Goal: Transaction & Acquisition: Book appointment/travel/reservation

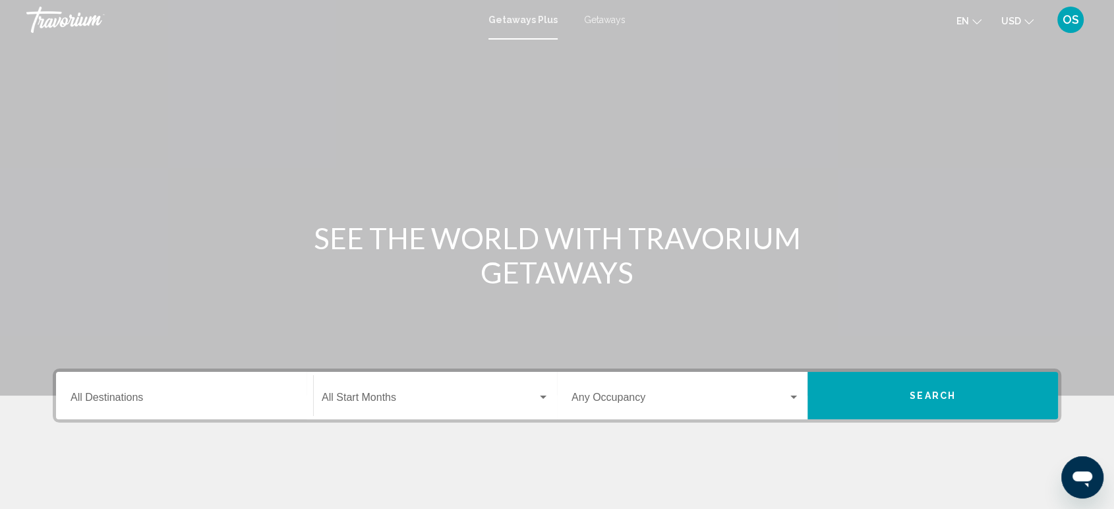
click at [172, 387] on div "Destination All Destinations" at bounding box center [185, 396] width 228 height 42
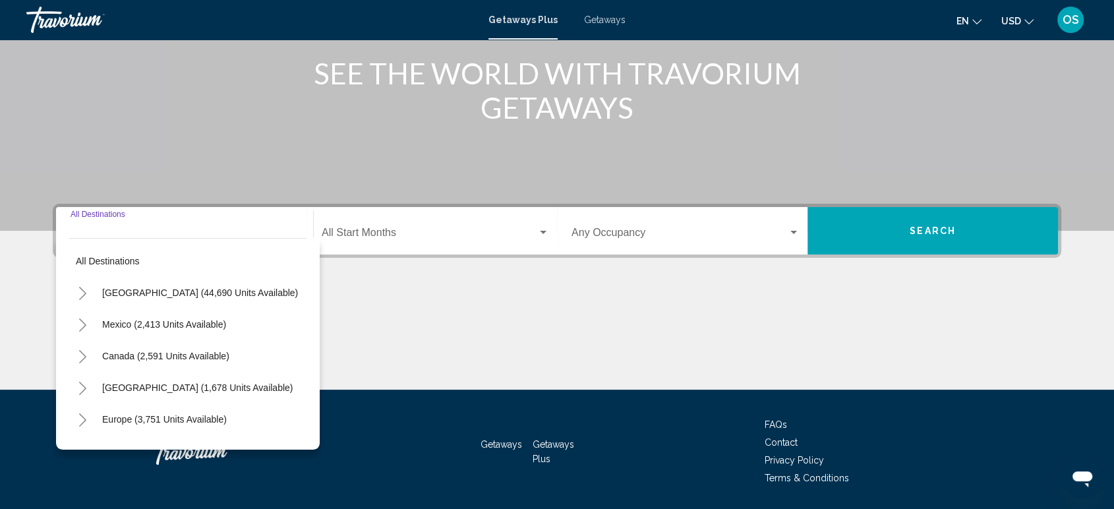
scroll to position [206, 0]
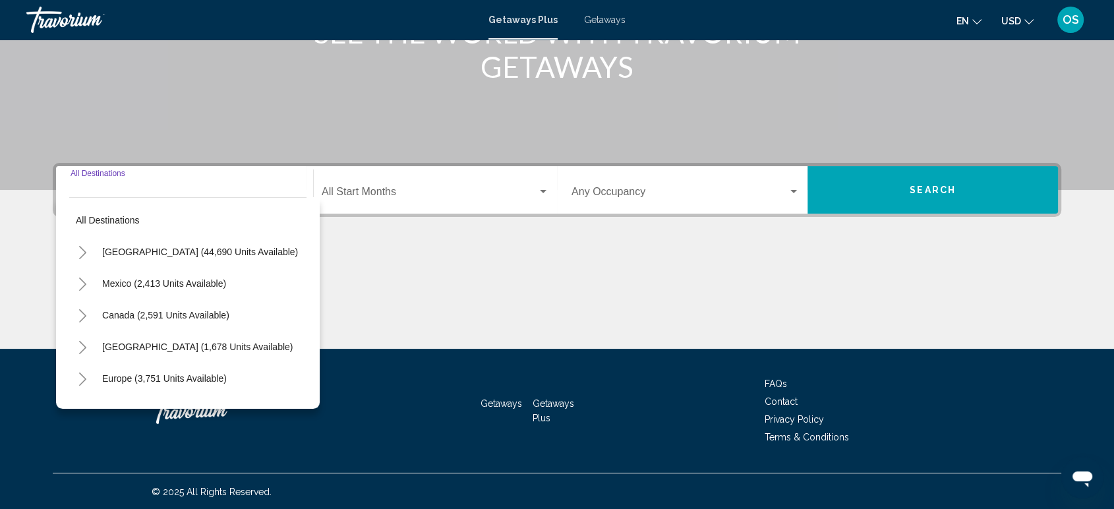
click at [80, 375] on icon "Toggle Europe (3,751 units available)" at bounding box center [83, 379] width 10 height 13
click at [396, 191] on span "Search widget" at bounding box center [430, 195] width 216 height 12
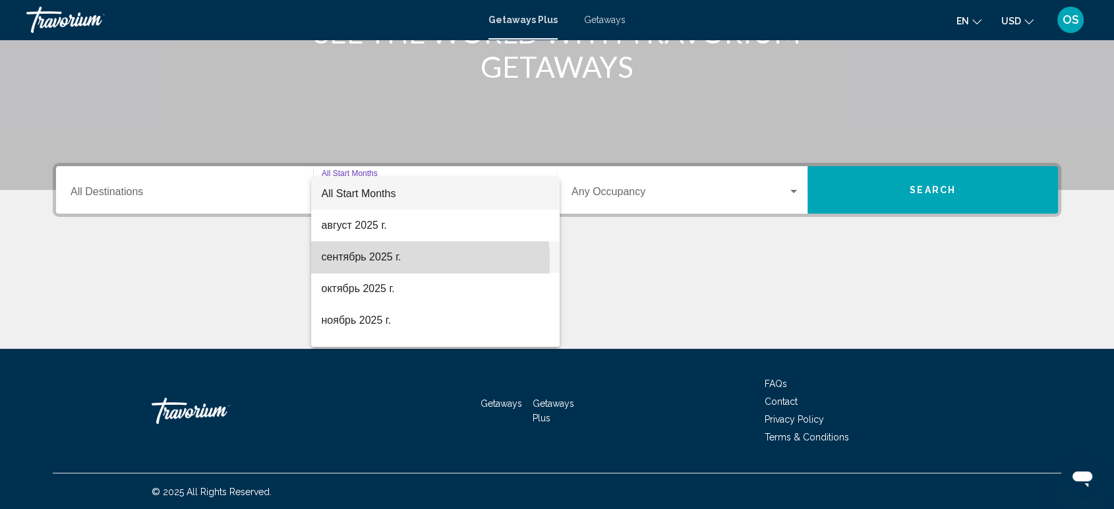
click at [354, 262] on span "сентябрь 2025 г." at bounding box center [435, 257] width 227 height 32
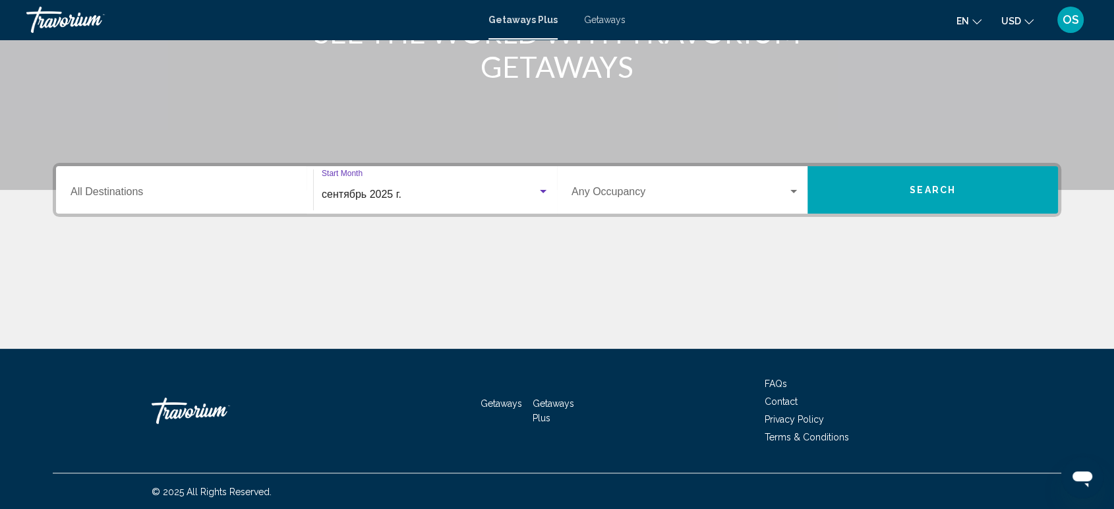
click at [909, 189] on button "Search" at bounding box center [933, 189] width 251 height 47
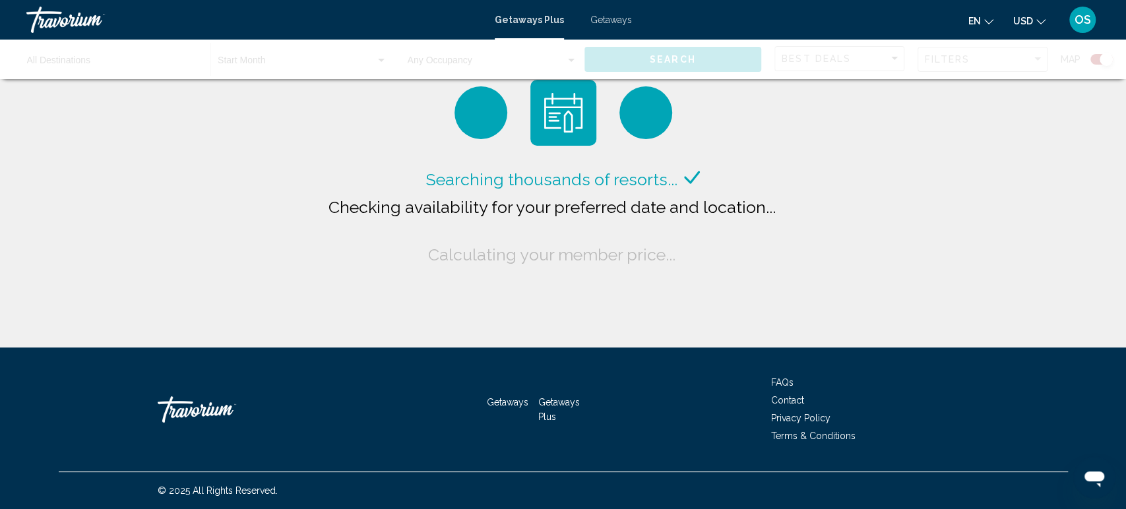
click at [75, 62] on div "Main content" at bounding box center [563, 60] width 1126 height 40
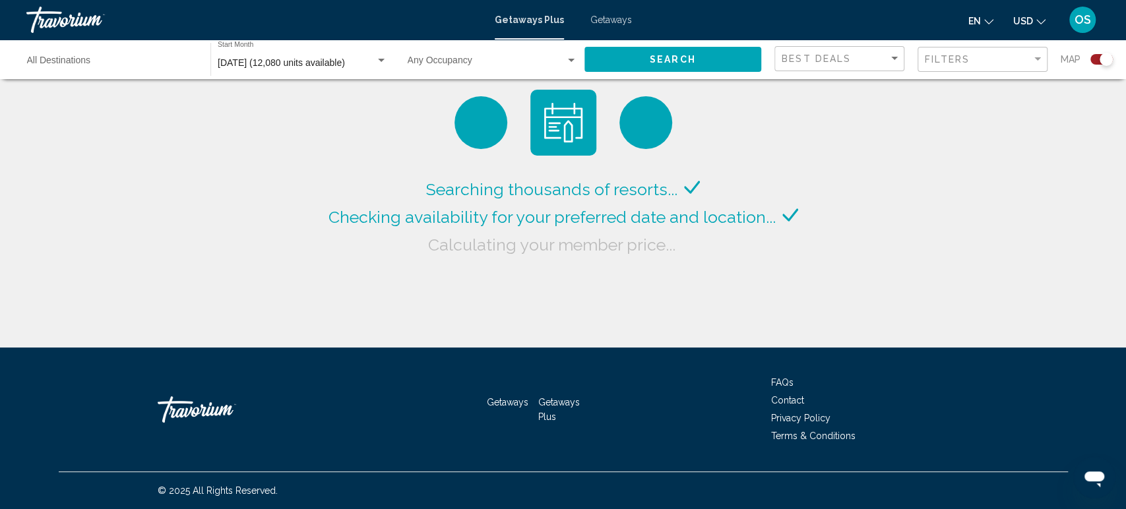
click at [71, 62] on input "Destination All Destinations" at bounding box center [112, 63] width 170 height 11
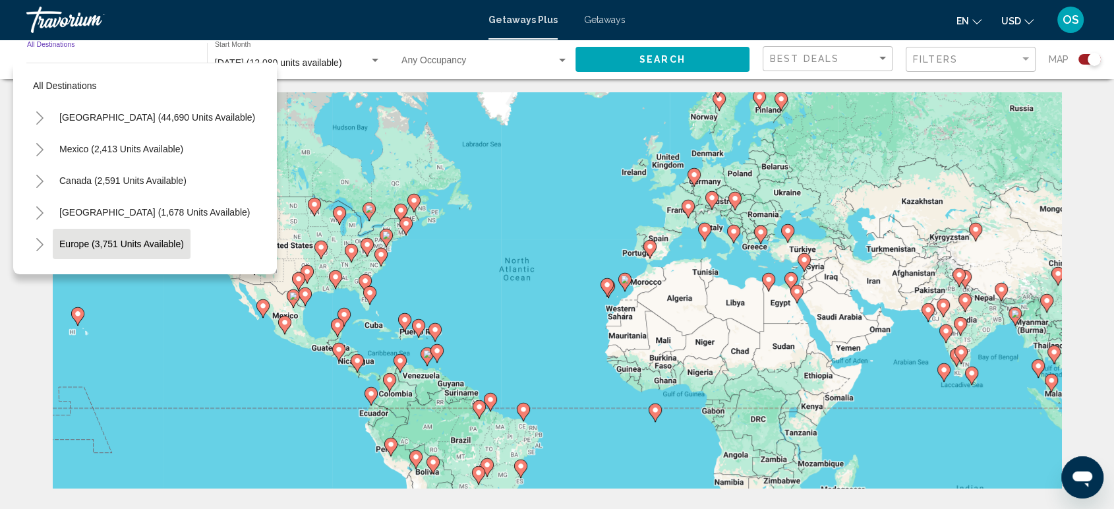
click at [79, 246] on span "Europe (3,751 units available)" at bounding box center [121, 244] width 125 height 11
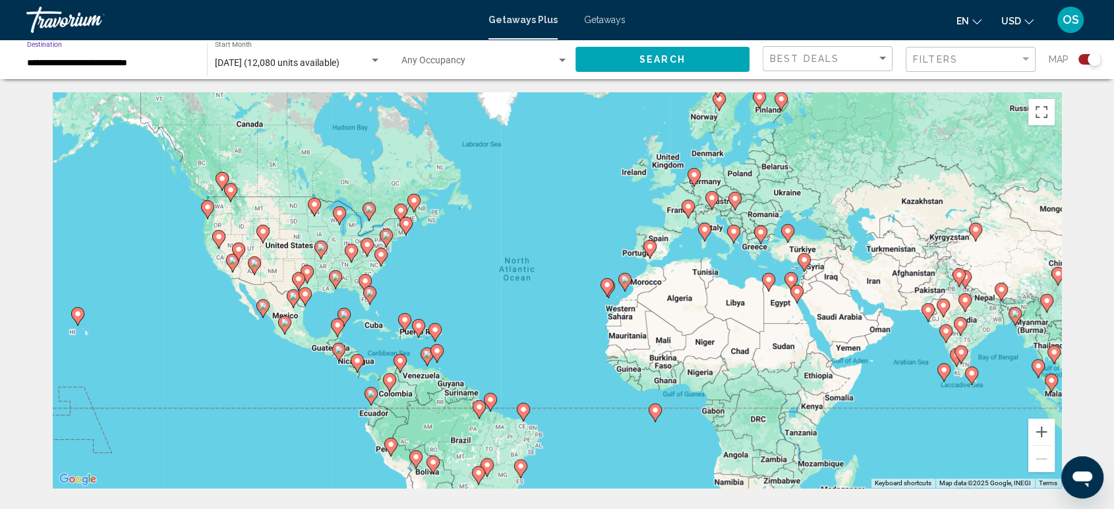
click at [686, 51] on button "Search" at bounding box center [663, 59] width 174 height 24
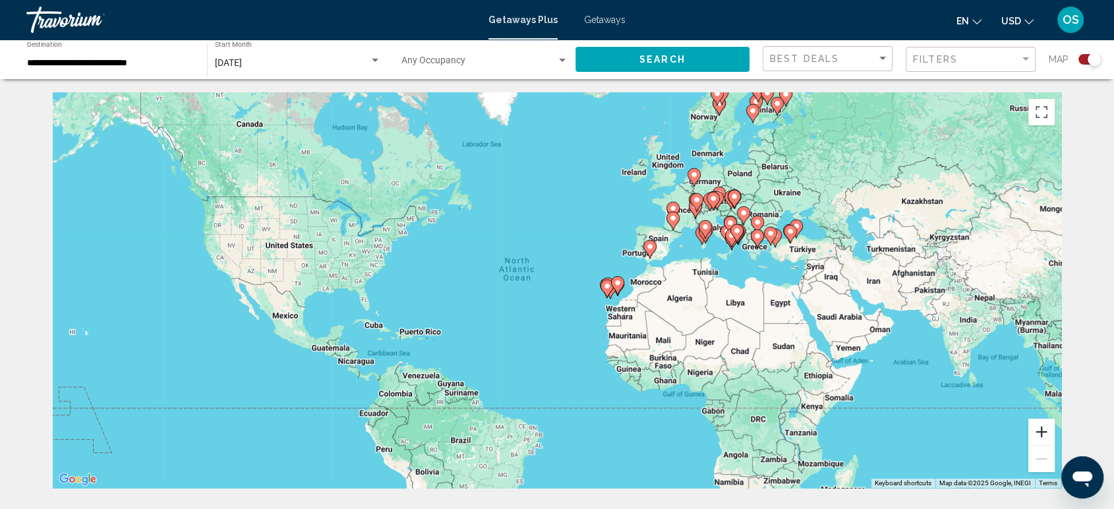
click at [1041, 433] on button "Zoom in" at bounding box center [1042, 432] width 26 height 26
click at [1041, 432] on button "Zoom in" at bounding box center [1042, 432] width 26 height 26
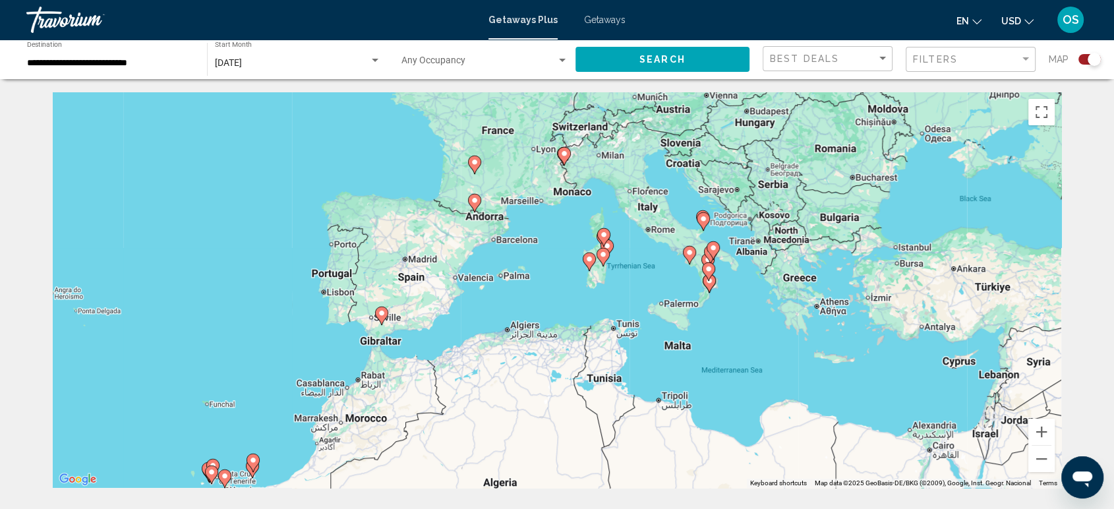
drag, startPoint x: 996, startPoint y: 344, endPoint x: 448, endPoint y: 512, distance: 573.8
click at [448, 508] on html "**********" at bounding box center [557, 254] width 1114 height 509
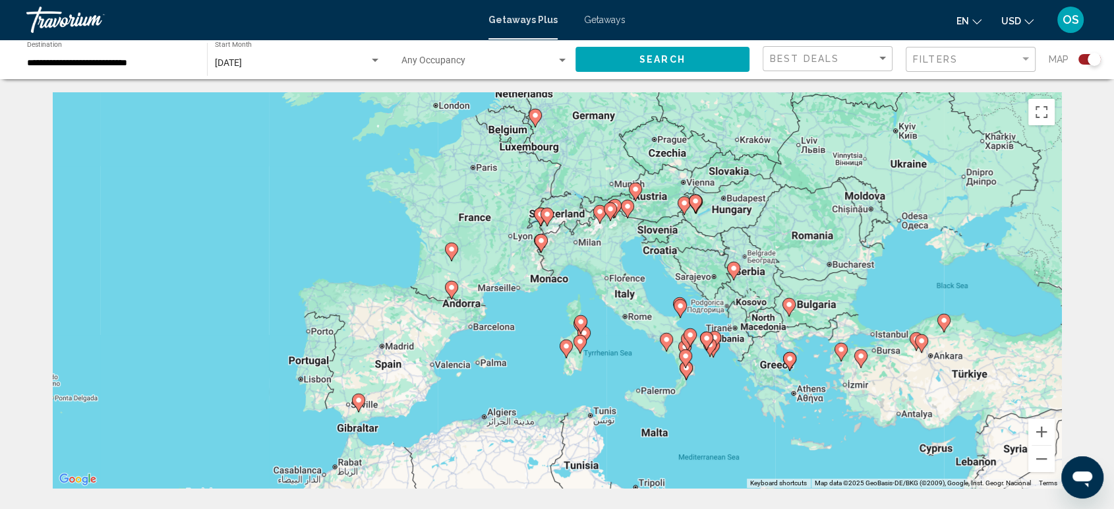
drag, startPoint x: 817, startPoint y: 310, endPoint x: 797, endPoint y: 392, distance: 84.9
click at [797, 392] on div "To activate drag with keyboard, press Alt + Enter. Once in keyboard drag state,…" at bounding box center [557, 290] width 1009 height 396
click at [1044, 435] on button "Zoom in" at bounding box center [1042, 432] width 26 height 26
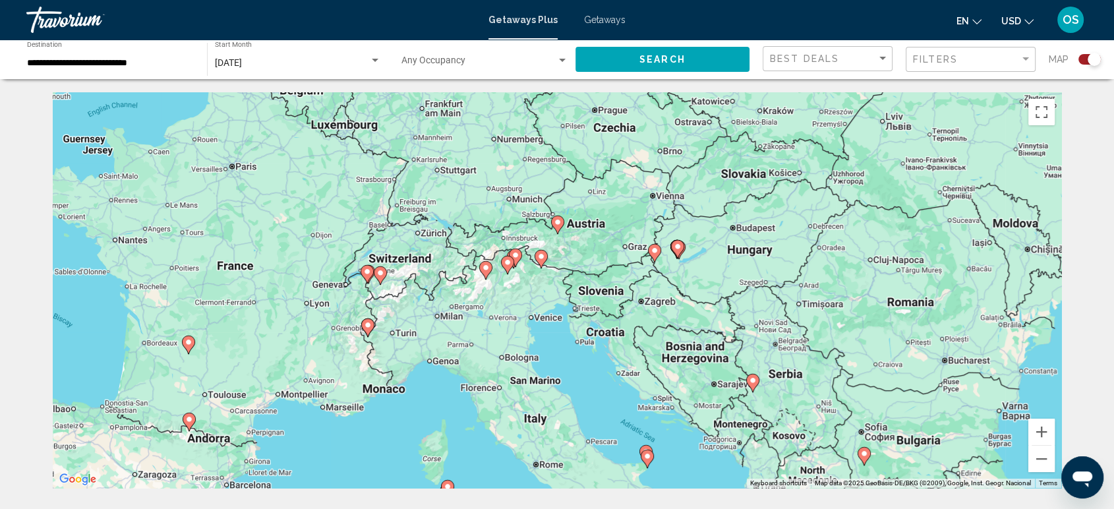
drag, startPoint x: 586, startPoint y: 336, endPoint x: 446, endPoint y: 401, distance: 154.3
click at [427, 456] on div "To activate drag with keyboard, press Alt + Enter. Once in keyboard drag state,…" at bounding box center [557, 290] width 1009 height 396
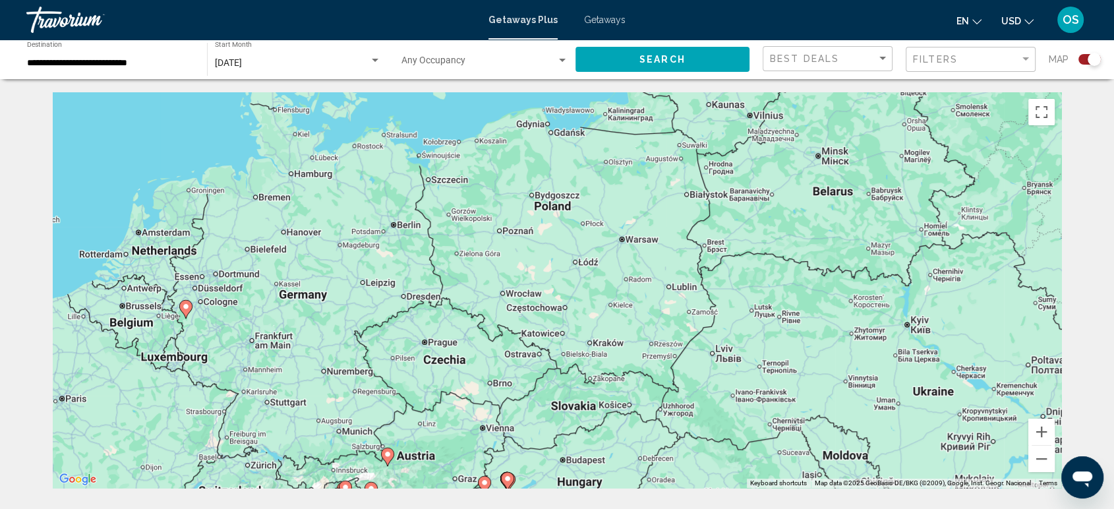
drag, startPoint x: 711, startPoint y: 311, endPoint x: 544, endPoint y: 543, distance: 286.8
click at [544, 508] on html "**********" at bounding box center [557, 254] width 1114 height 509
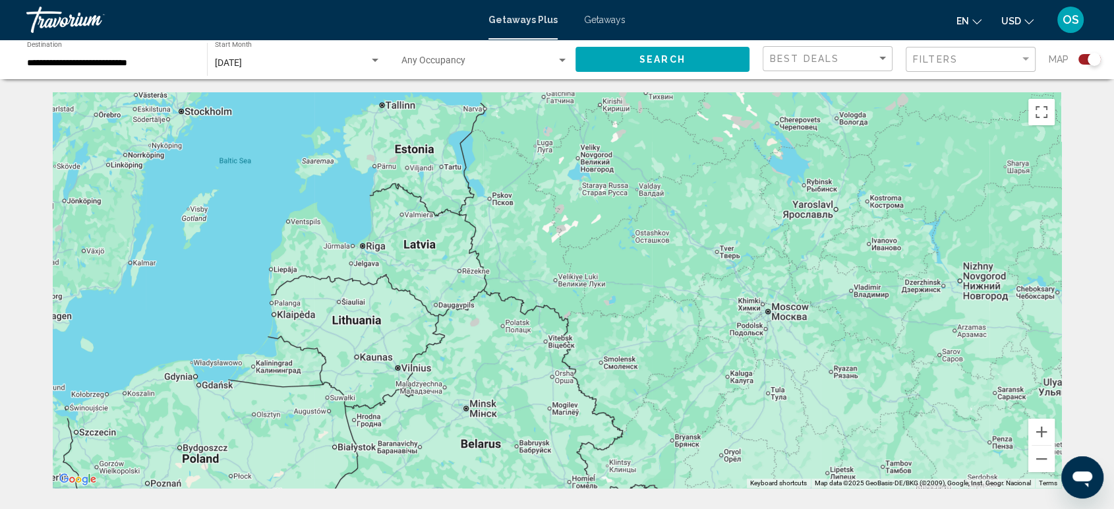
drag, startPoint x: 648, startPoint y: 305, endPoint x: 361, endPoint y: 377, distance: 294.9
click at [295, 508] on html "**********" at bounding box center [557, 254] width 1114 height 509
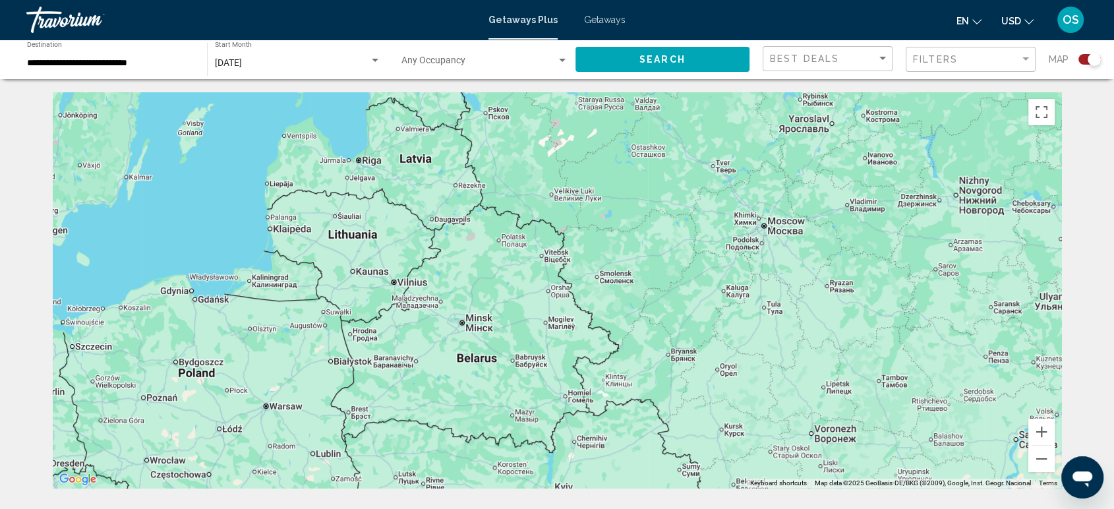
drag, startPoint x: 502, startPoint y: 201, endPoint x: 478, endPoint y: 129, distance: 75.7
click at [501, 124] on div "To activate drag with keyboard, press Alt + Enter. Once in keyboard drag state,…" at bounding box center [557, 290] width 1009 height 396
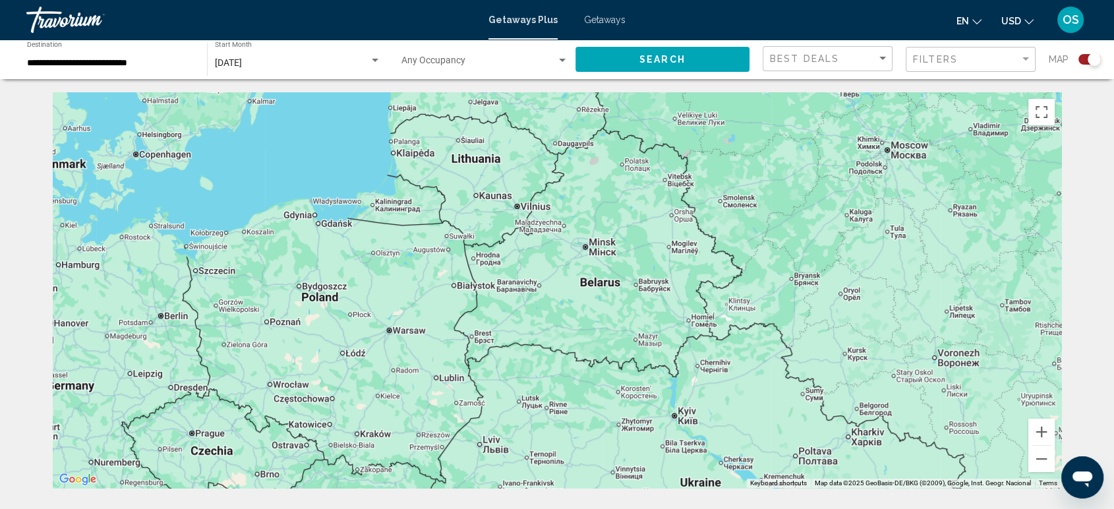
drag, startPoint x: 465, startPoint y: 301, endPoint x: 585, endPoint y: 220, distance: 145.2
click at [588, 222] on div "Main content" at bounding box center [557, 290] width 1009 height 396
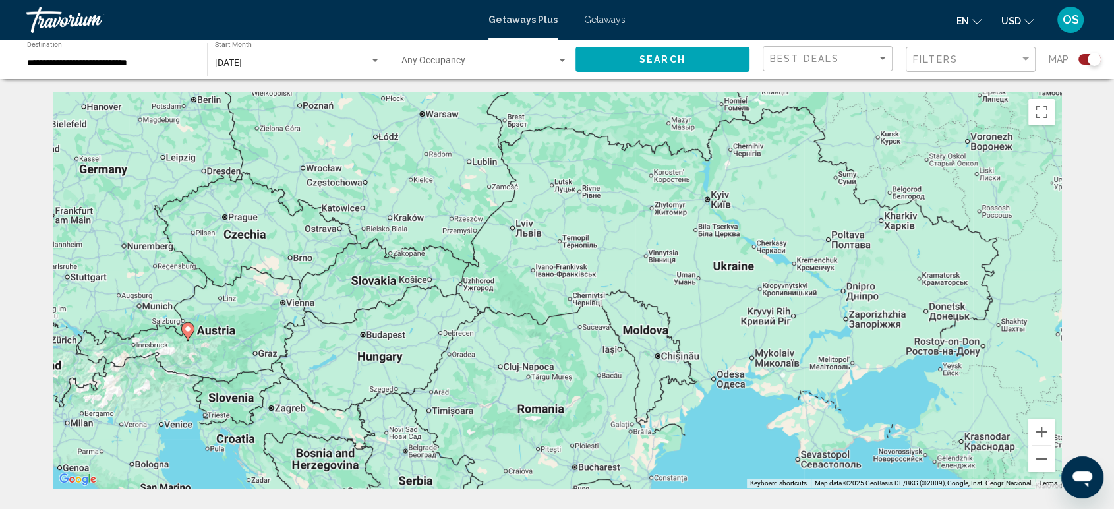
drag, startPoint x: 549, startPoint y: 289, endPoint x: 582, endPoint y: 73, distance: 218.8
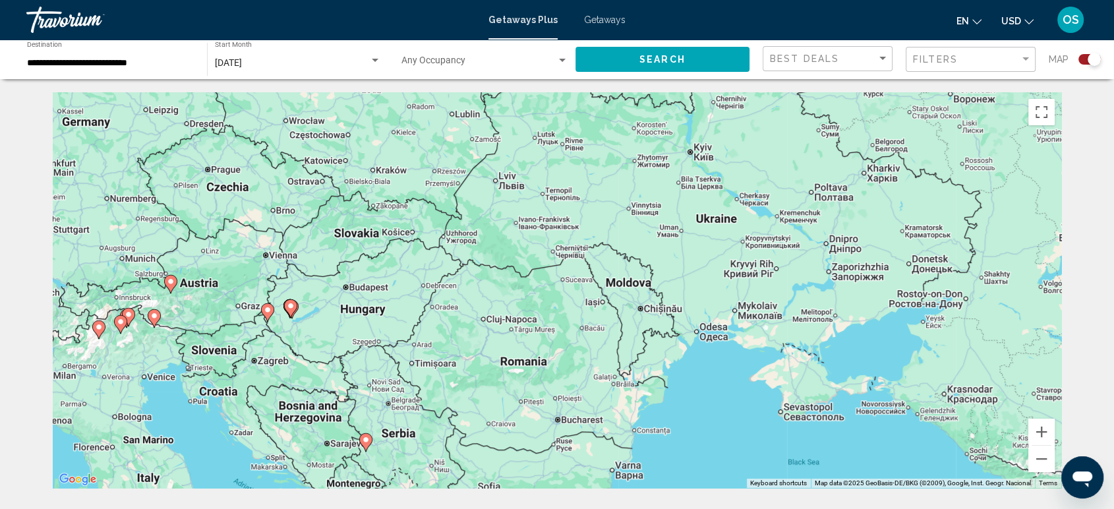
drag, startPoint x: 767, startPoint y: 241, endPoint x: 750, endPoint y: 191, distance: 52.3
click at [750, 191] on div "To activate drag with keyboard, press Alt + Enter. Once in keyboard drag state,…" at bounding box center [557, 290] width 1009 height 396
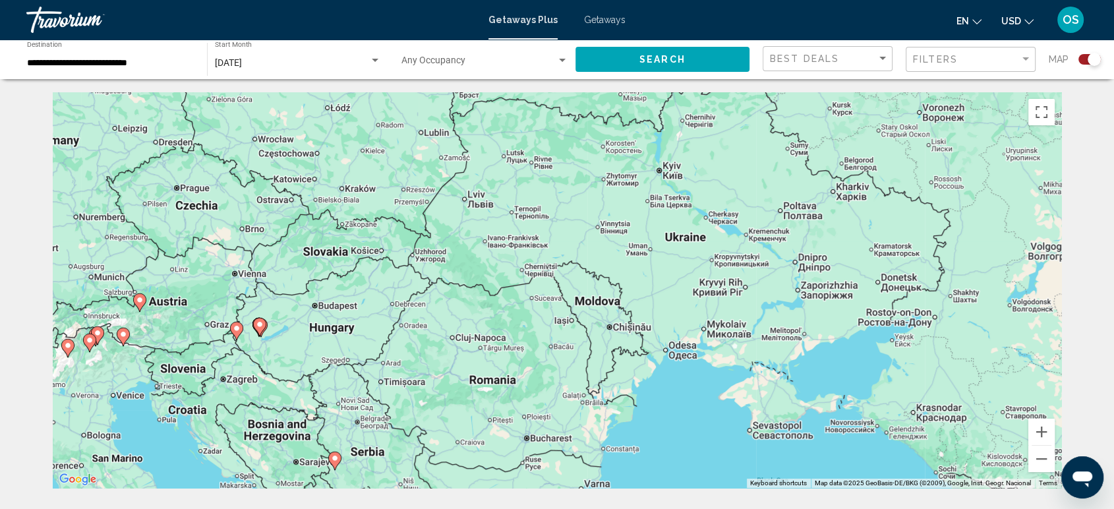
drag, startPoint x: 681, startPoint y: 191, endPoint x: 648, endPoint y: 210, distance: 38.7
click at [650, 215] on div "To activate drag with keyboard, press Alt + Enter. Once in keyboard drag state,…" at bounding box center [557, 290] width 1009 height 396
click at [1043, 435] on button "Zoom in" at bounding box center [1042, 432] width 26 height 26
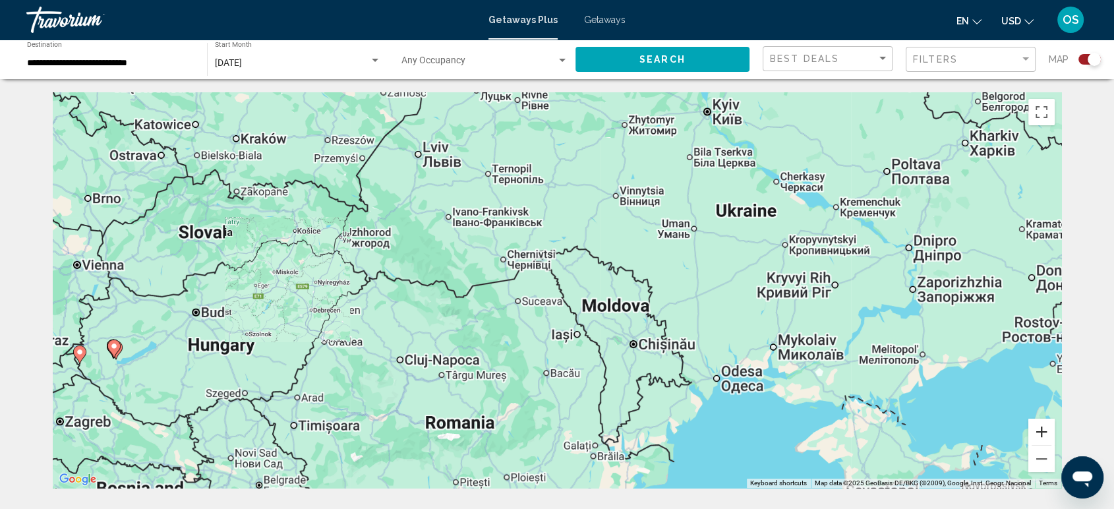
click at [1041, 433] on button "Zoom in" at bounding box center [1042, 432] width 26 height 26
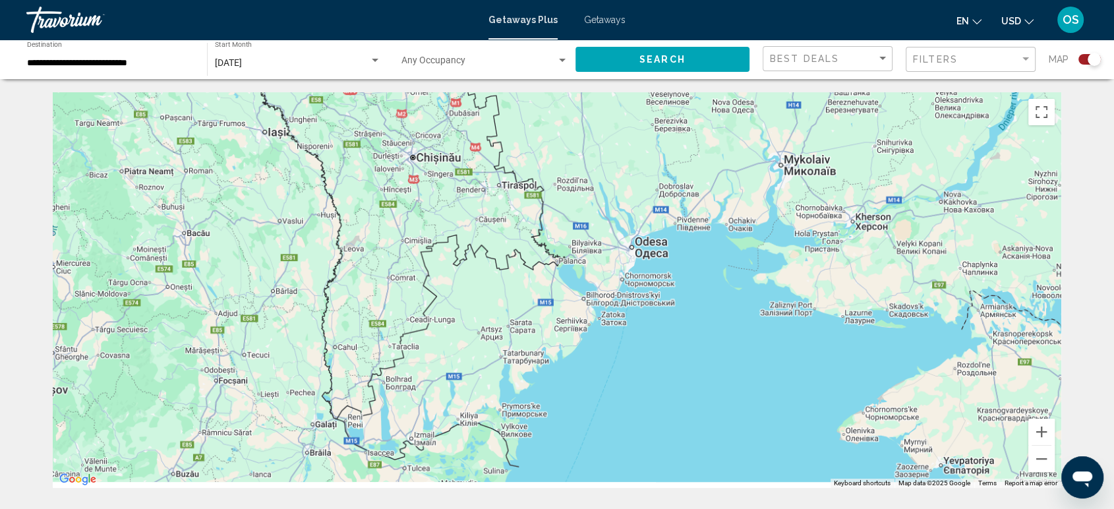
drag, startPoint x: 966, startPoint y: 358, endPoint x: 659, endPoint y: 125, distance: 385.5
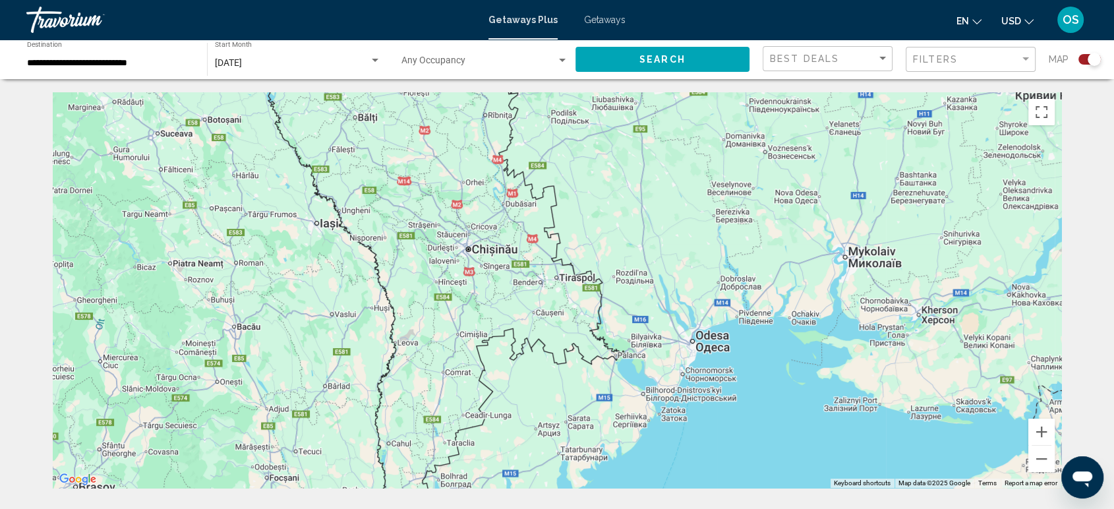
drag, startPoint x: 680, startPoint y: 266, endPoint x: 741, endPoint y: 361, distance: 112.1
click at [741, 361] on div "Main content" at bounding box center [557, 290] width 1009 height 396
click at [1046, 462] on button "Zoom out" at bounding box center [1042, 459] width 26 height 26
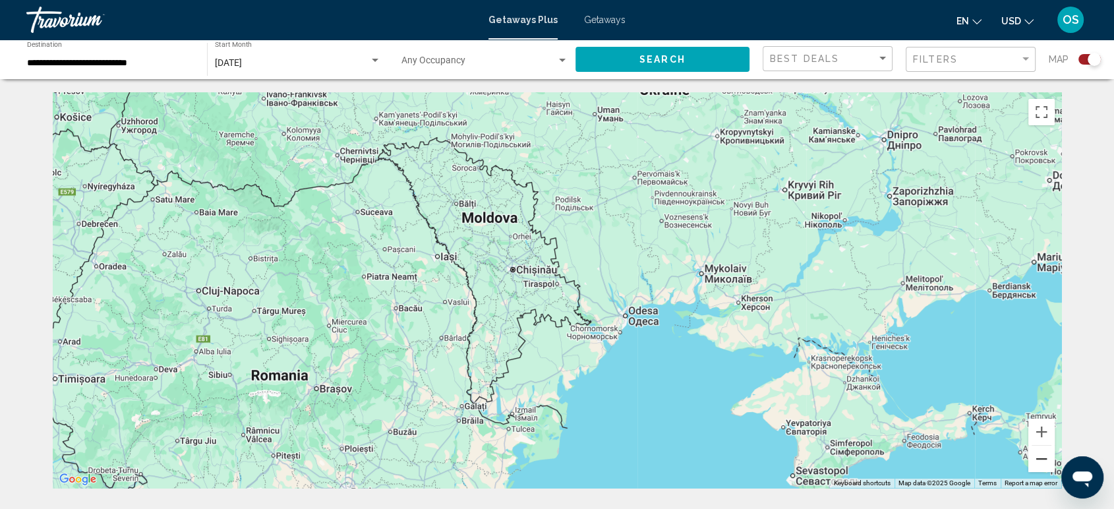
click at [1046, 462] on button "Zoom out" at bounding box center [1042, 459] width 26 height 26
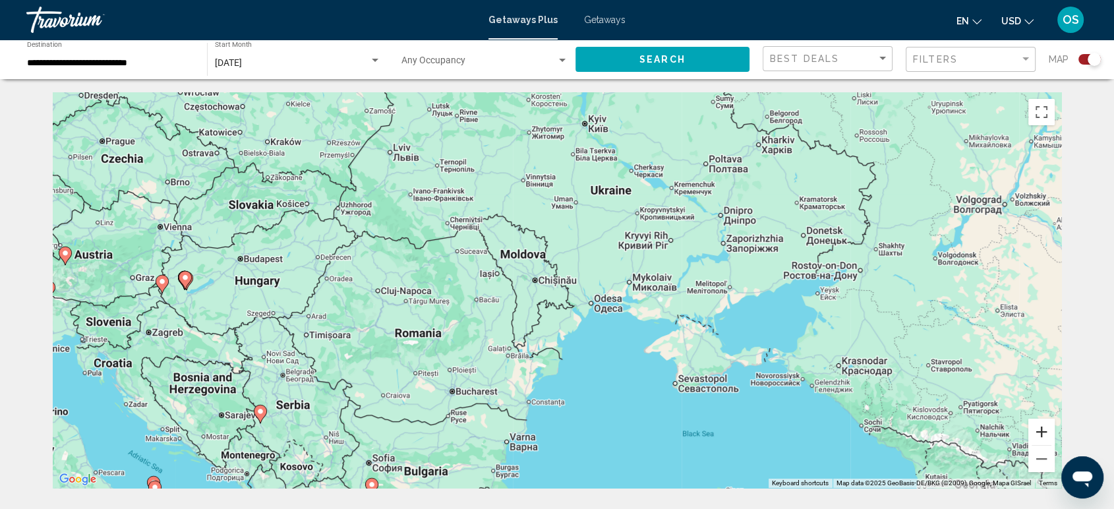
click at [1043, 426] on button "Zoom in" at bounding box center [1042, 432] width 26 height 26
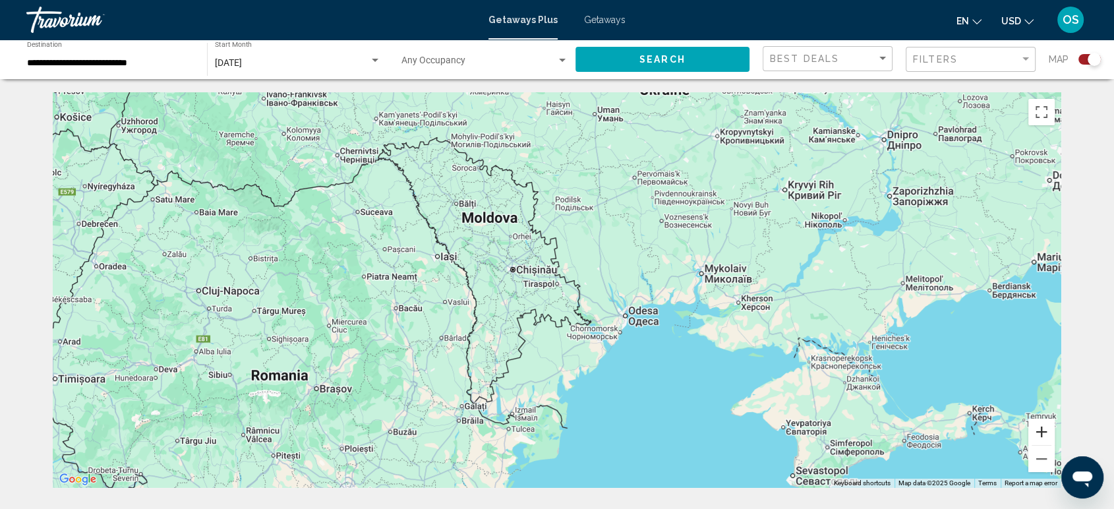
click at [1043, 426] on button "Zoom in" at bounding box center [1042, 432] width 26 height 26
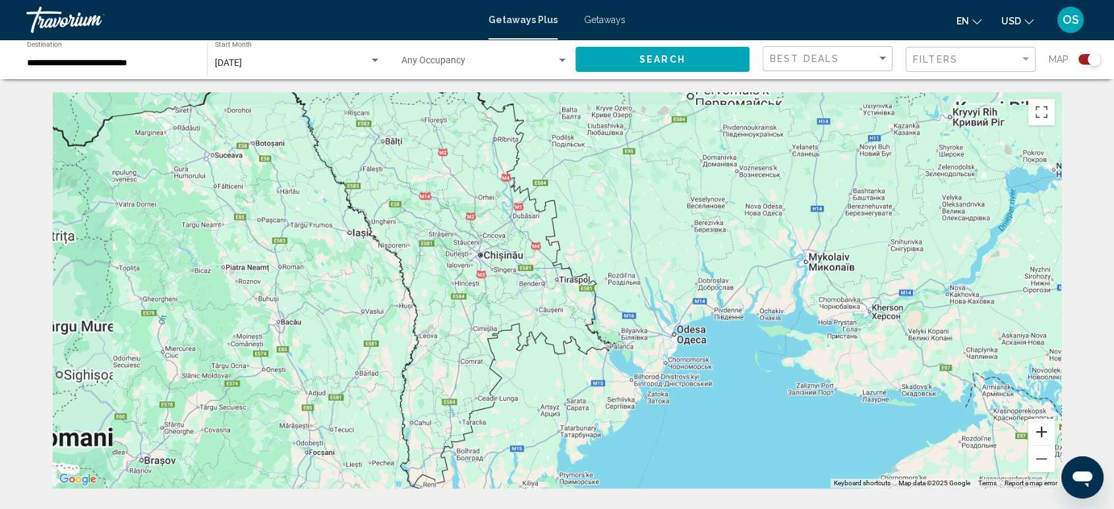
click at [1043, 426] on button "Zoom in" at bounding box center [1042, 432] width 26 height 26
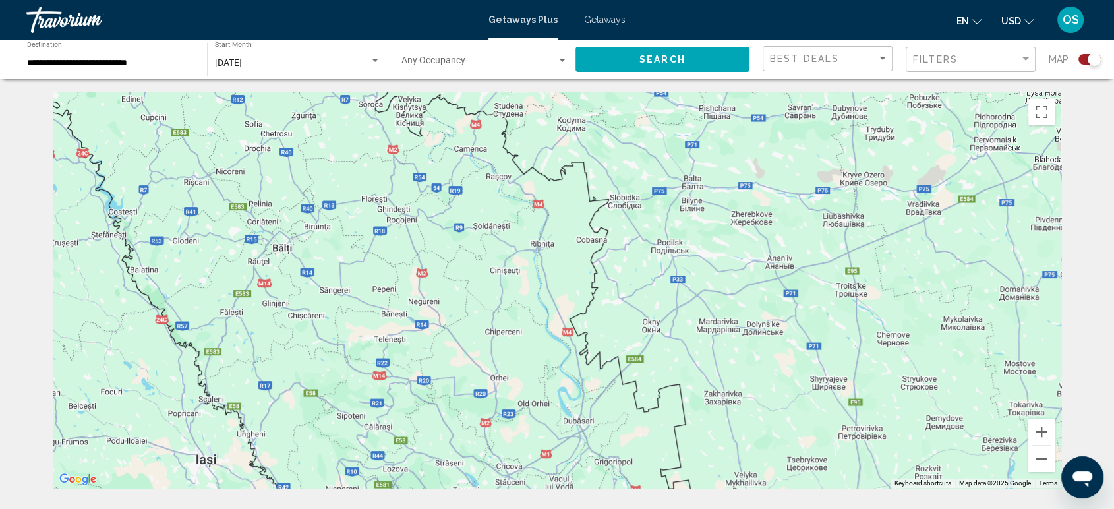
drag, startPoint x: 603, startPoint y: 235, endPoint x: 658, endPoint y: 426, distance: 198.5
click at [732, 508] on html "**********" at bounding box center [557, 254] width 1114 height 509
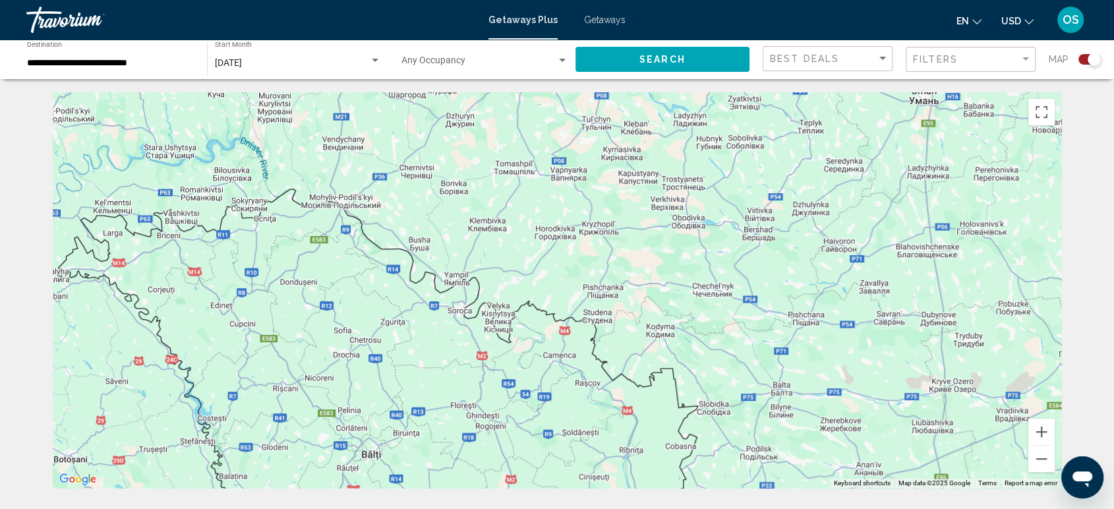
drag, startPoint x: 422, startPoint y: 179, endPoint x: 403, endPoint y: 308, distance: 130.6
click at [514, 391] on div "Main content" at bounding box center [557, 290] width 1009 height 396
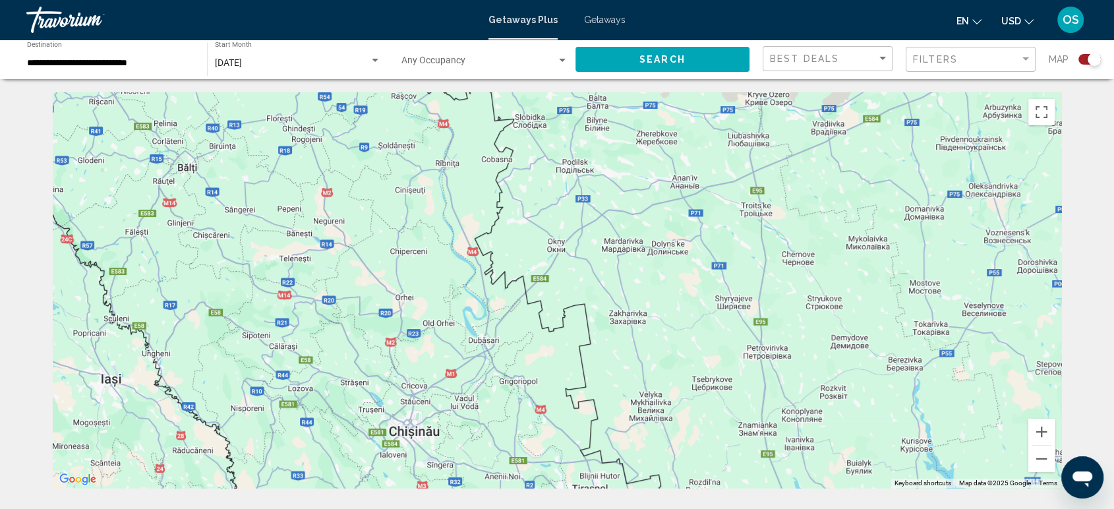
drag, startPoint x: 348, startPoint y: 264, endPoint x: 146, endPoint y: -70, distance: 389.9
click at [146, 0] on html "**********" at bounding box center [557, 254] width 1114 height 509
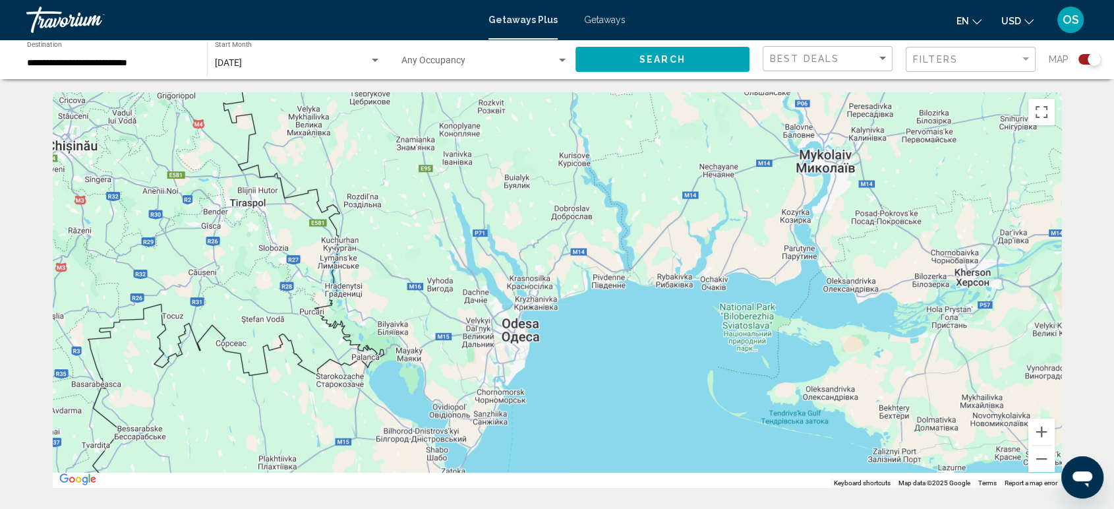
drag, startPoint x: 538, startPoint y: 243, endPoint x: 266, endPoint y: 75, distance: 320.4
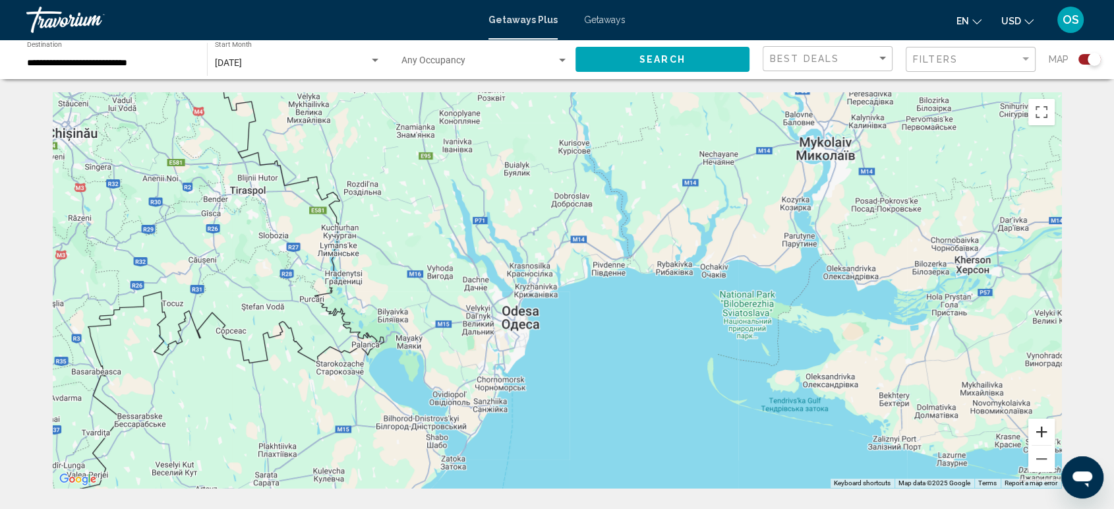
click at [1043, 429] on button "Zoom in" at bounding box center [1042, 432] width 26 height 26
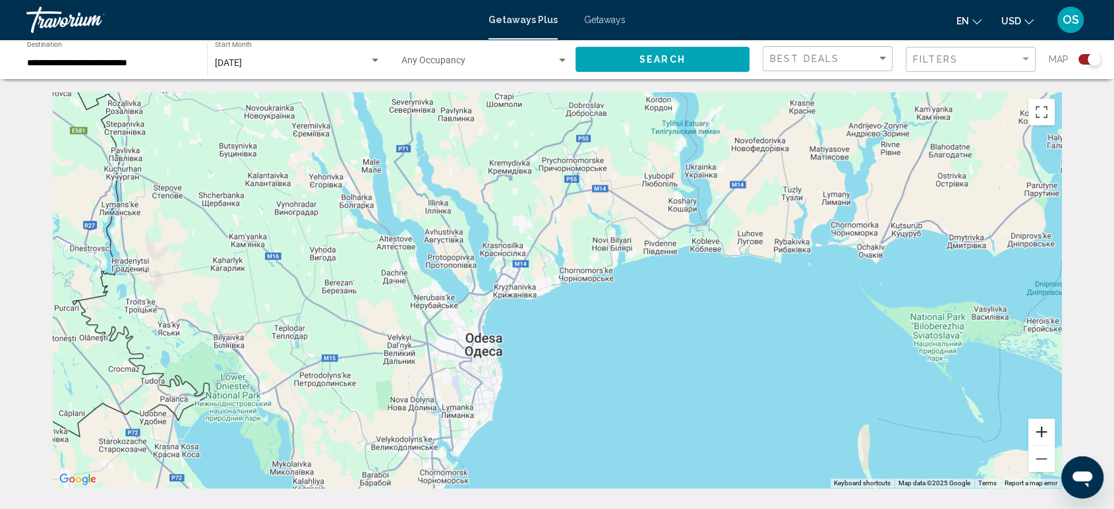
click at [1043, 429] on button "Zoom in" at bounding box center [1042, 432] width 26 height 26
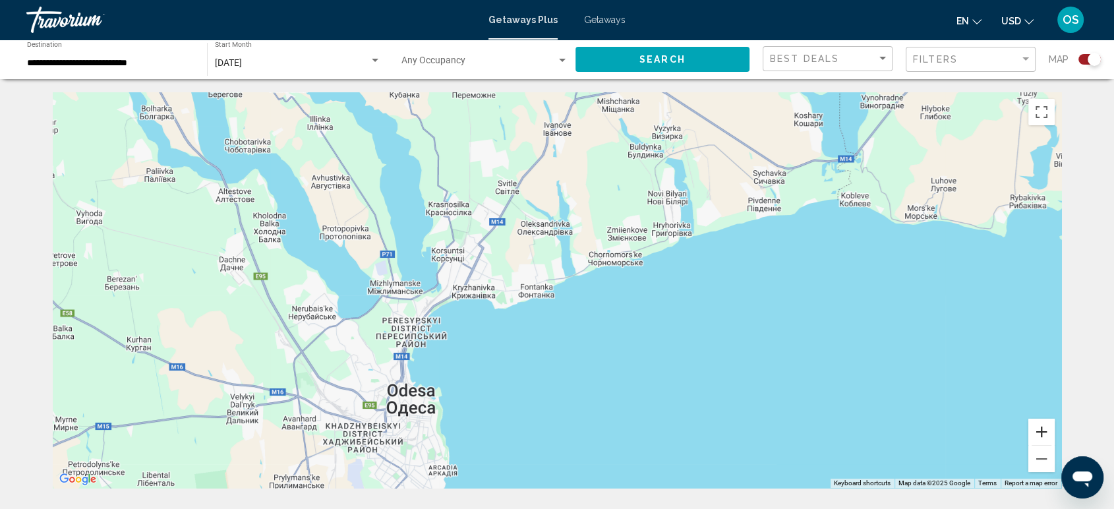
click at [1043, 429] on button "Zoom in" at bounding box center [1042, 432] width 26 height 26
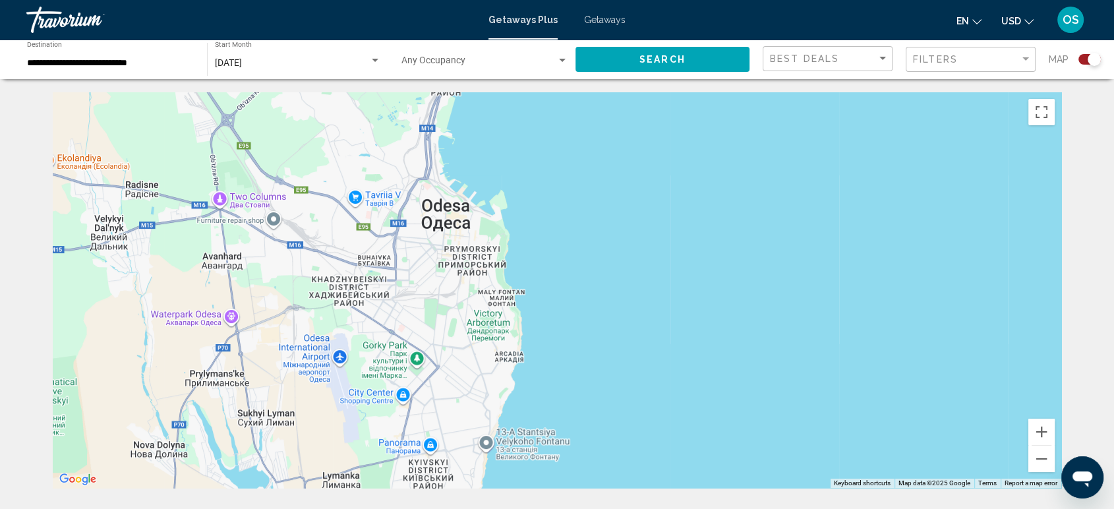
drag, startPoint x: 601, startPoint y: 326, endPoint x: 772, endPoint y: 58, distance: 317.5
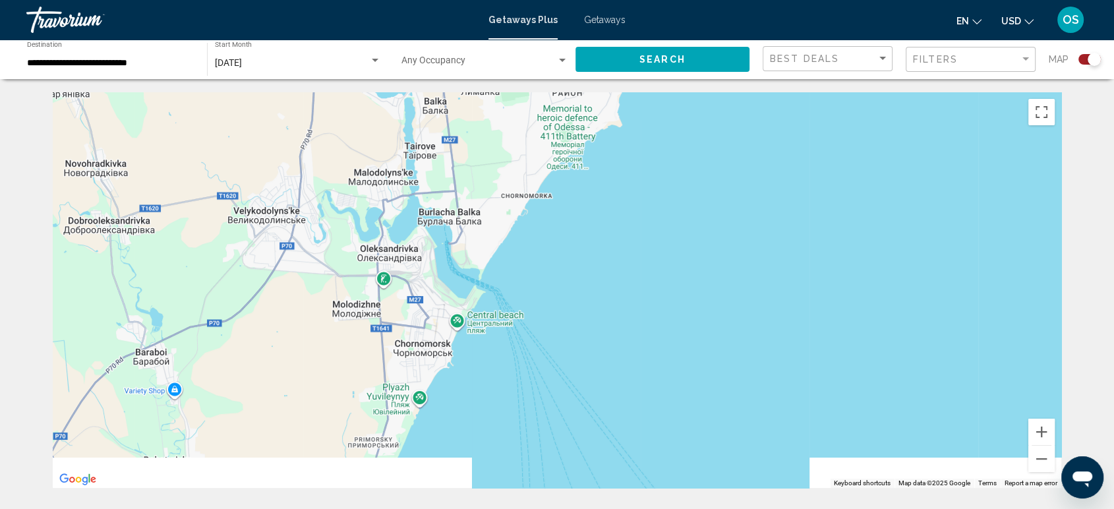
drag, startPoint x: 562, startPoint y: 358, endPoint x: 671, endPoint y: 49, distance: 327.8
click at [696, 0] on html "**********" at bounding box center [557, 254] width 1114 height 509
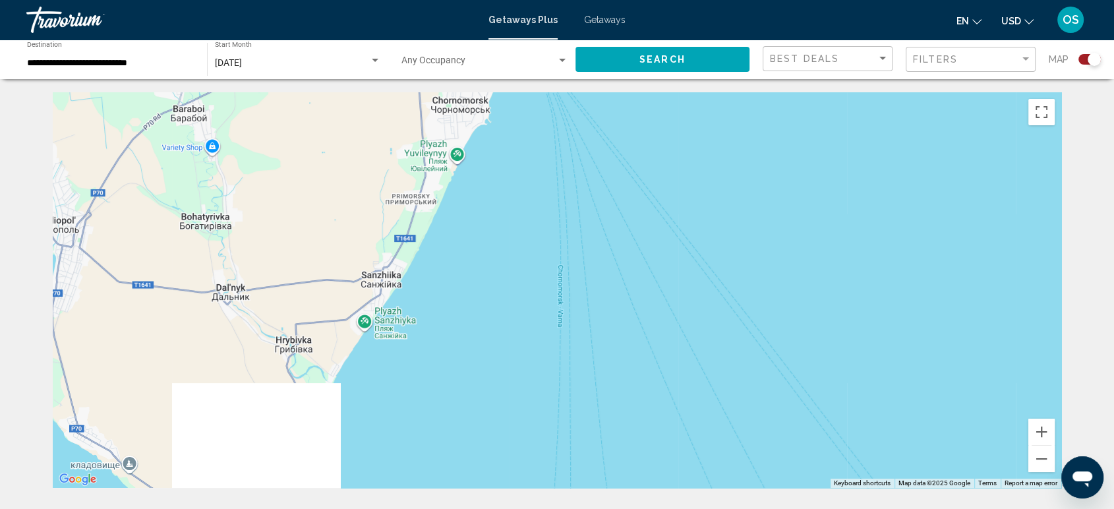
drag, startPoint x: 533, startPoint y: 377, endPoint x: 579, endPoint y: 152, distance: 229.5
click at [578, 152] on div "Main content" at bounding box center [557, 290] width 1009 height 396
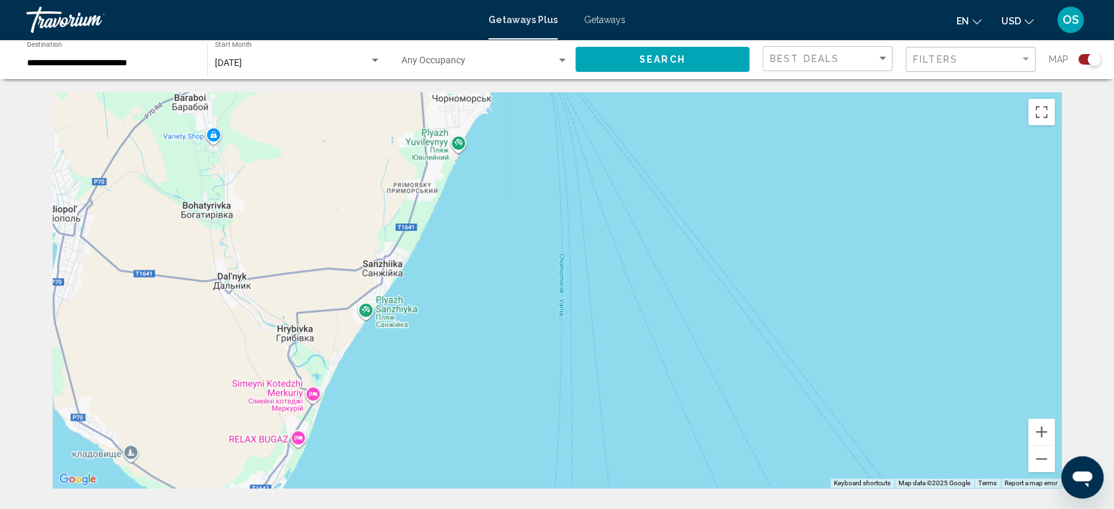
drag, startPoint x: 521, startPoint y: 328, endPoint x: 549, endPoint y: 226, distance: 106.5
click at [549, 226] on div "Main content" at bounding box center [557, 290] width 1009 height 396
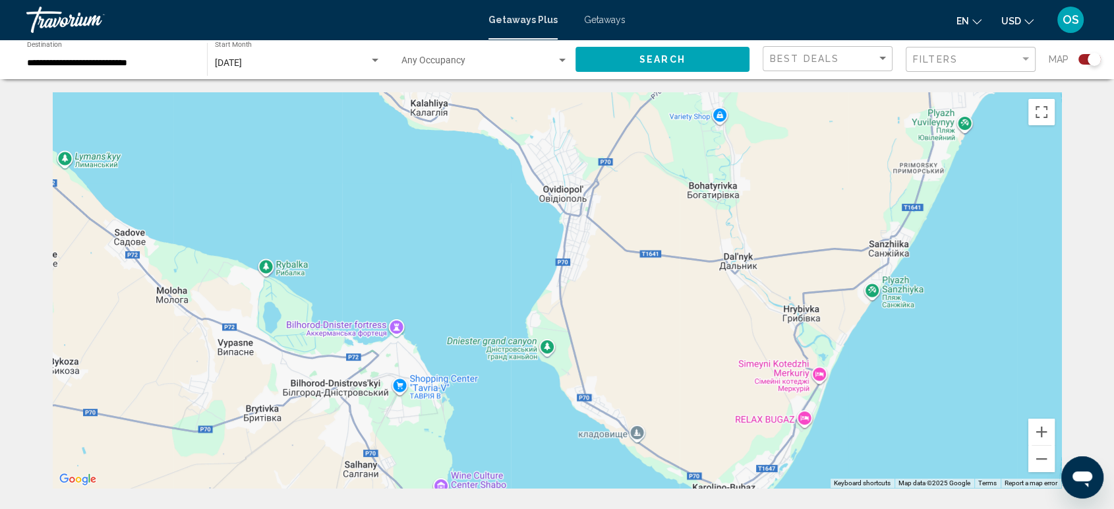
drag, startPoint x: 474, startPoint y: 293, endPoint x: 907, endPoint y: 537, distance: 496.9
click at [907, 508] on html "**********" at bounding box center [557, 254] width 1114 height 509
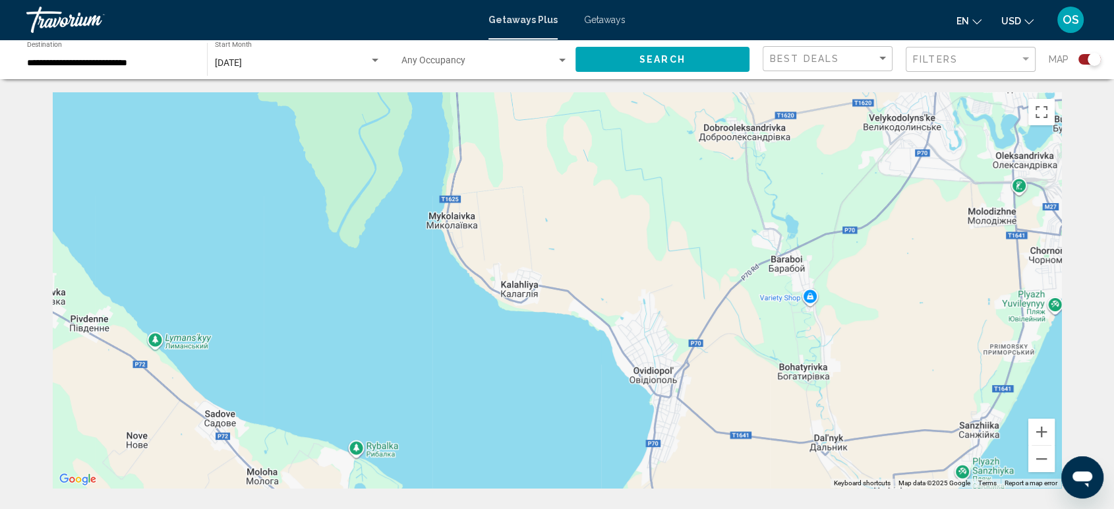
drag, startPoint x: 692, startPoint y: 286, endPoint x: 783, endPoint y: 468, distance: 202.6
click at [783, 468] on div "Main content" at bounding box center [557, 290] width 1009 height 396
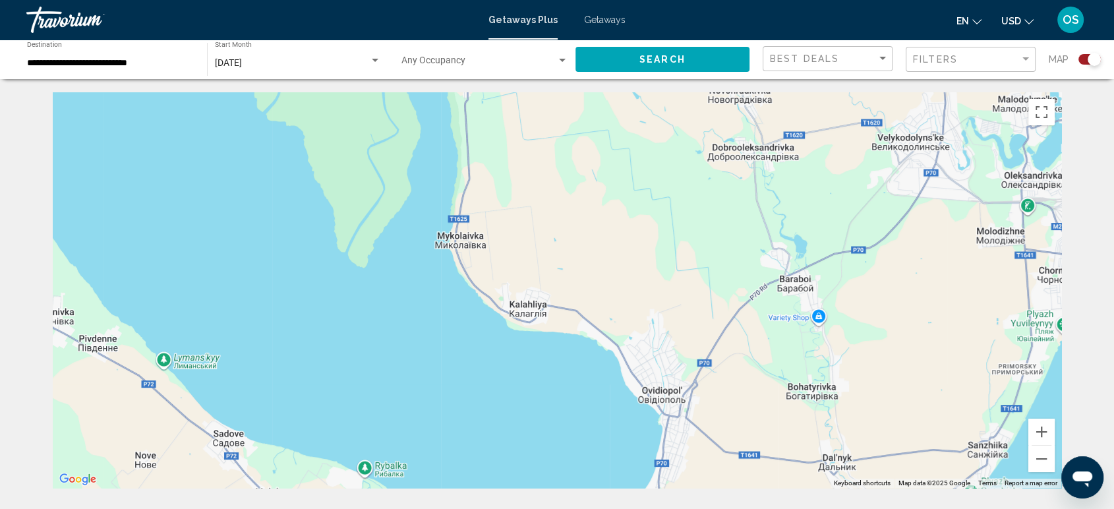
drag, startPoint x: 584, startPoint y: 272, endPoint x: 673, endPoint y: 438, distance: 188.8
click at [669, 406] on div "Main content" at bounding box center [557, 290] width 1009 height 396
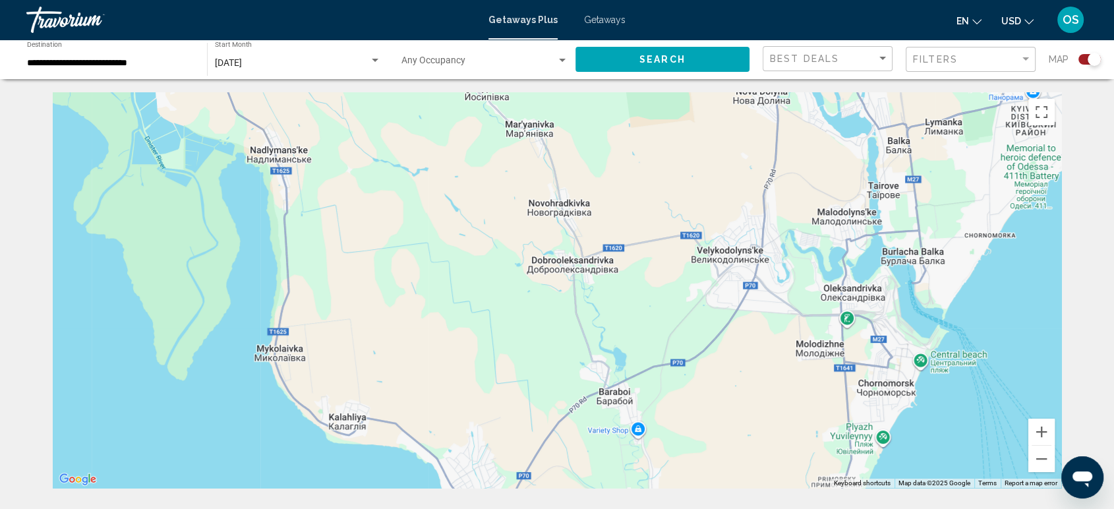
drag, startPoint x: 770, startPoint y: 396, endPoint x: 306, endPoint y: 57, distance: 574.6
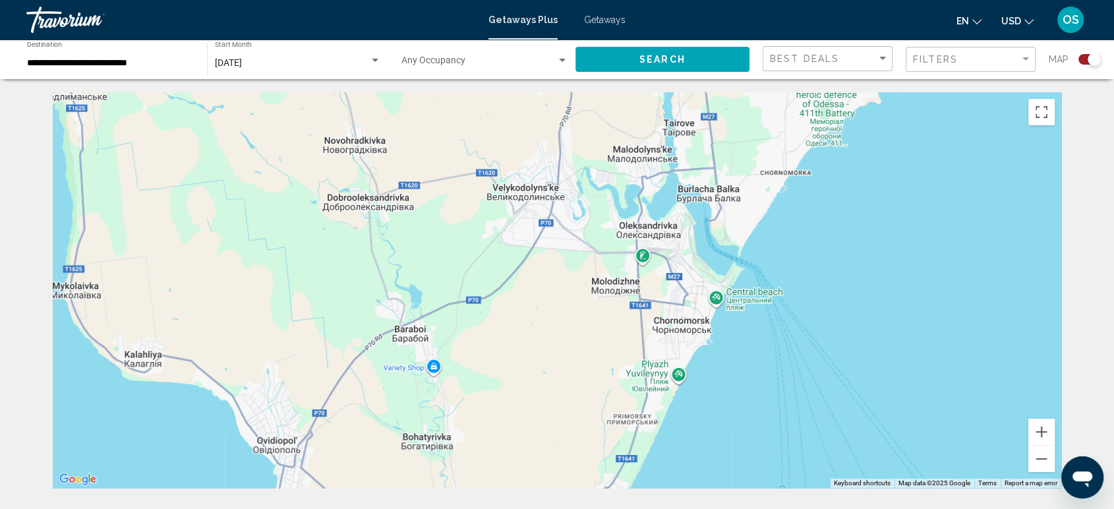
drag, startPoint x: 701, startPoint y: 289, endPoint x: 485, endPoint y: 229, distance: 223.8
click at [485, 227] on div "Main content" at bounding box center [557, 290] width 1009 height 396
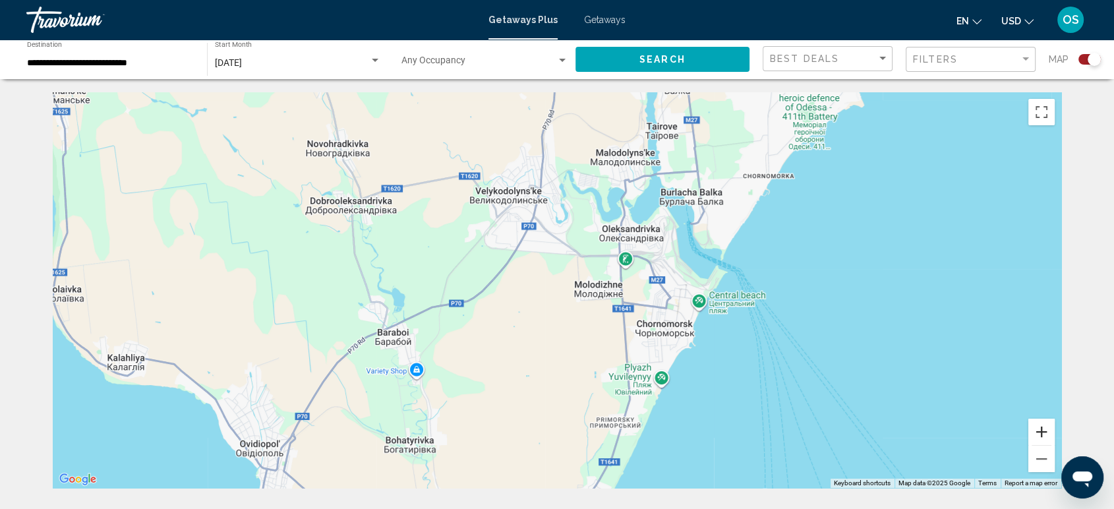
click at [1041, 430] on button "Zoom in" at bounding box center [1042, 432] width 26 height 26
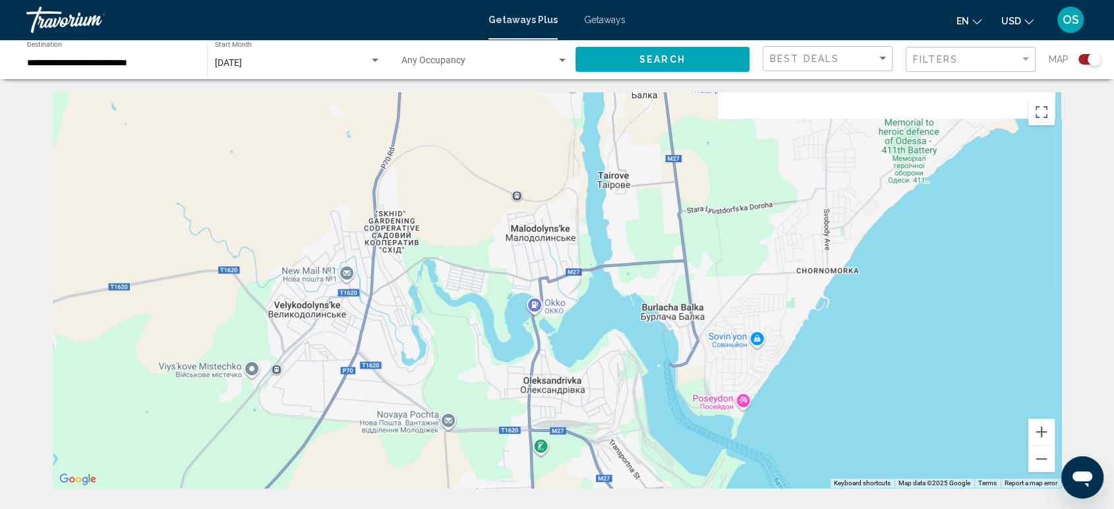
drag, startPoint x: 884, startPoint y: 331, endPoint x: 730, endPoint y: 543, distance: 262.1
click at [730, 508] on html "**********" at bounding box center [557, 254] width 1114 height 509
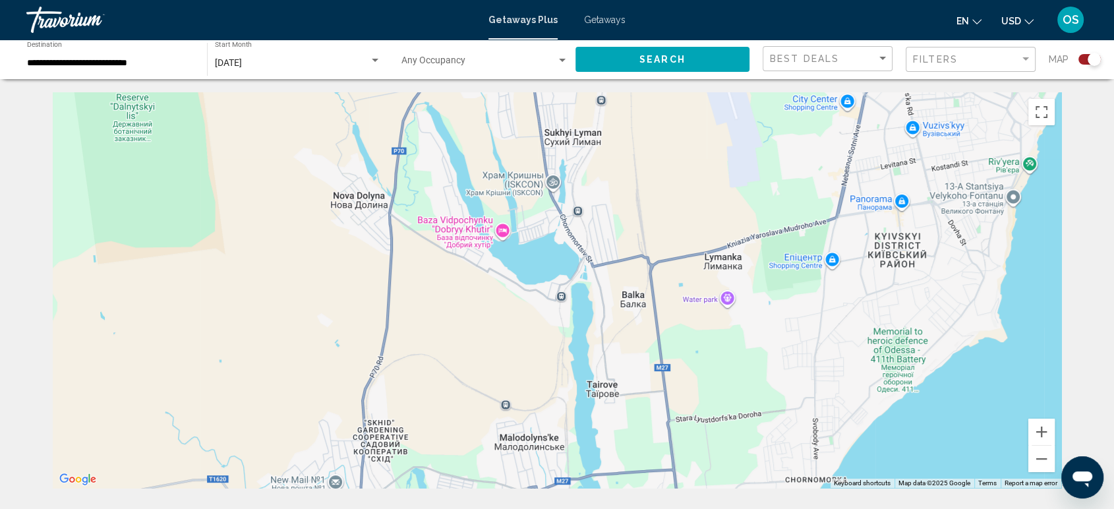
drag, startPoint x: 771, startPoint y: 318, endPoint x: 760, endPoint y: 531, distance: 213.3
click at [760, 508] on html "**********" at bounding box center [557, 254] width 1114 height 509
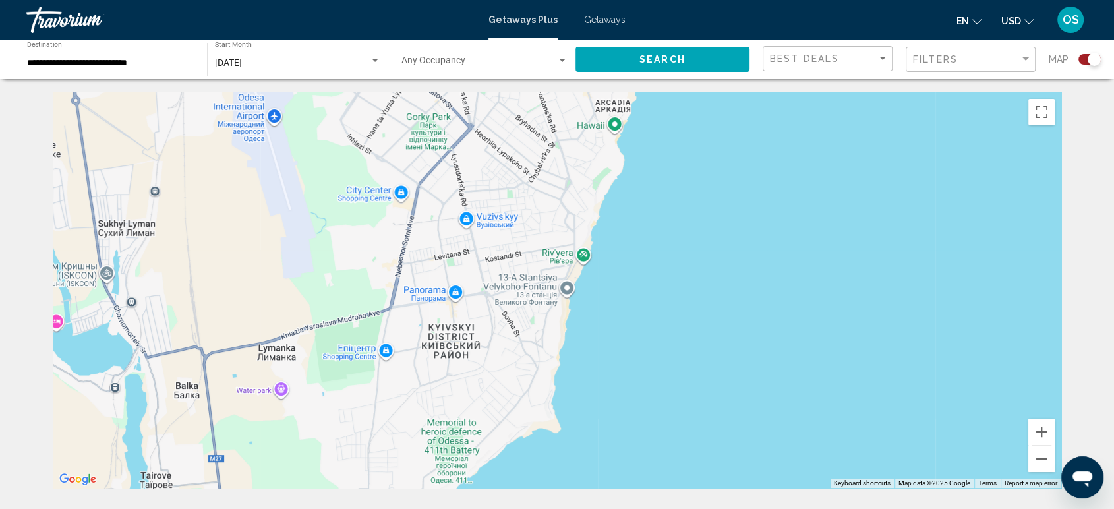
drag, startPoint x: 742, startPoint y: 307, endPoint x: 295, endPoint y: 403, distance: 456.5
click at [295, 402] on div "Main content" at bounding box center [557, 290] width 1009 height 396
drag, startPoint x: 522, startPoint y: 241, endPoint x: 462, endPoint y: 481, distance: 247.4
click at [464, 479] on div "Main content" at bounding box center [557, 290] width 1009 height 396
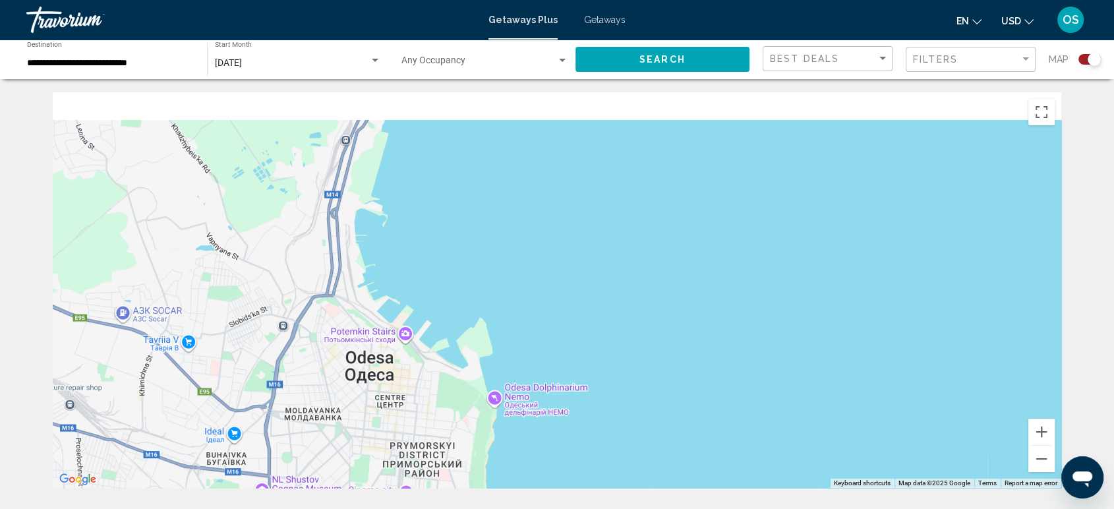
drag, startPoint x: 497, startPoint y: 359, endPoint x: 522, endPoint y: 440, distance: 84.9
click at [522, 437] on div "Main content" at bounding box center [557, 290] width 1009 height 396
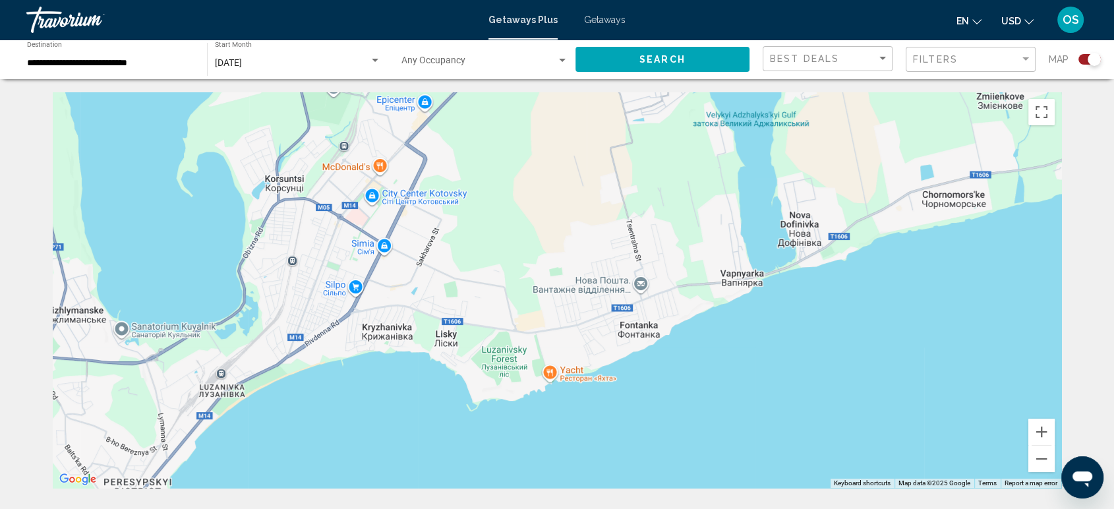
drag, startPoint x: 941, startPoint y: 327, endPoint x: 469, endPoint y: 469, distance: 493.0
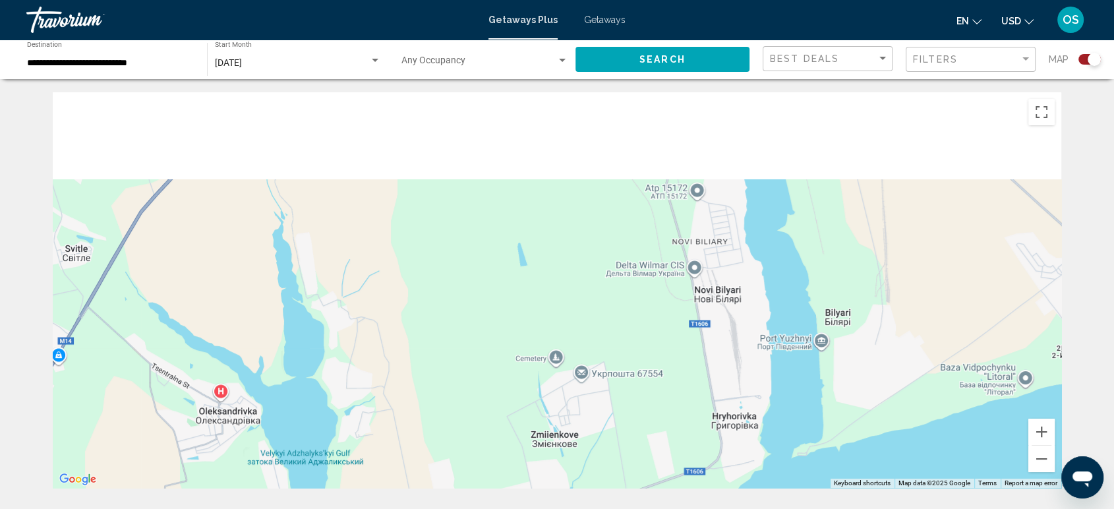
drag, startPoint x: 872, startPoint y: 236, endPoint x: 870, endPoint y: 425, distance: 188.6
click at [876, 425] on div "Main content" at bounding box center [557, 290] width 1009 height 396
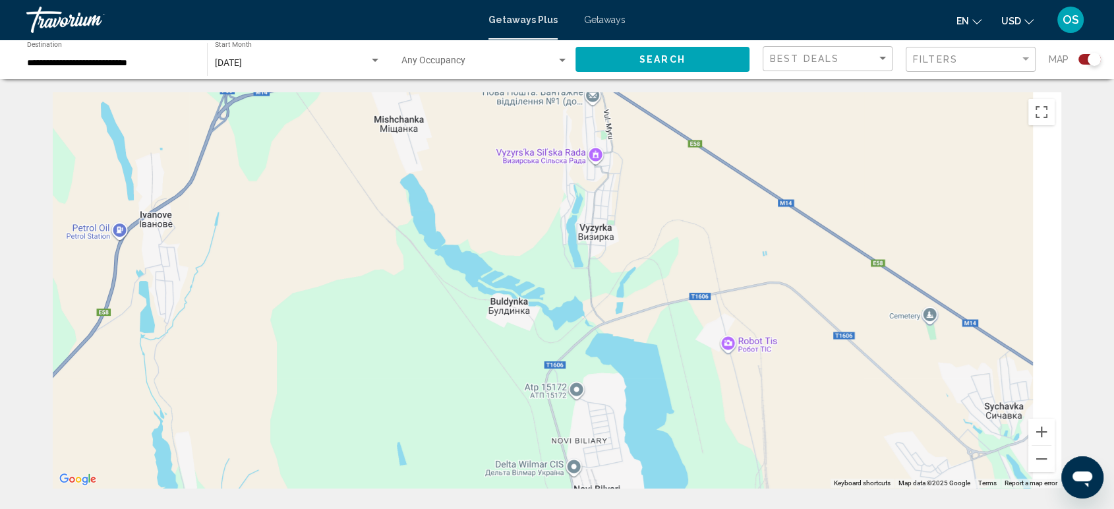
drag, startPoint x: 948, startPoint y: 365, endPoint x: 693, endPoint y: 173, distance: 319.1
click at [701, 182] on div "Main content" at bounding box center [557, 290] width 1009 height 396
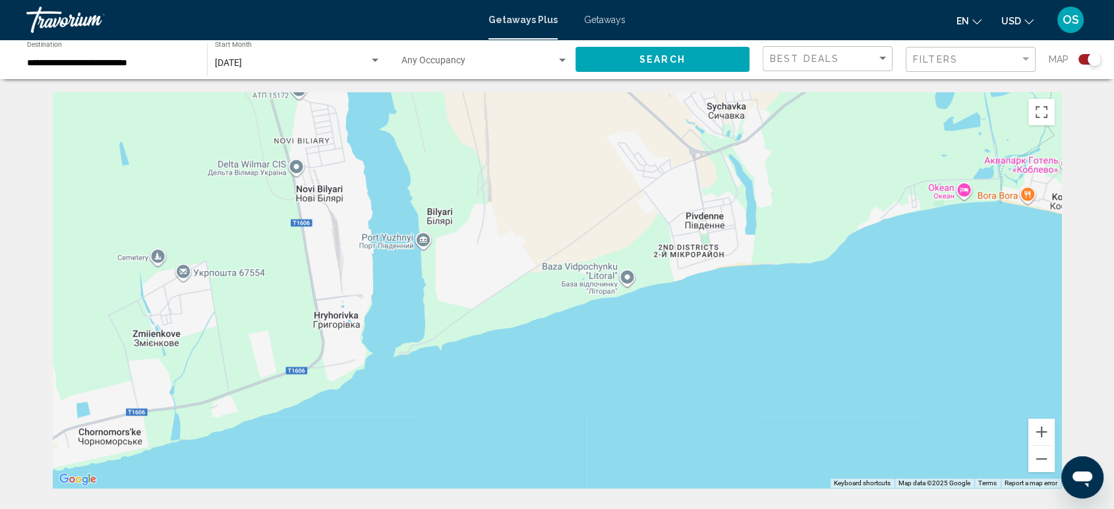
drag, startPoint x: 903, startPoint y: 204, endPoint x: 745, endPoint y: 226, distance: 159.1
click at [758, 226] on div "Main content" at bounding box center [557, 290] width 1009 height 396
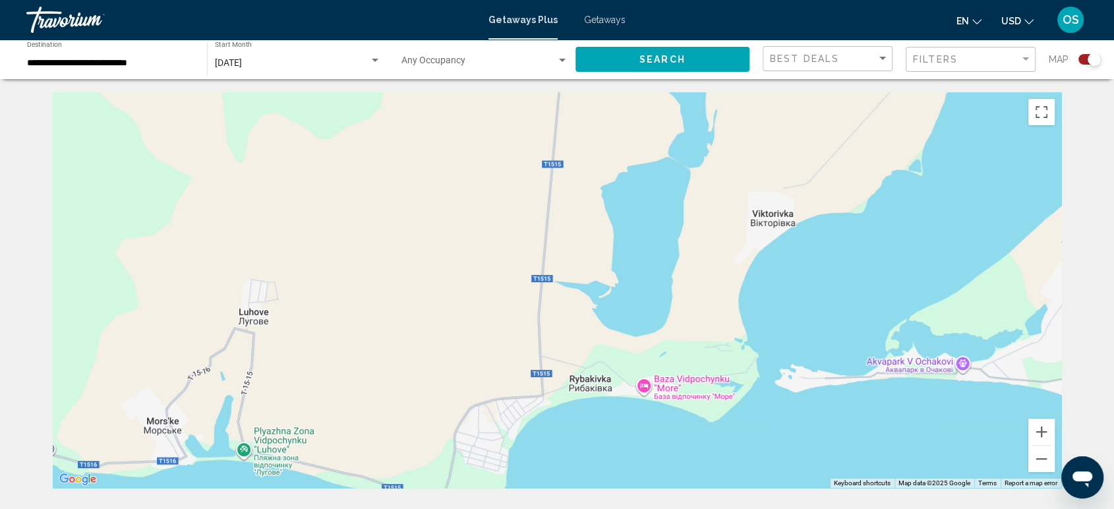
drag, startPoint x: 1013, startPoint y: 239, endPoint x: 98, endPoint y: 384, distance: 926.0
click at [98, 384] on div "Main content" at bounding box center [557, 290] width 1009 height 396
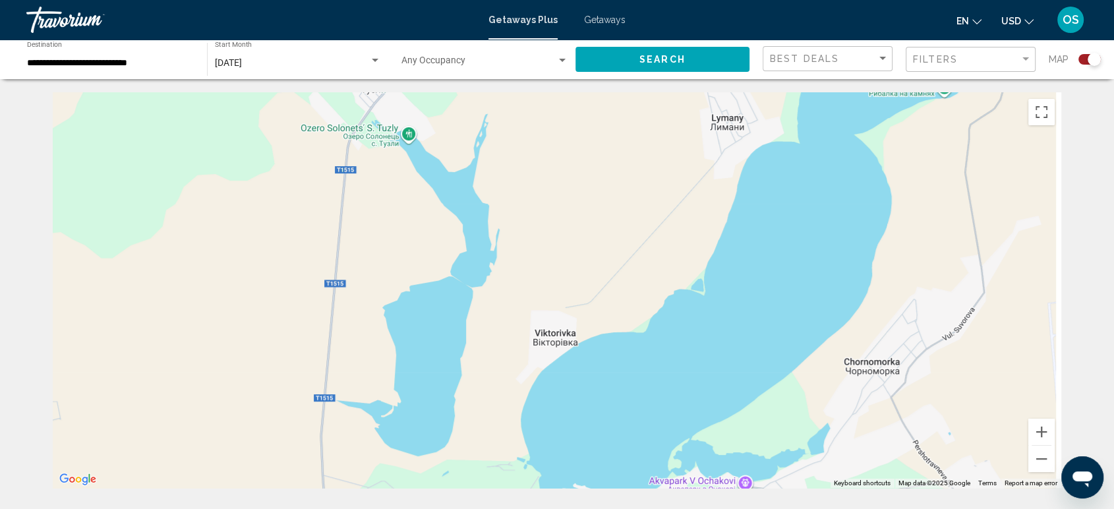
drag, startPoint x: 564, startPoint y: 291, endPoint x: 369, endPoint y: 384, distance: 216.2
click at [361, 389] on div "Main content" at bounding box center [557, 290] width 1009 height 396
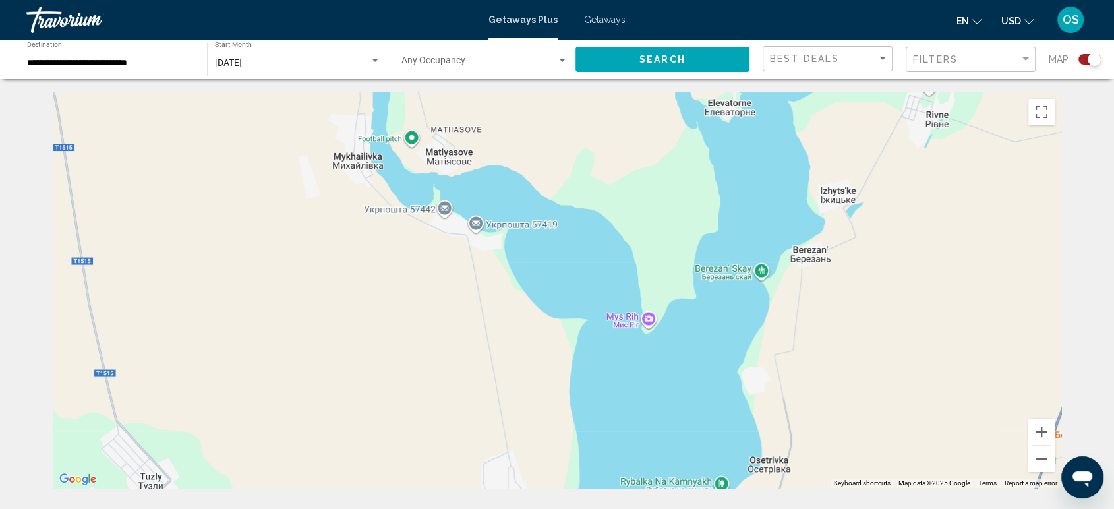
drag, startPoint x: 478, startPoint y: 220, endPoint x: 454, endPoint y: 543, distance: 324.7
click at [454, 508] on html "**********" at bounding box center [557, 254] width 1114 height 509
drag, startPoint x: 580, startPoint y: 226, endPoint x: 572, endPoint y: 356, distance: 130.8
click at [580, 336] on div "Main content" at bounding box center [557, 290] width 1009 height 396
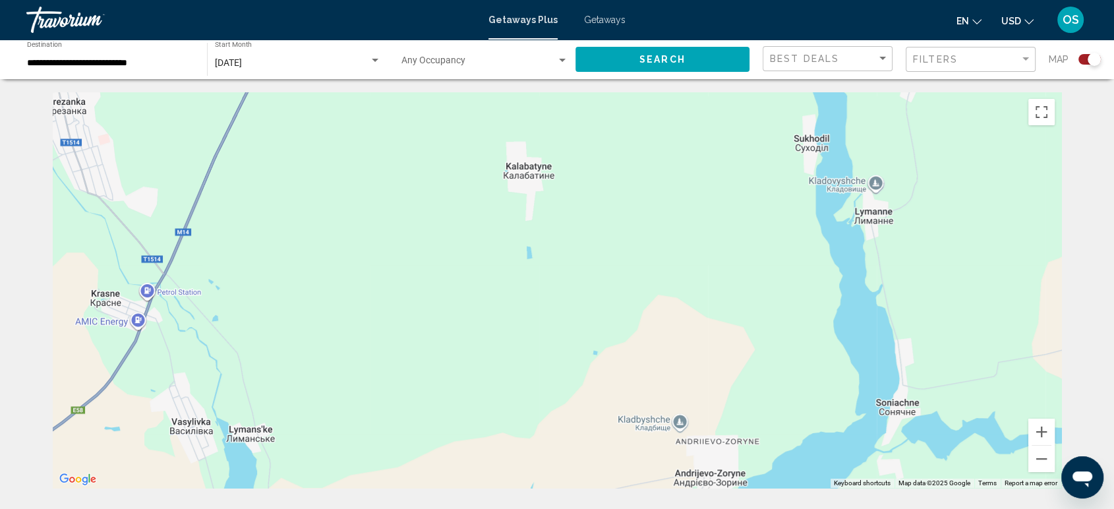
drag, startPoint x: 574, startPoint y: 281, endPoint x: 503, endPoint y: 452, distance: 185.0
click at [452, 508] on html "**********" at bounding box center [557, 254] width 1114 height 509
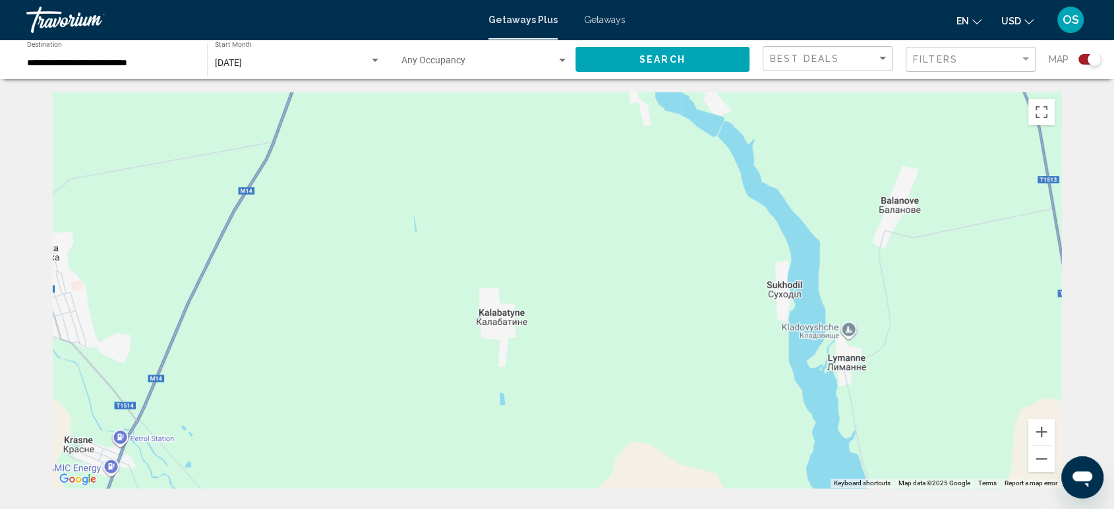
drag, startPoint x: 680, startPoint y: 208, endPoint x: 649, endPoint y: 359, distance: 154.9
click at [651, 359] on div "Main content" at bounding box center [557, 290] width 1009 height 396
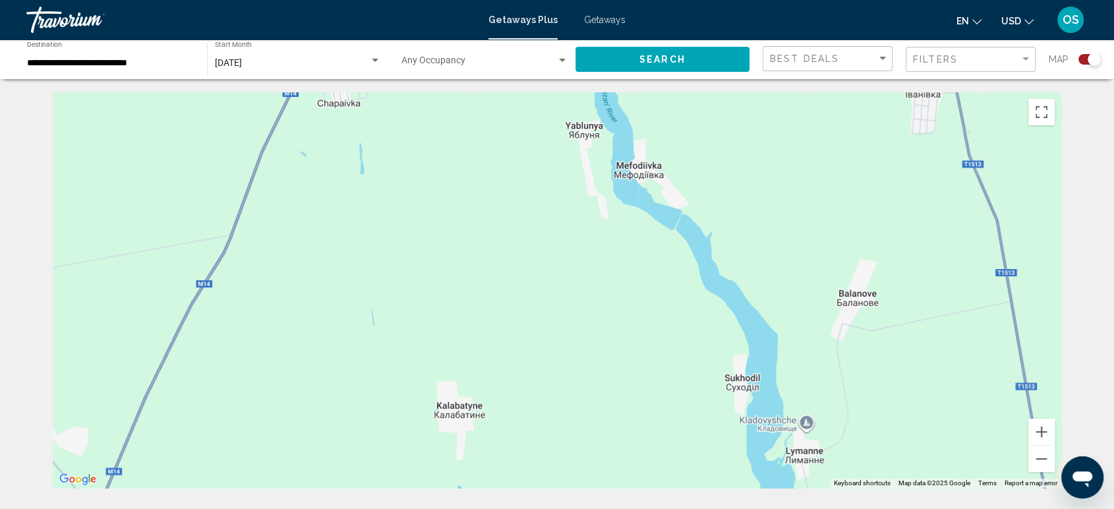
drag, startPoint x: 601, startPoint y: 252, endPoint x: 622, endPoint y: 411, distance: 160.4
click at [625, 382] on div "Main content" at bounding box center [557, 290] width 1009 height 396
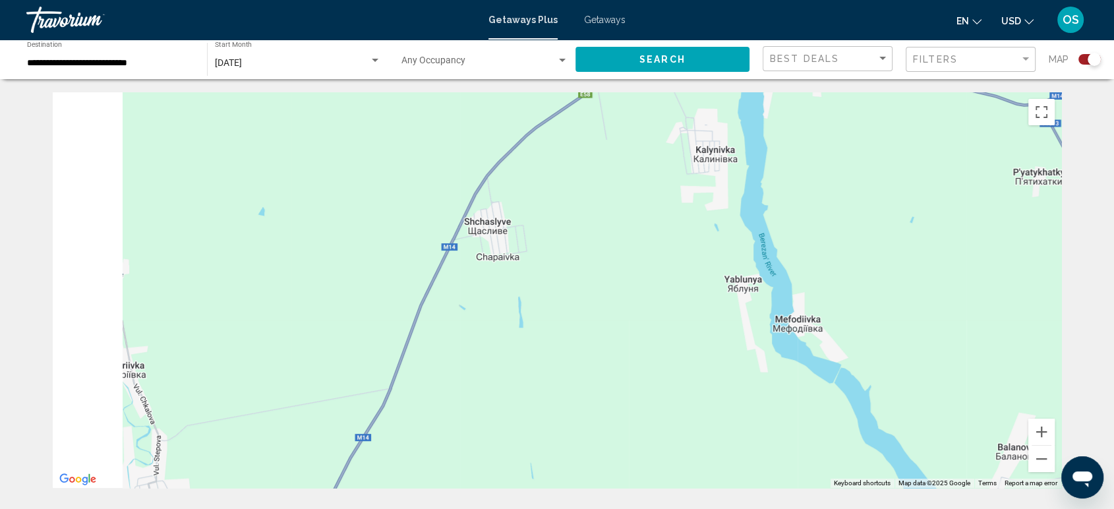
drag, startPoint x: 555, startPoint y: 404, endPoint x: 679, endPoint y: 207, distance: 233.2
click at [677, 216] on div "Main content" at bounding box center [557, 290] width 1009 height 396
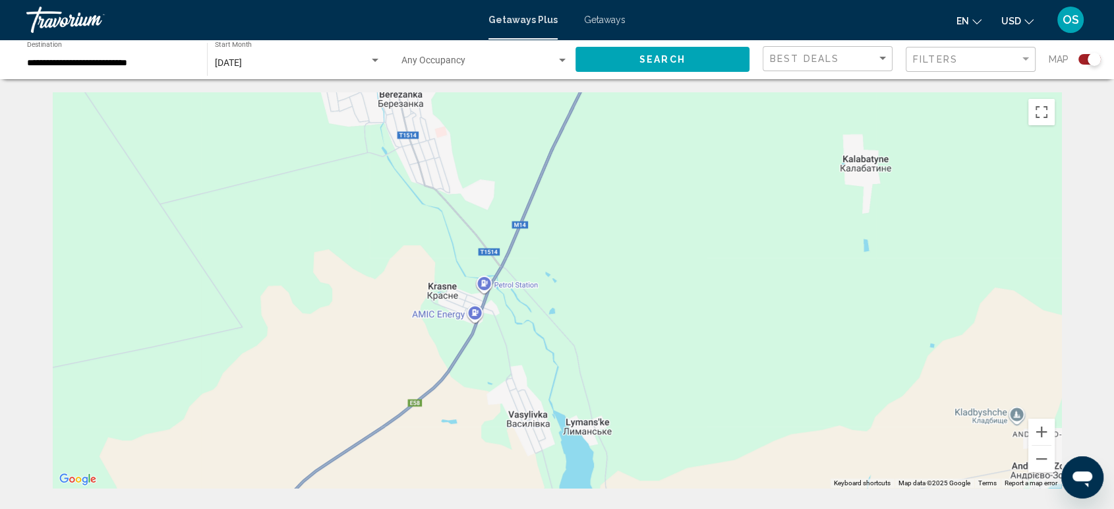
drag, startPoint x: 622, startPoint y: 390, endPoint x: 468, endPoint y: 514, distance: 197.9
click at [468, 508] on html "**********" at bounding box center [557, 254] width 1114 height 509
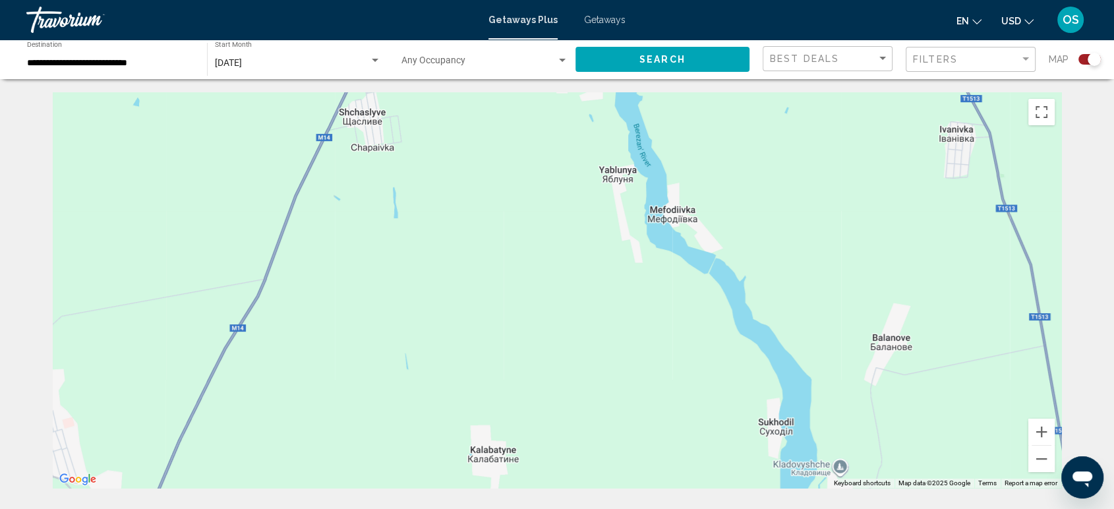
drag, startPoint x: 640, startPoint y: 319, endPoint x: 483, endPoint y: 499, distance: 238.8
click at [531, 483] on div "Main content" at bounding box center [557, 290] width 1009 height 396
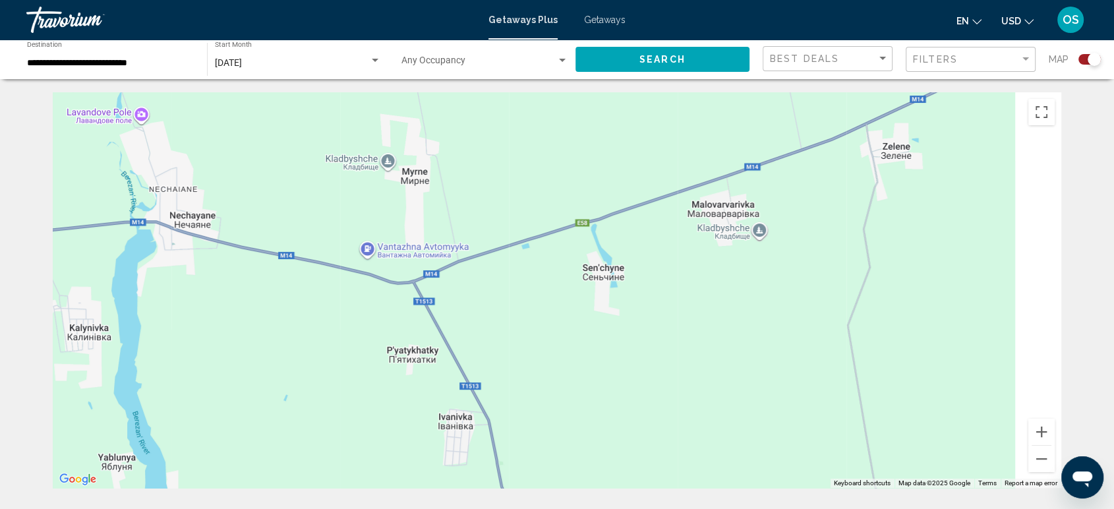
drag, startPoint x: 901, startPoint y: 406, endPoint x: 622, endPoint y: 246, distance: 321.7
click at [638, 247] on div "Main content" at bounding box center [557, 290] width 1009 height 396
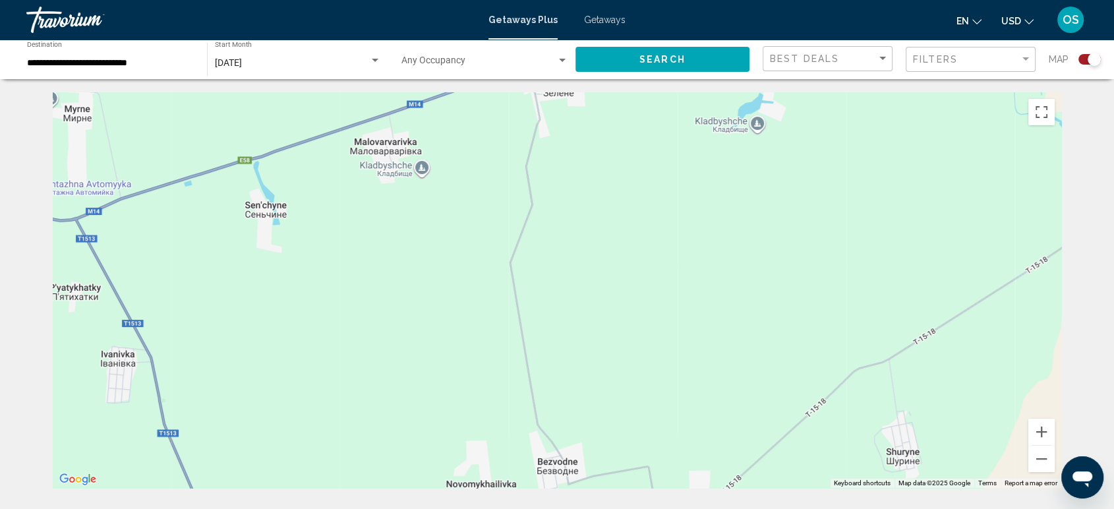
drag, startPoint x: 949, startPoint y: 311, endPoint x: 802, endPoint y: 131, distance: 232.4
click at [807, 144] on div "Main content" at bounding box center [557, 290] width 1009 height 396
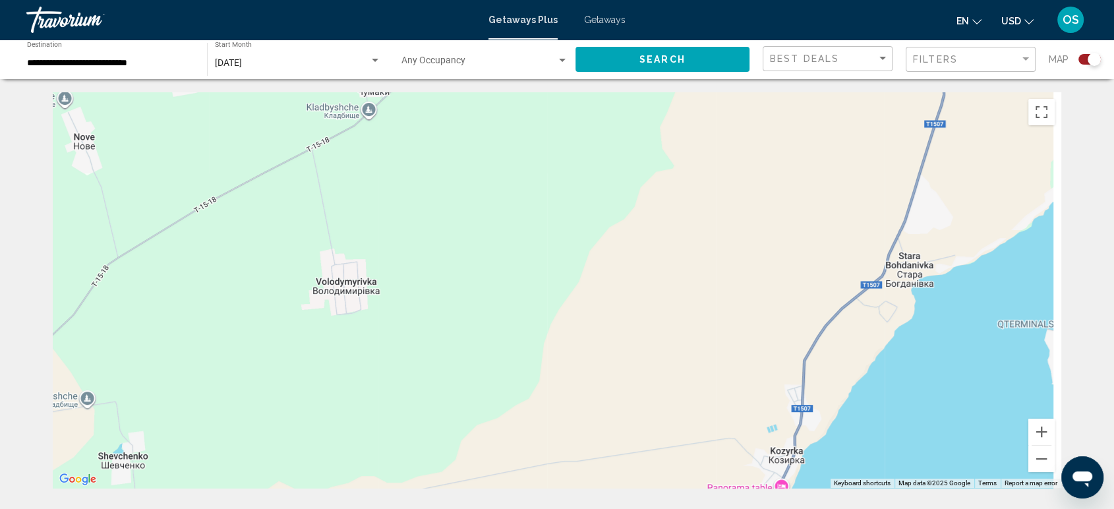
drag, startPoint x: 820, startPoint y: 343, endPoint x: 773, endPoint y: 191, distance: 159.4
click at [774, 210] on div "Main content" at bounding box center [557, 290] width 1009 height 396
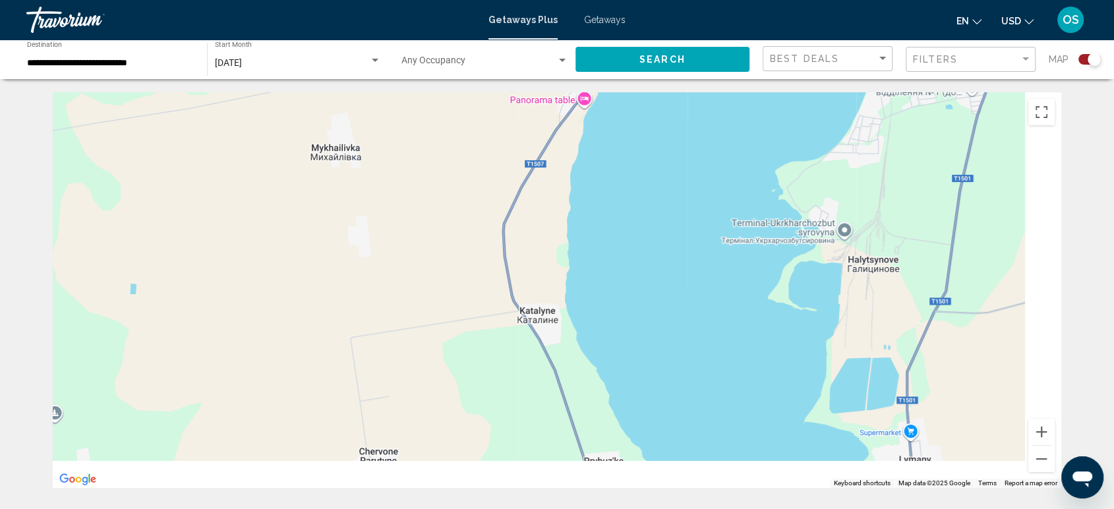
drag, startPoint x: 834, startPoint y: 344, endPoint x: 686, endPoint y: 140, distance: 251.7
click at [689, 148] on div "Main content" at bounding box center [557, 290] width 1009 height 396
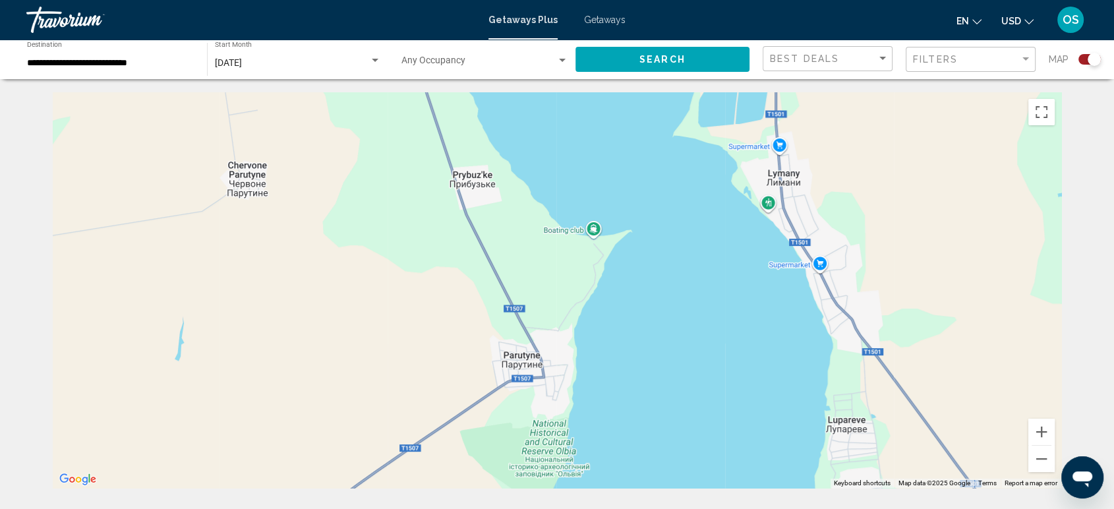
drag, startPoint x: 771, startPoint y: 415, endPoint x: 680, endPoint y: 178, distance: 254.2
click at [670, 210] on div "Main content" at bounding box center [557, 290] width 1009 height 396
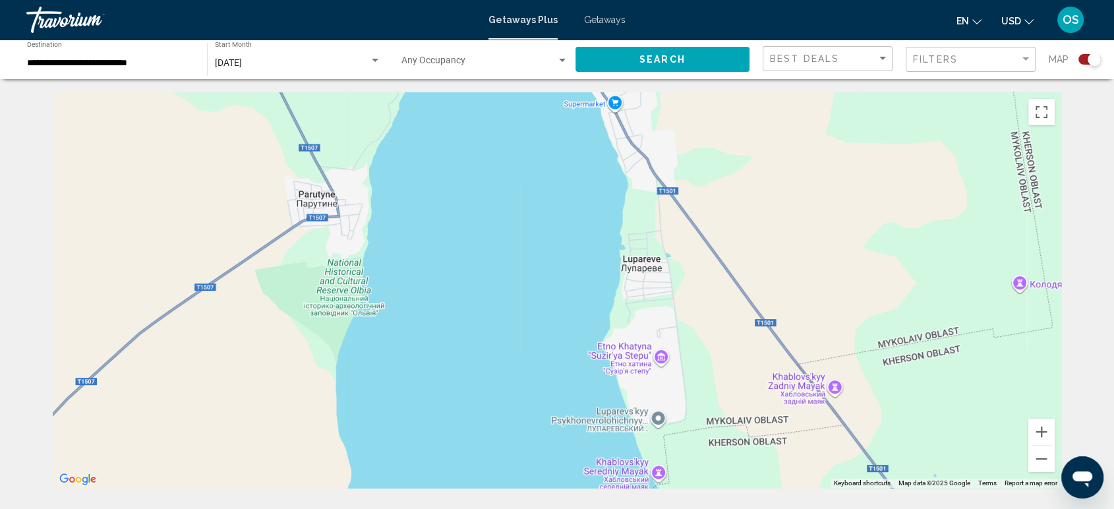
drag, startPoint x: 816, startPoint y: 248, endPoint x: 773, endPoint y: 543, distance: 298.6
click at [773, 508] on html "**********" at bounding box center [557, 254] width 1114 height 509
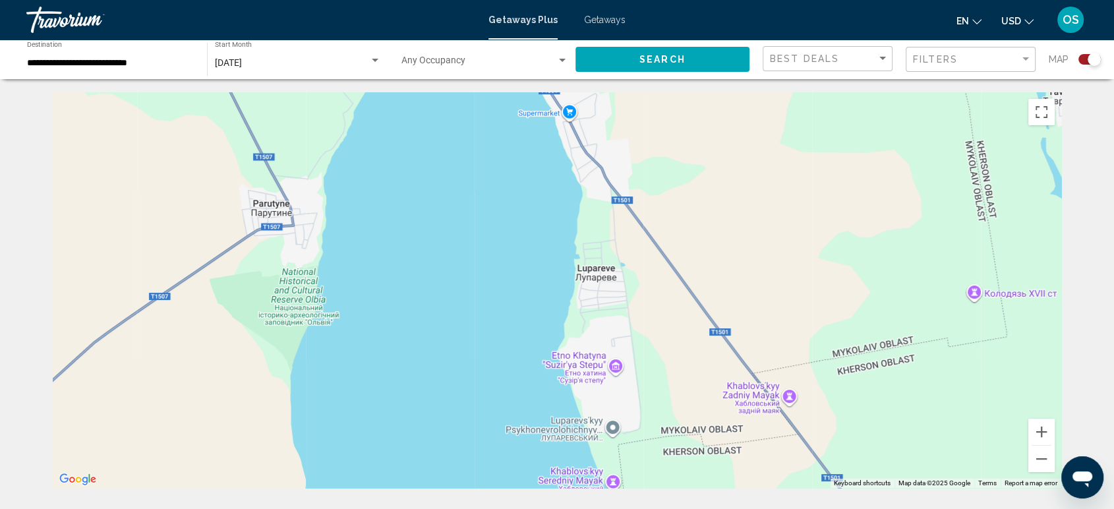
drag, startPoint x: 733, startPoint y: 334, endPoint x: 739, endPoint y: 403, distance: 68.8
click at [739, 403] on div "Main content" at bounding box center [557, 290] width 1009 height 396
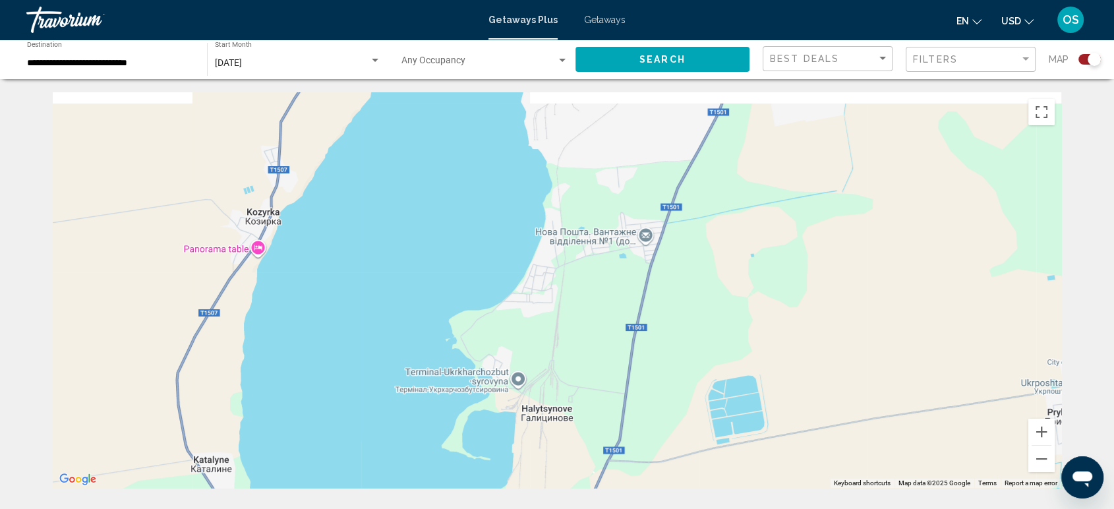
drag, startPoint x: 719, startPoint y: 469, endPoint x: 711, endPoint y: 508, distance: 40.3
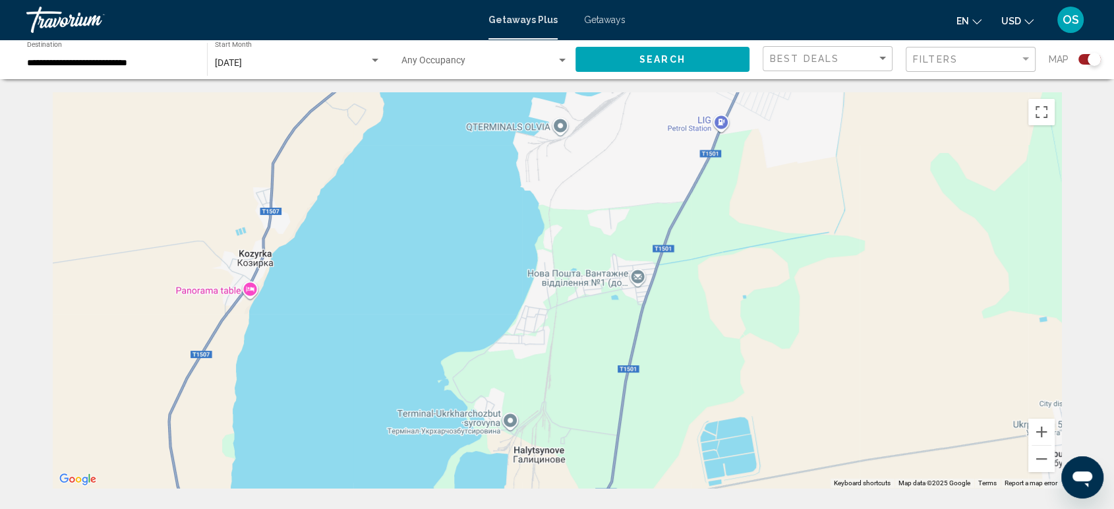
drag, startPoint x: 734, startPoint y: 257, endPoint x: 744, endPoint y: 421, distance: 163.8
click at [744, 411] on div "Main content" at bounding box center [557, 290] width 1009 height 396
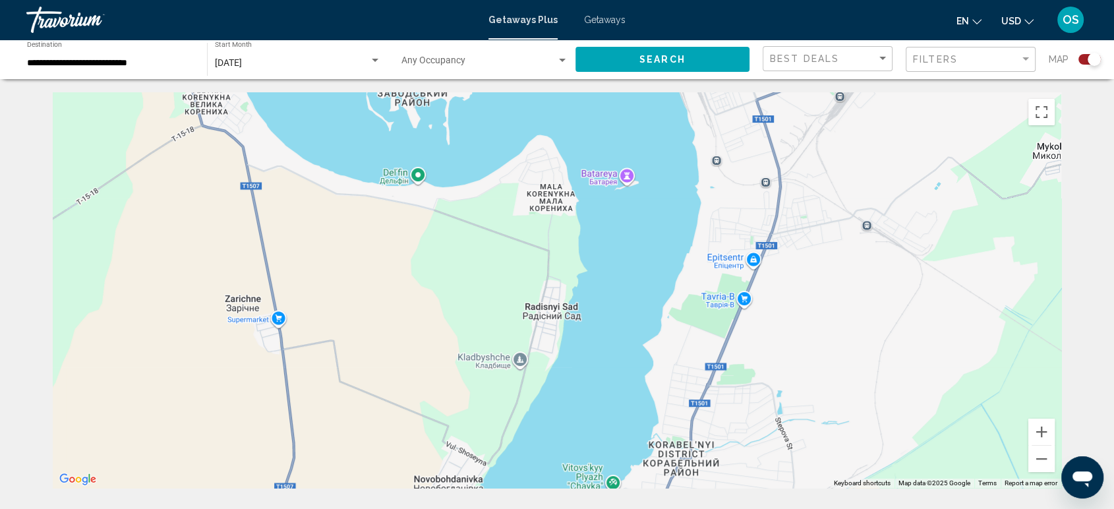
drag, startPoint x: 861, startPoint y: 274, endPoint x: 734, endPoint y: 526, distance: 282.5
click at [734, 508] on html "**********" at bounding box center [557, 254] width 1114 height 509
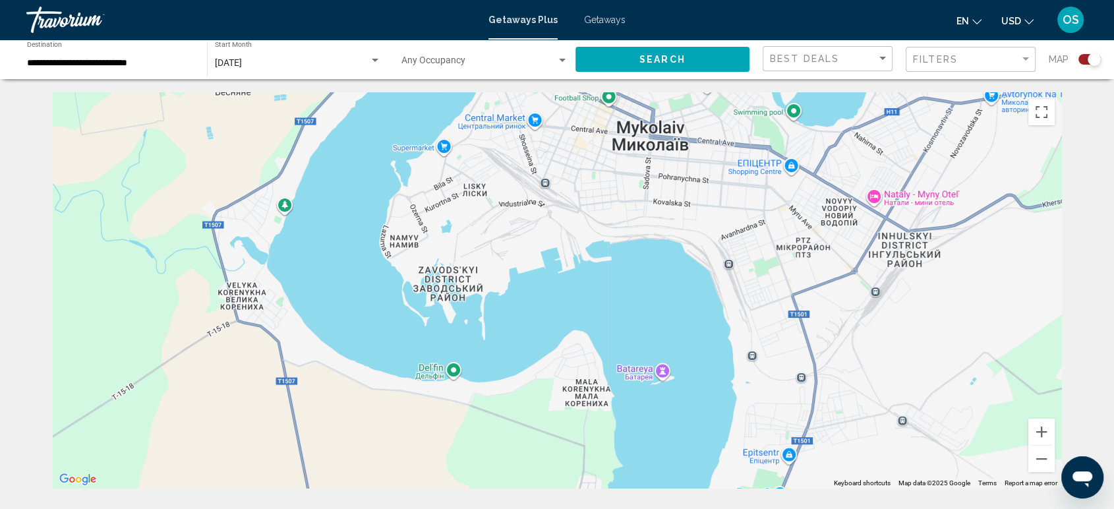
drag, startPoint x: 738, startPoint y: 308, endPoint x: 774, endPoint y: 497, distance: 192.7
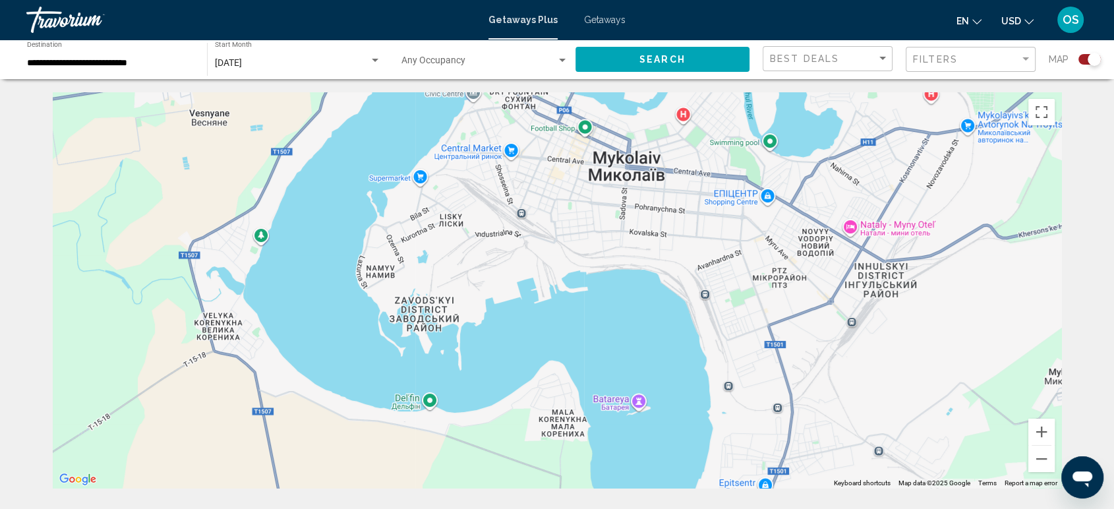
drag, startPoint x: 810, startPoint y: 252, endPoint x: 818, endPoint y: 510, distance: 258.6
click at [818, 508] on html "**********" at bounding box center [557, 254] width 1114 height 509
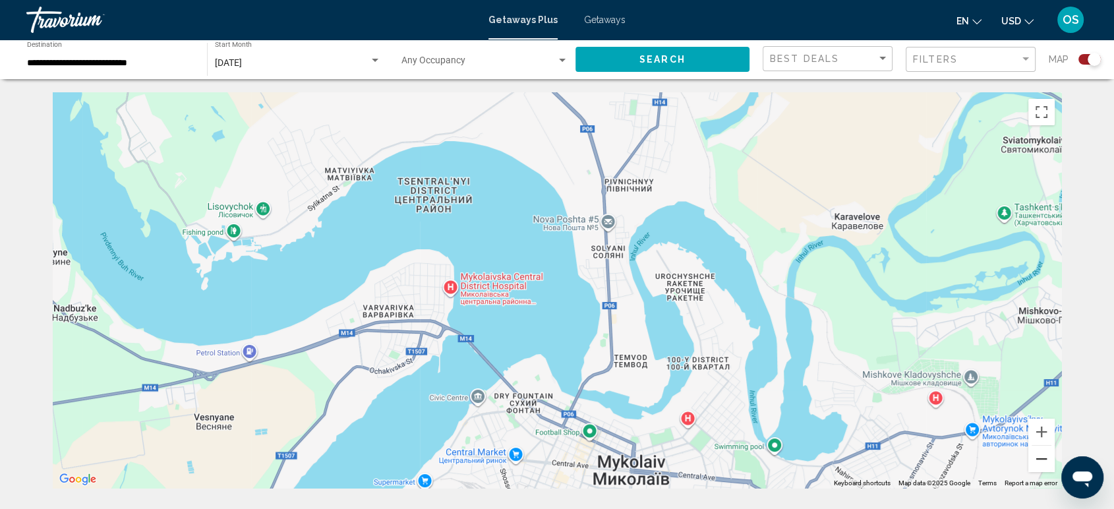
click at [1045, 456] on button "Zoom out" at bounding box center [1042, 459] width 26 height 26
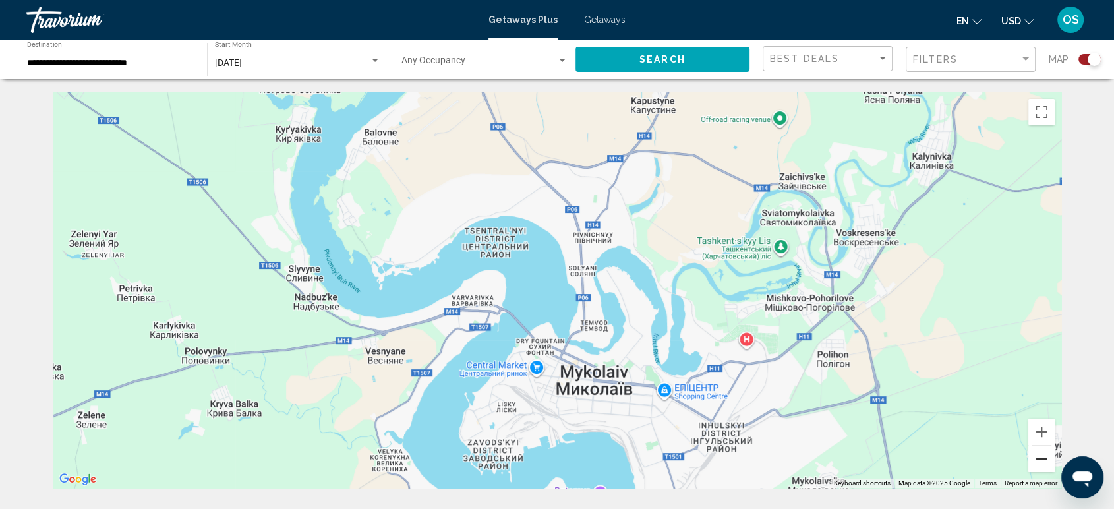
click at [1045, 456] on button "Zoom out" at bounding box center [1042, 459] width 26 height 26
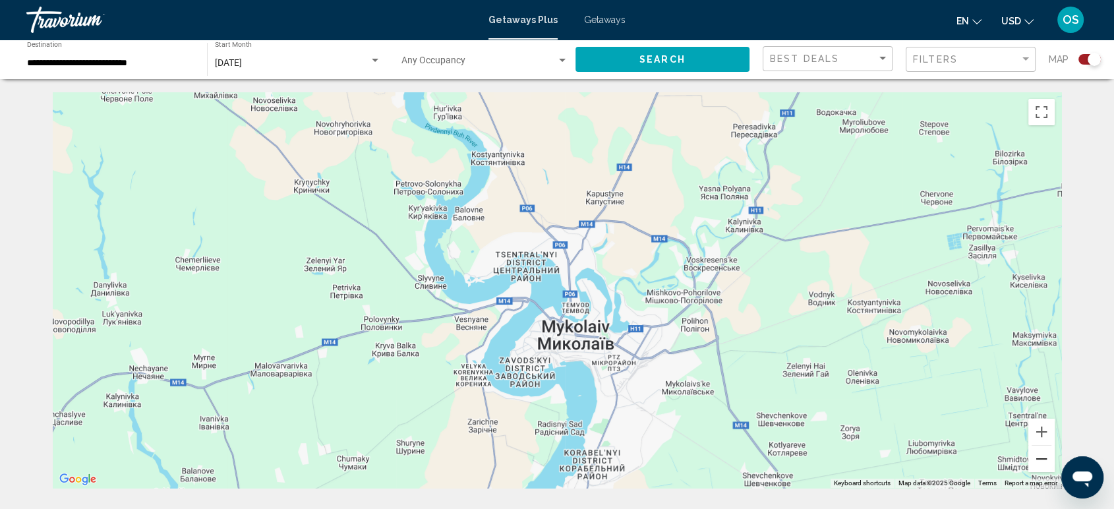
click at [1045, 456] on button "Zoom out" at bounding box center [1042, 459] width 26 height 26
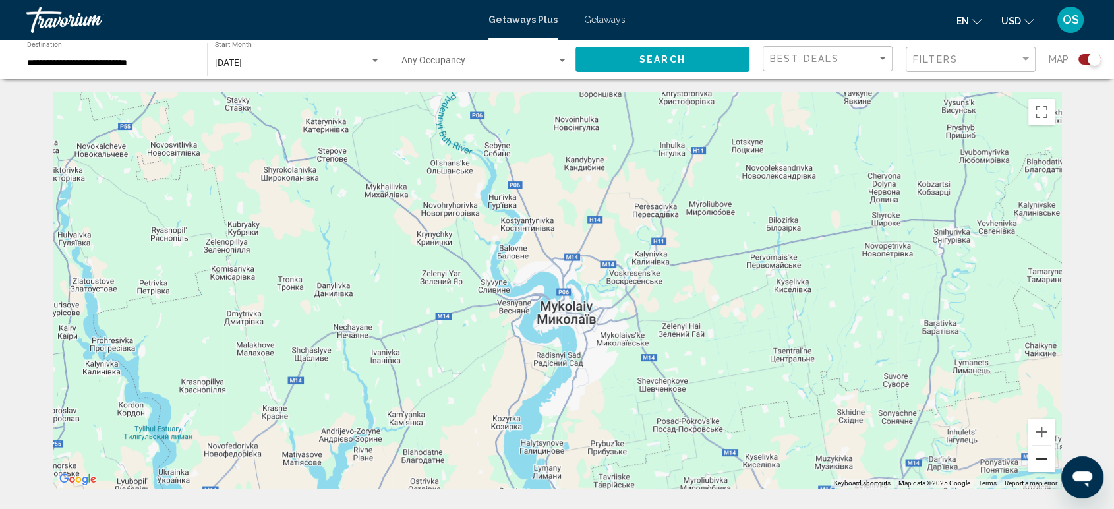
click at [1045, 456] on button "Zoom out" at bounding box center [1042, 459] width 26 height 26
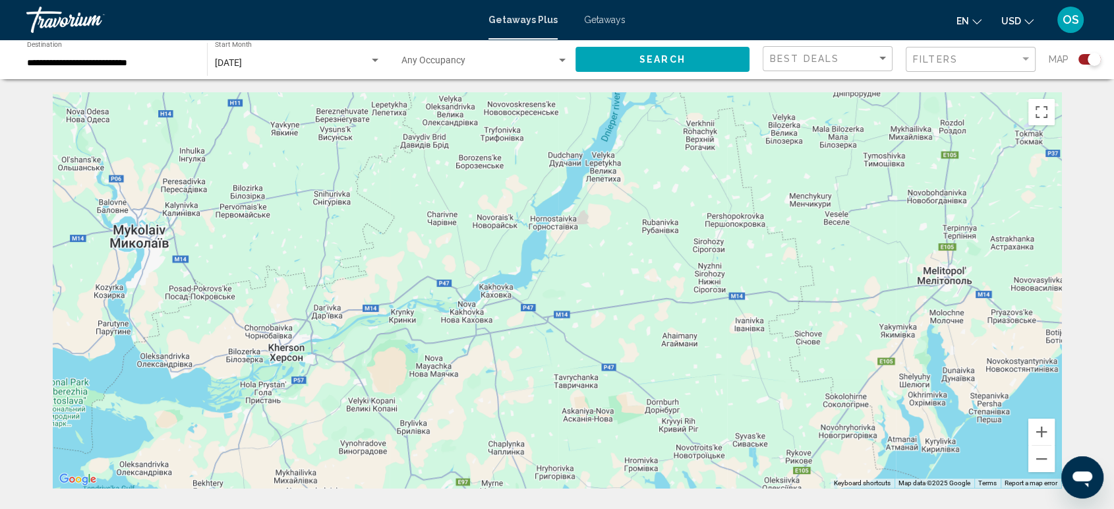
drag, startPoint x: 698, startPoint y: 388, endPoint x: 274, endPoint y: 324, distance: 428.9
click at [274, 324] on div "Main content" at bounding box center [557, 290] width 1009 height 396
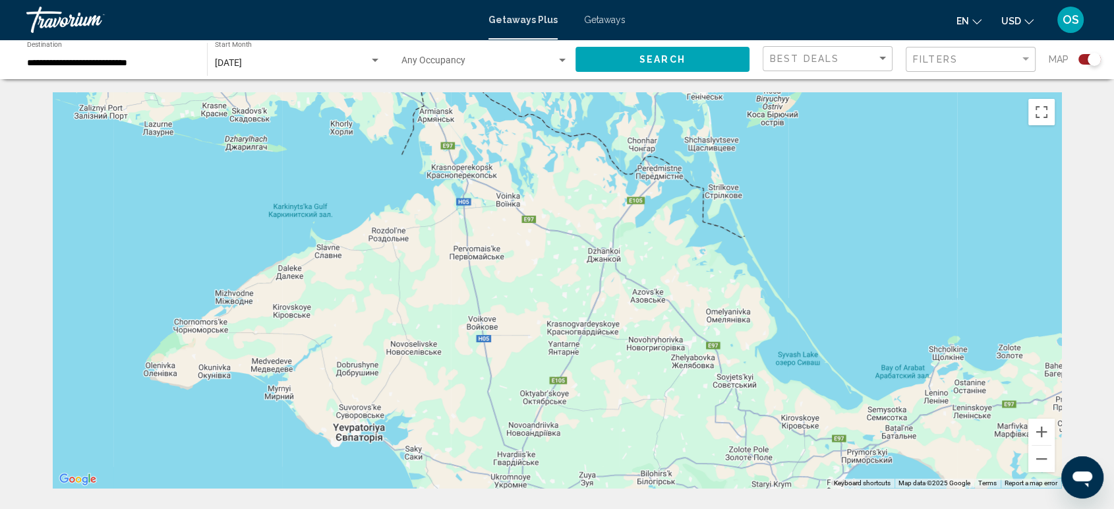
drag, startPoint x: 299, startPoint y: 328, endPoint x: 188, endPoint y: -89, distance: 432.0
click at [188, 0] on html "**********" at bounding box center [557, 254] width 1114 height 509
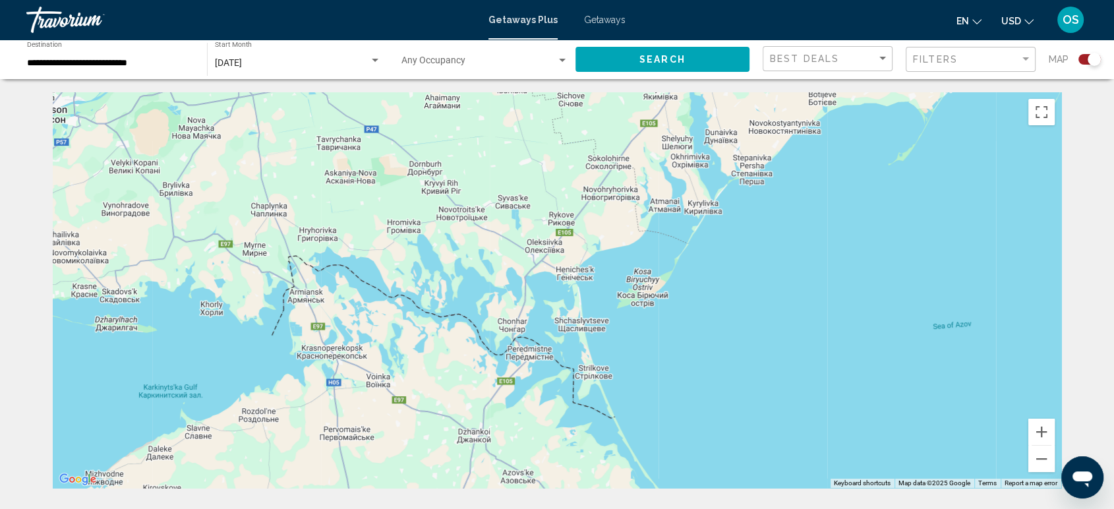
drag, startPoint x: 406, startPoint y: 322, endPoint x: 286, endPoint y: 543, distance: 251.4
click at [286, 508] on html "**********" at bounding box center [557, 254] width 1114 height 509
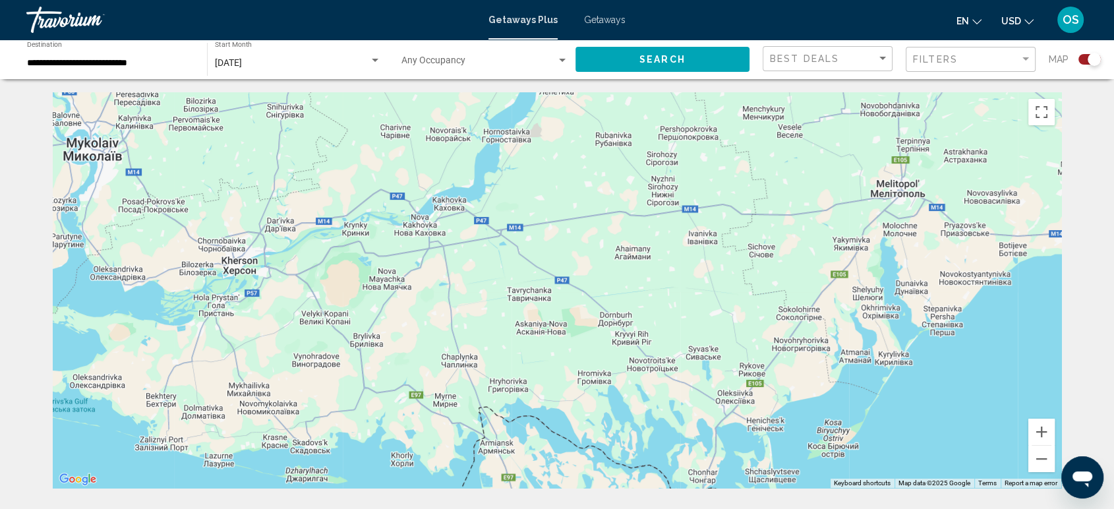
drag, startPoint x: 777, startPoint y: 210, endPoint x: 1124, endPoint y: 300, distance: 358.9
click at [1114, 300] on html "**********" at bounding box center [557, 254] width 1114 height 509
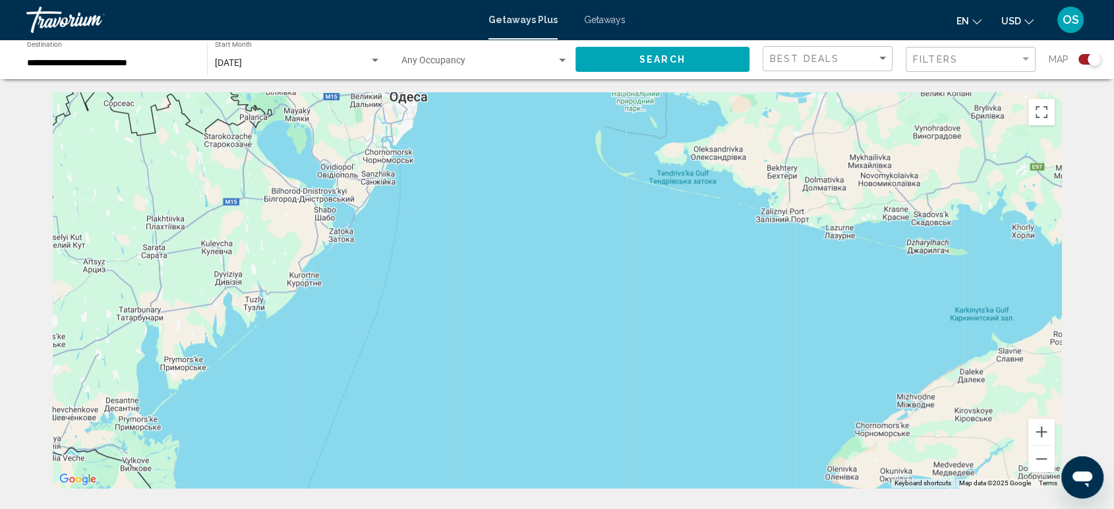
drag, startPoint x: 462, startPoint y: 352, endPoint x: 789, endPoint y: 236, distance: 347.0
click at [785, 239] on div "Main content" at bounding box center [557, 290] width 1009 height 396
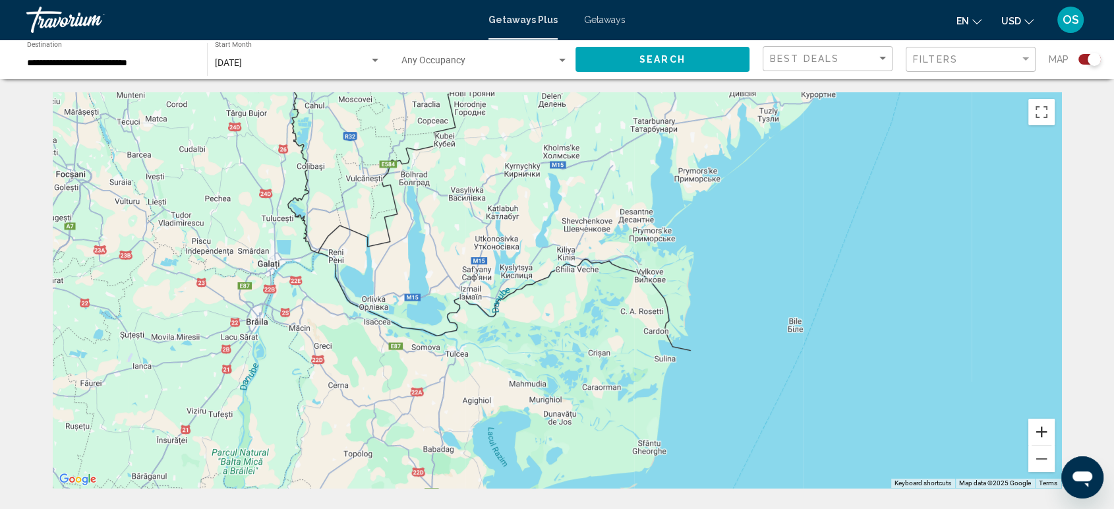
click at [1041, 445] on div "Main content" at bounding box center [1042, 445] width 26 height 53
click at [1041, 445] on div "Main content" at bounding box center [1042, 445] width 20 height 1
click at [1041, 427] on button "Zoom in" at bounding box center [1042, 432] width 26 height 26
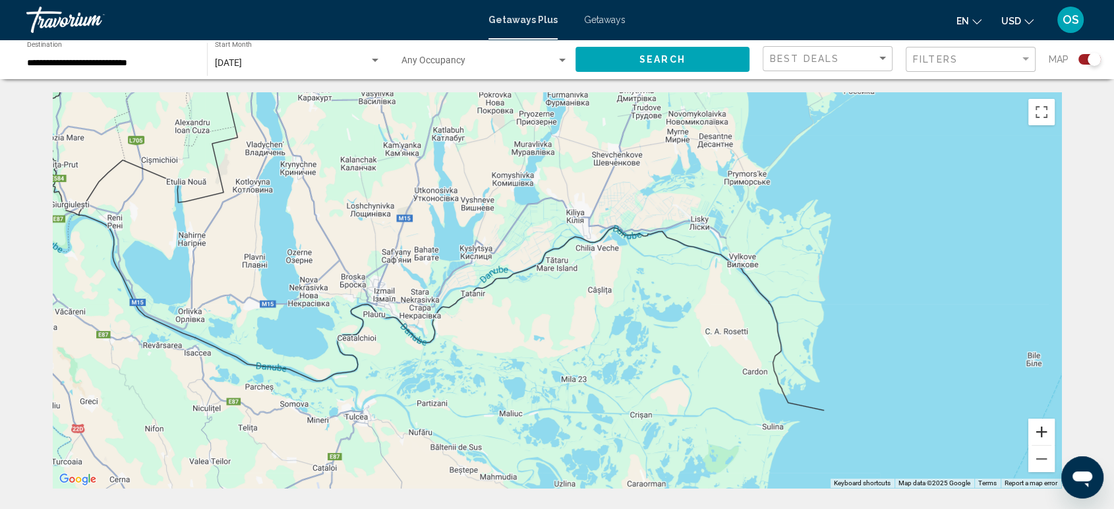
click at [1041, 427] on button "Zoom in" at bounding box center [1042, 432] width 26 height 26
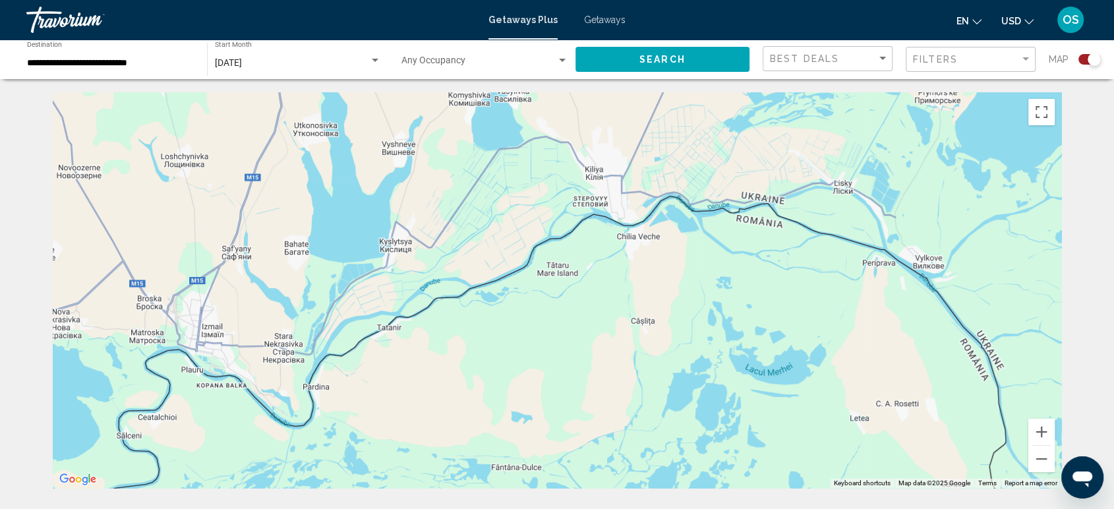
drag, startPoint x: 496, startPoint y: 357, endPoint x: 448, endPoint y: 288, distance: 84.0
click at [448, 288] on div "Main content" at bounding box center [557, 290] width 1009 height 396
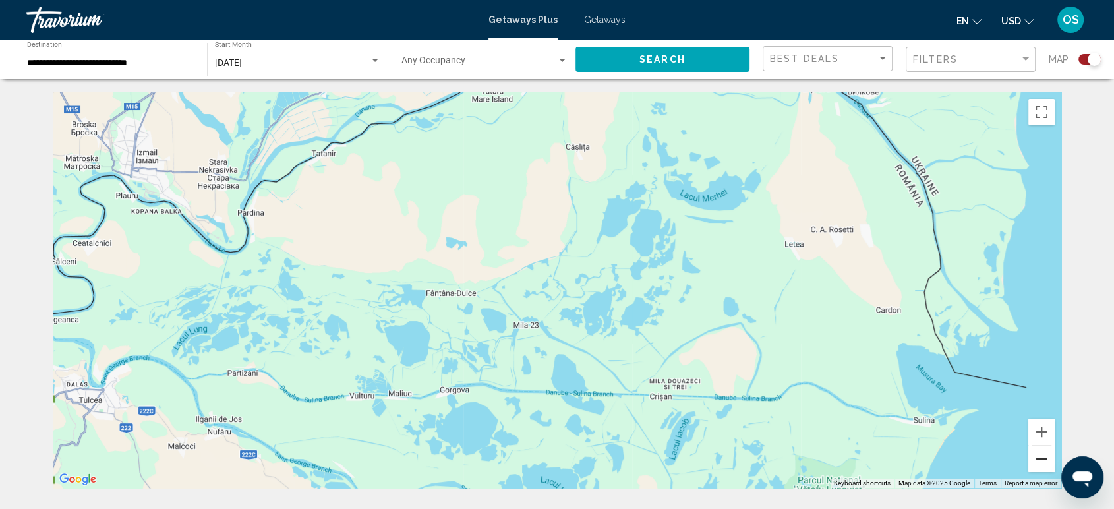
click at [1044, 464] on button "Zoom out" at bounding box center [1042, 459] width 26 height 26
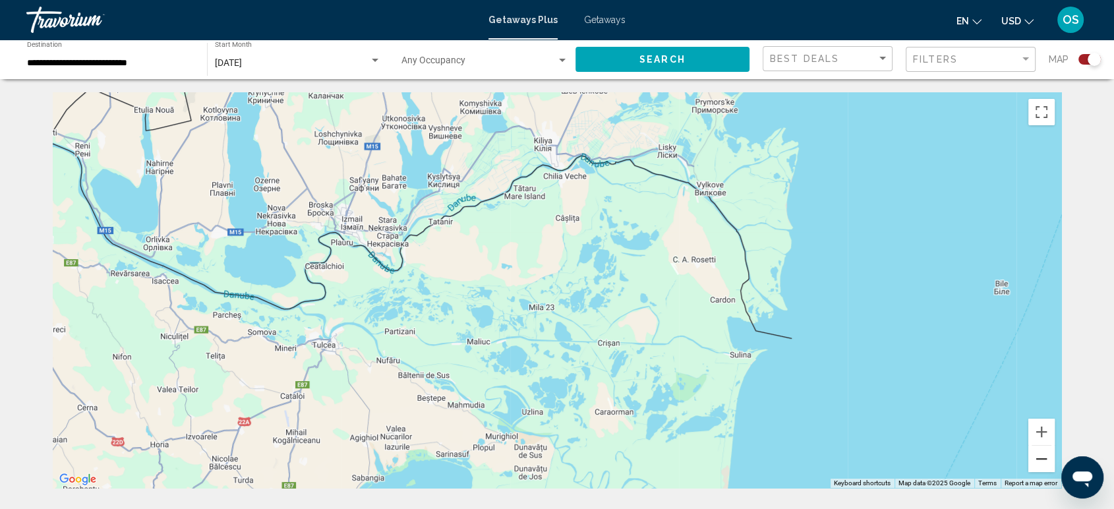
click at [1044, 464] on button "Zoom out" at bounding box center [1042, 459] width 26 height 26
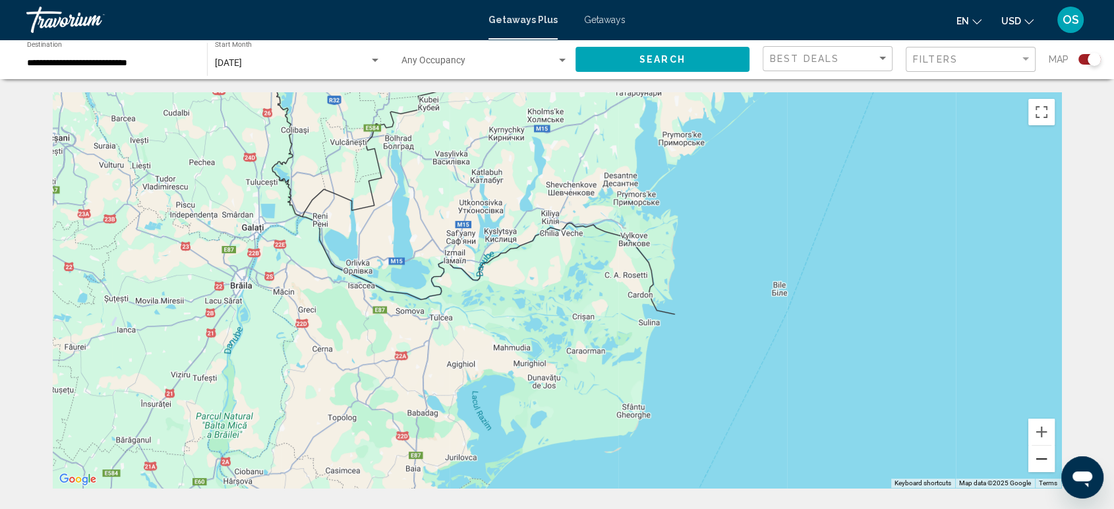
click at [1044, 464] on button "Zoom out" at bounding box center [1042, 459] width 26 height 26
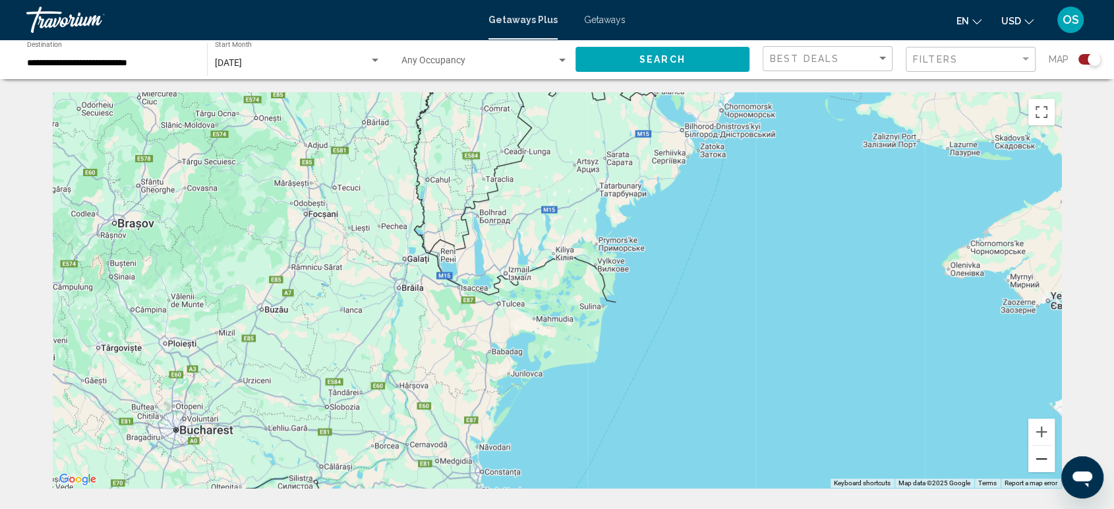
click at [1044, 464] on button "Zoom out" at bounding box center [1042, 459] width 26 height 26
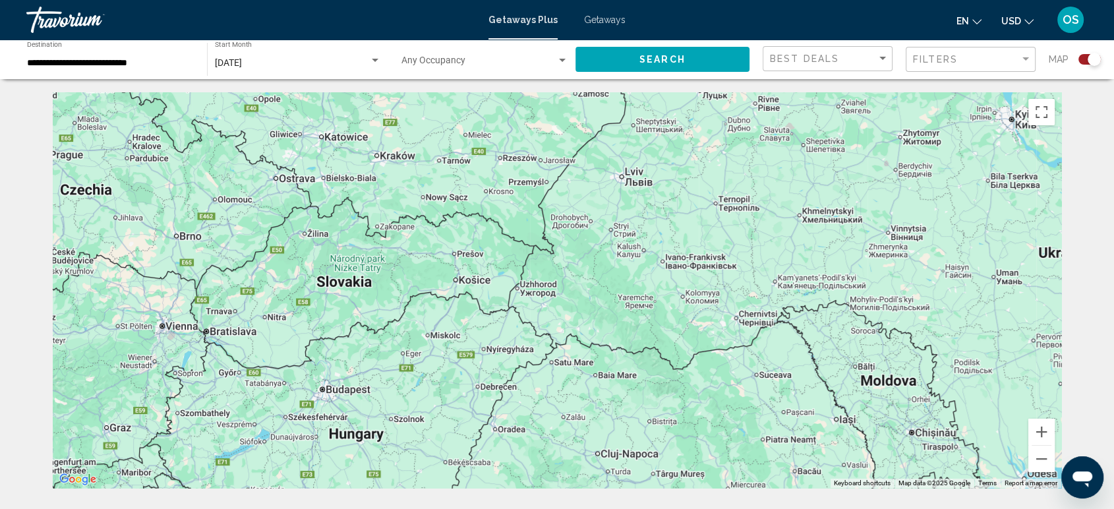
drag, startPoint x: 679, startPoint y: 258, endPoint x: 1053, endPoint y: 543, distance: 471.0
click at [1053, 508] on html "**********" at bounding box center [557, 254] width 1114 height 509
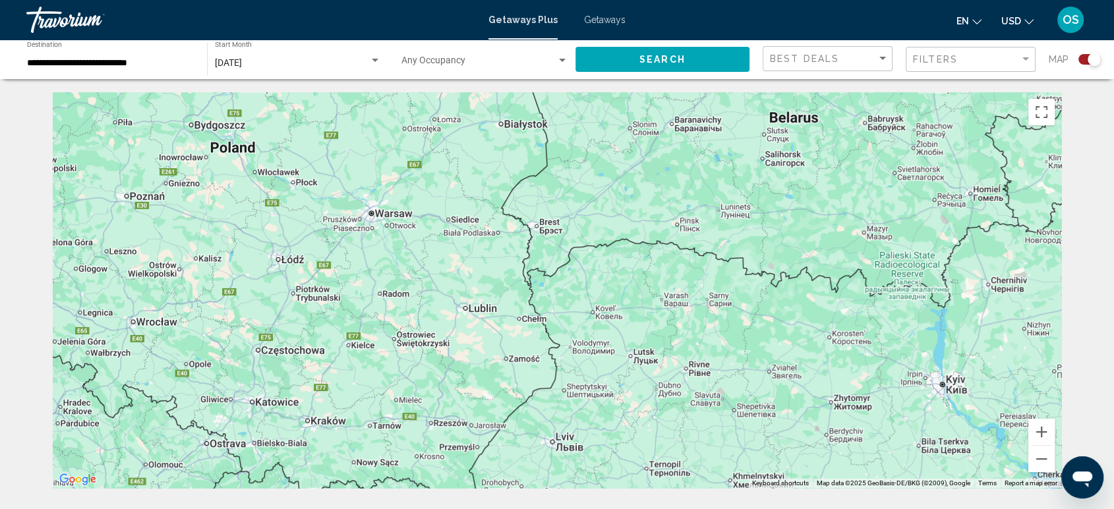
drag, startPoint x: 733, startPoint y: 277, endPoint x: 650, endPoint y: 475, distance: 214.9
click at [661, 508] on html "**********" at bounding box center [557, 254] width 1114 height 509
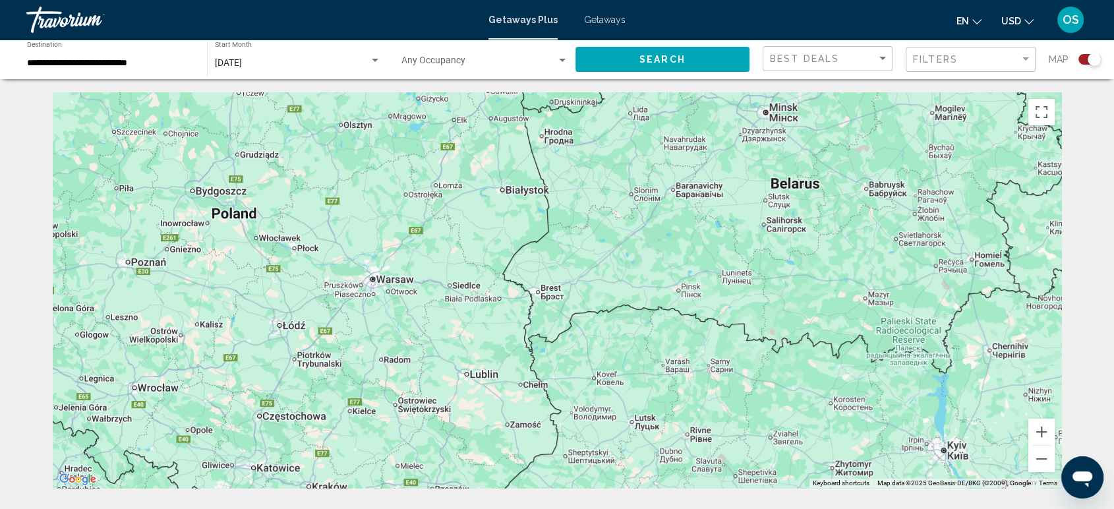
drag, startPoint x: 704, startPoint y: 156, endPoint x: 802, endPoint y: 130, distance: 101.1
click at [785, 158] on div "Main content" at bounding box center [557, 290] width 1009 height 396
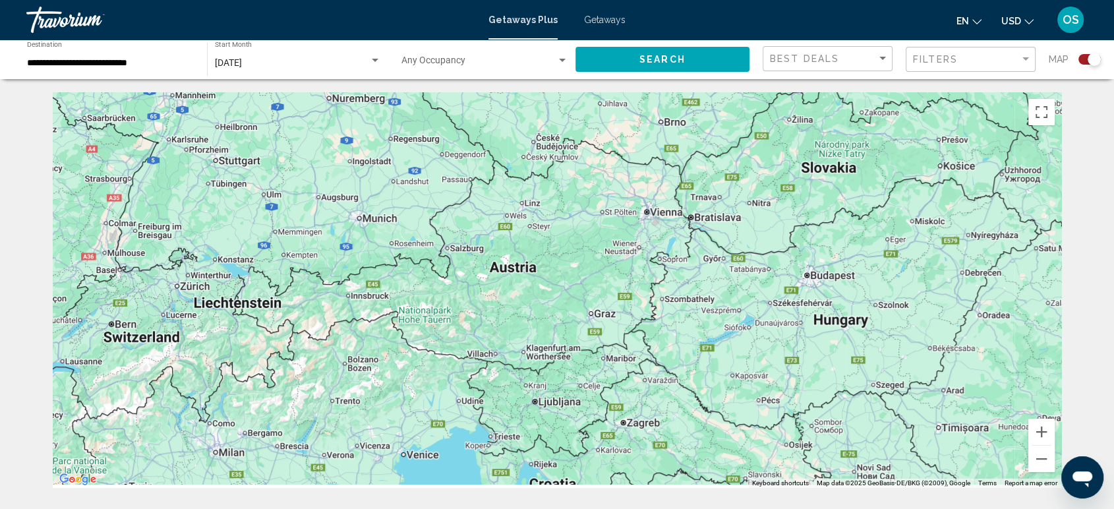
drag, startPoint x: 454, startPoint y: 388, endPoint x: 922, endPoint y: 78, distance: 560.9
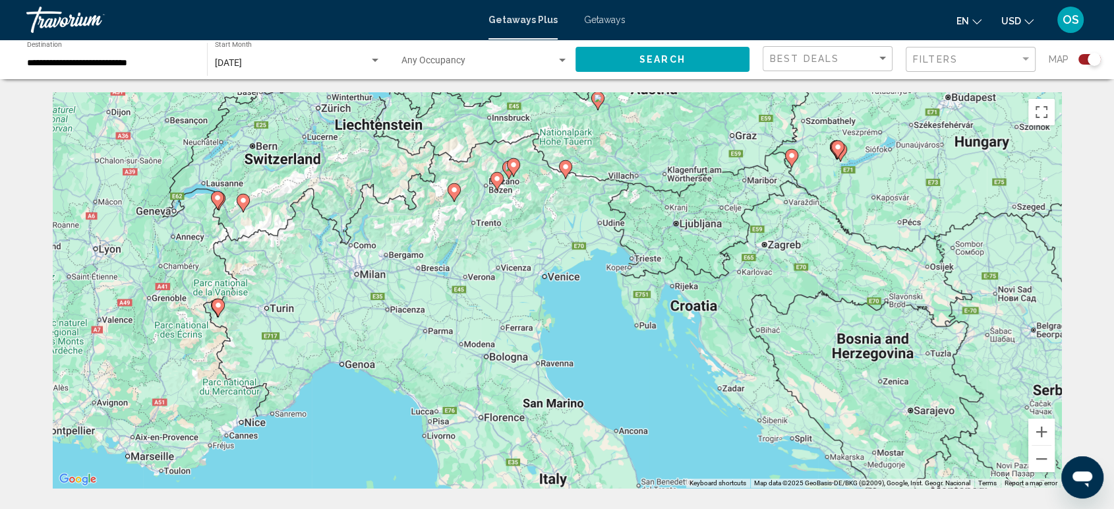
drag, startPoint x: 640, startPoint y: 227, endPoint x: 778, endPoint y: 51, distance: 223.5
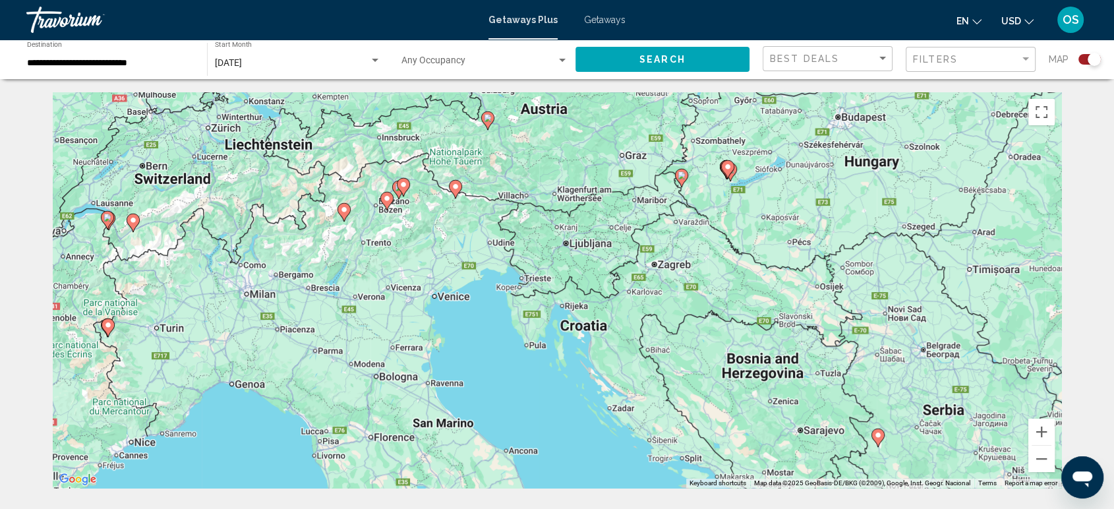
drag, startPoint x: 860, startPoint y: 192, endPoint x: 739, endPoint y: 212, distance: 122.9
click at [741, 212] on div "To activate drag with keyboard, press Alt + Enter. Once in keyboard drag state,…" at bounding box center [557, 290] width 1009 height 396
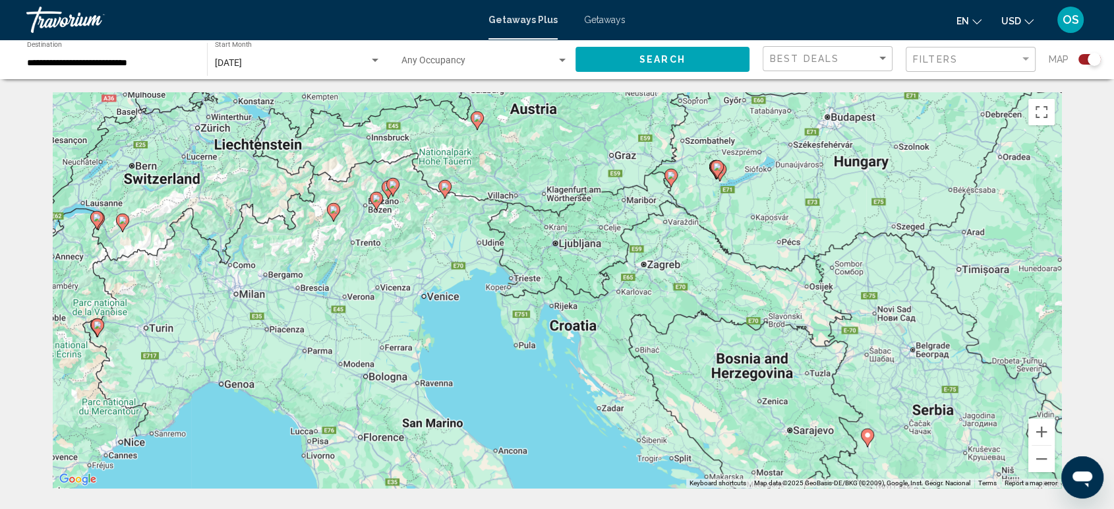
click at [716, 167] on image "Main content" at bounding box center [717, 167] width 8 height 8
type input "**********"
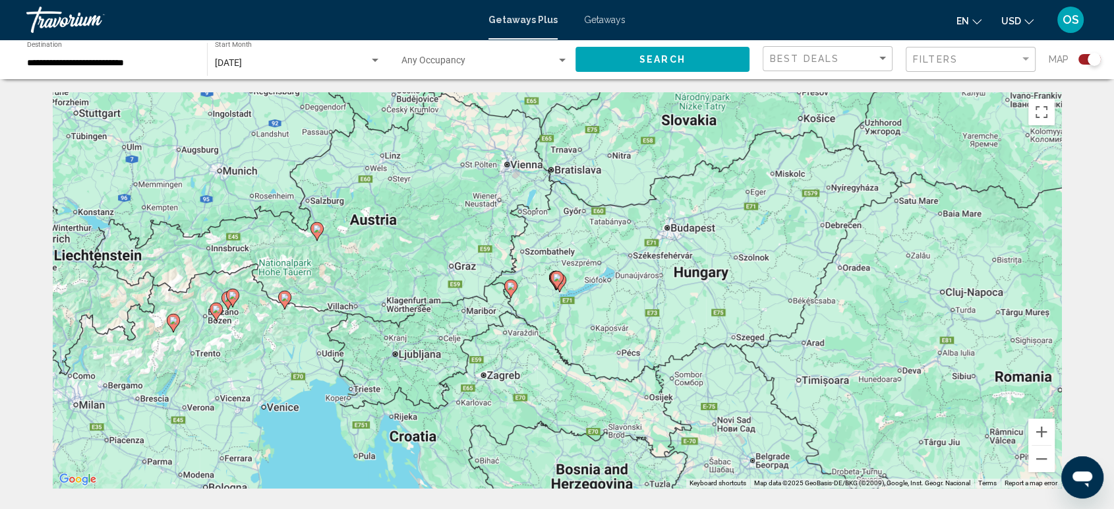
click at [565, 284] on icon "Main content" at bounding box center [559, 283] width 13 height 18
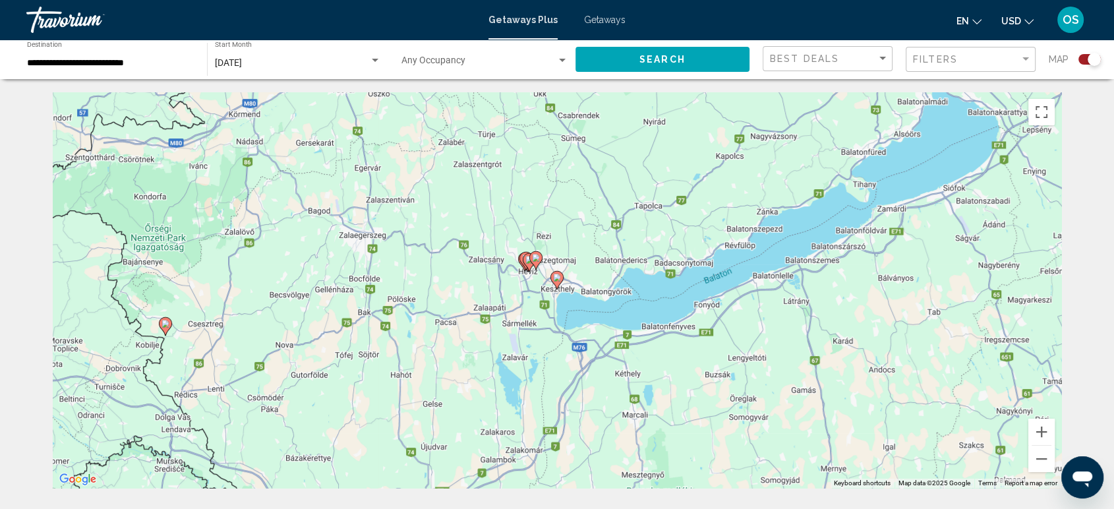
click at [565, 284] on div "To navigate, press the arrow keys. To activate drag with keyboard, press Alt + …" at bounding box center [557, 290] width 1009 height 396
click at [555, 278] on image "Main content" at bounding box center [557, 278] width 8 height 8
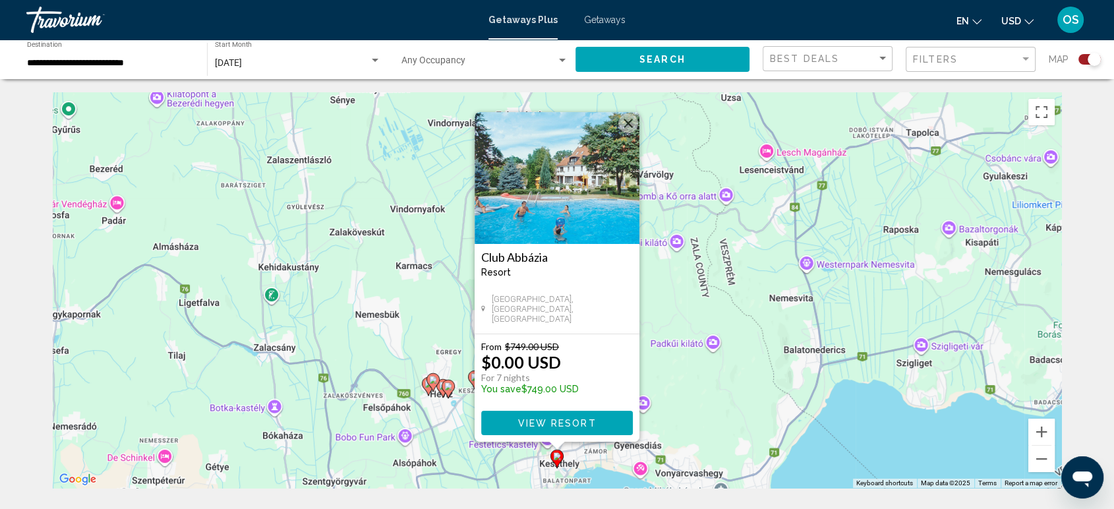
click at [447, 386] on image "Main content" at bounding box center [448, 386] width 8 height 8
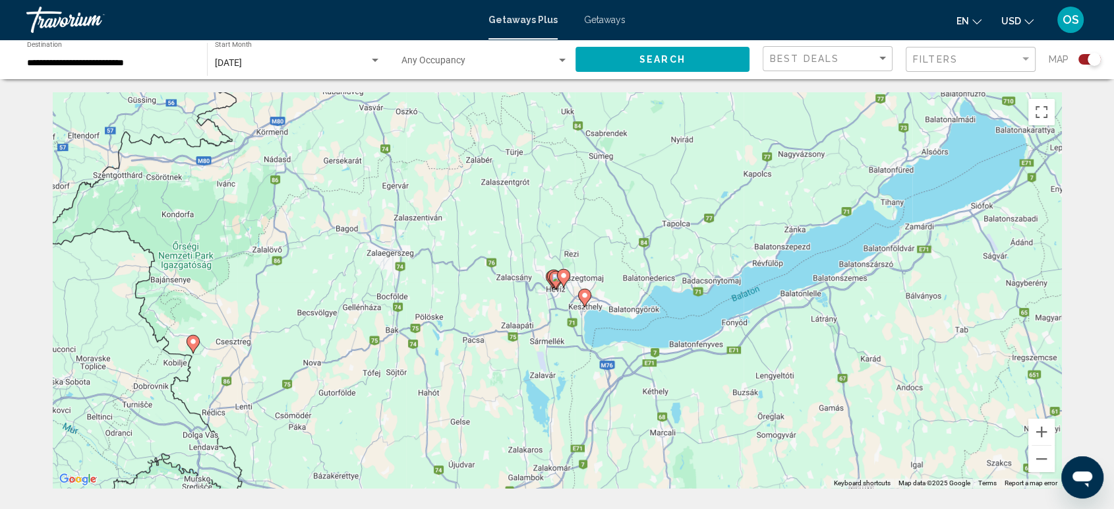
click at [562, 280] on image "Main content" at bounding box center [564, 276] width 8 height 8
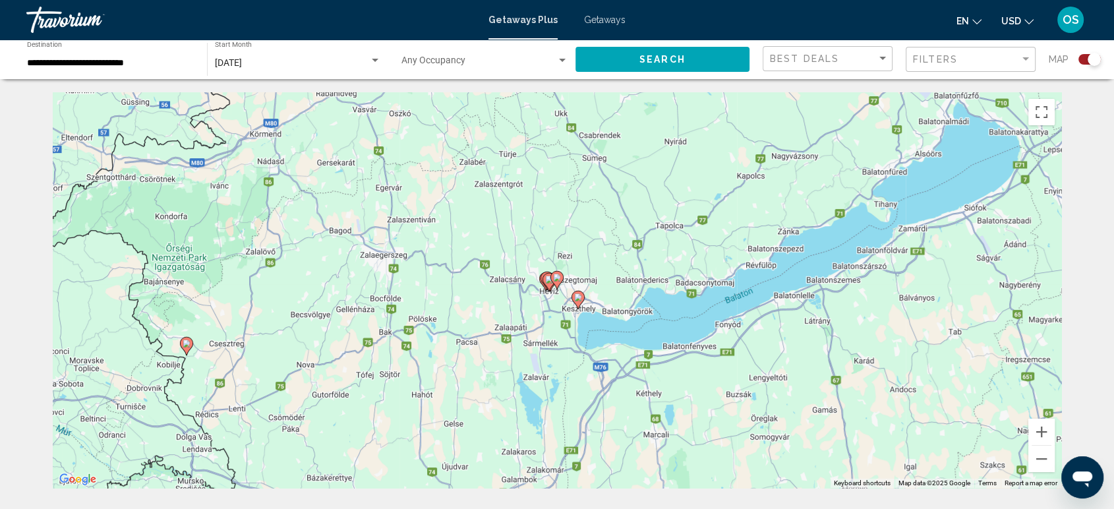
click at [562, 280] on icon "Main content" at bounding box center [557, 280] width 12 height 17
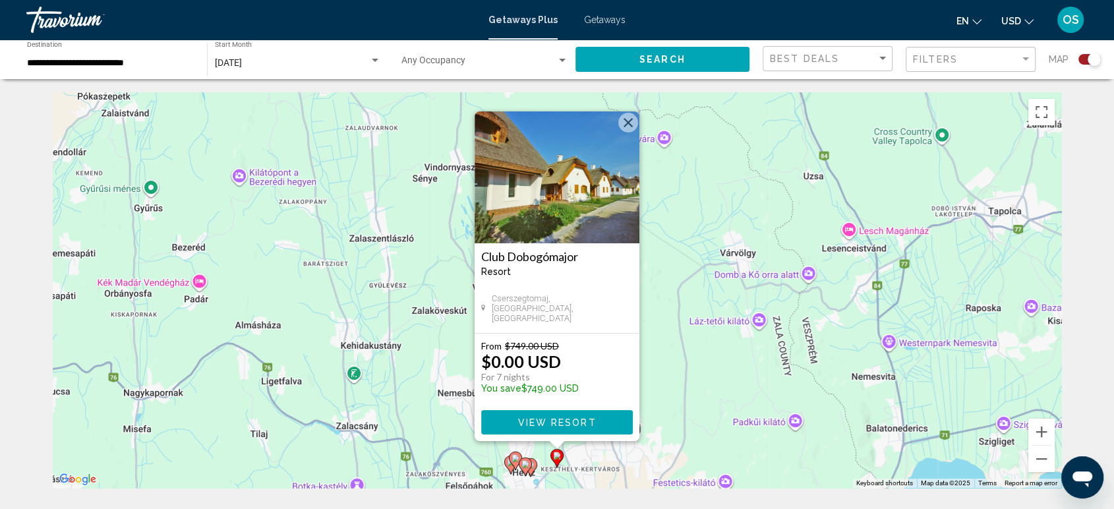
click at [632, 120] on button "Close" at bounding box center [629, 123] width 20 height 20
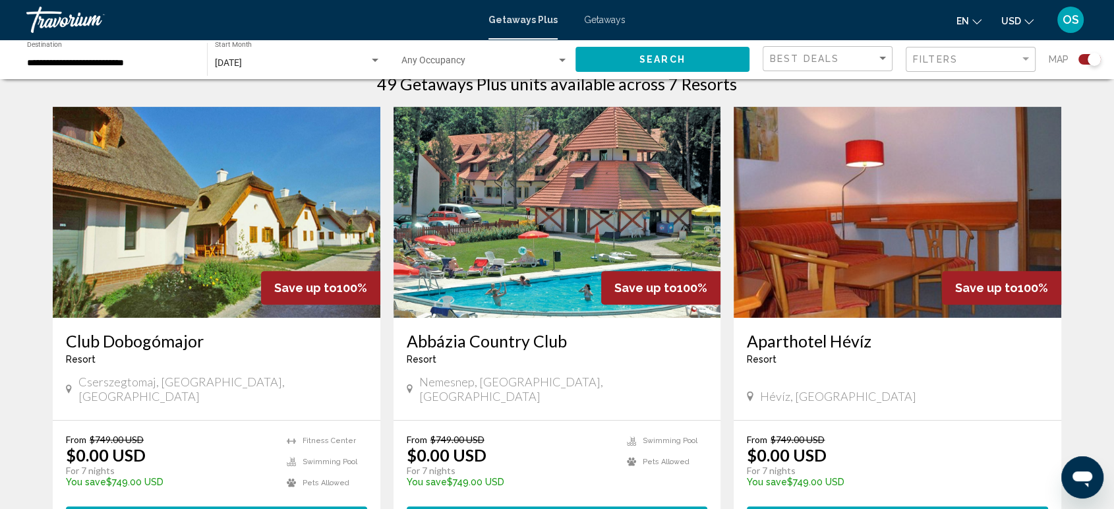
scroll to position [439, 0]
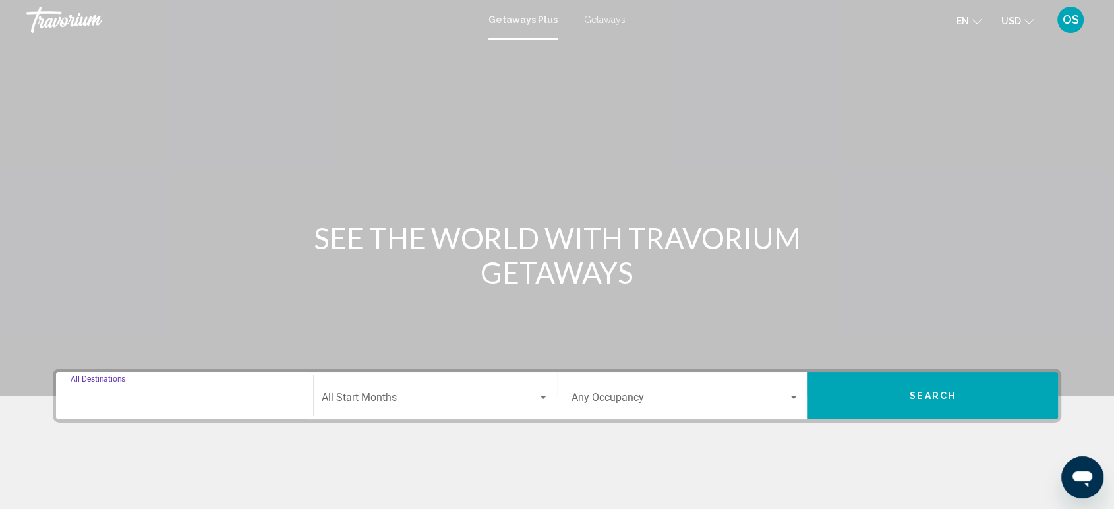
click at [97, 398] on input "Destination All Destinations" at bounding box center [185, 400] width 228 height 12
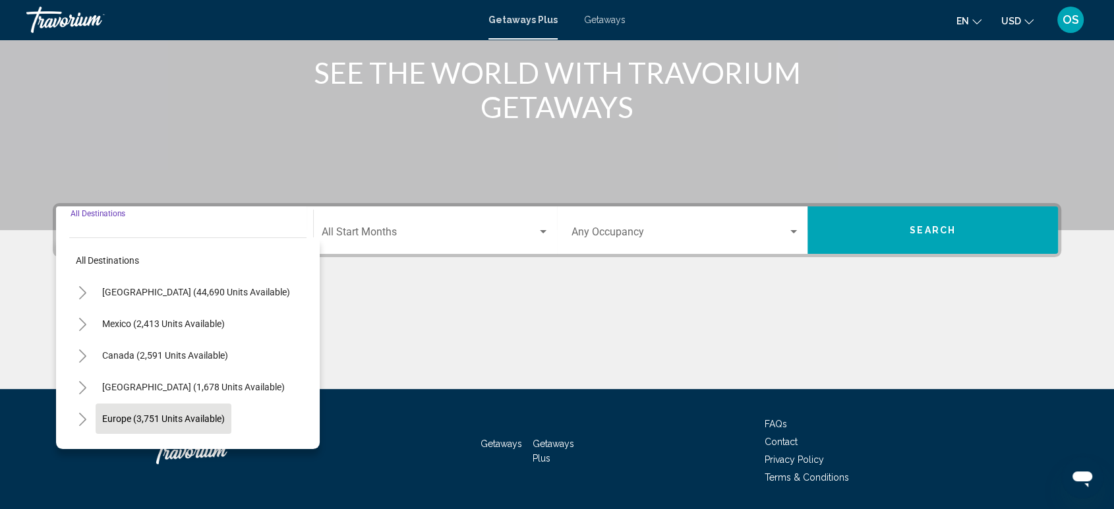
scroll to position [206, 0]
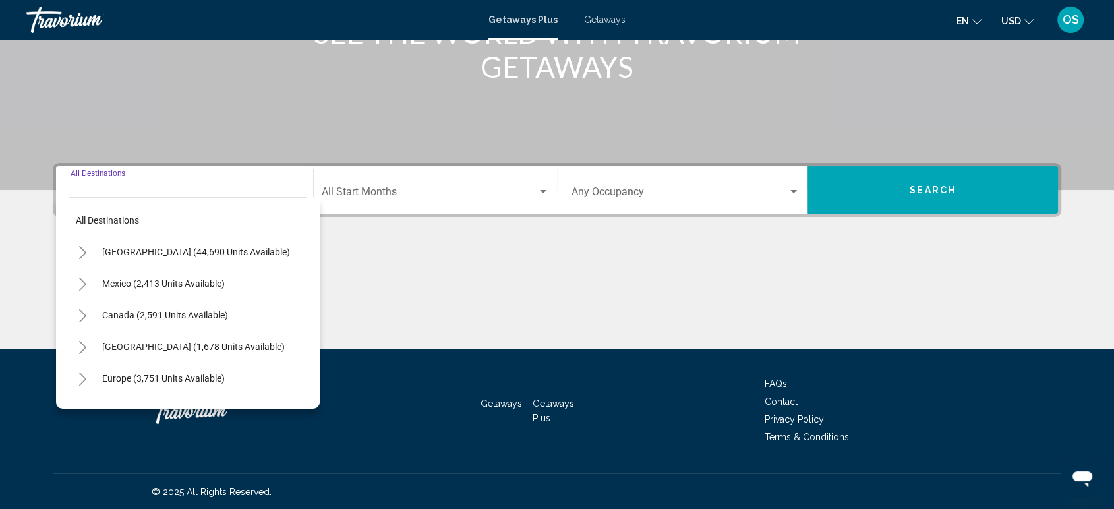
click at [134, 375] on span "Europe (3,751 units available)" at bounding box center [163, 378] width 123 height 11
type input "**********"
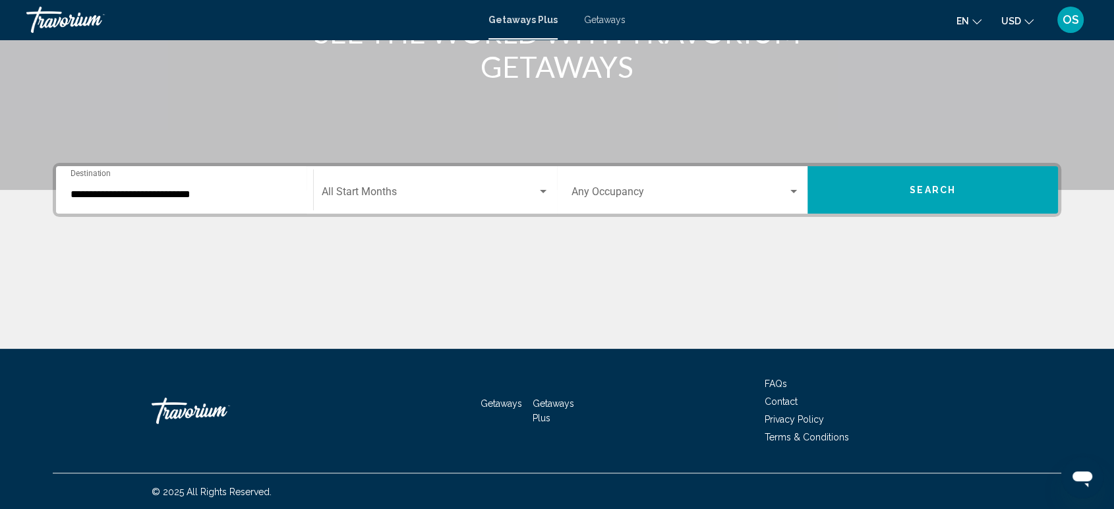
click at [375, 183] on div "Start Month All Start Months" at bounding box center [435, 190] width 227 height 42
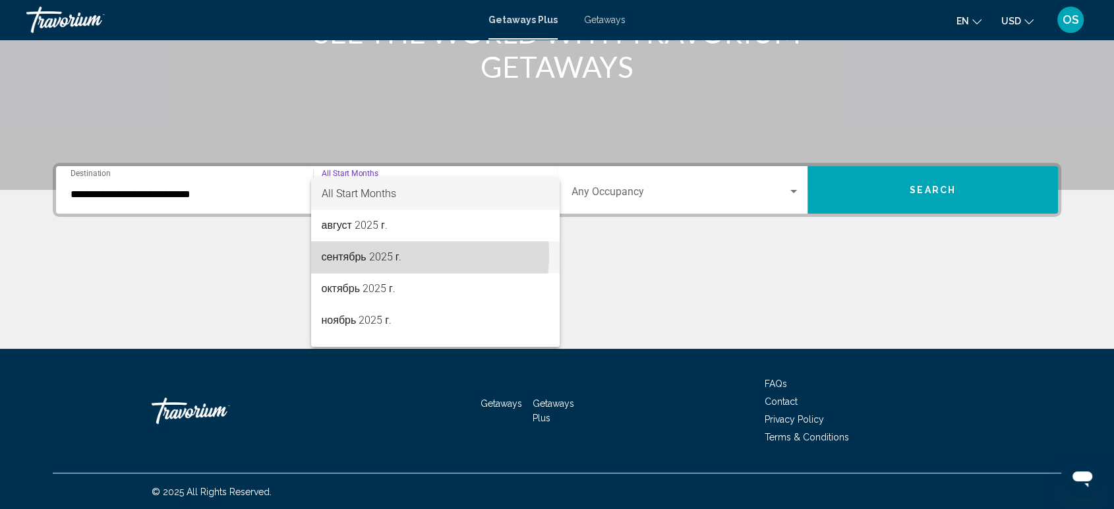
click at [371, 254] on span "сентябрь 2025 г." at bounding box center [435, 257] width 227 height 32
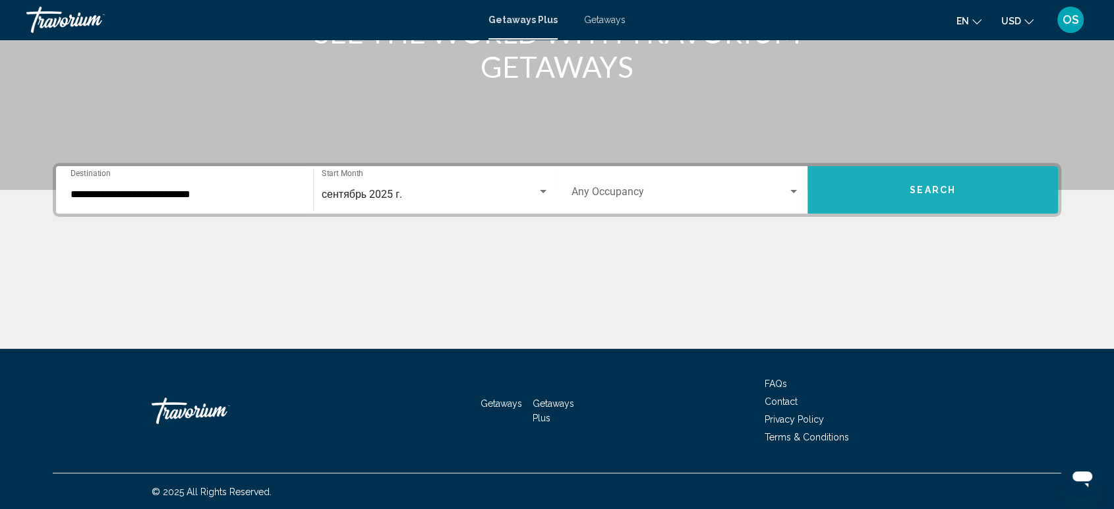
click at [976, 194] on button "Search" at bounding box center [933, 189] width 251 height 47
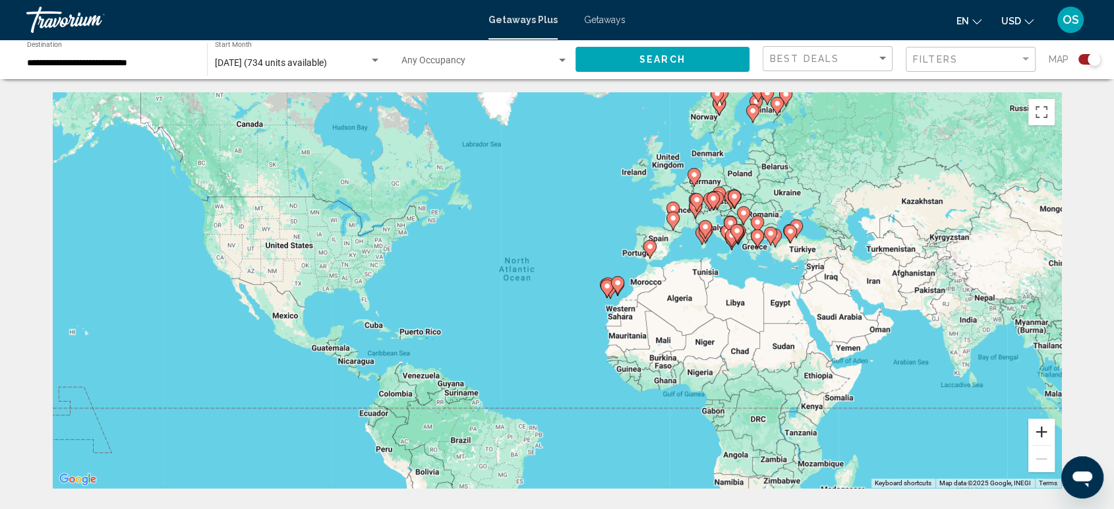
click at [1048, 438] on button "Zoom in" at bounding box center [1042, 432] width 26 height 26
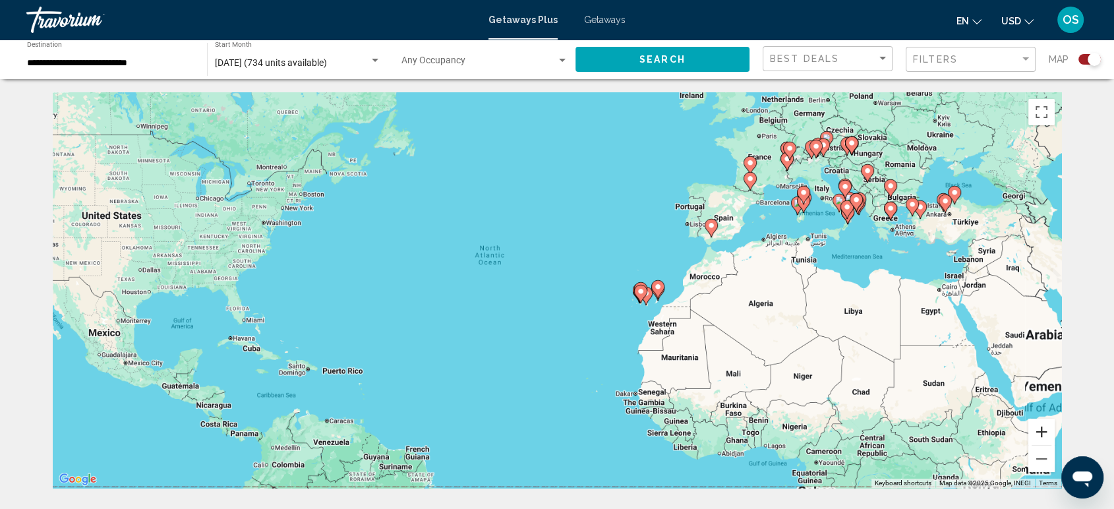
click at [1048, 438] on button "Zoom in" at bounding box center [1042, 432] width 26 height 26
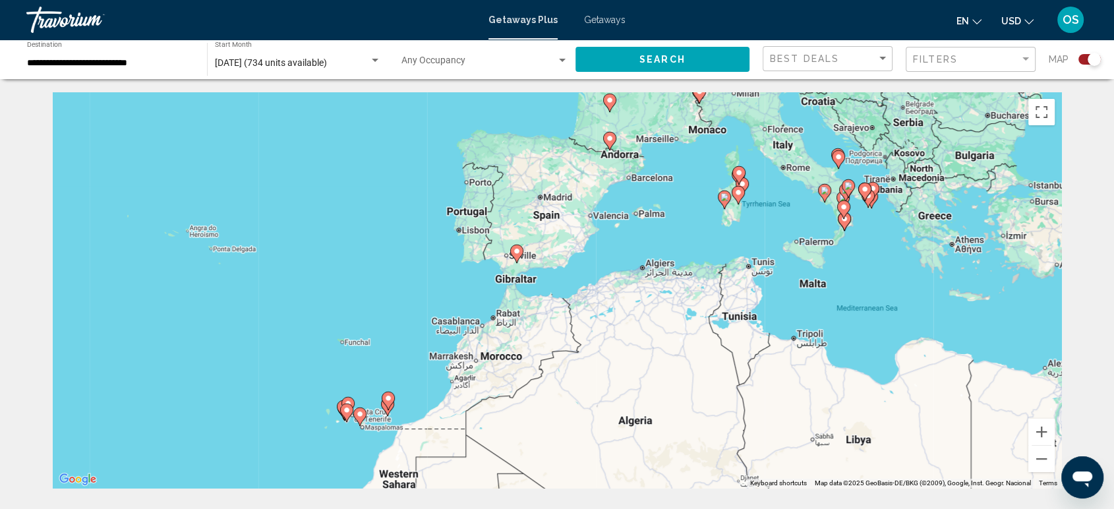
drag, startPoint x: 988, startPoint y: 315, endPoint x: 576, endPoint y: 415, distance: 424.6
click at [576, 415] on div "To activate drag with keyboard, press Alt + Enter. Once in keyboard drag state,…" at bounding box center [557, 290] width 1009 height 396
click at [1044, 425] on button "Zoom in" at bounding box center [1042, 432] width 26 height 26
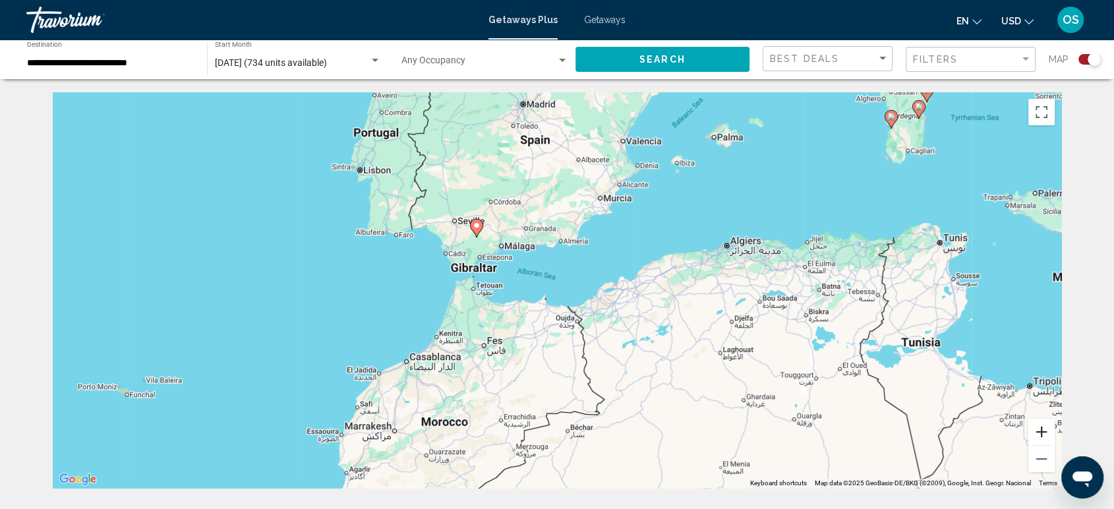
click at [1043, 431] on button "Zoom in" at bounding box center [1042, 432] width 26 height 26
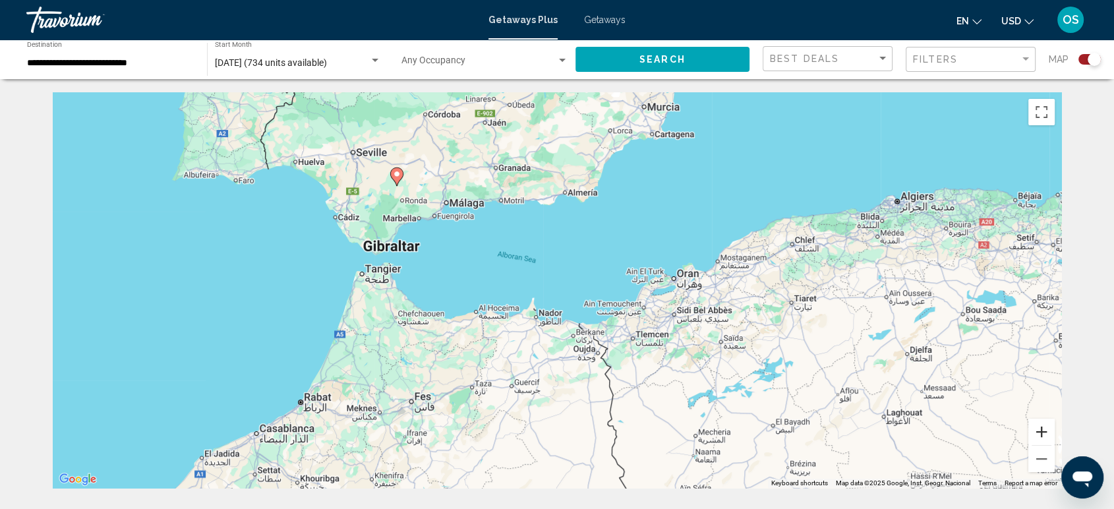
click at [1043, 431] on button "Zoom in" at bounding box center [1042, 432] width 26 height 26
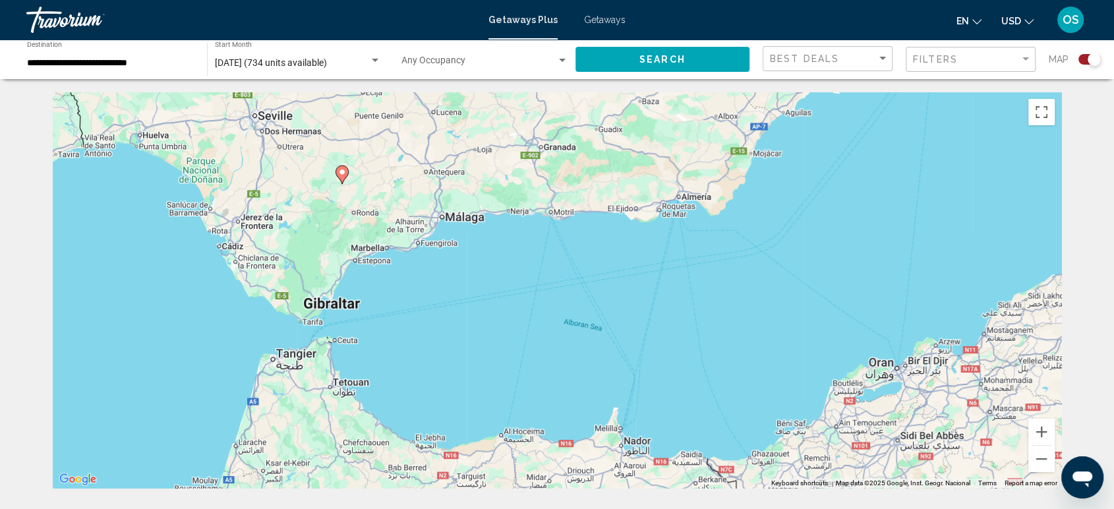
drag, startPoint x: 380, startPoint y: 178, endPoint x: 490, endPoint y: 280, distance: 149.8
click at [490, 280] on div "To activate drag with keyboard, press Alt + Enter. Once in keyboard drag state,…" at bounding box center [557, 290] width 1009 height 396
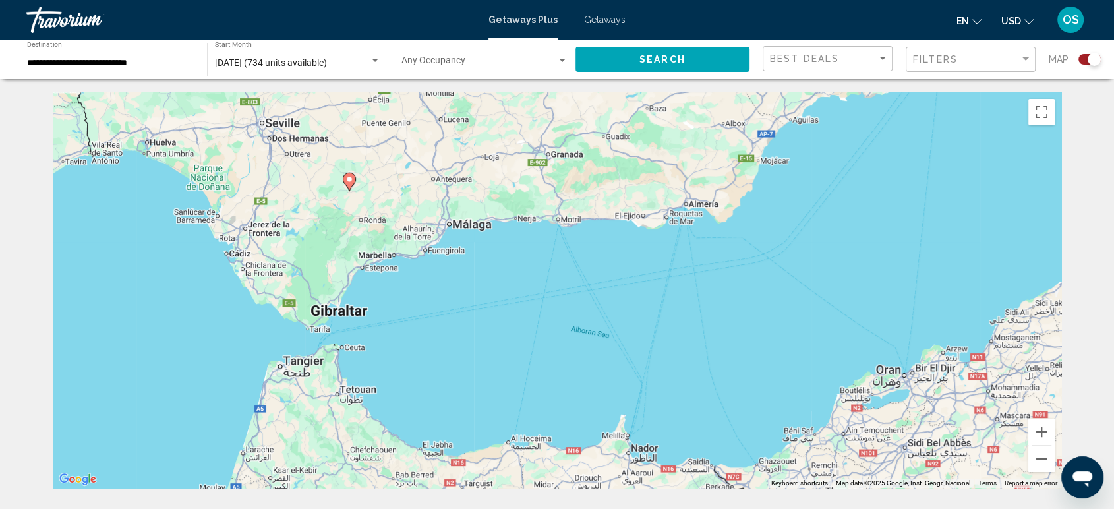
click at [348, 178] on image "Main content" at bounding box center [350, 179] width 8 height 8
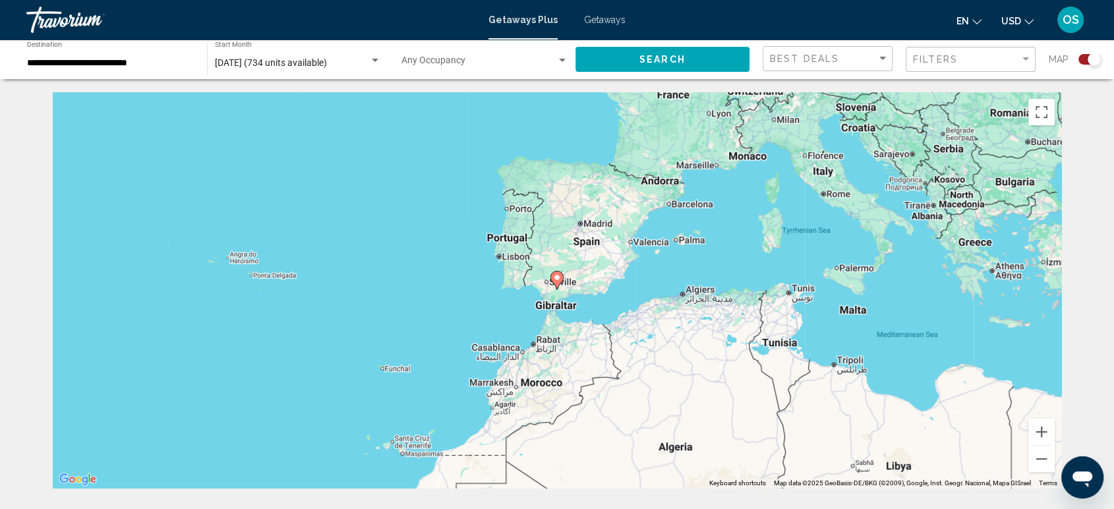
click at [556, 284] on icon "Main content" at bounding box center [557, 280] width 12 height 17
type input "**********"
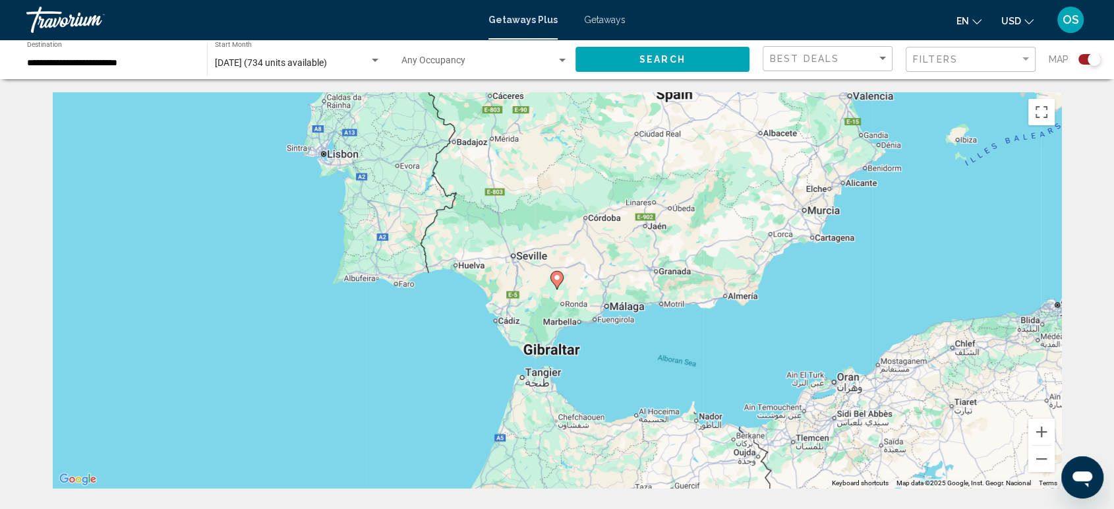
click at [556, 284] on icon "Main content" at bounding box center [557, 280] width 12 height 17
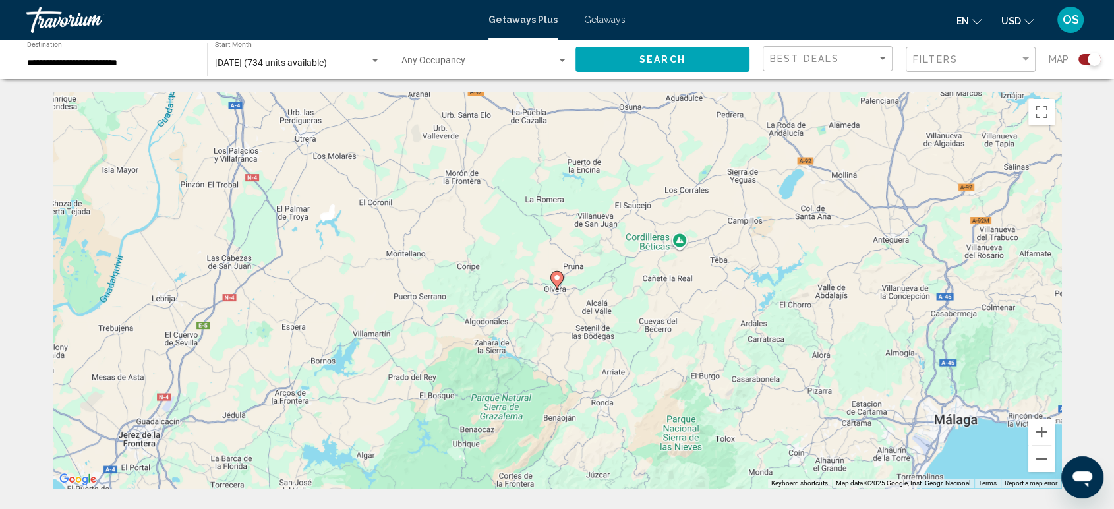
click at [556, 284] on icon "Main content" at bounding box center [557, 280] width 12 height 17
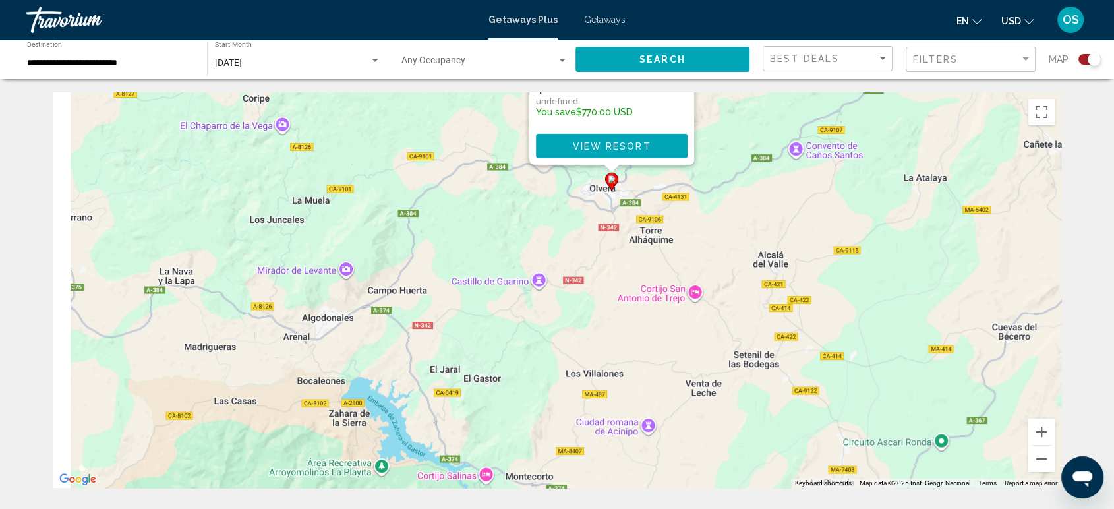
drag, startPoint x: 796, startPoint y: 395, endPoint x: 857, endPoint y: 55, distance: 345.7
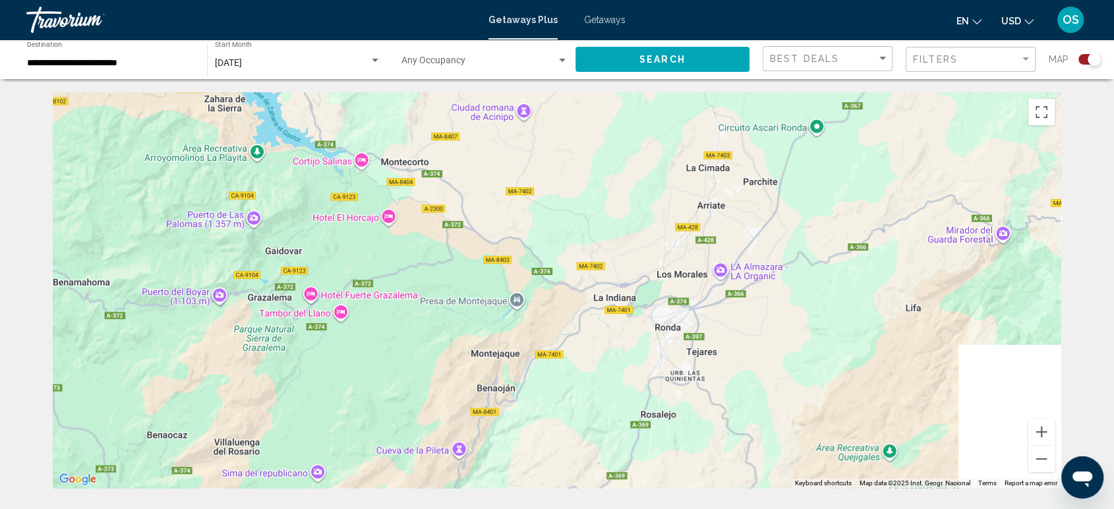
drag, startPoint x: 785, startPoint y: 295, endPoint x: 760, endPoint y: 35, distance: 261.7
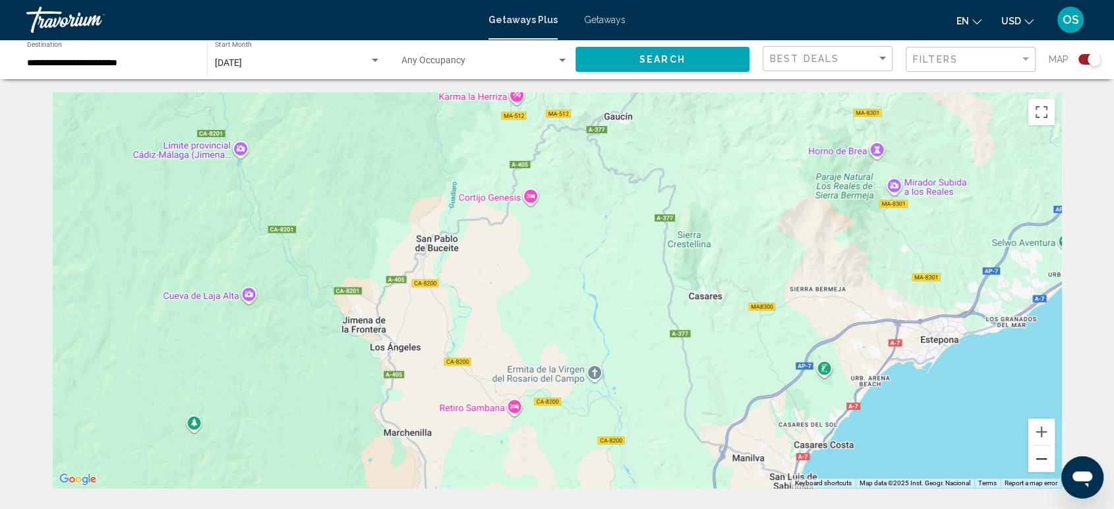
click at [1038, 456] on button "Zoom out" at bounding box center [1042, 459] width 26 height 26
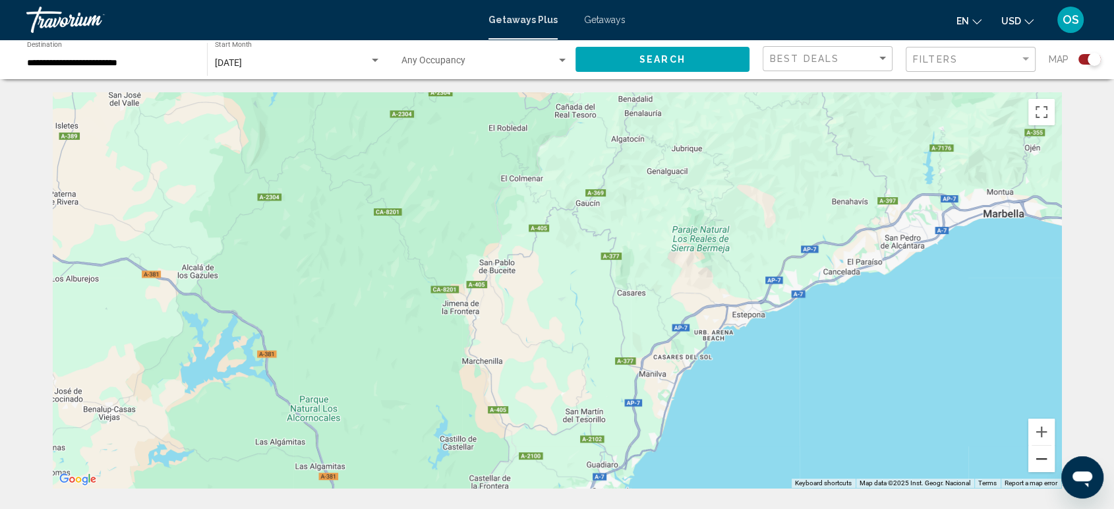
click at [1038, 456] on button "Zoom out" at bounding box center [1042, 459] width 26 height 26
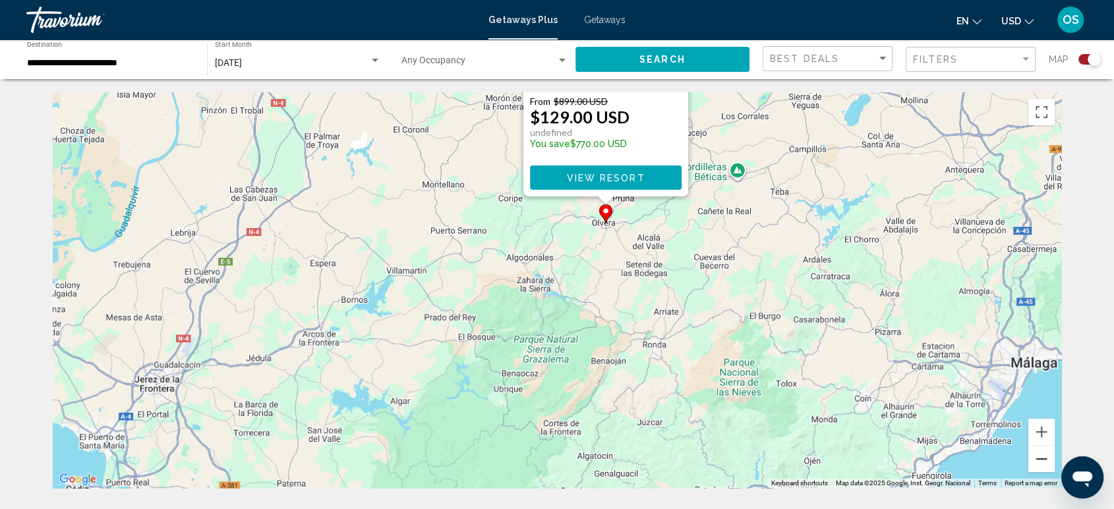
click at [1038, 456] on button "Zoom out" at bounding box center [1042, 459] width 26 height 26
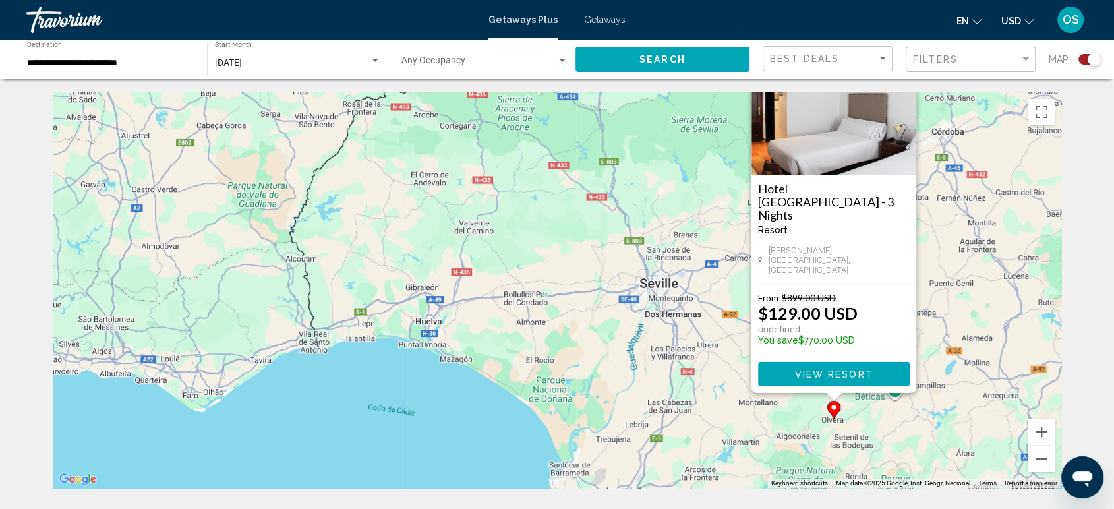
drag, startPoint x: 790, startPoint y: 389, endPoint x: 1021, endPoint y: 351, distance: 233.8
click at [1029, 395] on div "To activate drag with keyboard, press Alt + Enter. Once in keyboard drag state,…" at bounding box center [557, 290] width 1009 height 396
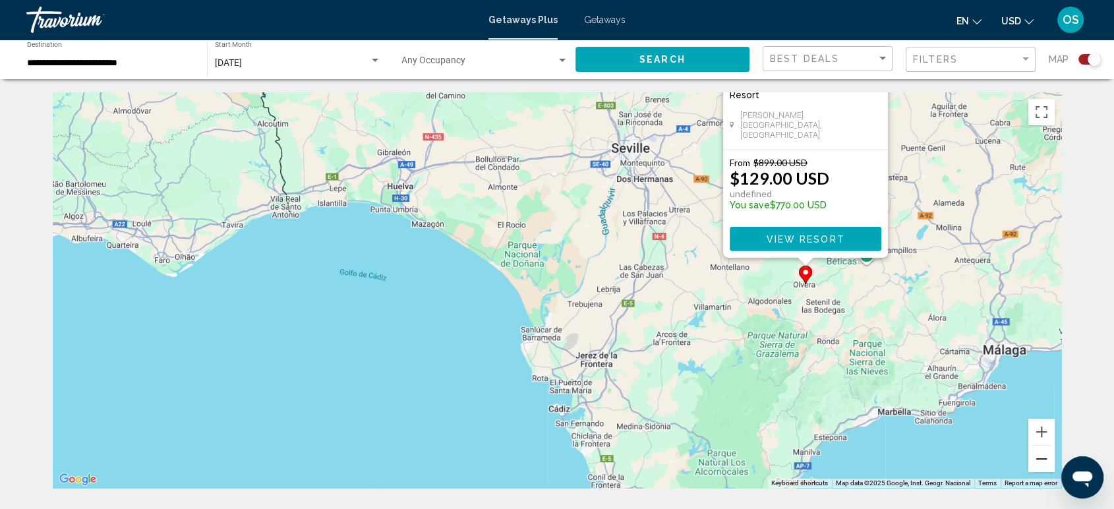
click at [1036, 463] on button "Zoom out" at bounding box center [1042, 459] width 26 height 26
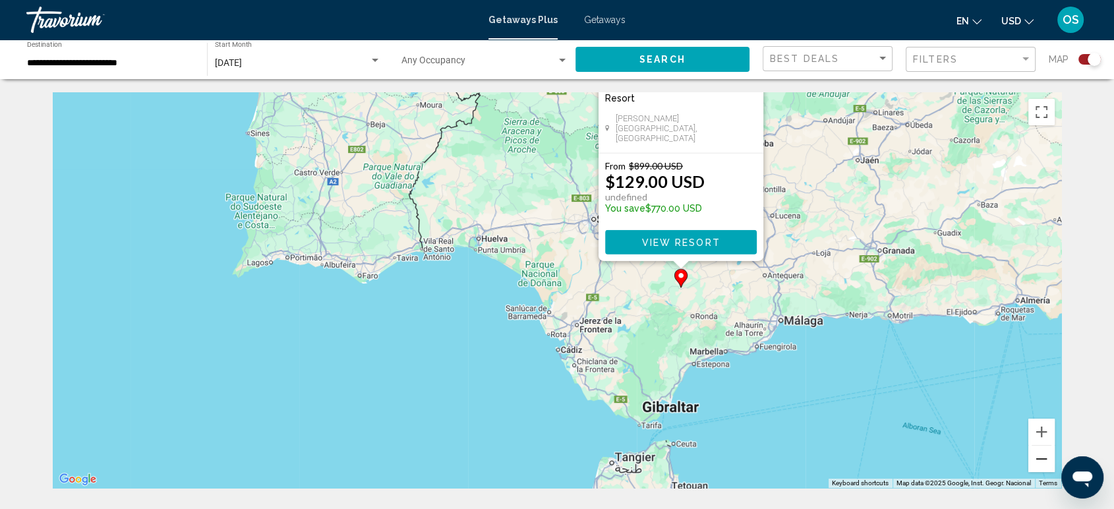
click at [1036, 463] on button "Zoom out" at bounding box center [1042, 459] width 26 height 26
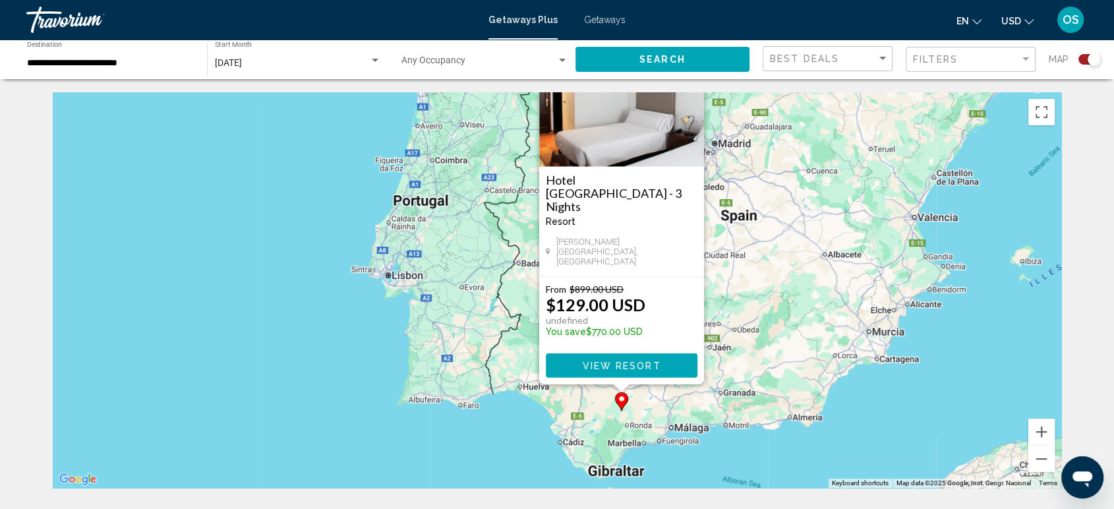
drag, startPoint x: 821, startPoint y: 295, endPoint x: 801, endPoint y: 415, distance: 121.0
click at [819, 420] on div "To activate drag with keyboard, press Alt + Enter. Once in keyboard drag state,…" at bounding box center [557, 290] width 1009 height 396
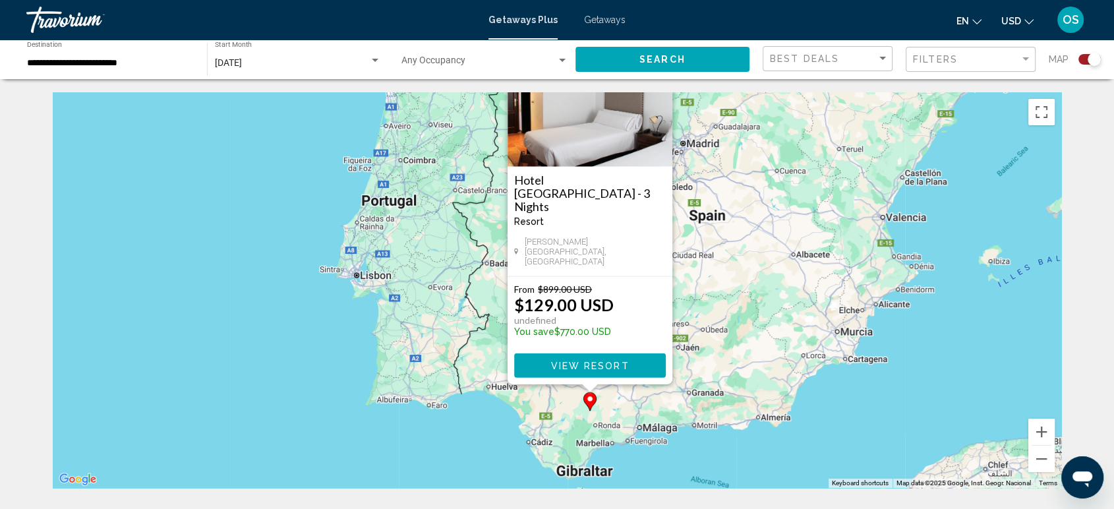
click at [591, 408] on icon "Main content" at bounding box center [590, 401] width 12 height 17
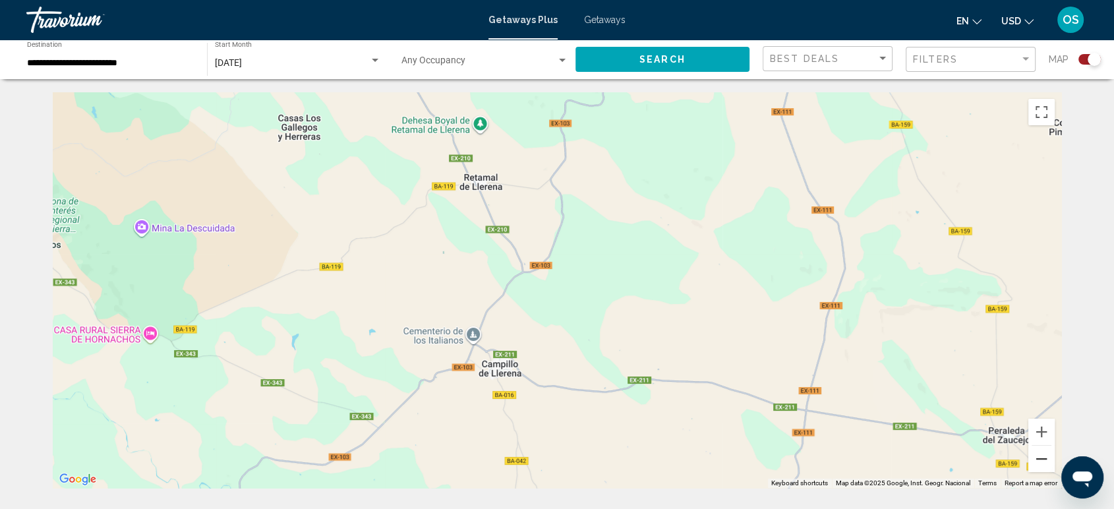
click at [1039, 462] on button "Zoom out" at bounding box center [1042, 459] width 26 height 26
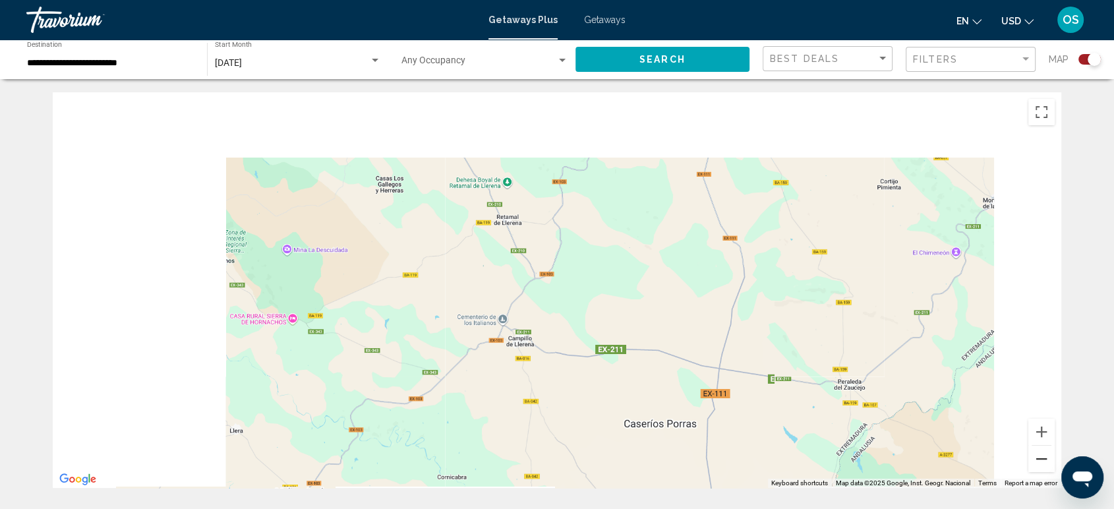
click at [1039, 462] on button "Zoom out" at bounding box center [1042, 459] width 26 height 26
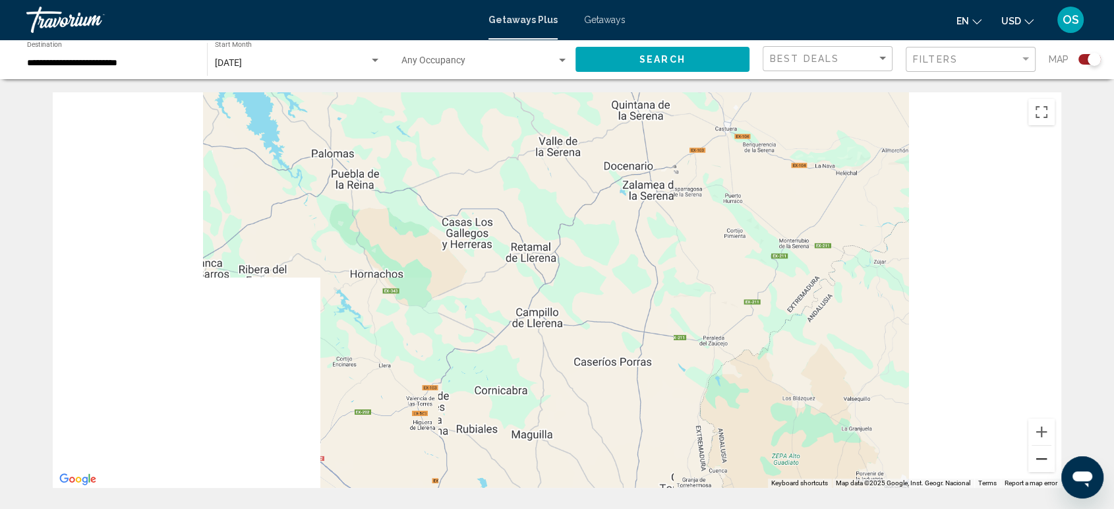
click at [1039, 462] on button "Zoom out" at bounding box center [1042, 459] width 26 height 26
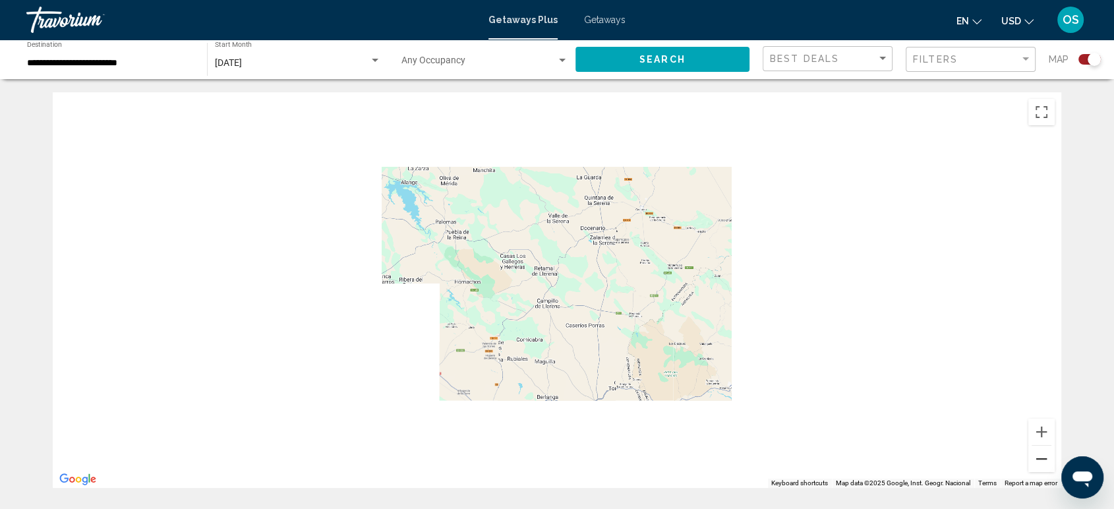
click at [1039, 462] on button "Zoom out" at bounding box center [1042, 459] width 26 height 26
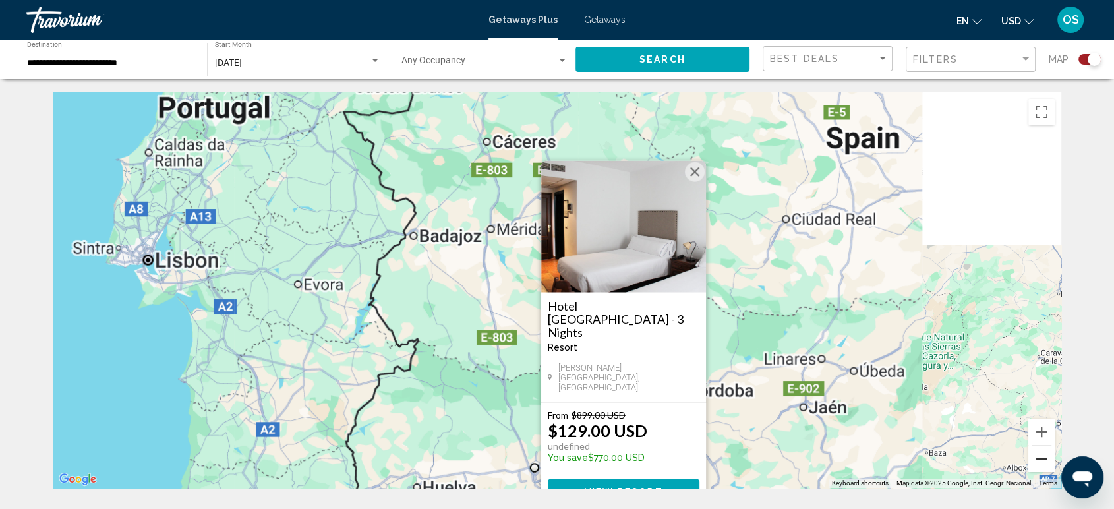
click at [1039, 462] on button "Zoom out" at bounding box center [1042, 459] width 26 height 26
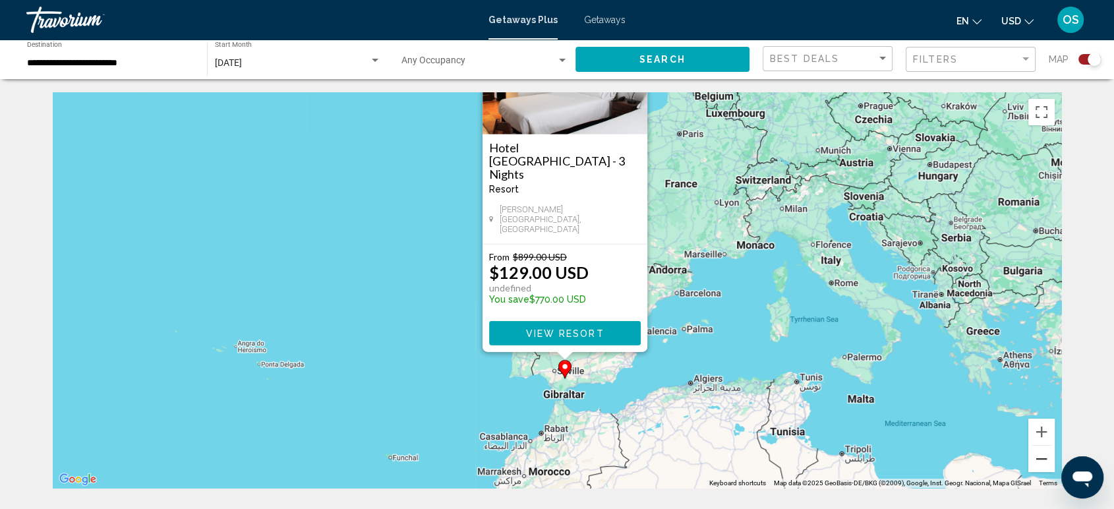
click at [1039, 462] on button "Zoom out" at bounding box center [1042, 459] width 26 height 26
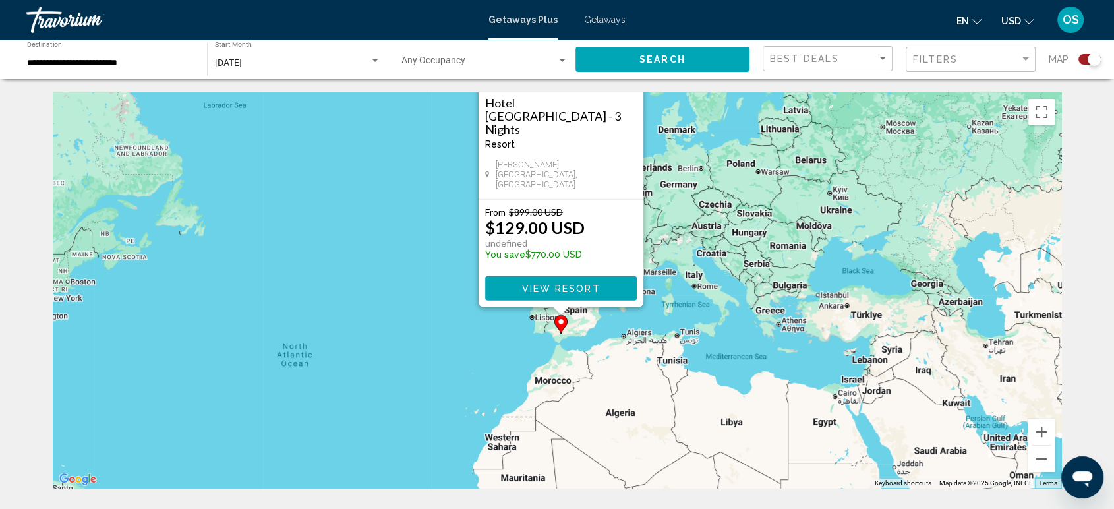
click at [841, 188] on div "To activate drag with keyboard, press Alt + Enter. Once in keyboard drag state,…" at bounding box center [557, 290] width 1009 height 396
click at [807, 145] on div "To activate drag with keyboard, press Alt + Enter. Once in keyboard drag state,…" at bounding box center [557, 290] width 1009 height 396
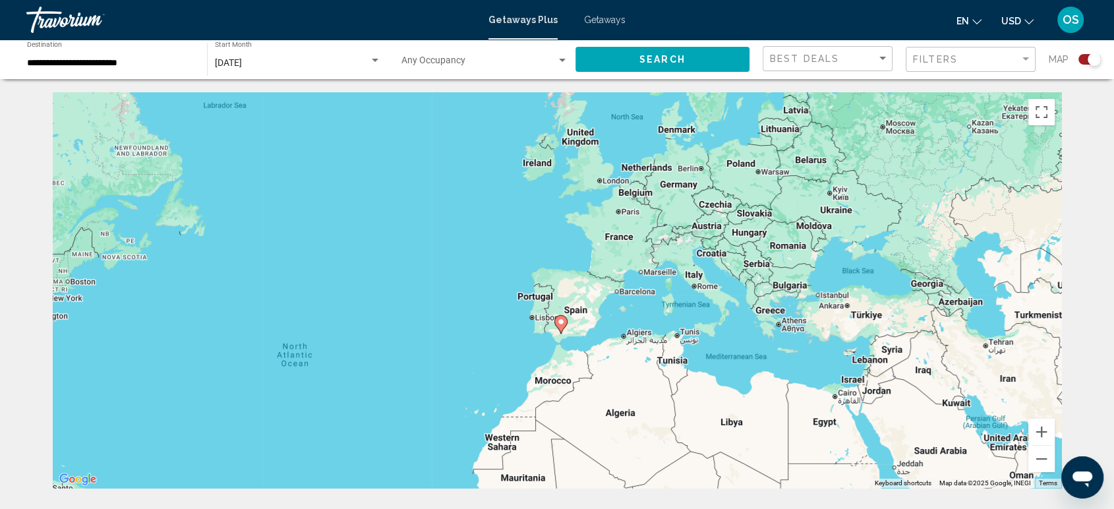
drag, startPoint x: 794, startPoint y: 304, endPoint x: 566, endPoint y: 374, distance: 238.6
click at [614, 390] on div "To activate drag with keyboard, press Alt + Enter. Once in keyboard drag state,…" at bounding box center [557, 290] width 1009 height 396
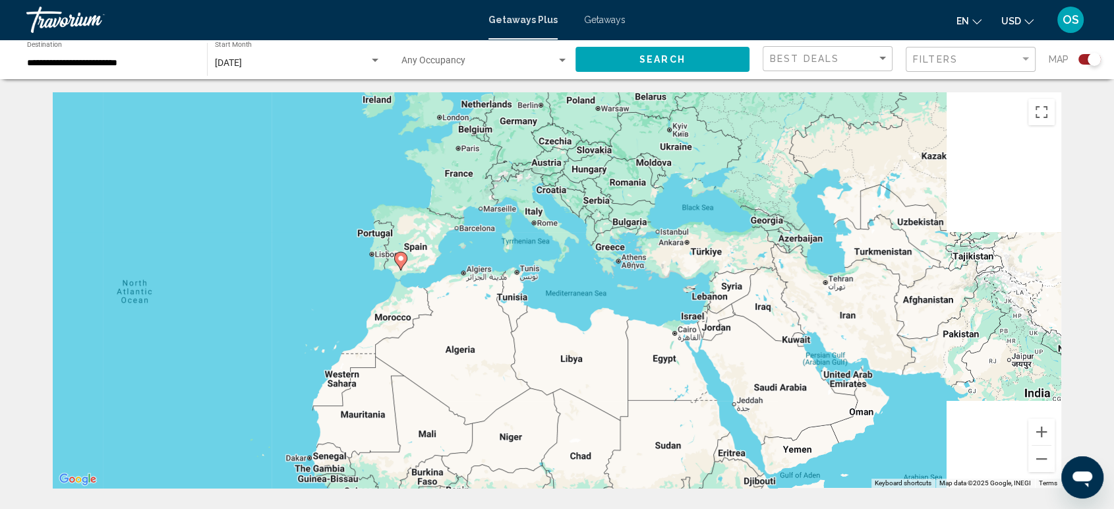
drag, startPoint x: 820, startPoint y: 263, endPoint x: 638, endPoint y: 200, distance: 191.8
click at [641, 198] on div "To activate drag with keyboard, press Alt + Enter. Once in keyboard drag state,…" at bounding box center [557, 290] width 1009 height 396
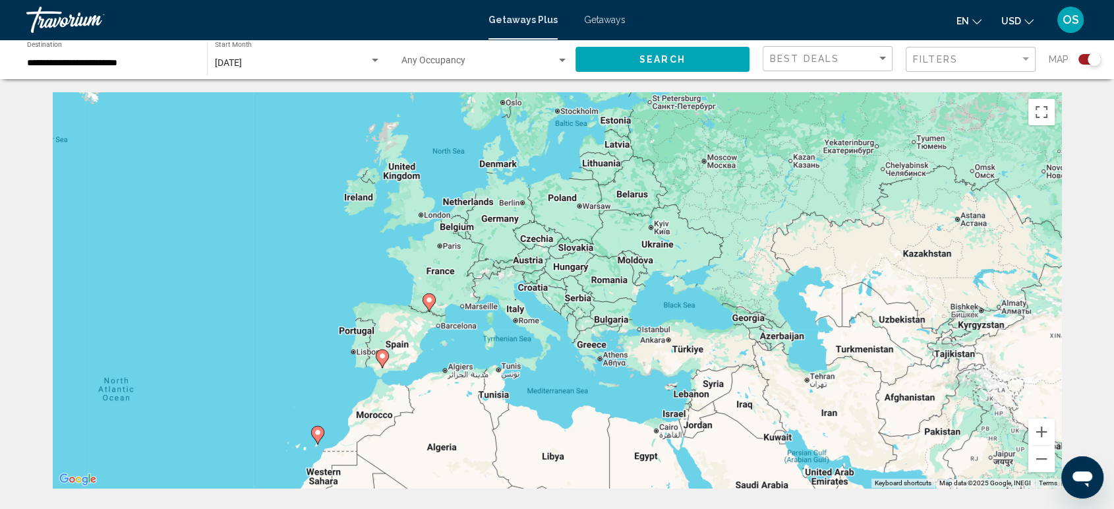
drag, startPoint x: 509, startPoint y: 270, endPoint x: 613, endPoint y: 384, distance: 154.0
click at [613, 384] on div "To activate drag with keyboard, press Alt + Enter. Once in keyboard drag state,…" at bounding box center [557, 290] width 1009 height 396
click at [847, 278] on div "To activate drag with keyboard, press Alt + Enter. Once in keyboard drag state,…" at bounding box center [557, 290] width 1009 height 396
click at [613, 20] on span "Getaways" at bounding box center [605, 20] width 42 height 11
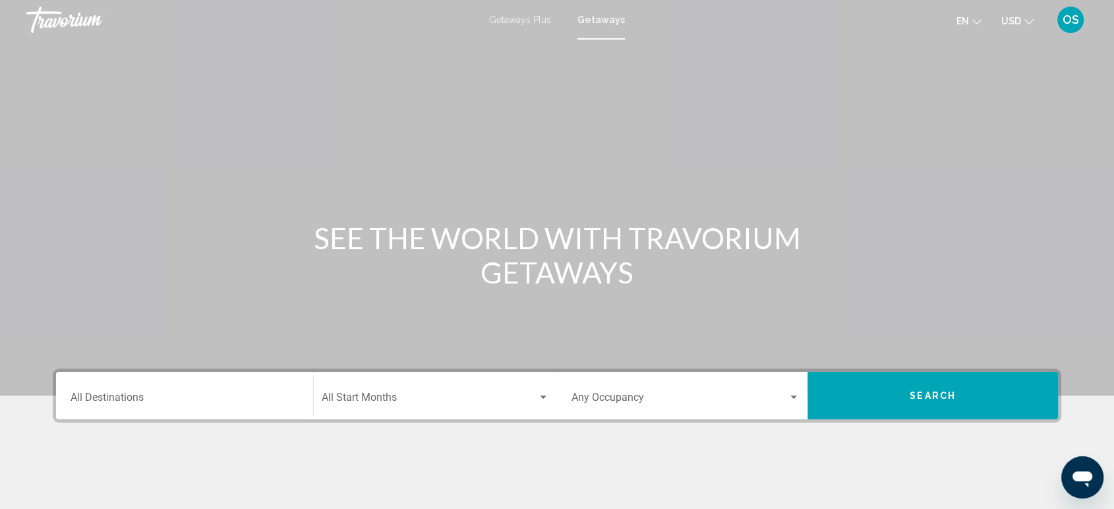
click at [164, 394] on input "Destination All Destinations" at bounding box center [185, 400] width 228 height 12
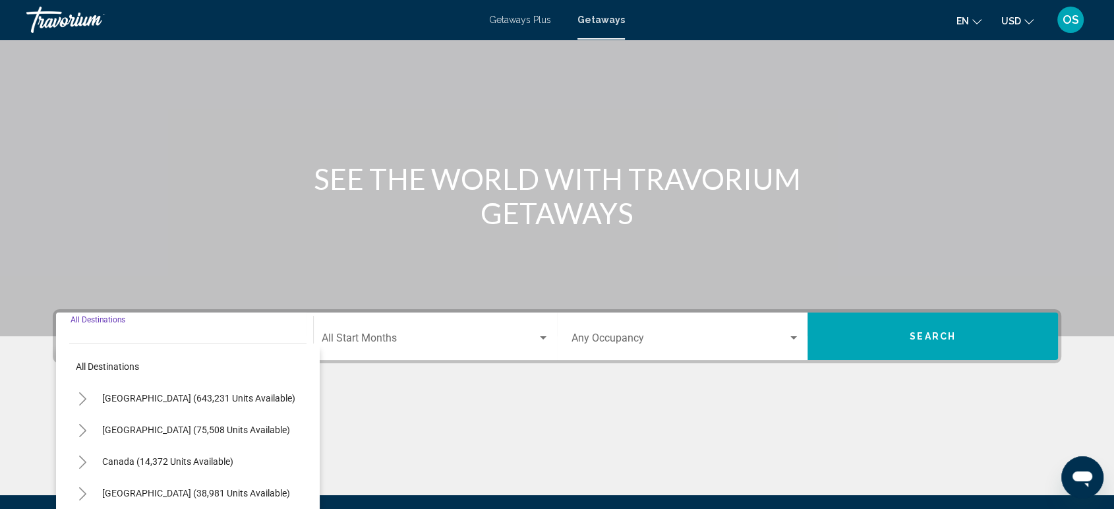
scroll to position [206, 0]
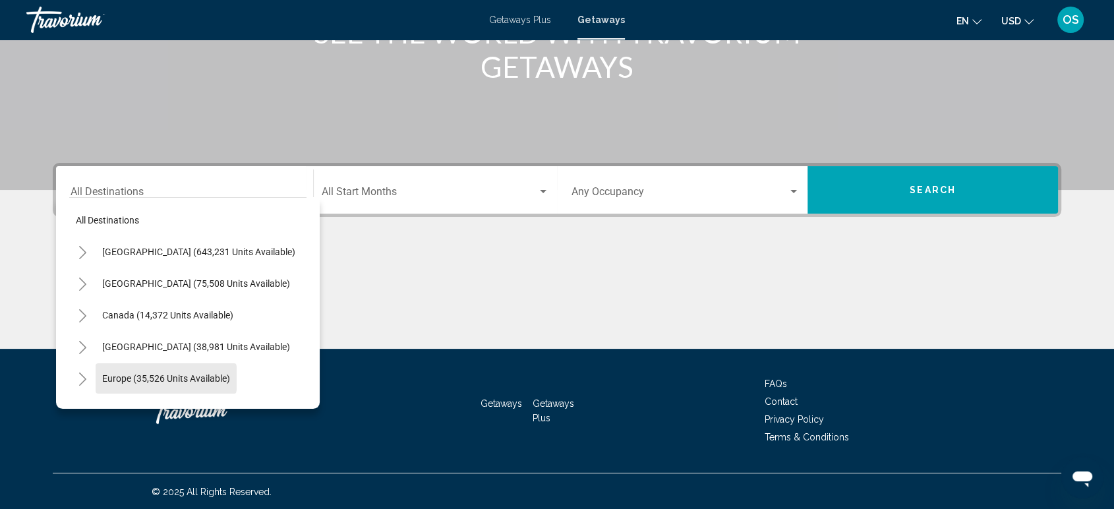
click at [128, 377] on span "Europe (35,526 units available)" at bounding box center [166, 378] width 128 height 11
type input "**********"
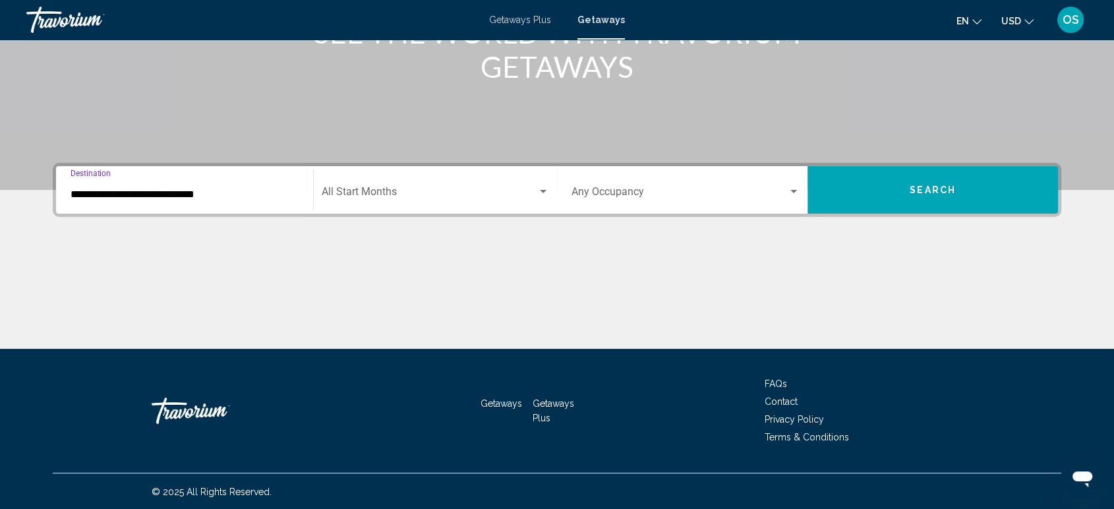
click at [408, 196] on span "Search widget" at bounding box center [430, 195] width 216 height 12
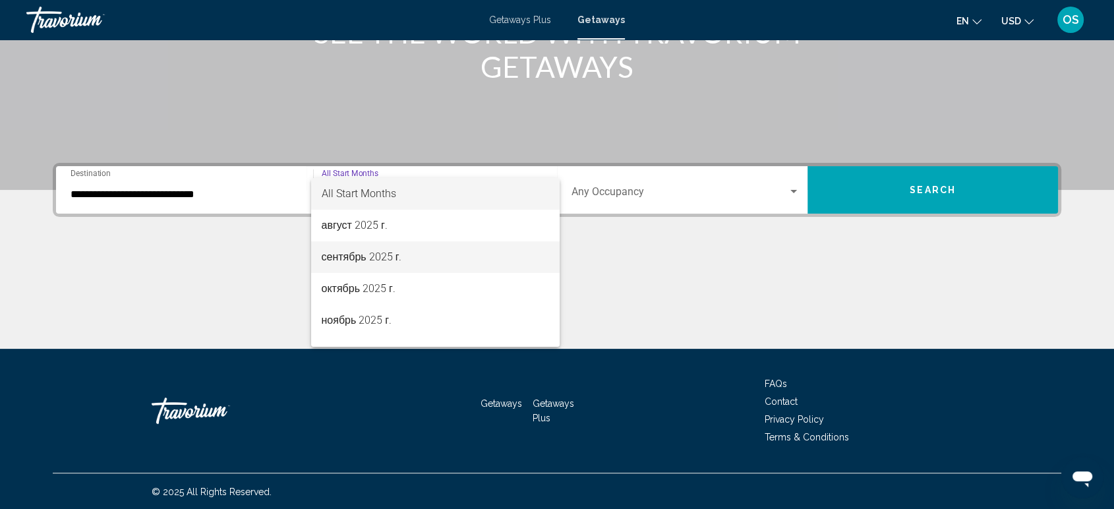
click at [359, 252] on span "сентябрь 2025 г." at bounding box center [435, 257] width 227 height 32
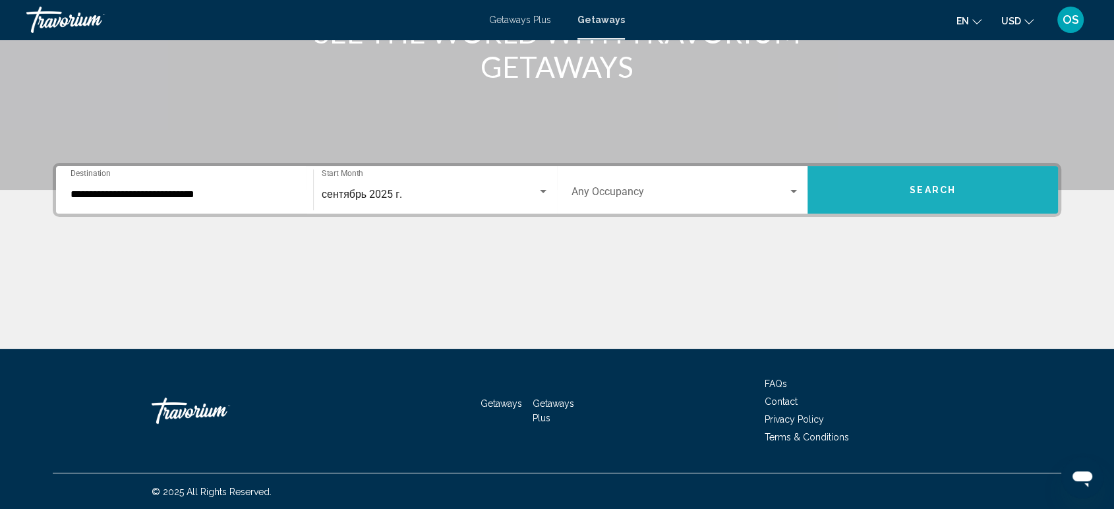
click at [918, 204] on button "Search" at bounding box center [933, 189] width 251 height 47
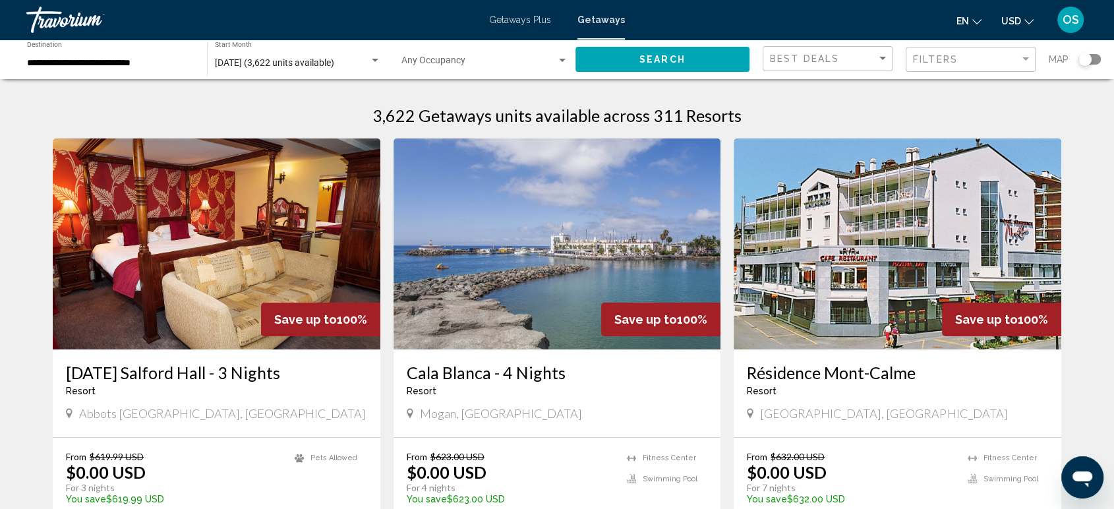
click at [181, 363] on h3 "[DATE] Salford Hall - 3 Nights" at bounding box center [216, 373] width 301 height 20
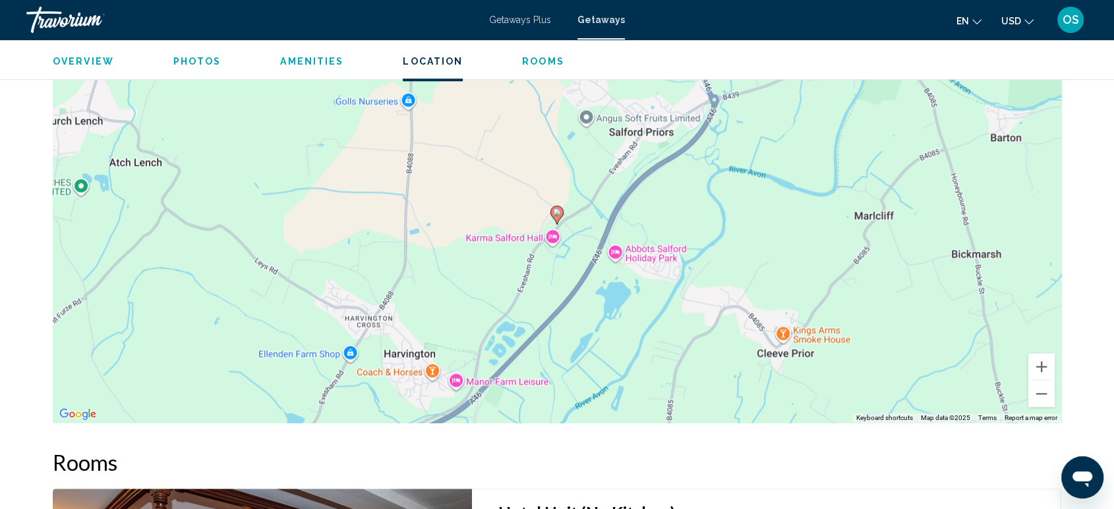
scroll to position [1465, 0]
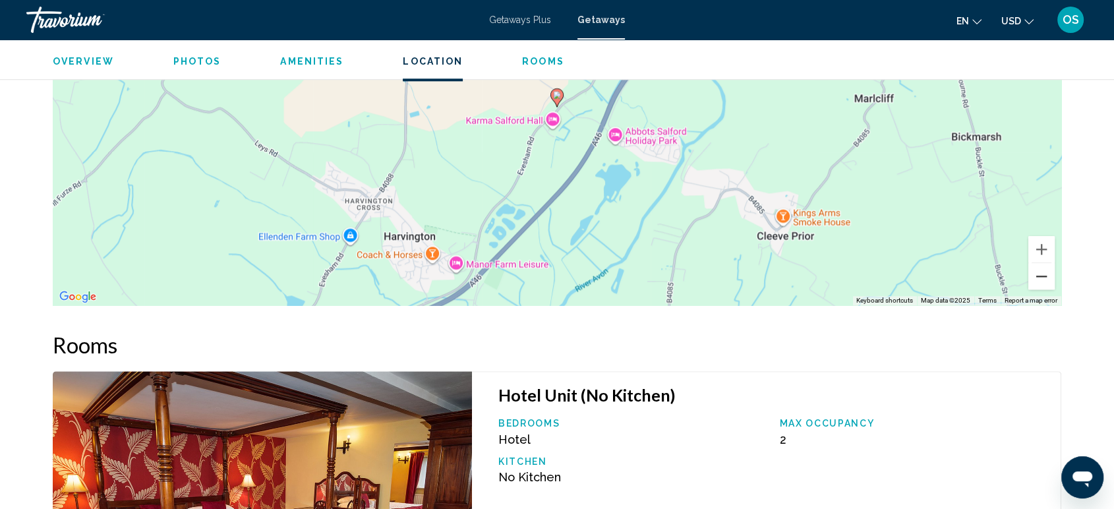
click at [1041, 273] on button "Zoom out" at bounding box center [1042, 276] width 26 height 26
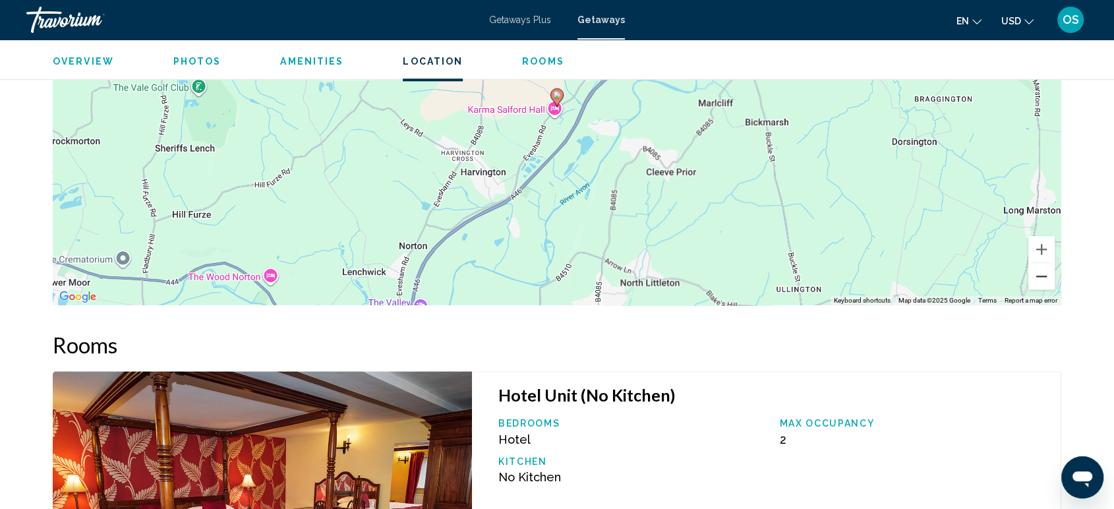
click at [1041, 273] on button "Zoom out" at bounding box center [1042, 276] width 26 height 26
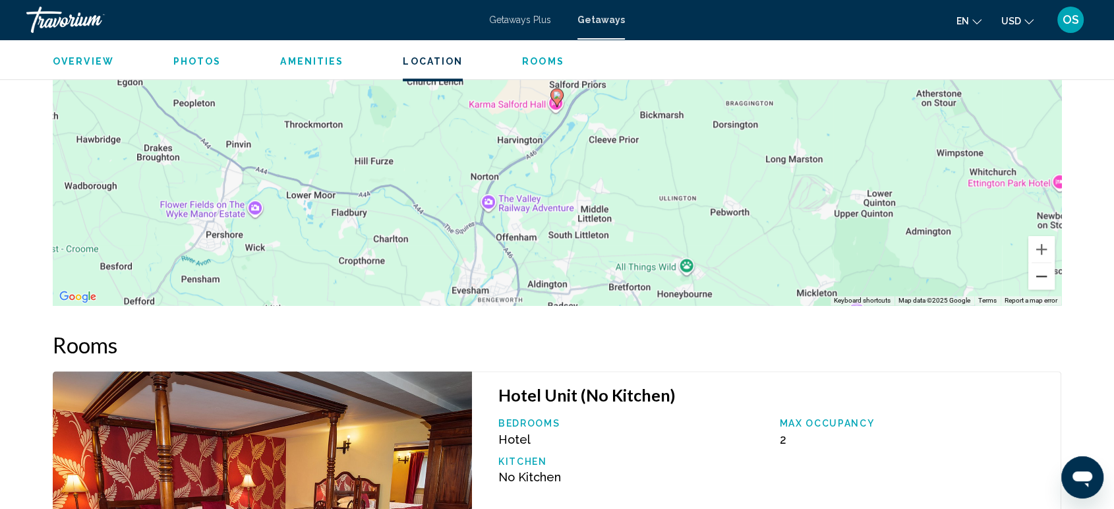
click at [1041, 273] on button "Zoom out" at bounding box center [1042, 276] width 26 height 26
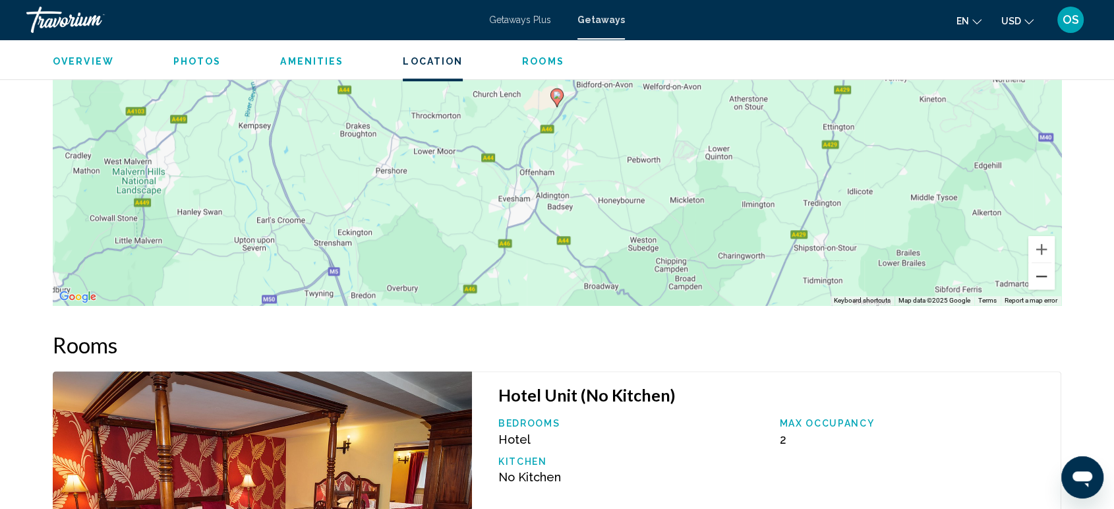
click at [1041, 273] on button "Zoom out" at bounding box center [1042, 276] width 26 height 26
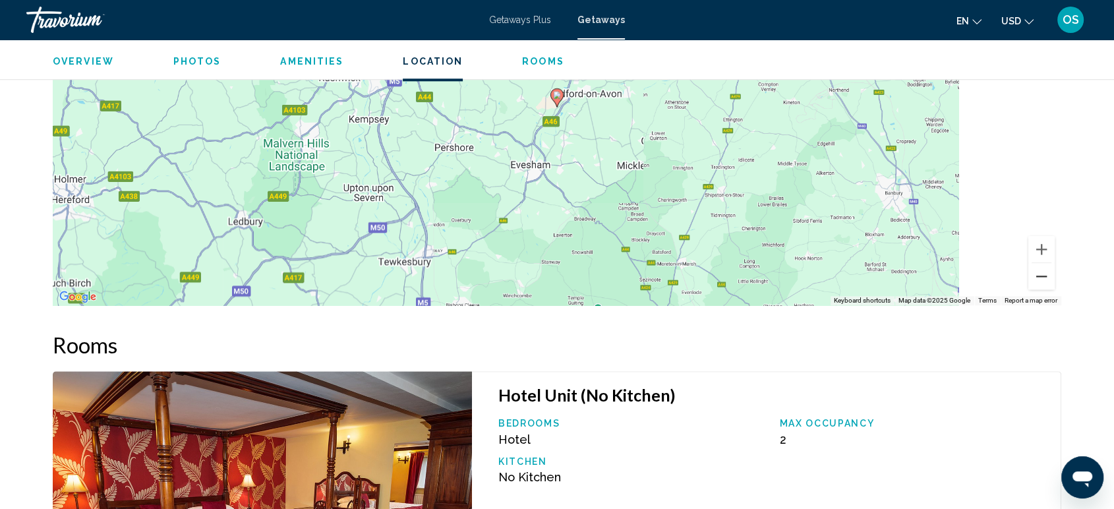
click at [1041, 273] on button "Zoom out" at bounding box center [1042, 276] width 26 height 26
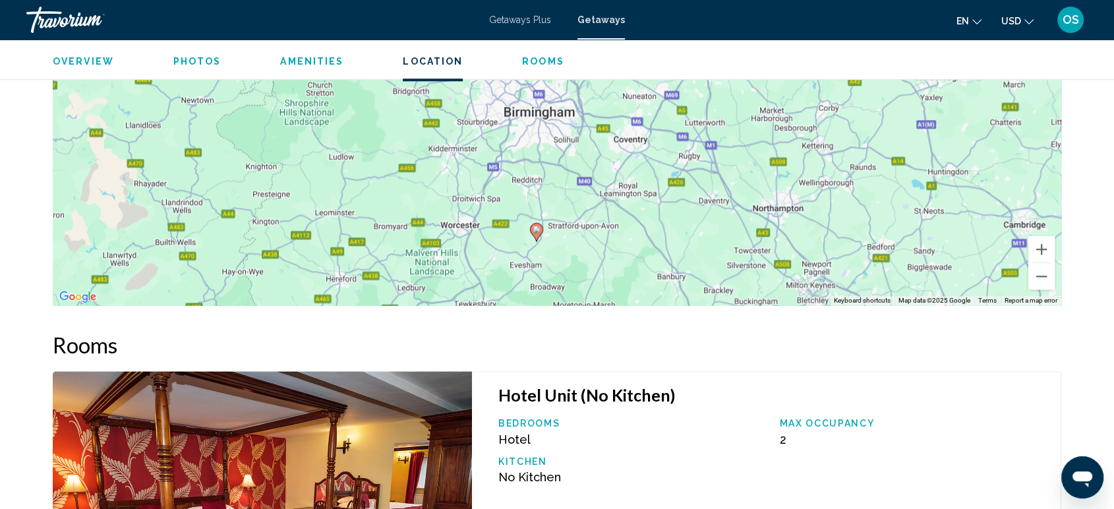
drag, startPoint x: 883, startPoint y: 204, endPoint x: 862, endPoint y: 343, distance: 140.6
click at [1042, 267] on button "Zoom out" at bounding box center [1042, 276] width 26 height 26
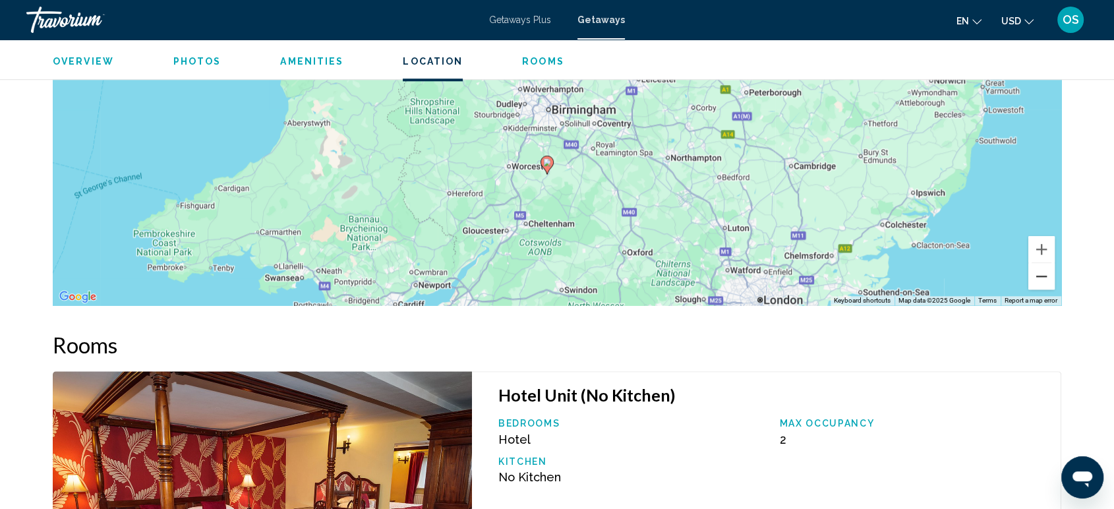
click at [1042, 267] on button "Zoom out" at bounding box center [1042, 276] width 26 height 26
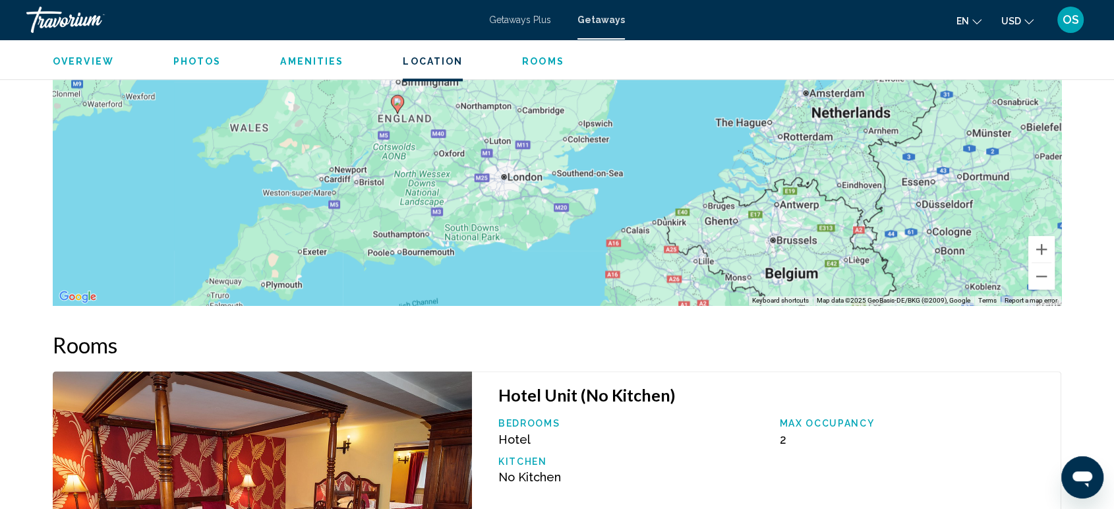
drag, startPoint x: 843, startPoint y: 210, endPoint x: 689, endPoint y: 184, distance: 156.4
click at [689, 184] on div "To activate drag with keyboard, press Alt + Enter. Once in keyboard drag state,…" at bounding box center [557, 108] width 1009 height 396
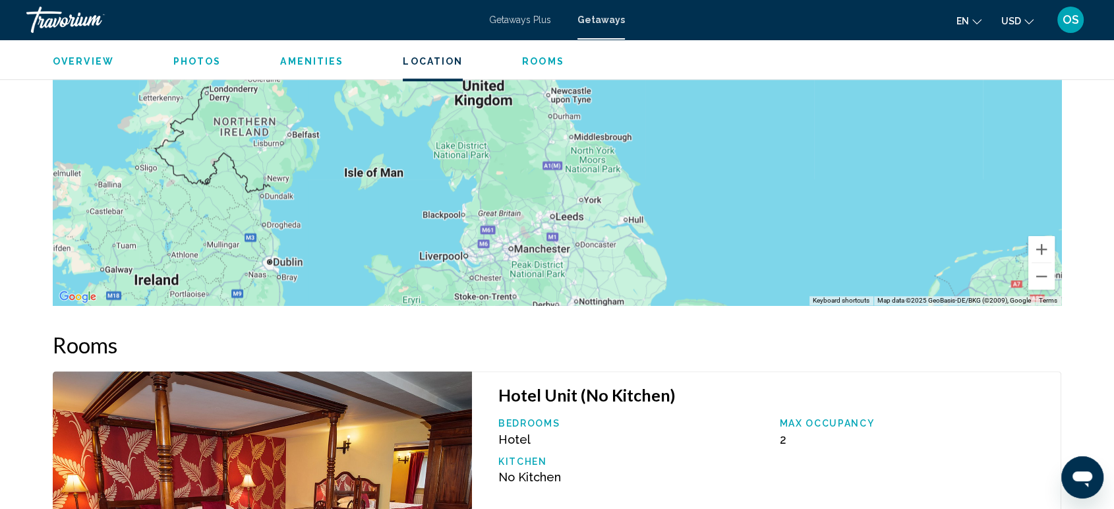
drag, startPoint x: 653, startPoint y: 173, endPoint x: 833, endPoint y: 363, distance: 262.1
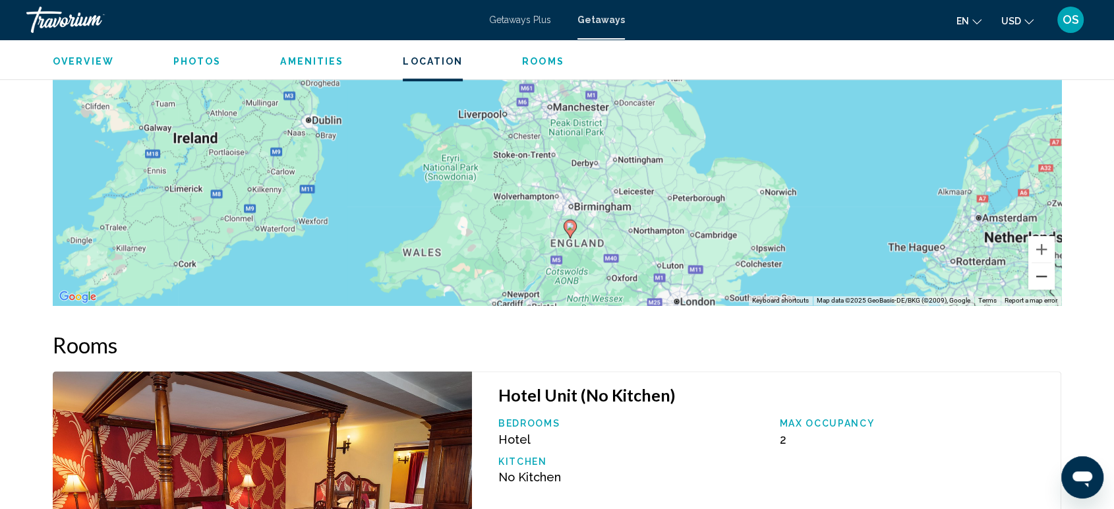
click at [1040, 269] on button "Zoom out" at bounding box center [1042, 276] width 26 height 26
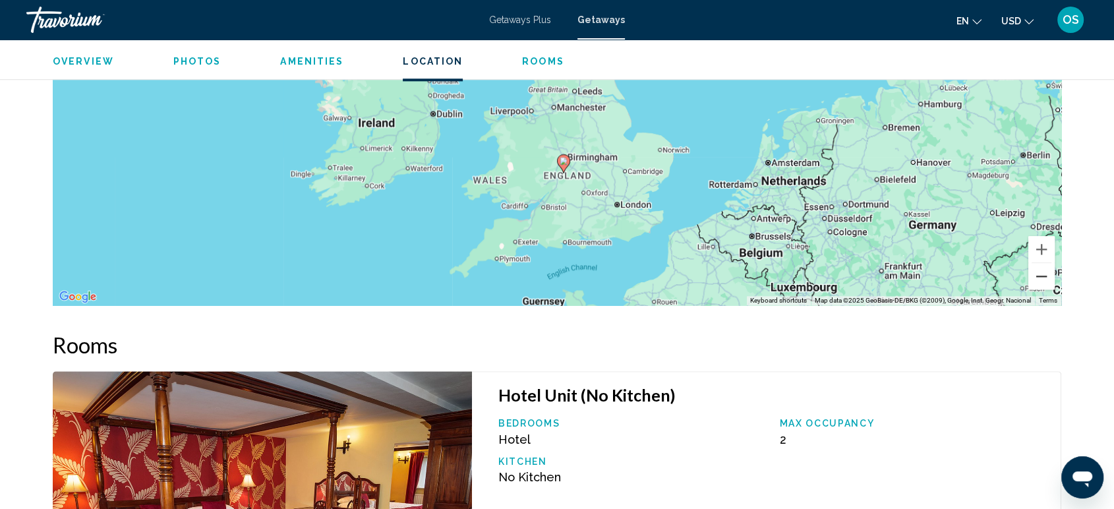
click at [1040, 270] on button "Zoom out" at bounding box center [1042, 276] width 26 height 26
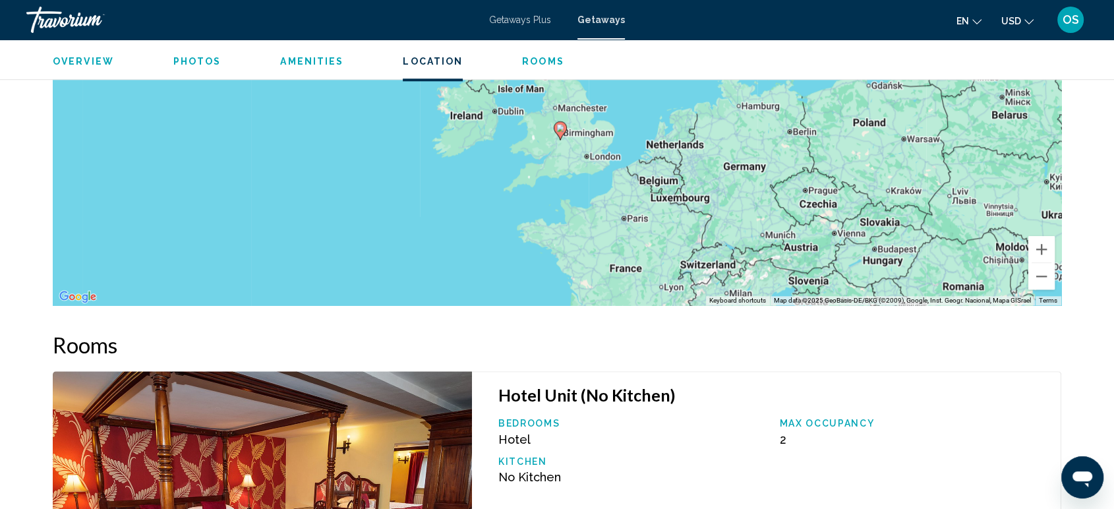
drag, startPoint x: 746, startPoint y: 148, endPoint x: 795, endPoint y: 324, distance: 183.5
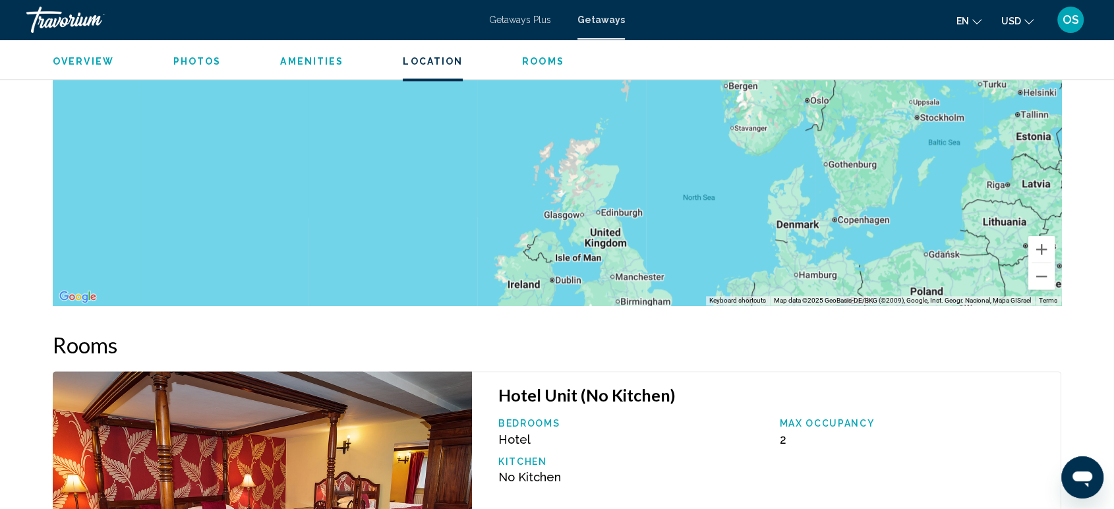
drag, startPoint x: 754, startPoint y: 251, endPoint x: 708, endPoint y: 57, distance: 199.4
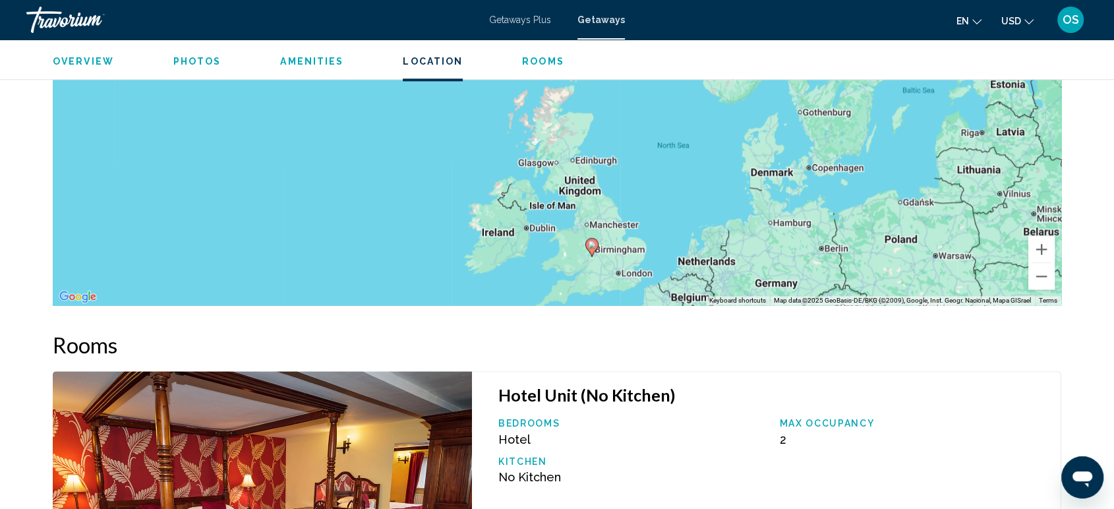
drag, startPoint x: 782, startPoint y: 229, endPoint x: 757, endPoint y: 175, distance: 59.0
click at [757, 175] on div "To activate drag with keyboard, press Alt + Enter. Once in keyboard drag state,…" at bounding box center [557, 108] width 1009 height 396
click at [1046, 239] on button "Zoom in" at bounding box center [1042, 249] width 26 height 26
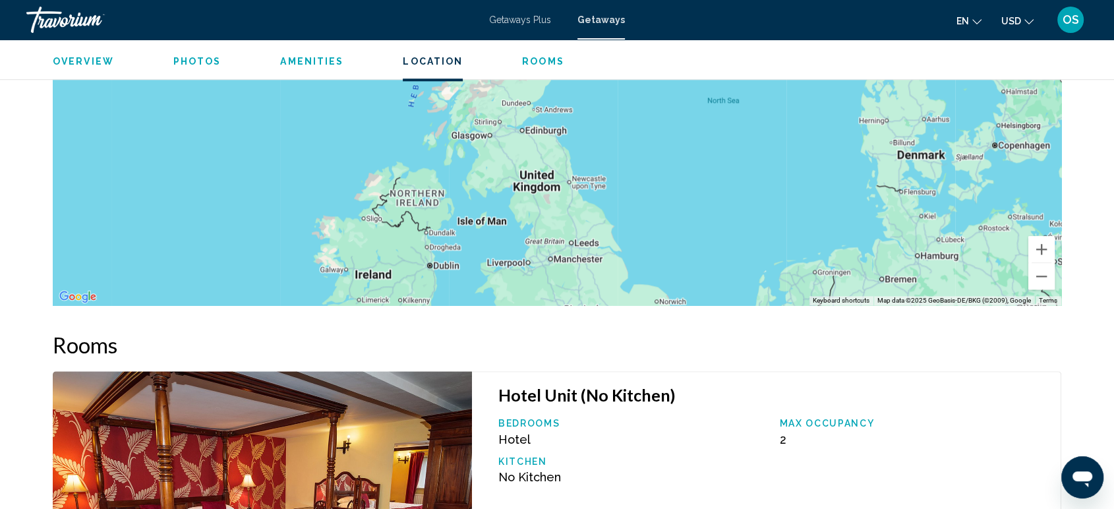
drag, startPoint x: 764, startPoint y: 215, endPoint x: 697, endPoint y: 131, distance: 107.0
click at [697, 131] on div "Main content" at bounding box center [557, 108] width 1009 height 396
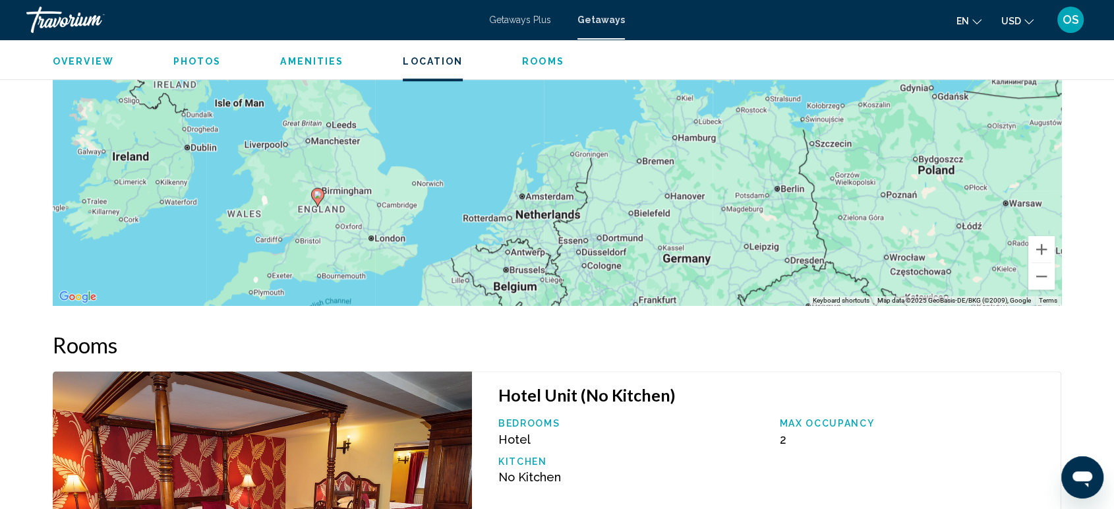
drag, startPoint x: 710, startPoint y: 142, endPoint x: 467, endPoint y: 21, distance: 271.0
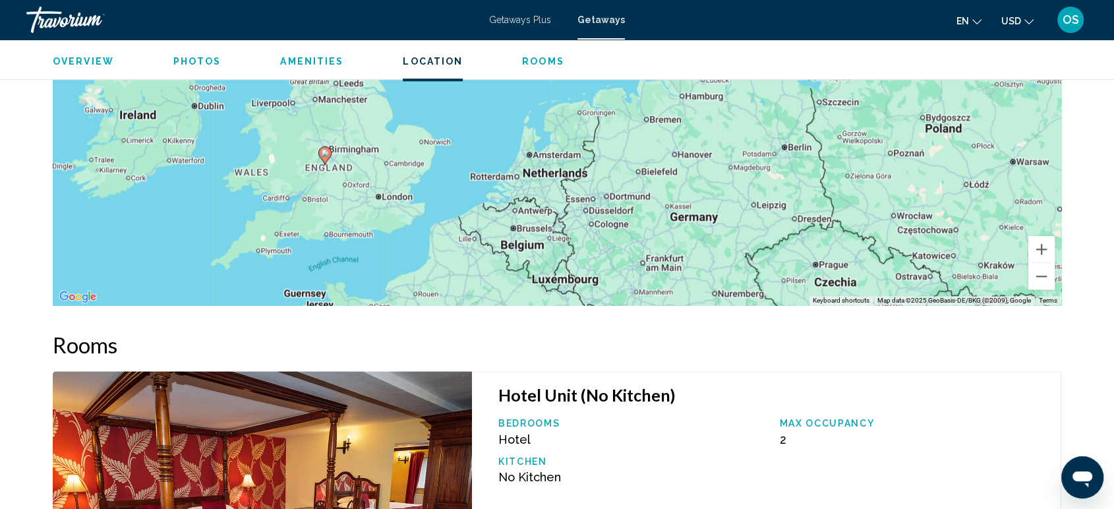
drag, startPoint x: 447, startPoint y: 192, endPoint x: 454, endPoint y: 148, distance: 44.7
click at [454, 148] on div "To activate drag with keyboard, press Alt + Enter. Once in keyboard drag state,…" at bounding box center [557, 108] width 1009 height 396
click at [1045, 246] on button "Zoom in" at bounding box center [1042, 249] width 26 height 26
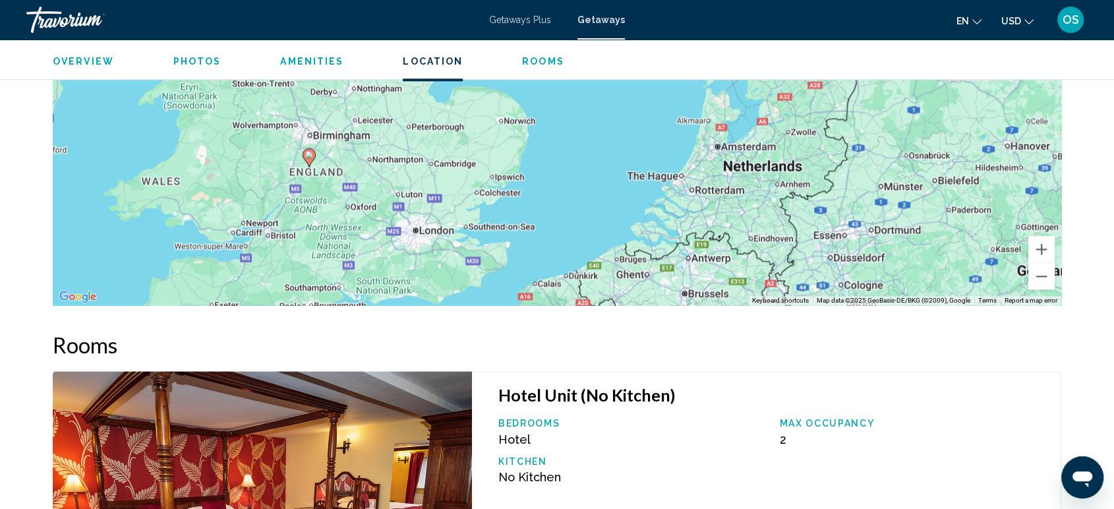
drag, startPoint x: 588, startPoint y: 216, endPoint x: 791, endPoint y: 175, distance: 207.8
click at [791, 175] on div "To activate drag with keyboard, press Alt + Enter. Once in keyboard drag state,…" at bounding box center [557, 108] width 1009 height 396
click at [1043, 240] on button "Zoom in" at bounding box center [1042, 249] width 26 height 26
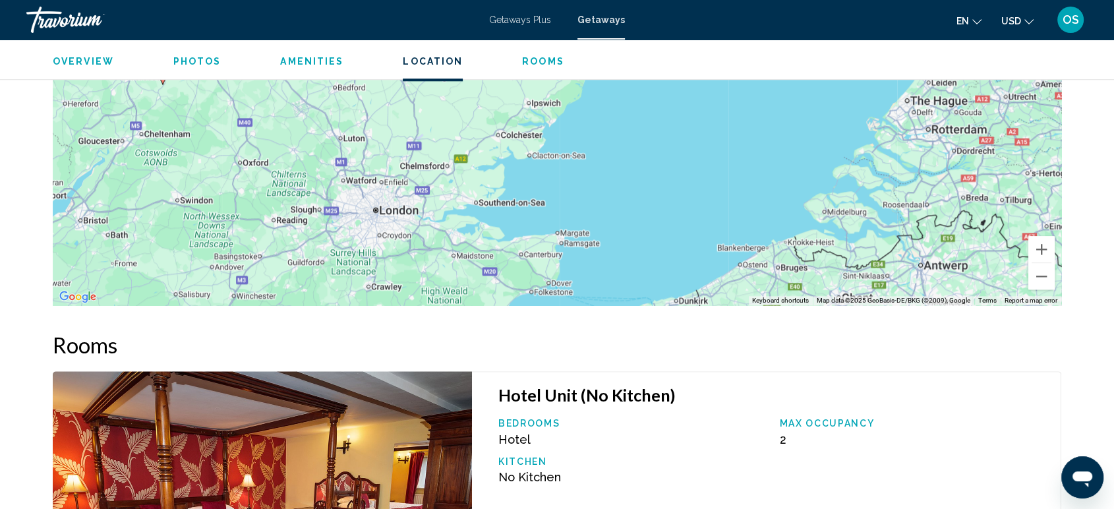
drag, startPoint x: 550, startPoint y: 206, endPoint x: 654, endPoint y: 62, distance: 178.1
click at [1049, 236] on button "Zoom in" at bounding box center [1042, 249] width 26 height 26
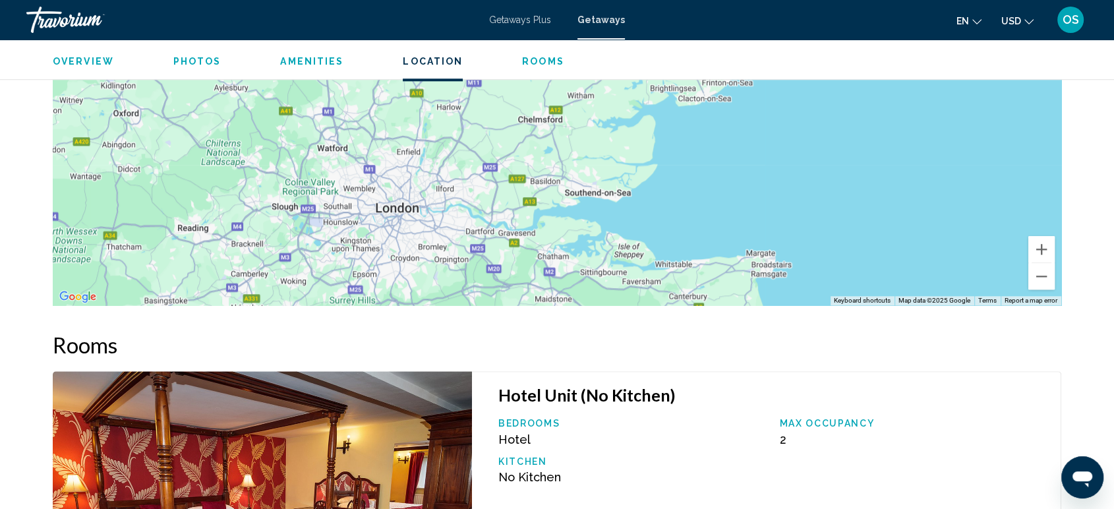
drag, startPoint x: 618, startPoint y: 203, endPoint x: 820, endPoint y: 96, distance: 228.9
click at [820, 96] on div "Main content" at bounding box center [557, 108] width 1009 height 396
click at [1051, 241] on button "Zoom in" at bounding box center [1042, 249] width 26 height 26
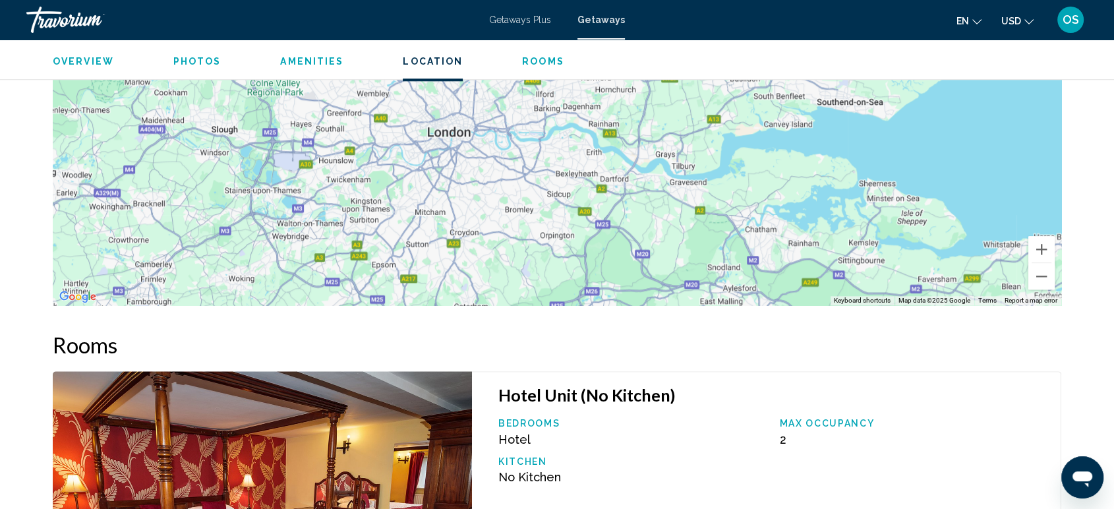
drag, startPoint x: 779, startPoint y: 220, endPoint x: 993, endPoint y: 44, distance: 276.4
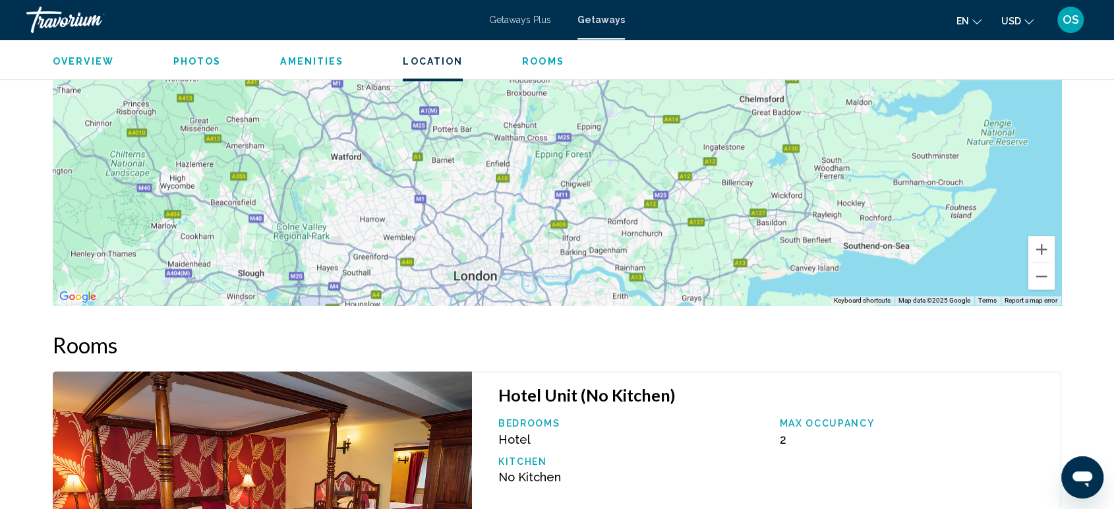
drag, startPoint x: 555, startPoint y: 166, endPoint x: 581, endPoint y: 311, distance: 147.4
click at [1039, 240] on button "Zoom in" at bounding box center [1042, 249] width 26 height 26
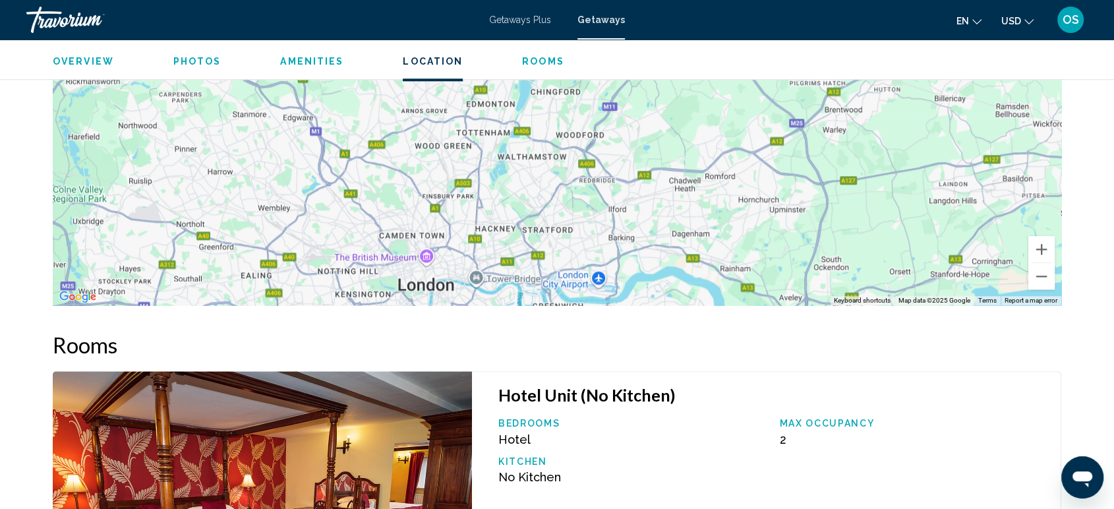
drag, startPoint x: 678, startPoint y: 212, endPoint x: 710, endPoint y: 51, distance: 164.0
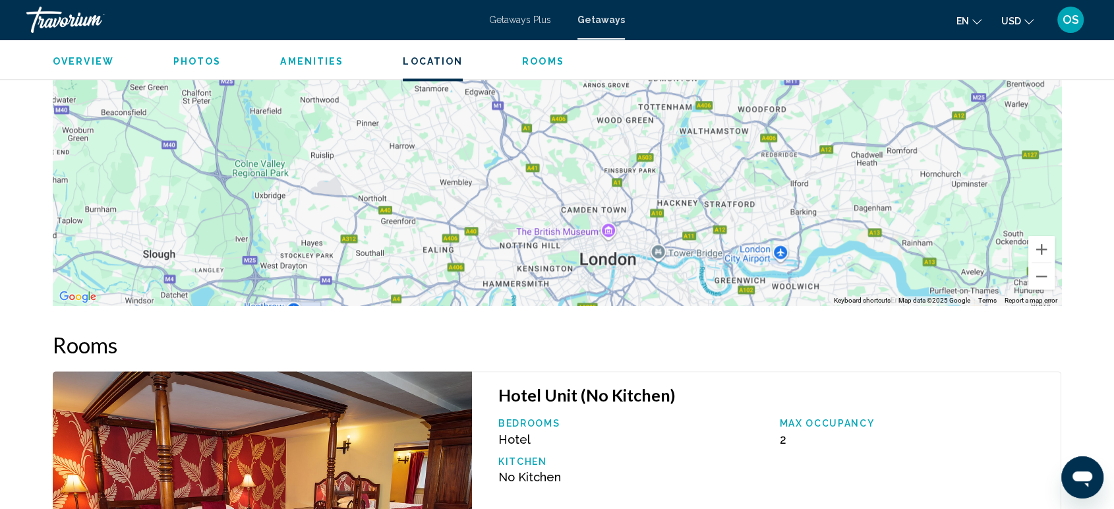
drag, startPoint x: 588, startPoint y: 189, endPoint x: 770, endPoint y: 165, distance: 183.5
click at [770, 165] on div "Main content" at bounding box center [557, 108] width 1009 height 396
click at [1047, 268] on button "Zoom out" at bounding box center [1042, 276] width 26 height 26
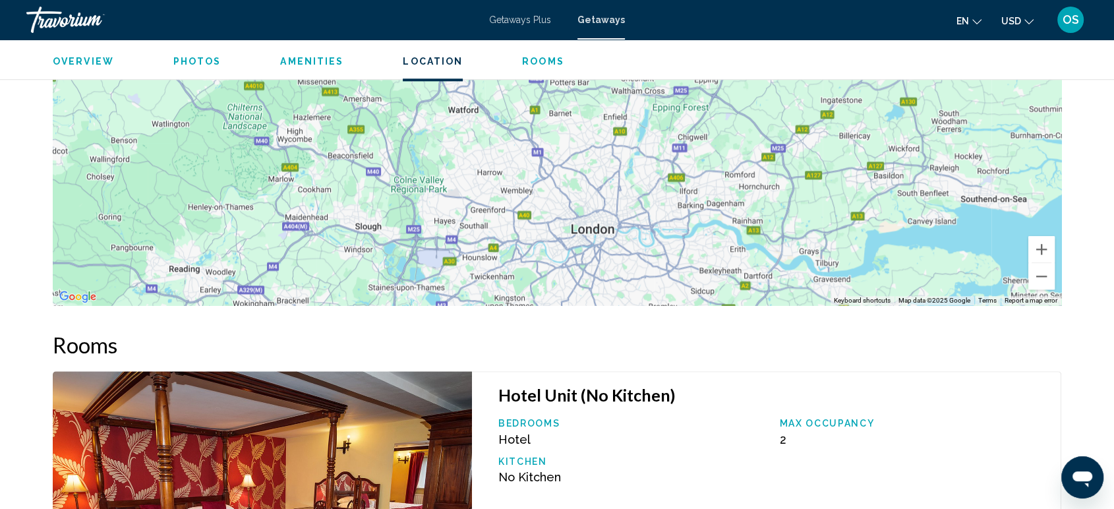
drag, startPoint x: 559, startPoint y: 181, endPoint x: 570, endPoint y: 229, distance: 49.3
click at [570, 229] on div "Main content" at bounding box center [557, 108] width 1009 height 396
click at [1044, 239] on button "Zoom in" at bounding box center [1042, 249] width 26 height 26
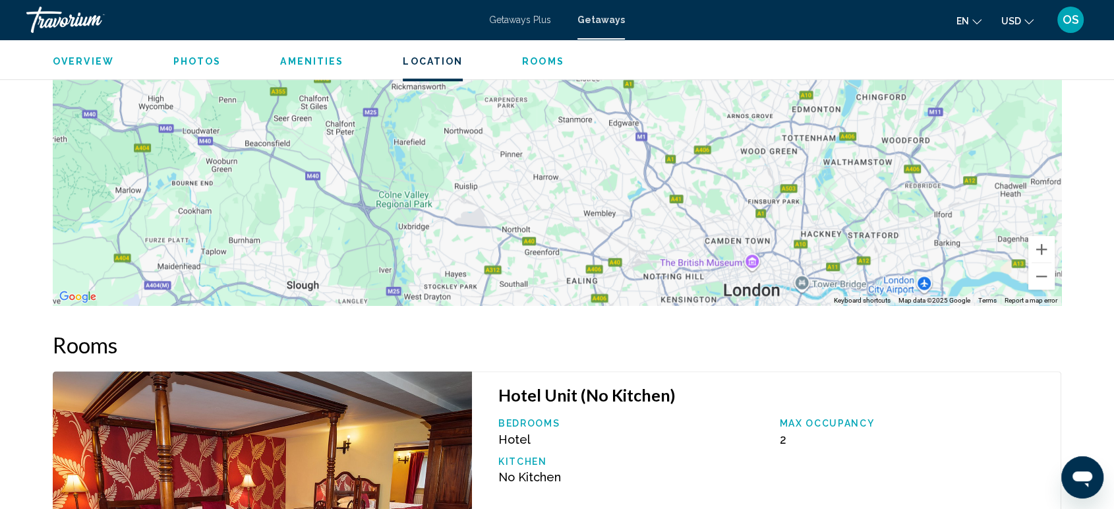
drag, startPoint x: 595, startPoint y: 207, endPoint x: 719, endPoint y: 143, distance: 139.5
click at [719, 143] on div "Main content" at bounding box center [557, 108] width 1009 height 396
click at [1041, 245] on button "Zoom in" at bounding box center [1042, 249] width 26 height 26
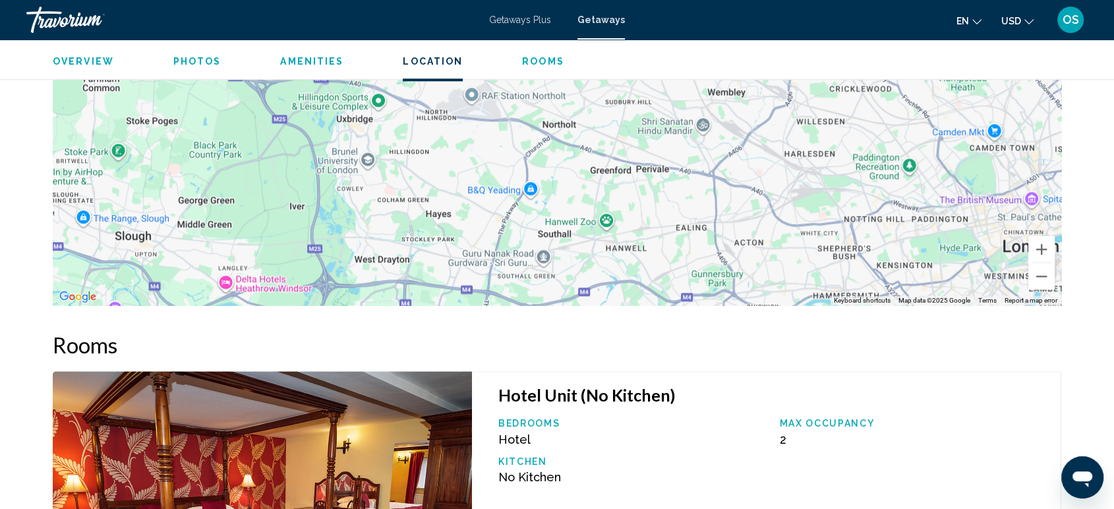
drag, startPoint x: 627, startPoint y: 251, endPoint x: 712, endPoint y: 21, distance: 244.7
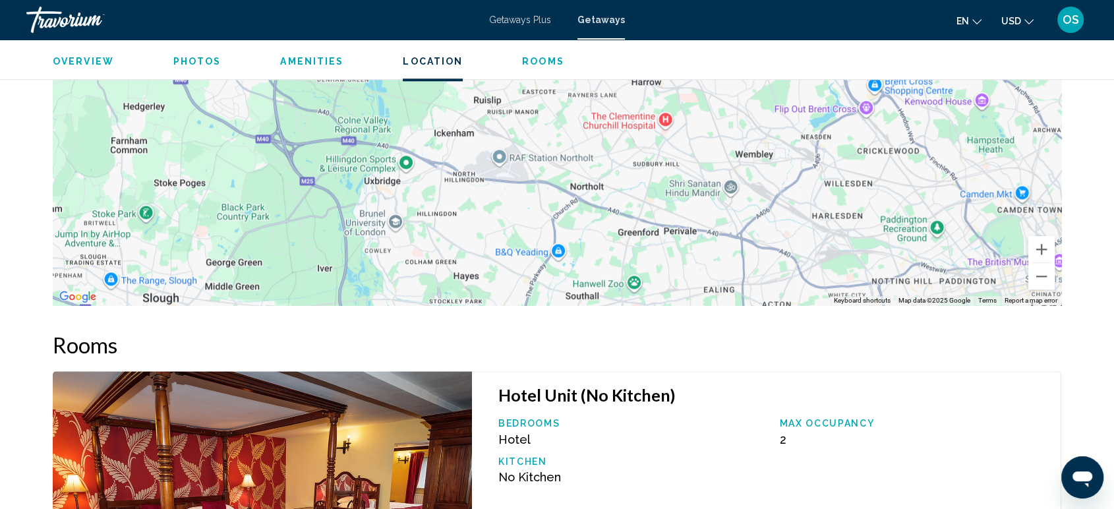
drag, startPoint x: 502, startPoint y: 173, endPoint x: 529, endPoint y: 230, distance: 63.1
click at [529, 230] on div "Main content" at bounding box center [557, 108] width 1009 height 396
click at [1039, 266] on button "Zoom out" at bounding box center [1042, 276] width 26 height 26
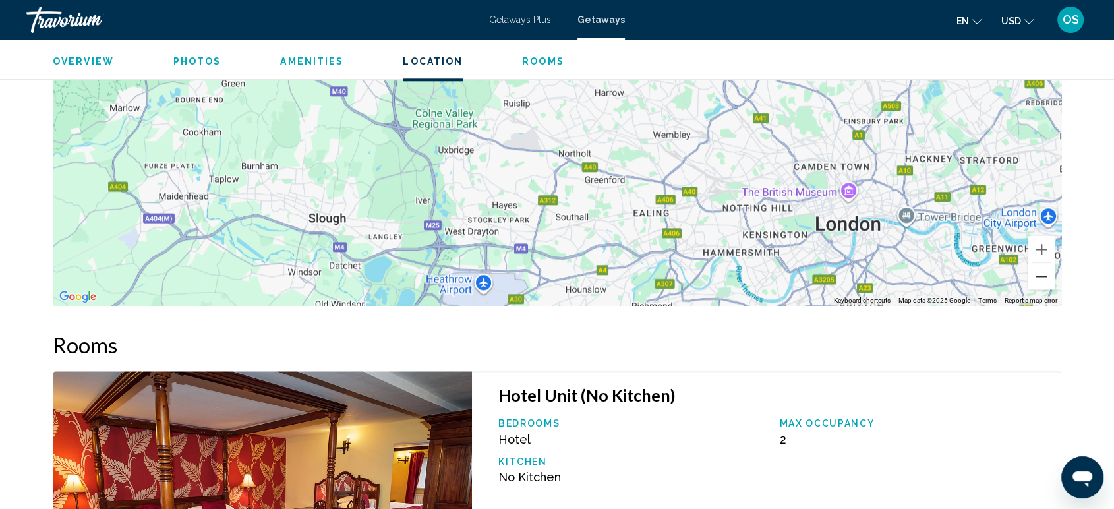
click at [1039, 266] on button "Zoom out" at bounding box center [1042, 276] width 26 height 26
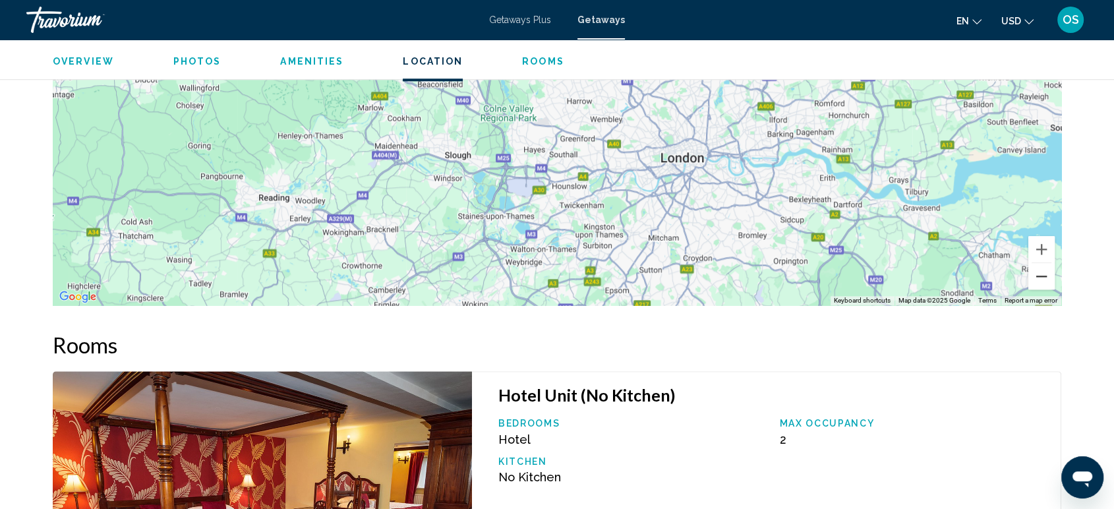
click at [1039, 266] on button "Zoom out" at bounding box center [1042, 276] width 26 height 26
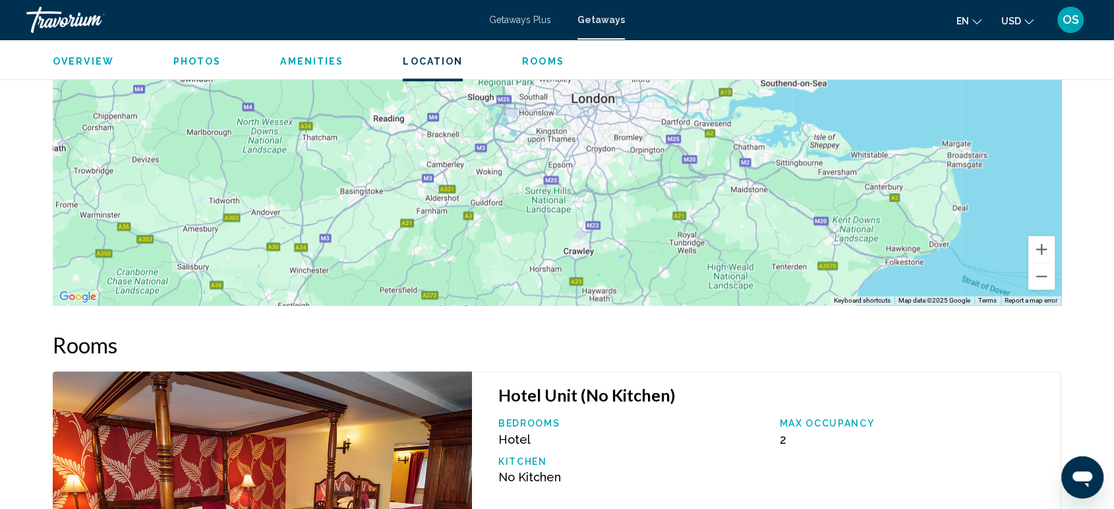
drag, startPoint x: 709, startPoint y: 148, endPoint x: 682, endPoint y: 115, distance: 42.2
click at [682, 115] on div "To activate drag with keyboard, press Alt + Enter. Once in keyboard drag state,…" at bounding box center [557, 108] width 1009 height 396
click at [1035, 272] on button "Zoom out" at bounding box center [1042, 276] width 26 height 26
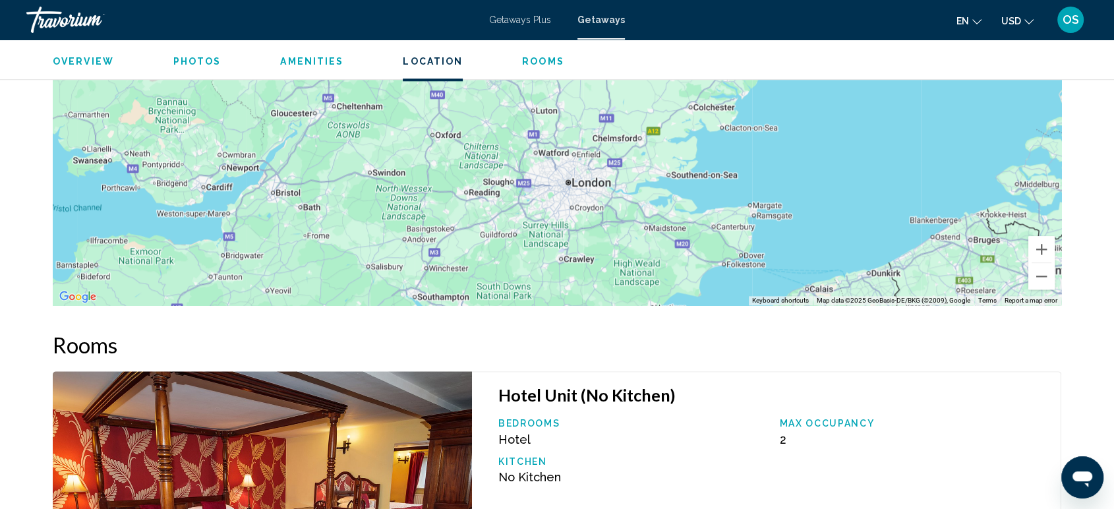
drag, startPoint x: 903, startPoint y: 202, endPoint x: 896, endPoint y: 284, distance: 82.7
click at [896, 284] on div "To activate drag with keyboard, press Alt + Enter. Once in keyboard drag state,…" at bounding box center [557, 108] width 1009 height 396
click at [1047, 269] on button "Zoom out" at bounding box center [1042, 276] width 26 height 26
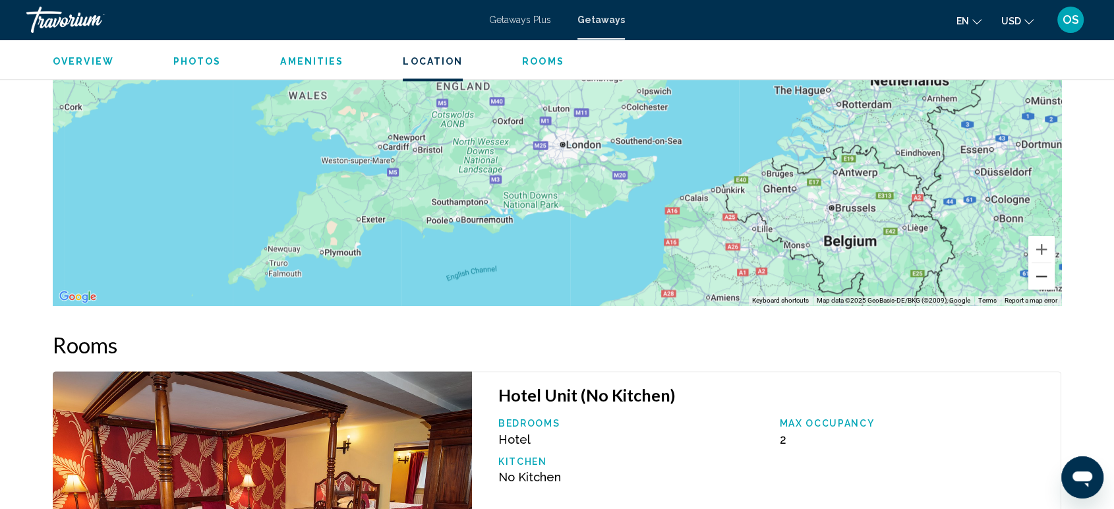
click at [1047, 269] on button "Zoom out" at bounding box center [1042, 276] width 26 height 26
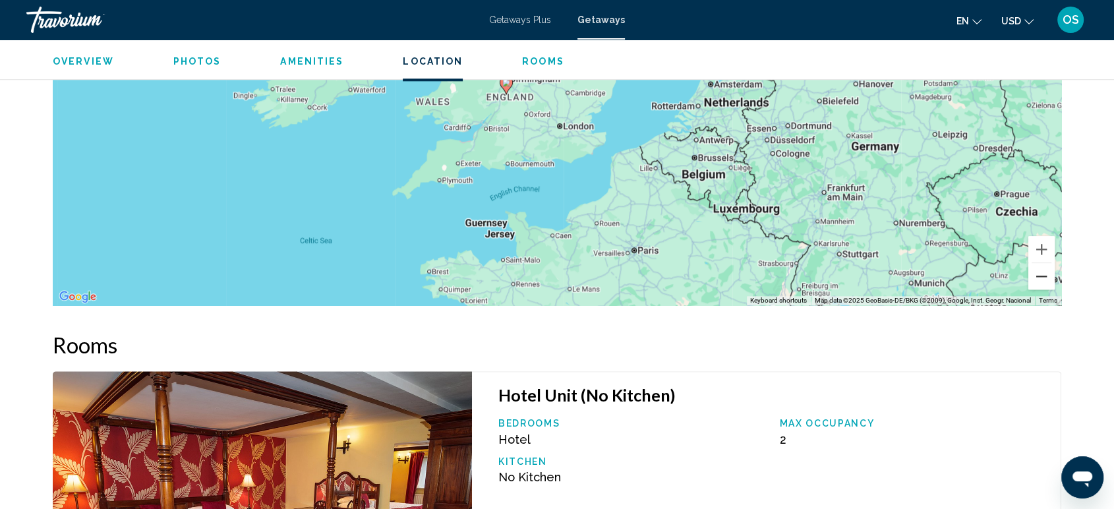
click at [1047, 269] on button "Zoom out" at bounding box center [1042, 276] width 26 height 26
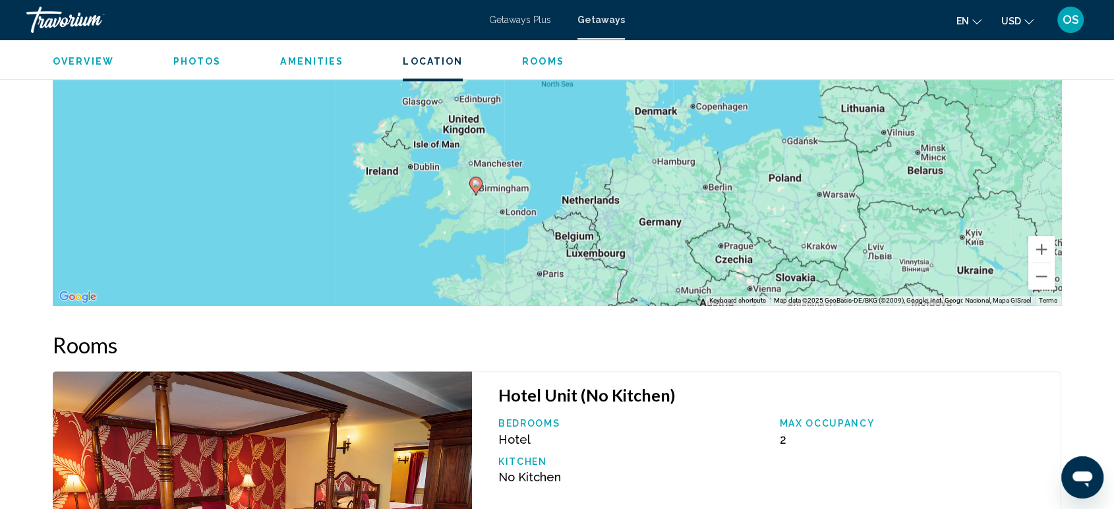
drag, startPoint x: 802, startPoint y: 235, endPoint x: 746, endPoint y: 329, distance: 109.5
click at [1046, 243] on button "Zoom in" at bounding box center [1042, 249] width 26 height 26
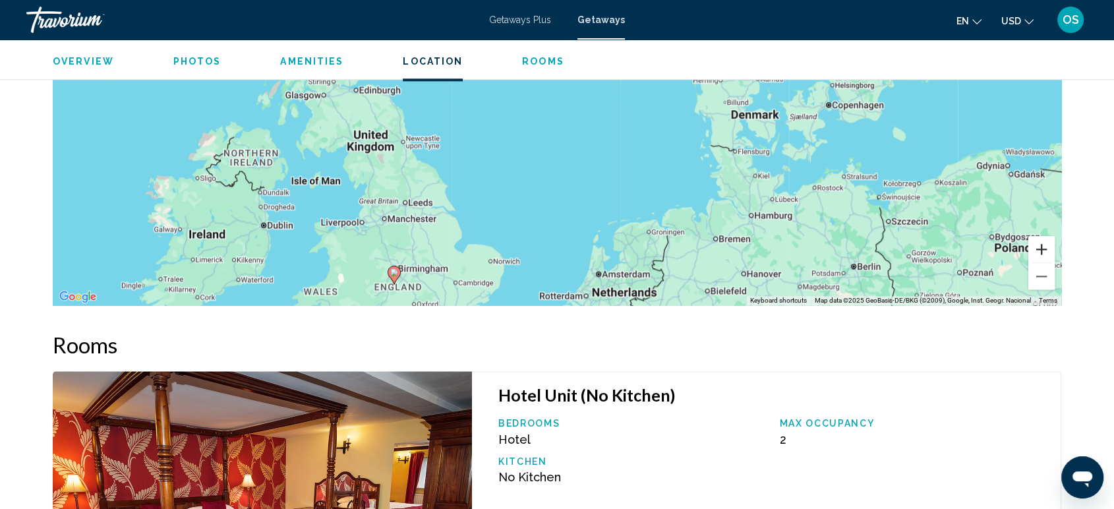
click at [1046, 243] on button "Zoom in" at bounding box center [1042, 249] width 26 height 26
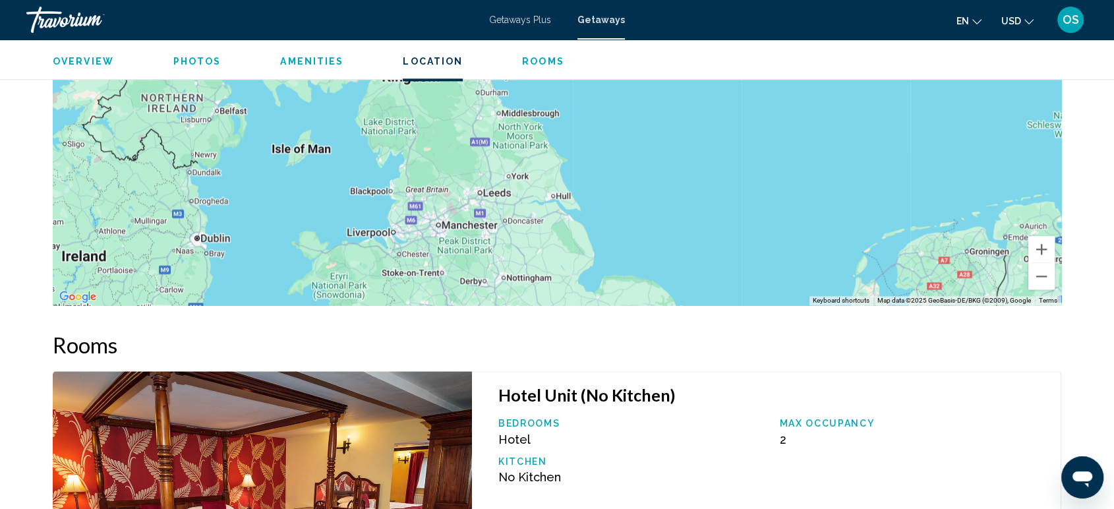
drag, startPoint x: 527, startPoint y: 200, endPoint x: 754, endPoint y: 94, distance: 251.0
click at [754, 94] on div "Main content" at bounding box center [557, 108] width 1009 height 396
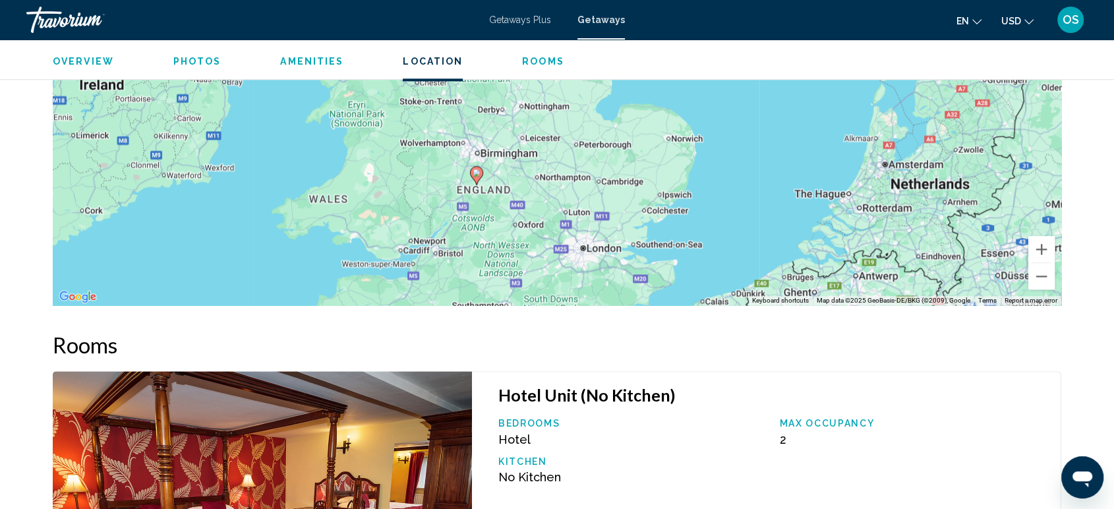
drag, startPoint x: 771, startPoint y: 215, endPoint x: 788, endPoint y: 44, distance: 172.2
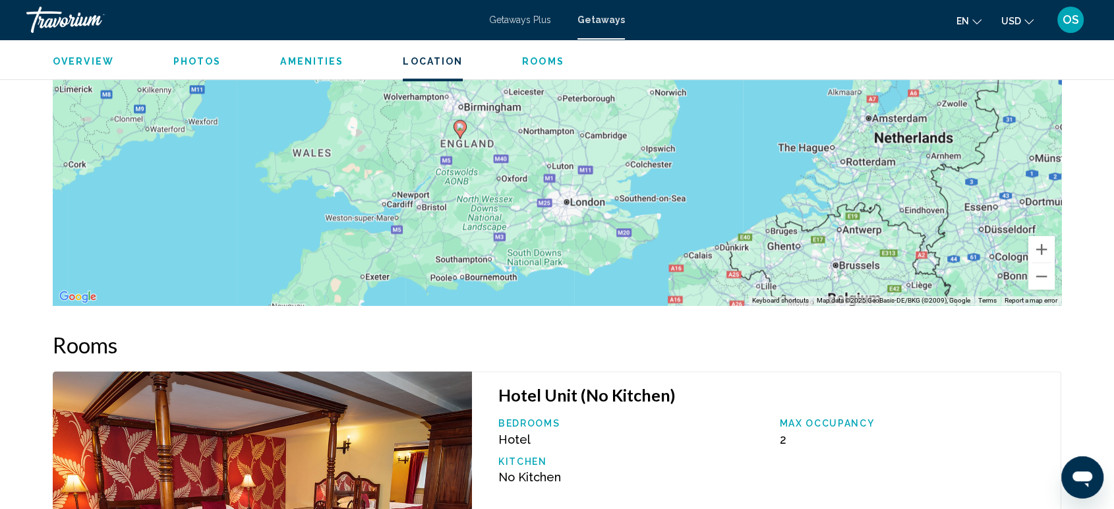
drag, startPoint x: 789, startPoint y: 221, endPoint x: 1031, endPoint y: 214, distance: 241.4
click at [773, 174] on div "To activate drag with keyboard, press Alt + Enter. Once in keyboard drag state,…" at bounding box center [557, 108] width 1009 height 396
click at [1043, 236] on button "Zoom in" at bounding box center [1042, 249] width 26 height 26
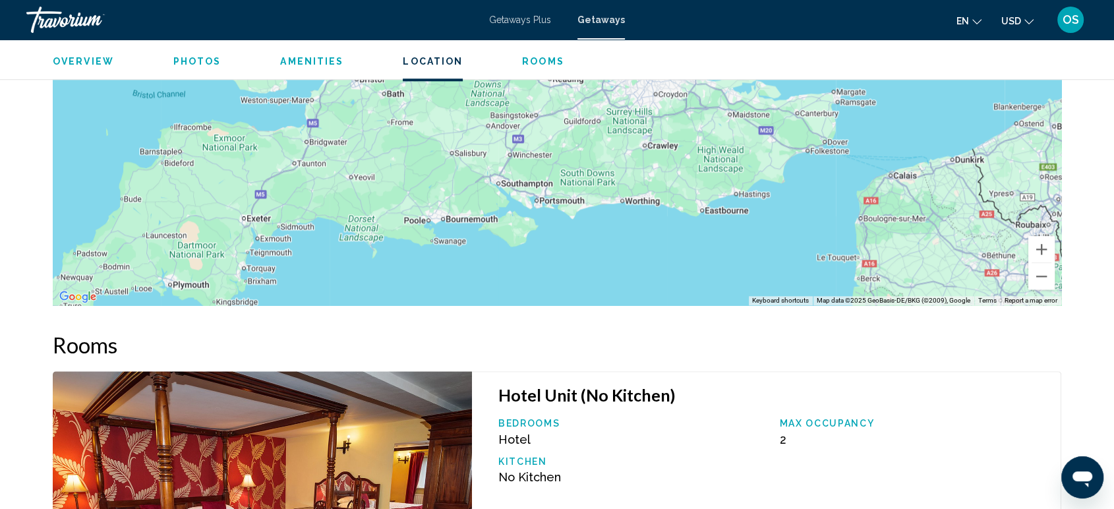
drag, startPoint x: 623, startPoint y: 216, endPoint x: 696, endPoint y: -21, distance: 248.4
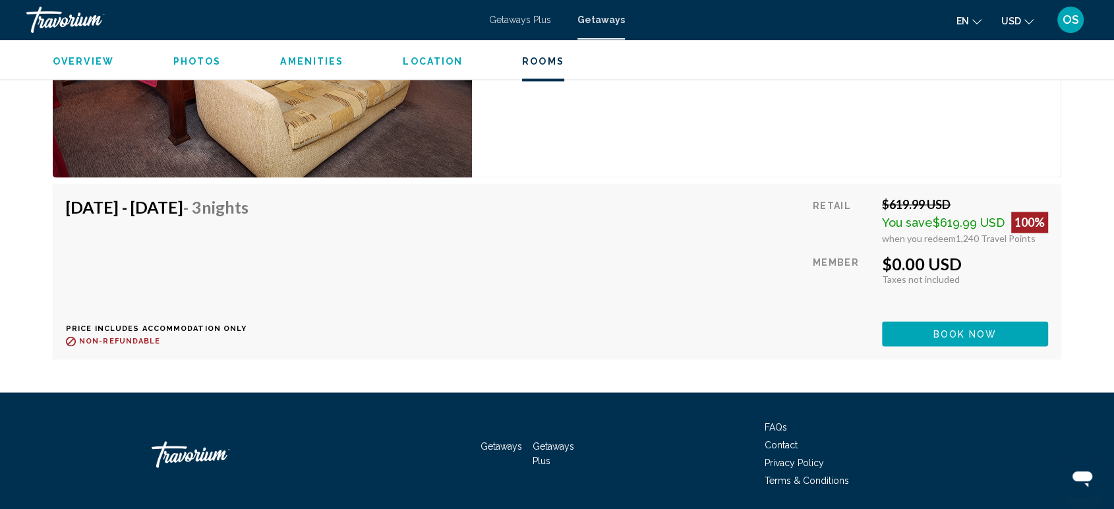
scroll to position [2010, 0]
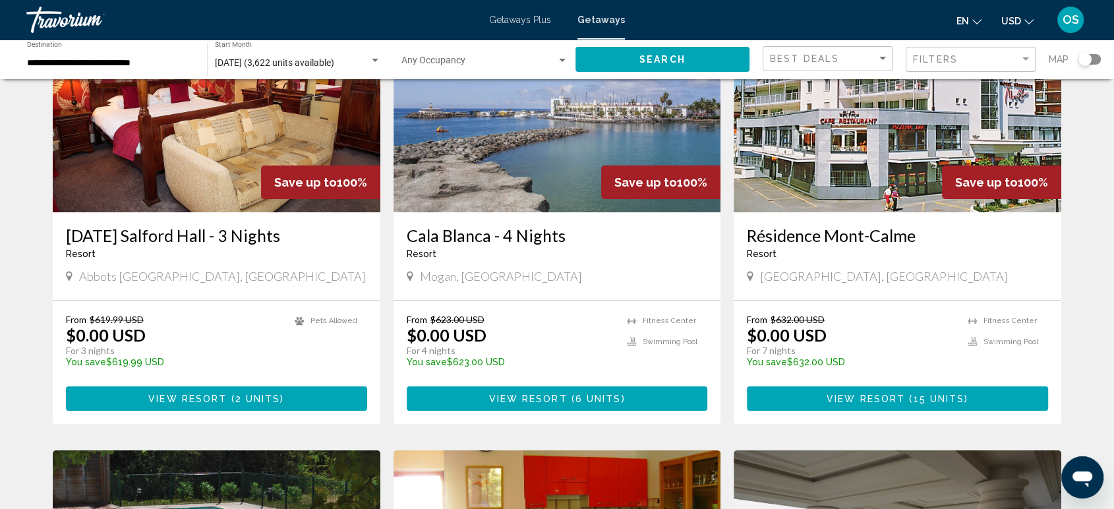
scroll to position [146, 0]
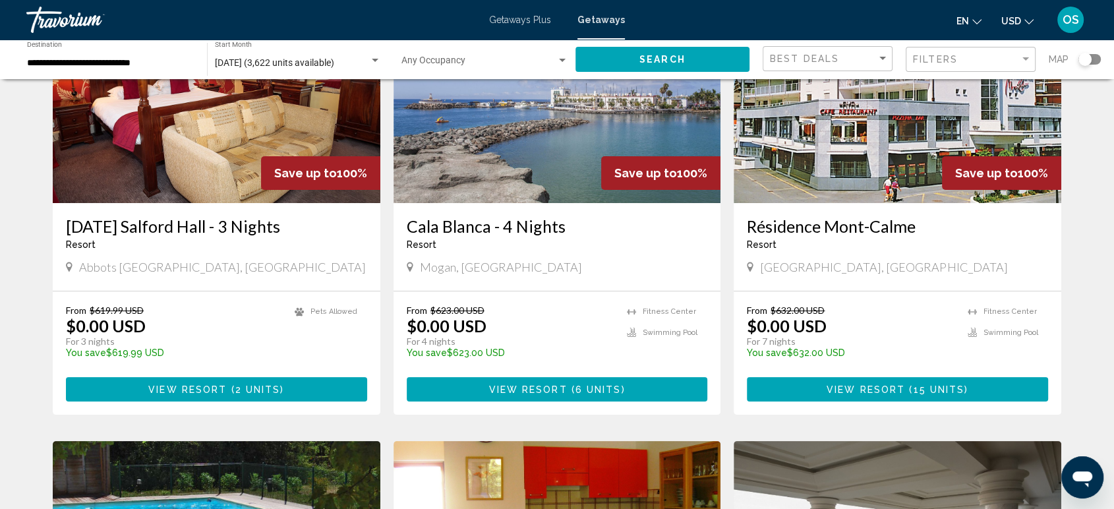
click at [839, 226] on h3 "Résidence Mont-Calme" at bounding box center [897, 226] width 301 height 20
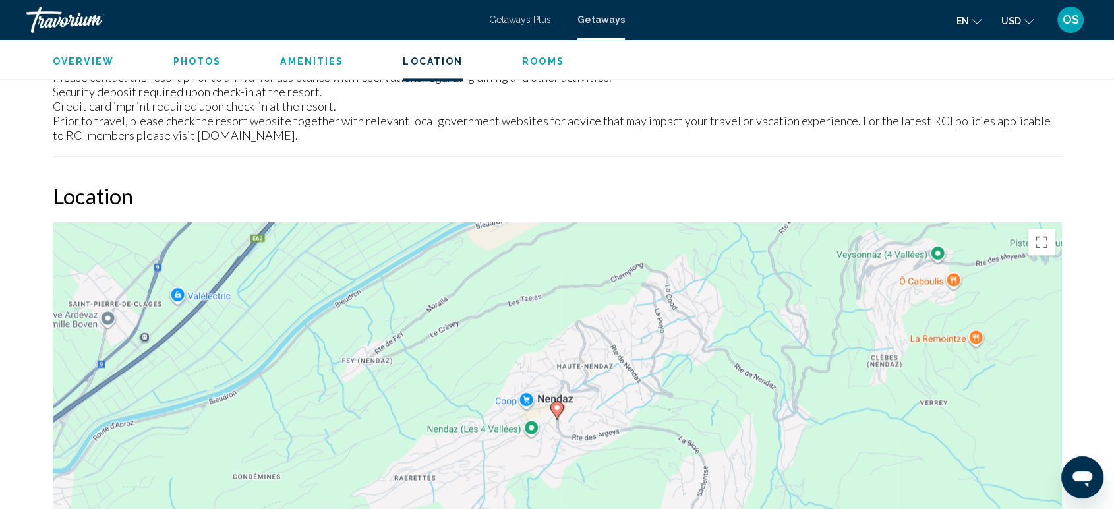
scroll to position [2125, 0]
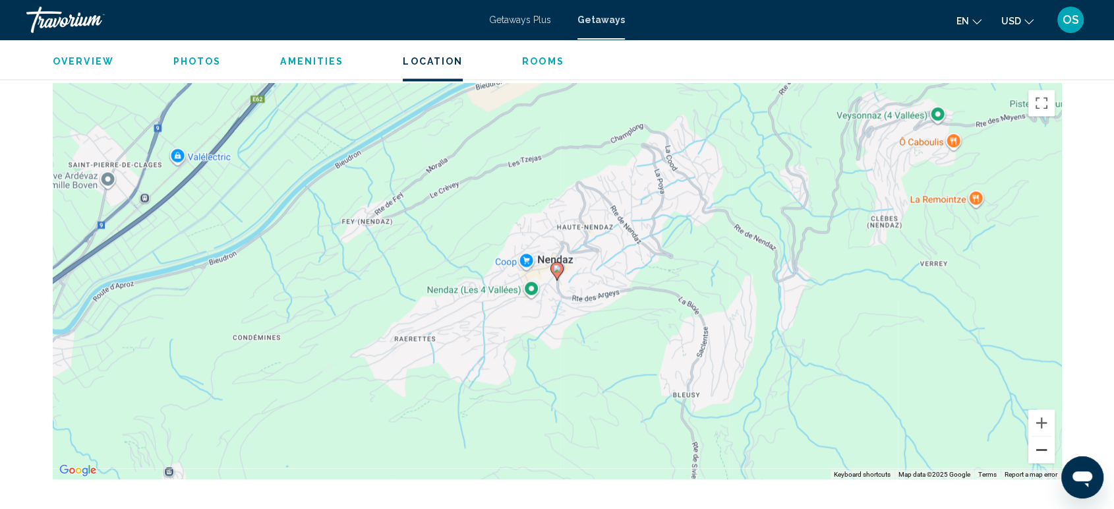
click at [1044, 442] on button "Zoom out" at bounding box center [1042, 450] width 26 height 26
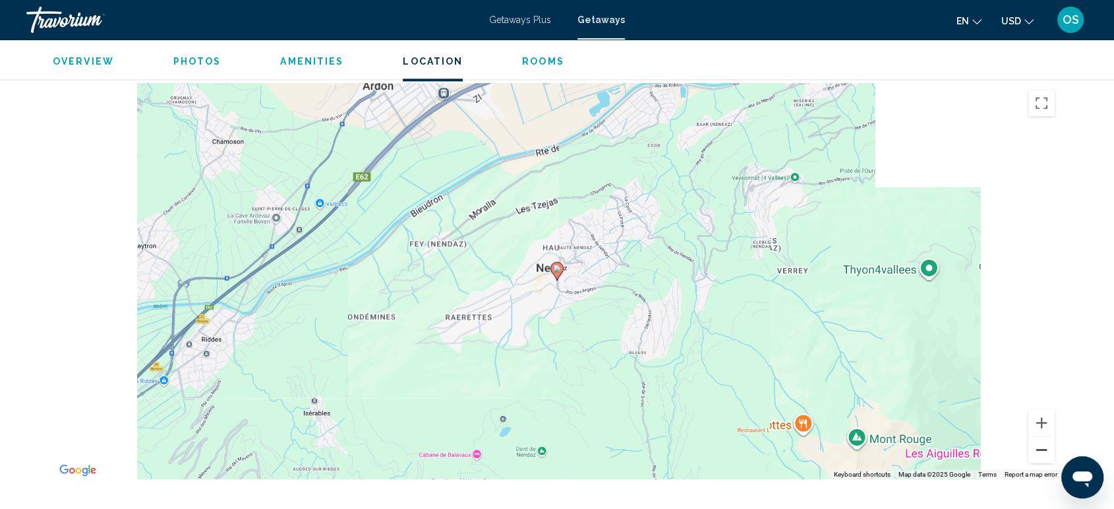
click at [1044, 442] on button "Zoom out" at bounding box center [1042, 450] width 26 height 26
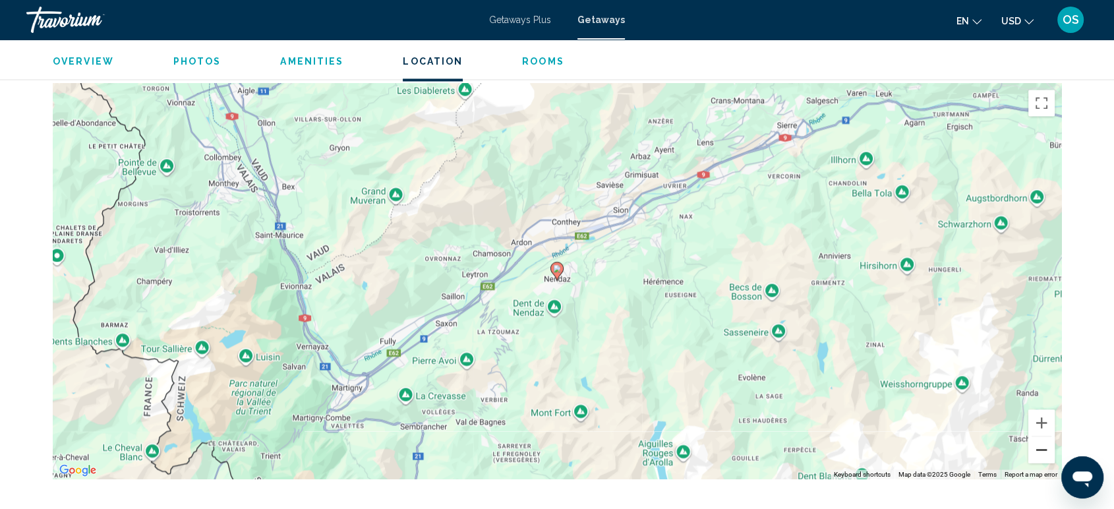
click at [1044, 442] on button "Zoom out" at bounding box center [1042, 450] width 26 height 26
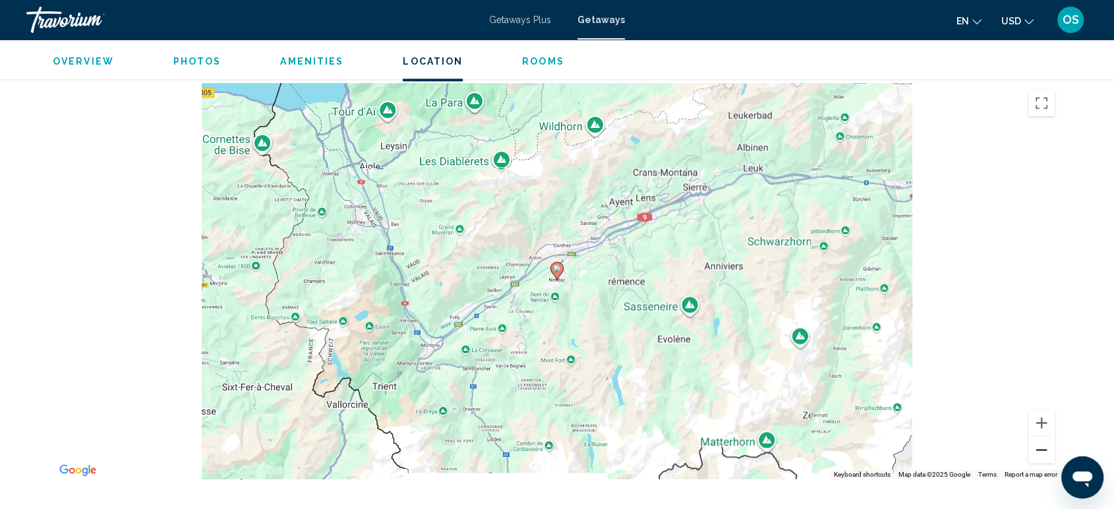
click at [1044, 442] on button "Zoom out" at bounding box center [1042, 450] width 26 height 26
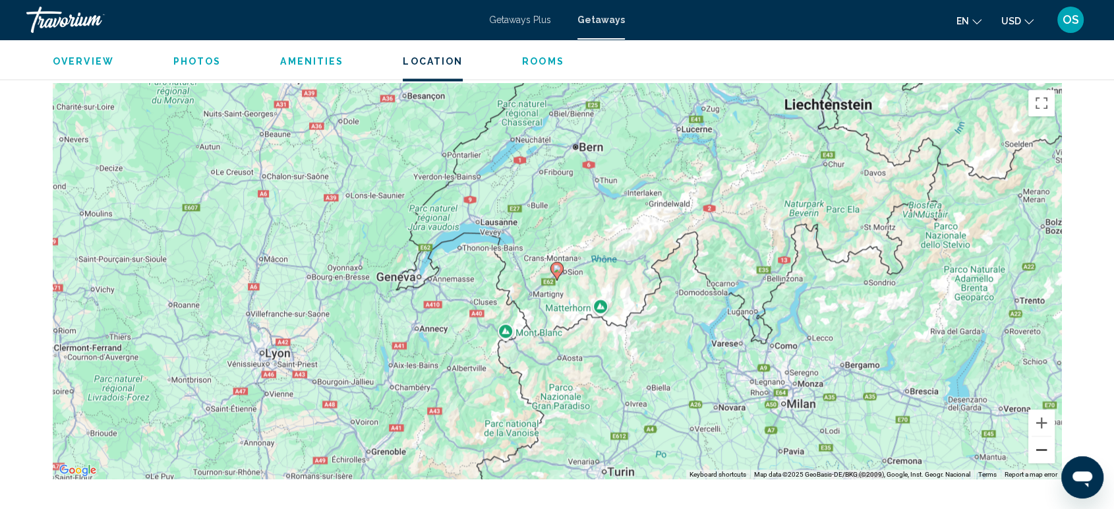
click at [1044, 442] on button "Zoom out" at bounding box center [1042, 450] width 26 height 26
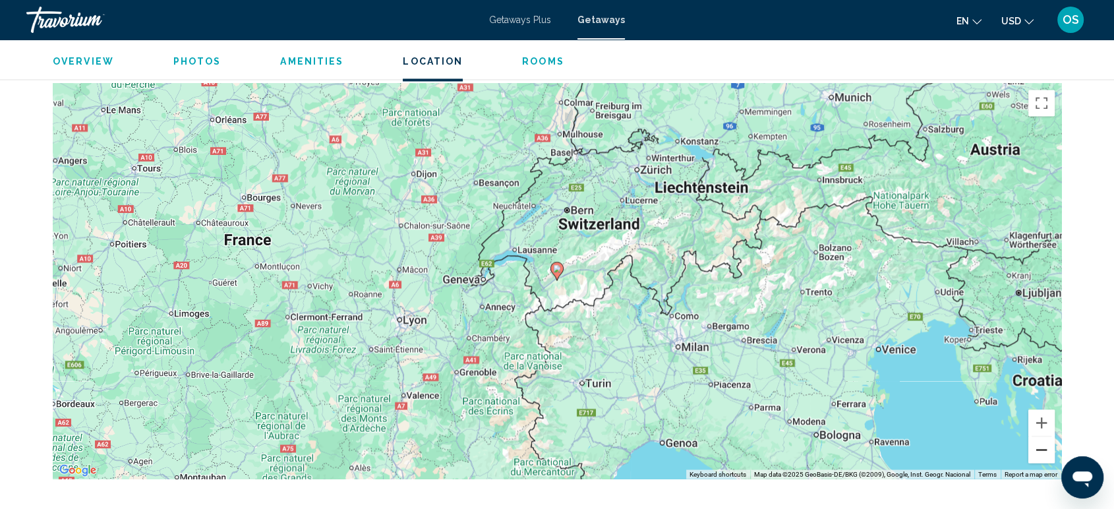
click at [1044, 442] on button "Zoom out" at bounding box center [1042, 450] width 26 height 26
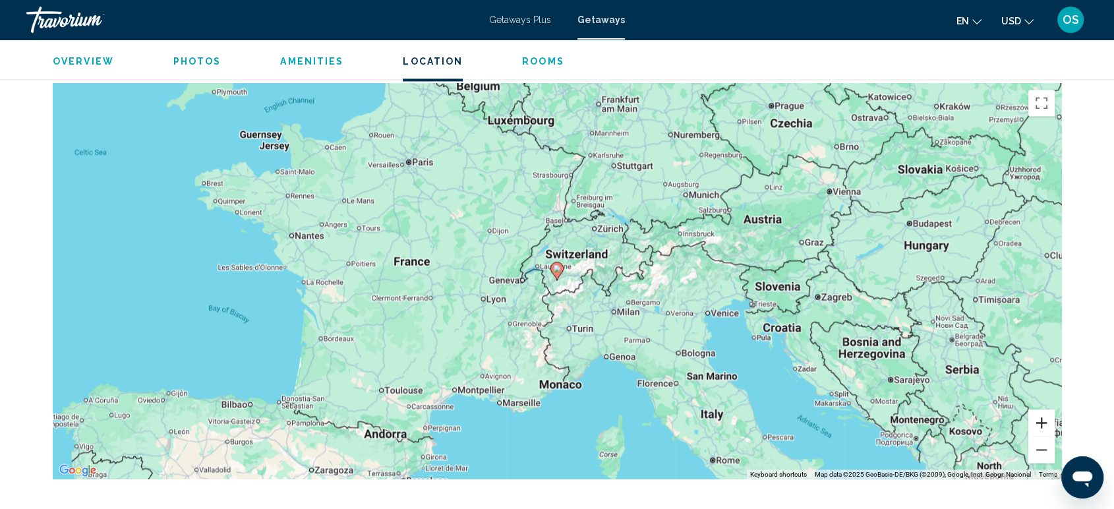
click at [1039, 421] on button "Zoom in" at bounding box center [1042, 422] width 26 height 26
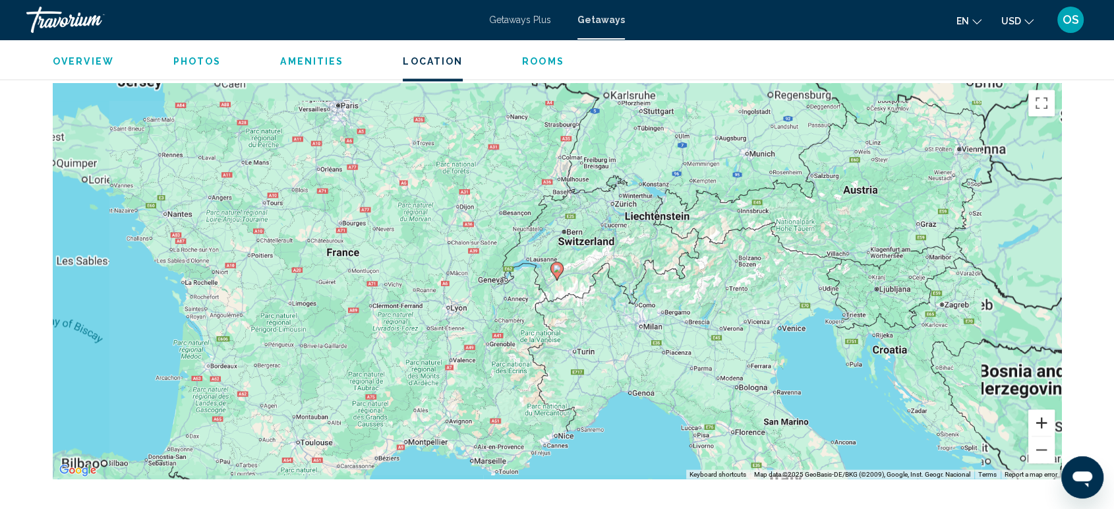
click at [1039, 421] on button "Zoom in" at bounding box center [1042, 422] width 26 height 26
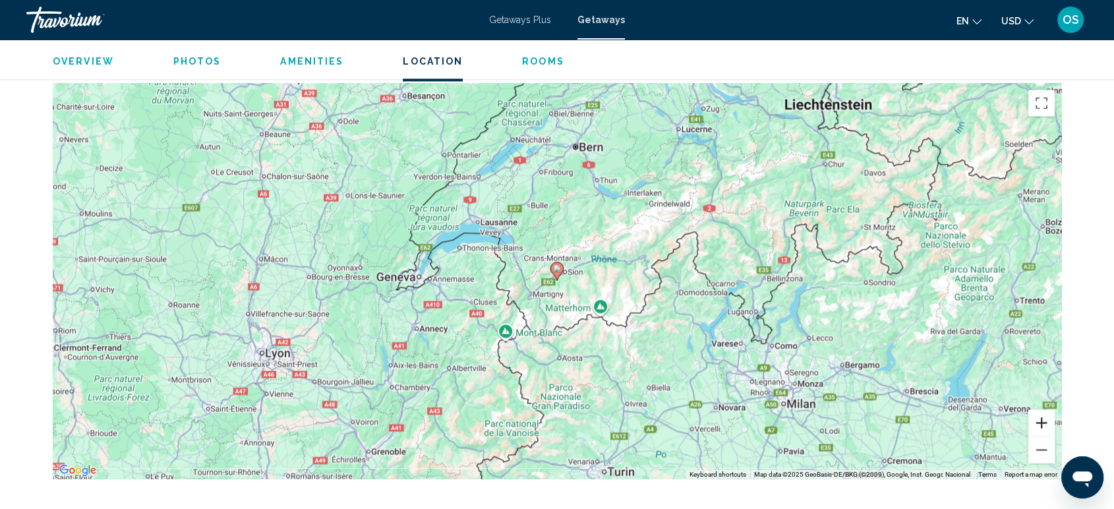
click at [1039, 421] on button "Zoom in" at bounding box center [1042, 422] width 26 height 26
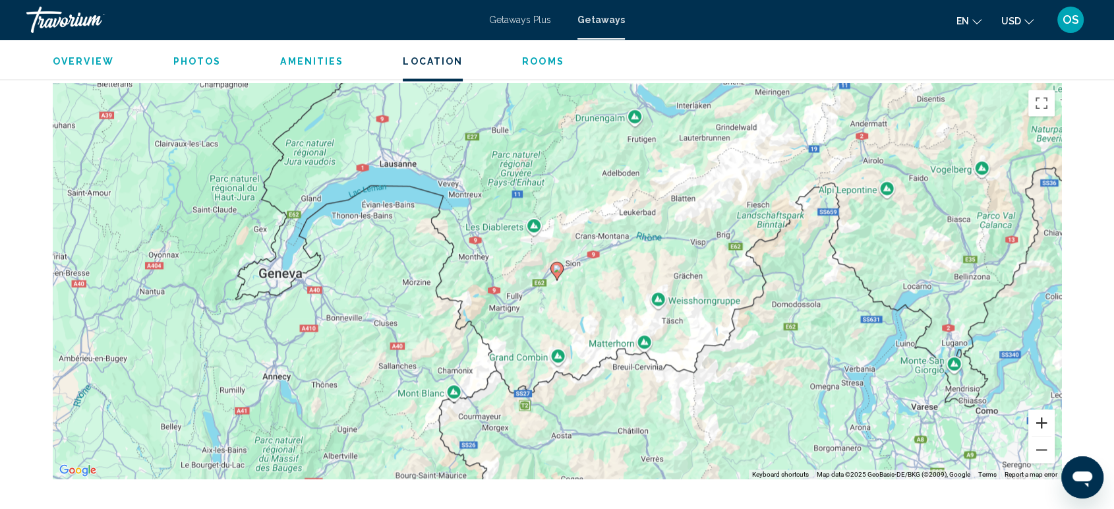
click at [1039, 421] on button "Zoom in" at bounding box center [1042, 422] width 26 height 26
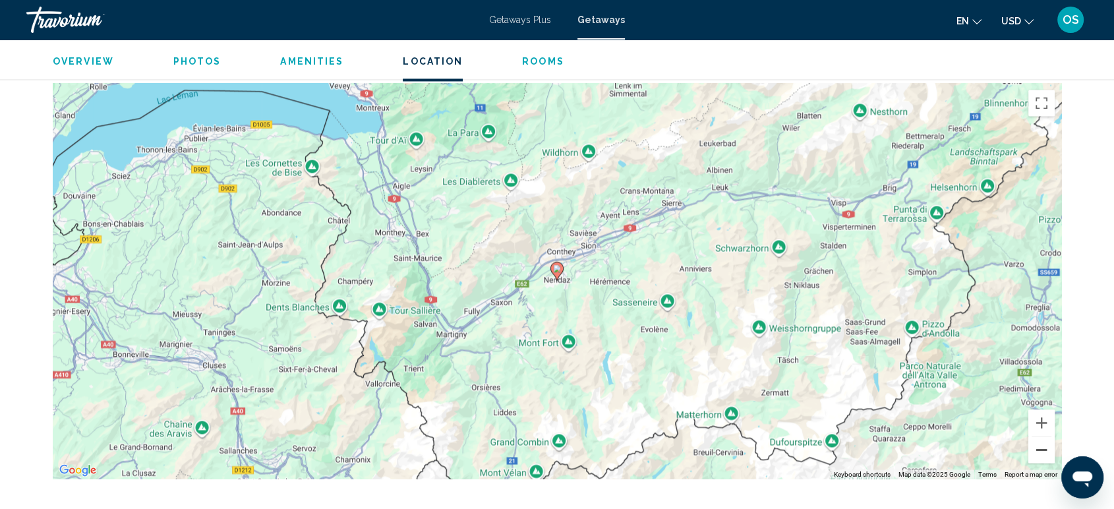
click at [1039, 455] on button "Zoom out" at bounding box center [1042, 450] width 26 height 26
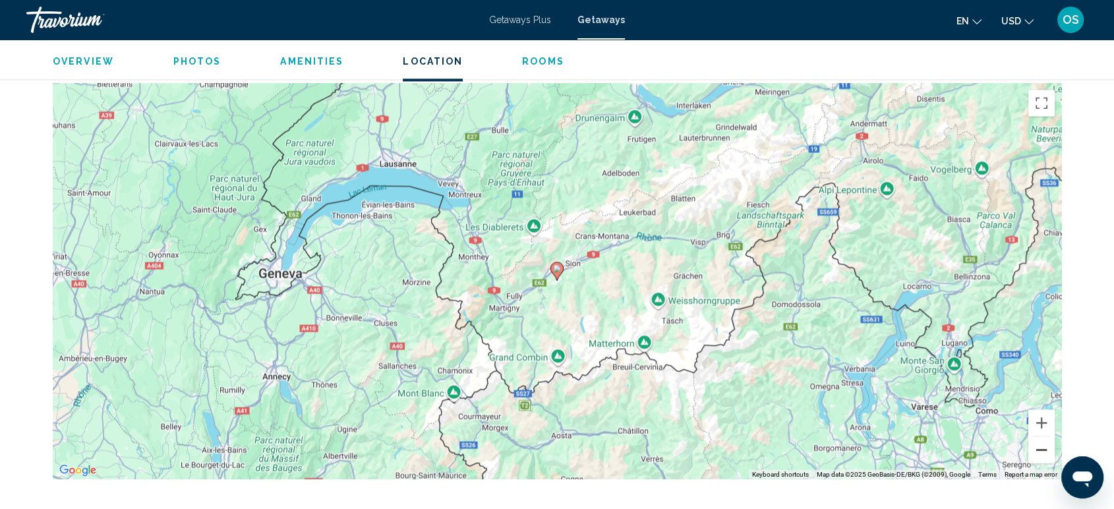
click at [1039, 455] on button "Zoom out" at bounding box center [1042, 450] width 26 height 26
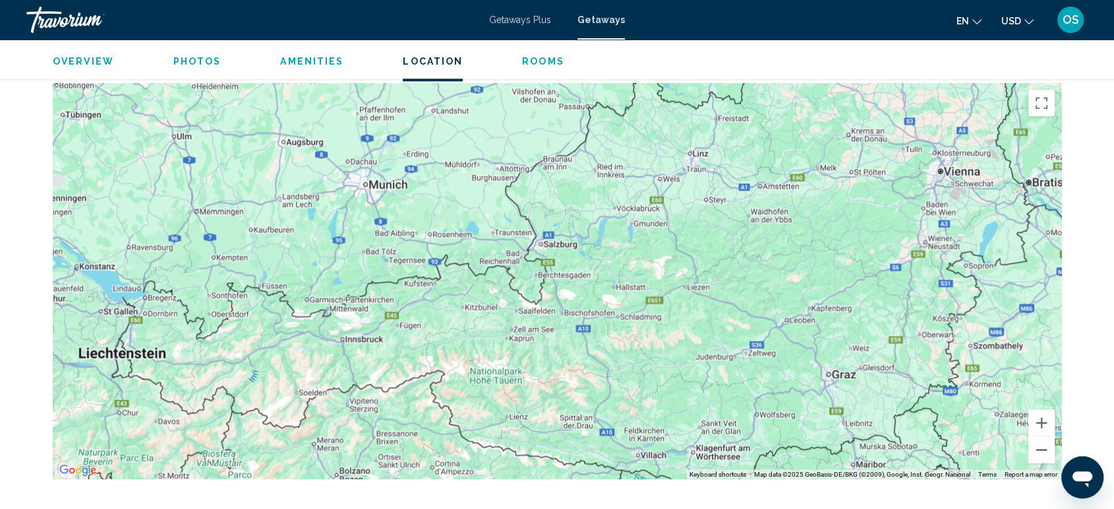
drag, startPoint x: 1048, startPoint y: 297, endPoint x: 501, endPoint y: 396, distance: 555.4
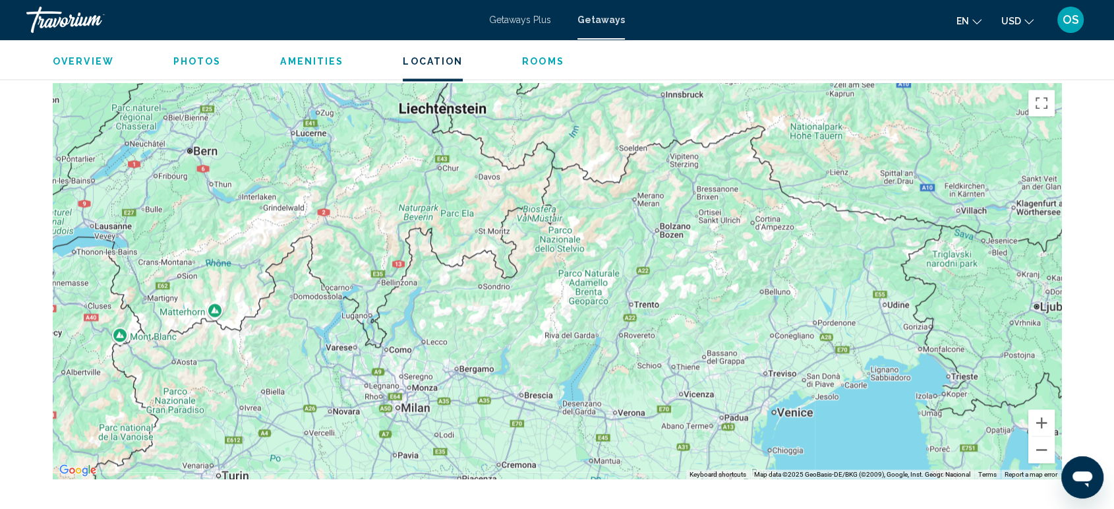
drag, startPoint x: 781, startPoint y: 271, endPoint x: 1123, endPoint y: -6, distance: 440.2
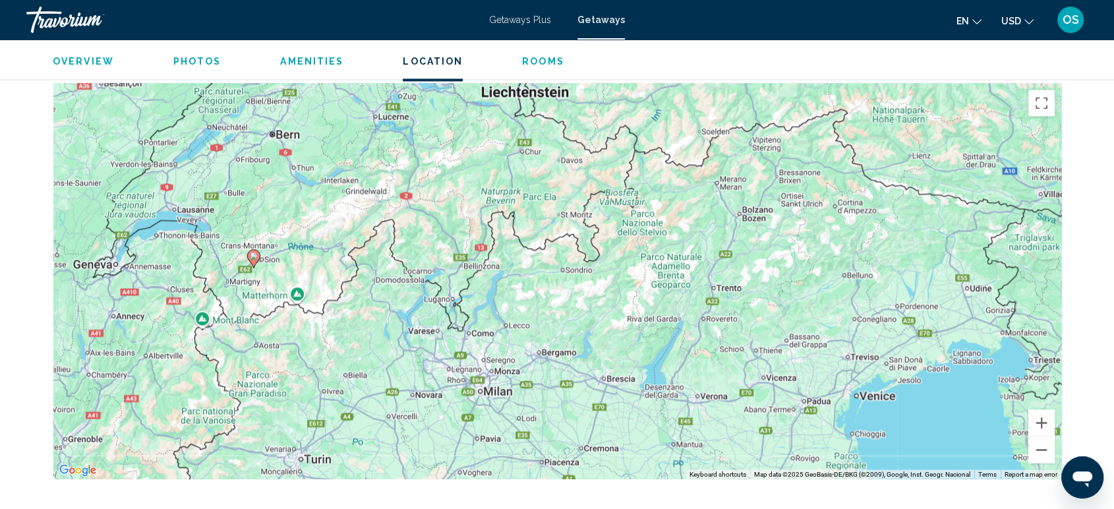
drag, startPoint x: 640, startPoint y: 126, endPoint x: 924, endPoint y: 52, distance: 293.6
click at [924, 52] on div "[GEOGRAPHIC_DATA], [GEOGRAPHIC_DATA] Résidence Mont-Calme Address Inter-Agence …" at bounding box center [557, 443] width 1114 height 5057
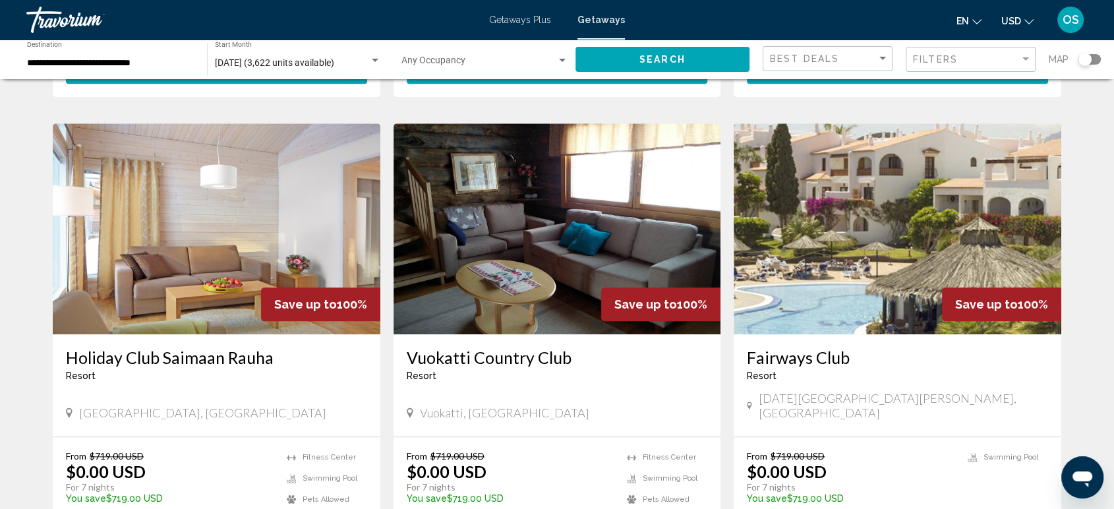
scroll to position [1638, 0]
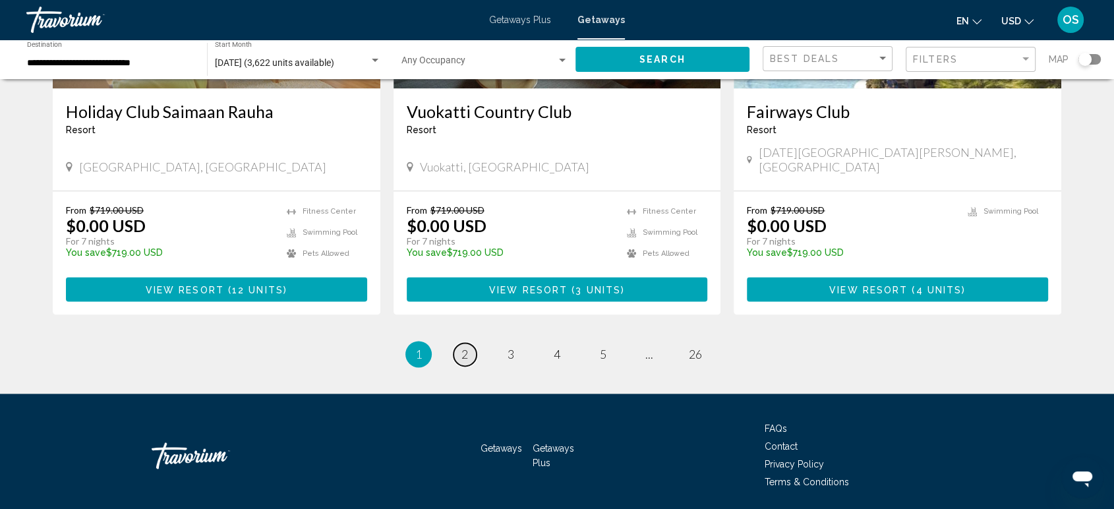
click at [467, 347] on span "2" at bounding box center [465, 354] width 7 height 15
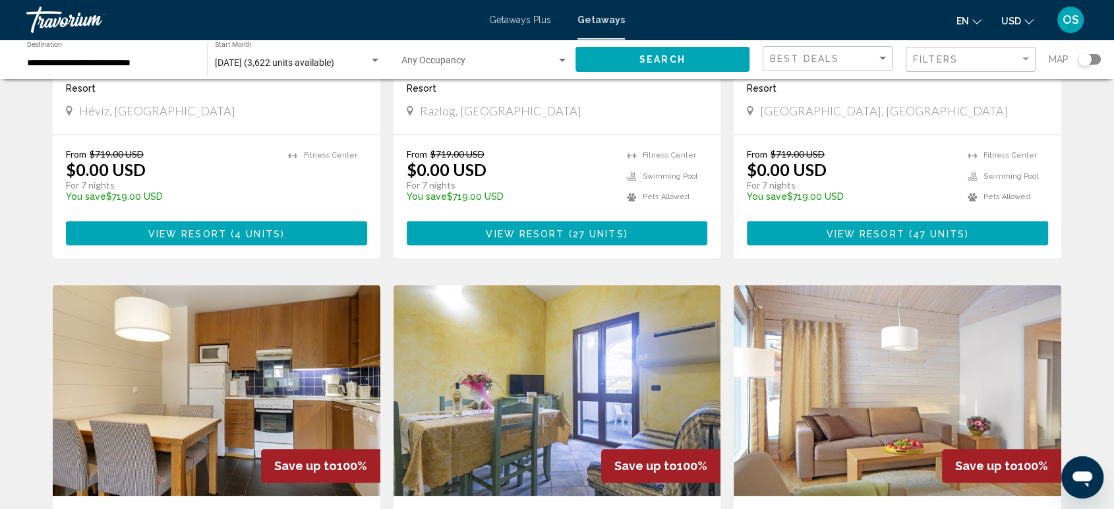
scroll to position [1538, 0]
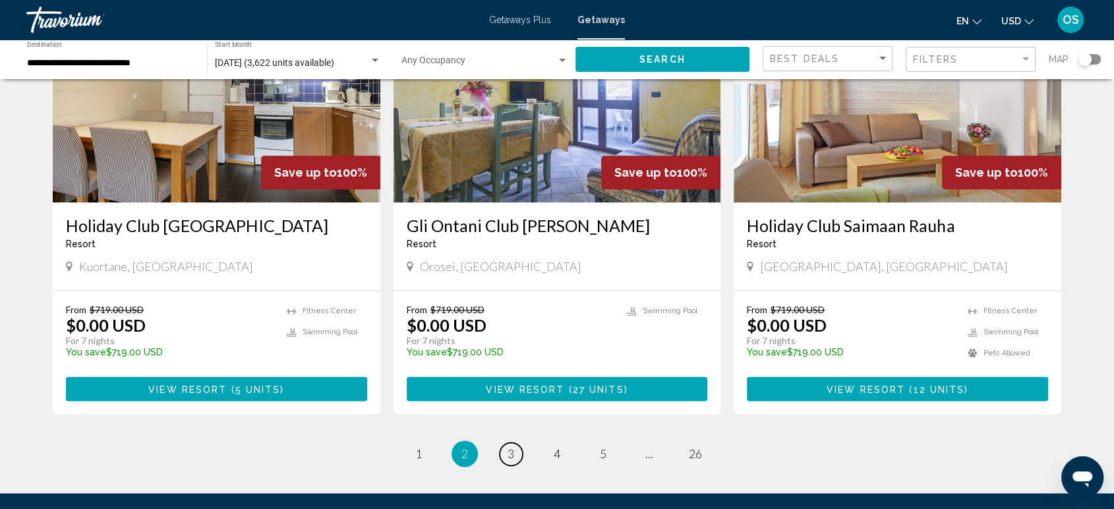
click at [512, 446] on span "3" at bounding box center [511, 453] width 7 height 15
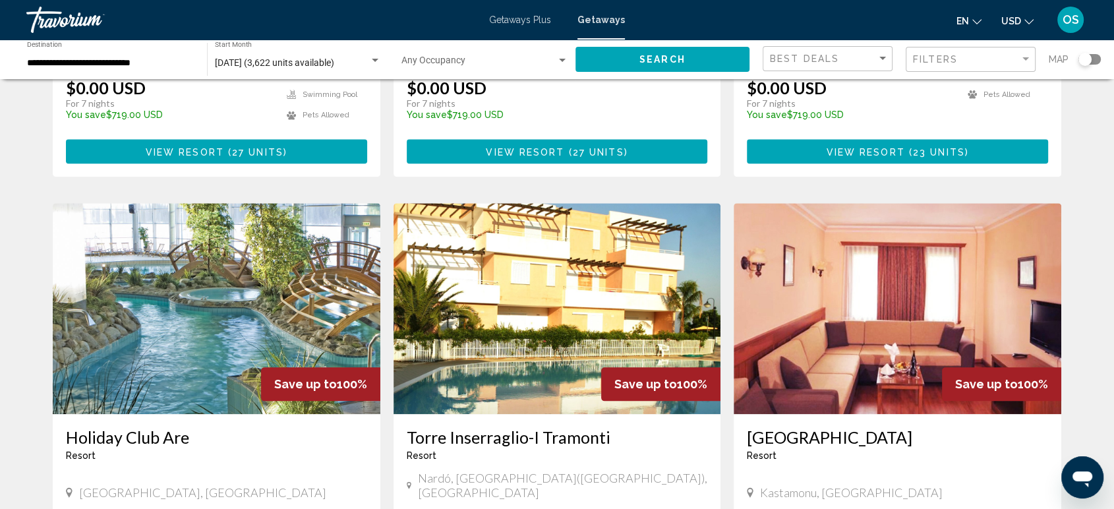
scroll to position [1392, 0]
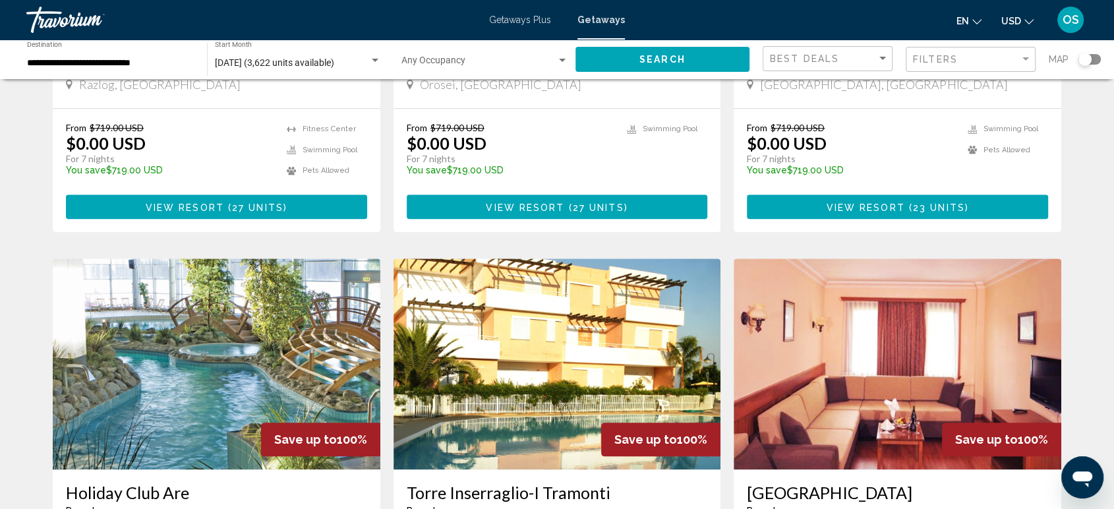
click at [1089, 63] on div "Search widget" at bounding box center [1085, 59] width 13 height 13
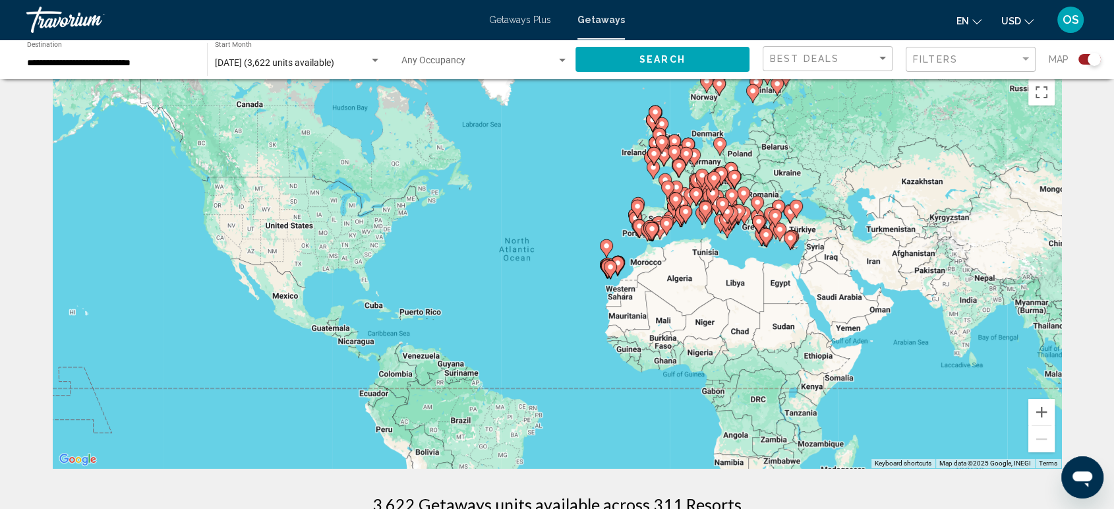
scroll to position [0, 0]
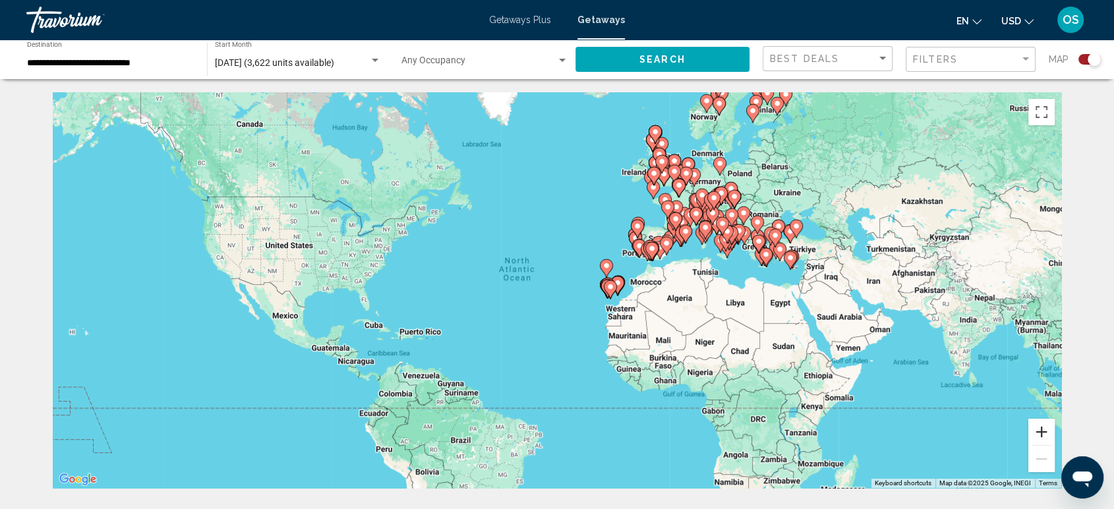
click at [1052, 429] on button "Zoom in" at bounding box center [1042, 432] width 26 height 26
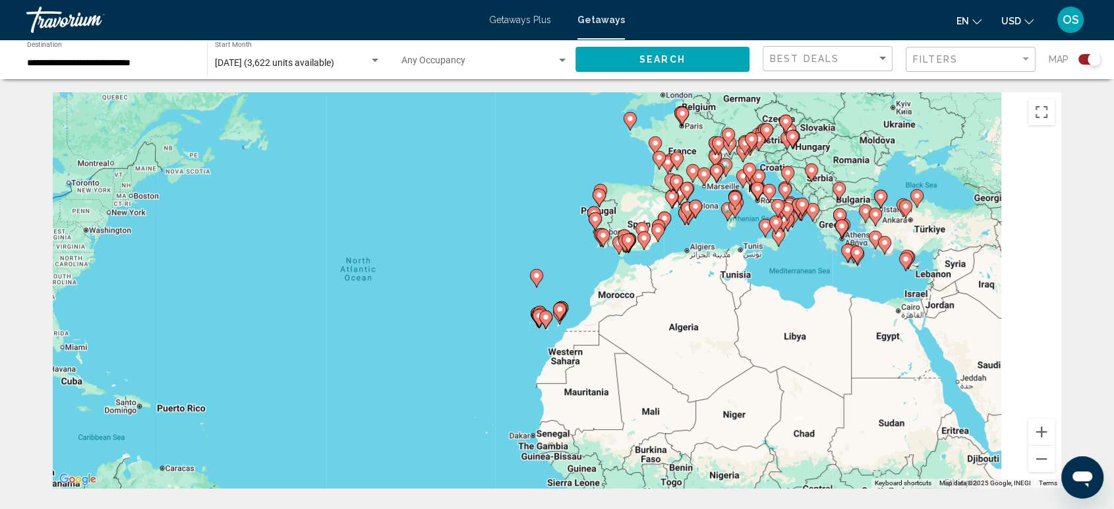
drag, startPoint x: 993, startPoint y: 370, endPoint x: 823, endPoint y: 398, distance: 172.5
click at [816, 392] on div "To activate drag with keyboard, press Alt + Enter. Once in keyboard drag state,…" at bounding box center [557, 290] width 1009 height 396
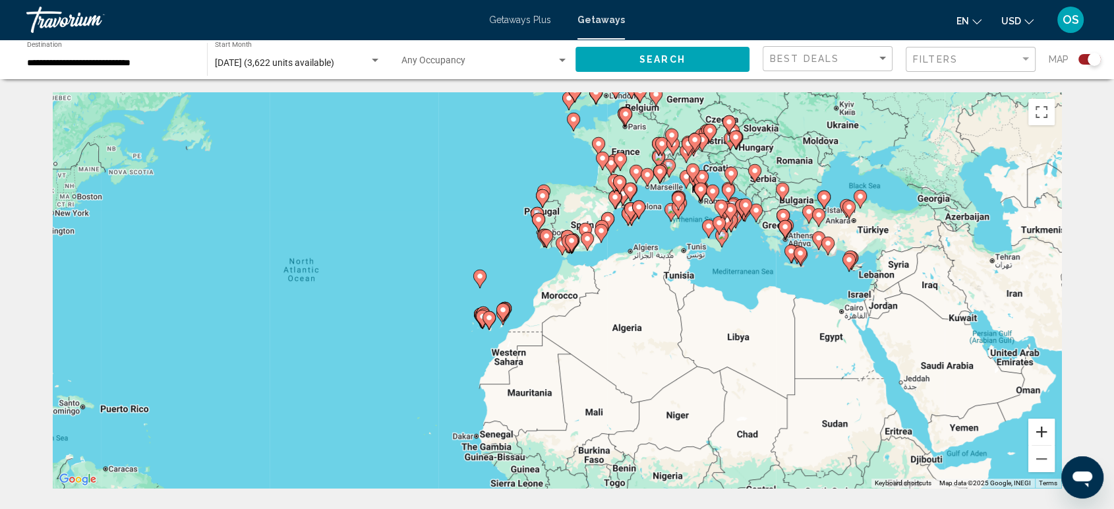
click at [1043, 429] on button "Zoom in" at bounding box center [1042, 432] width 26 height 26
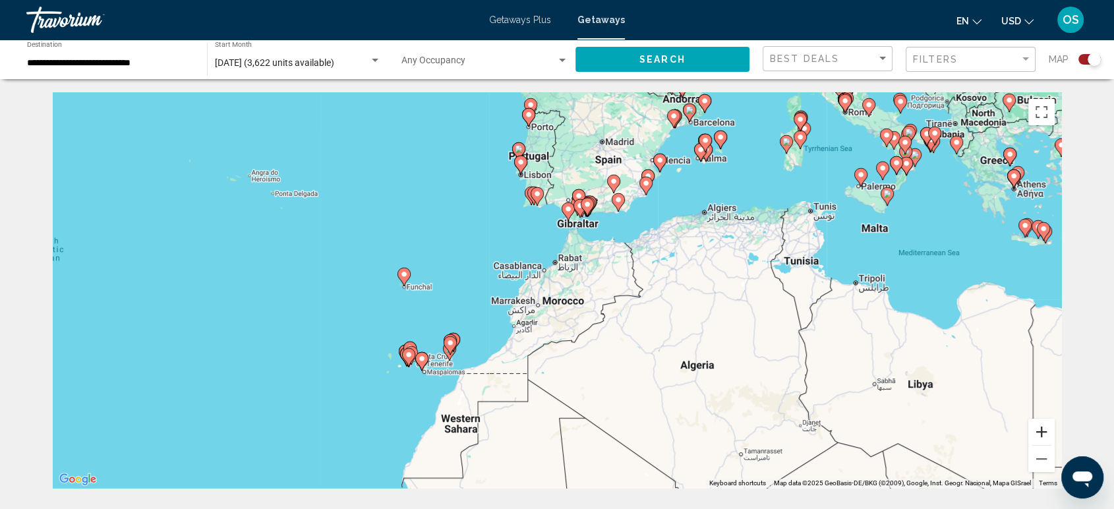
click at [1043, 429] on button "Zoom in" at bounding box center [1042, 432] width 26 height 26
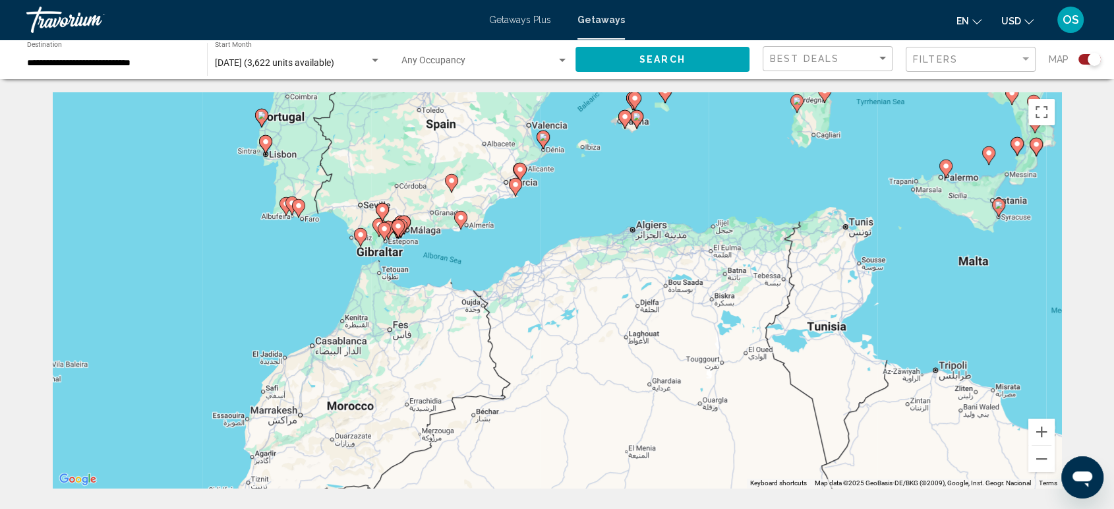
drag, startPoint x: 934, startPoint y: 295, endPoint x: 716, endPoint y: 389, distance: 237.5
click at [716, 389] on div "To activate drag with keyboard, press Alt + Enter. Once in keyboard drag state,…" at bounding box center [557, 290] width 1009 height 396
click at [515, 184] on image "Main content" at bounding box center [516, 185] width 8 height 8
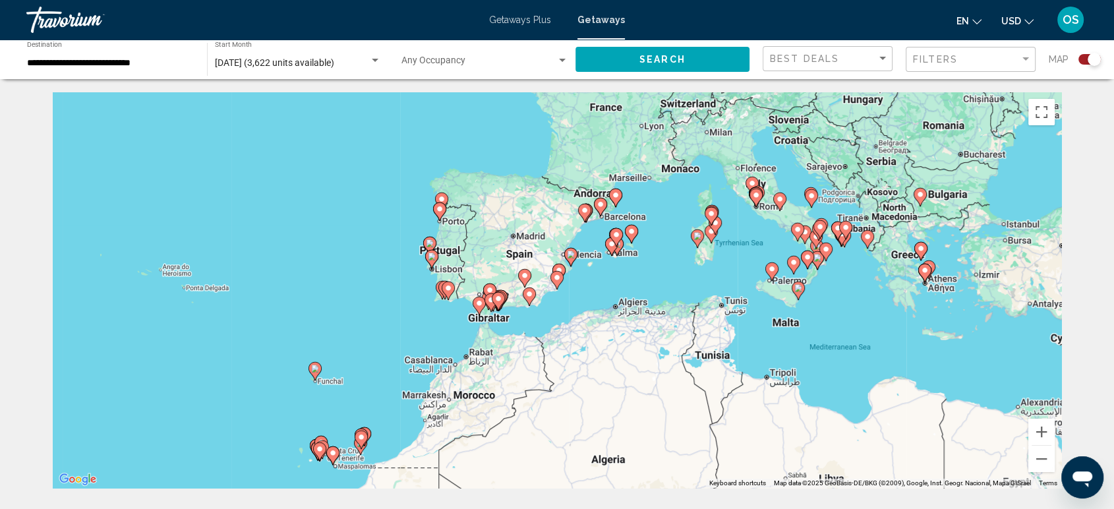
click at [559, 282] on image "Main content" at bounding box center [557, 278] width 8 height 8
type input "**********"
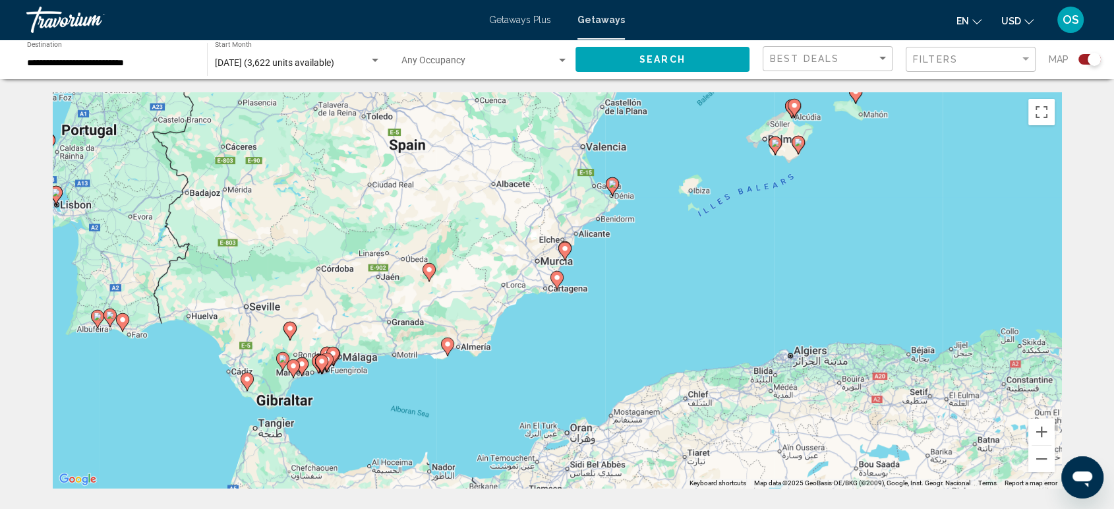
click at [559, 282] on icon "Main content" at bounding box center [557, 280] width 12 height 17
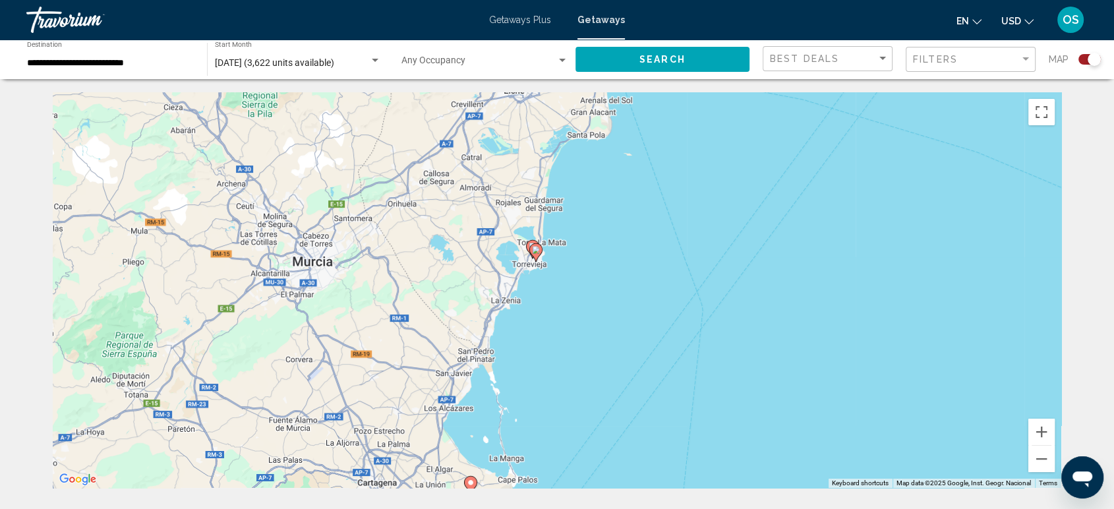
drag, startPoint x: 650, startPoint y: 249, endPoint x: 557, endPoint y: 339, distance: 129.6
click at [560, 452] on div "To activate drag with keyboard, press Alt + Enter. Once in keyboard drag state,…" at bounding box center [557, 290] width 1009 height 396
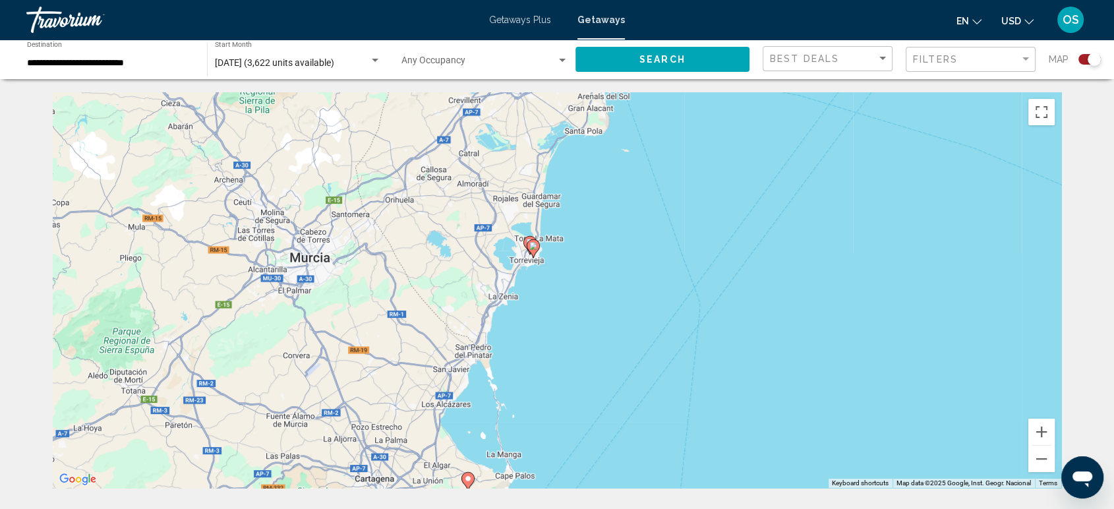
click at [535, 246] on image "Main content" at bounding box center [533, 246] width 8 height 8
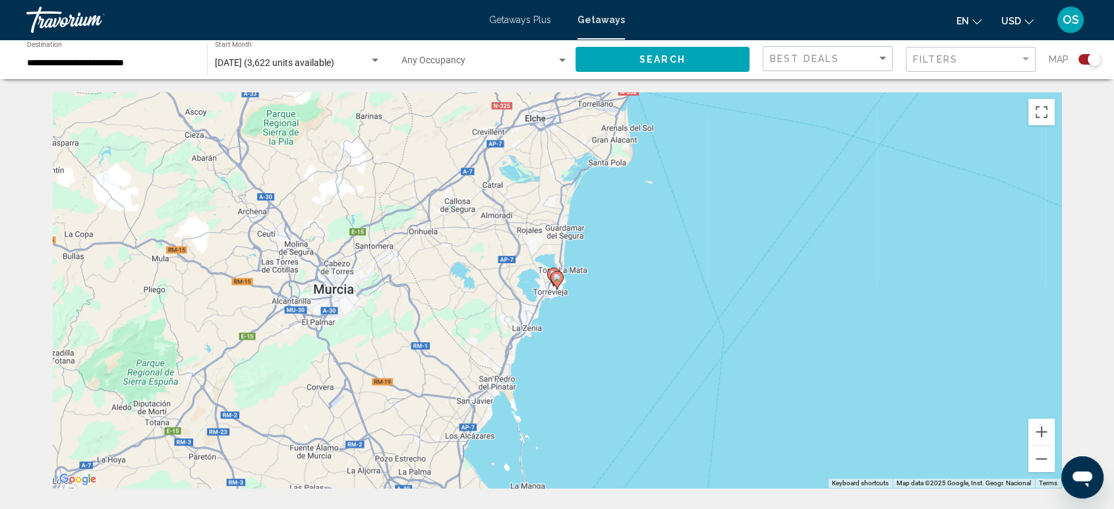
click at [554, 278] on image "Main content" at bounding box center [557, 278] width 8 height 8
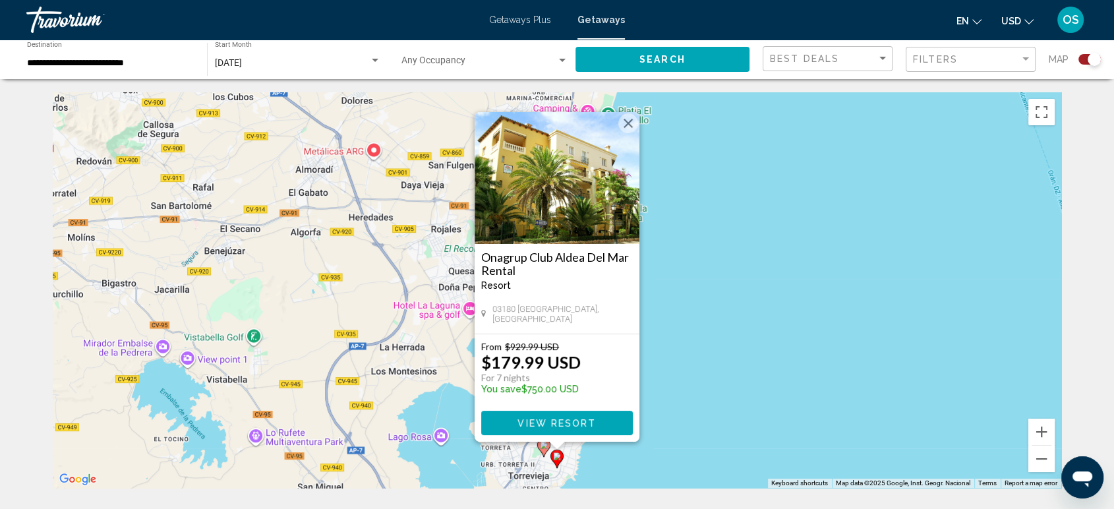
click at [596, 462] on div "To activate drag with keyboard, press Alt + Enter. Once in keyboard drag state,…" at bounding box center [557, 290] width 1009 height 396
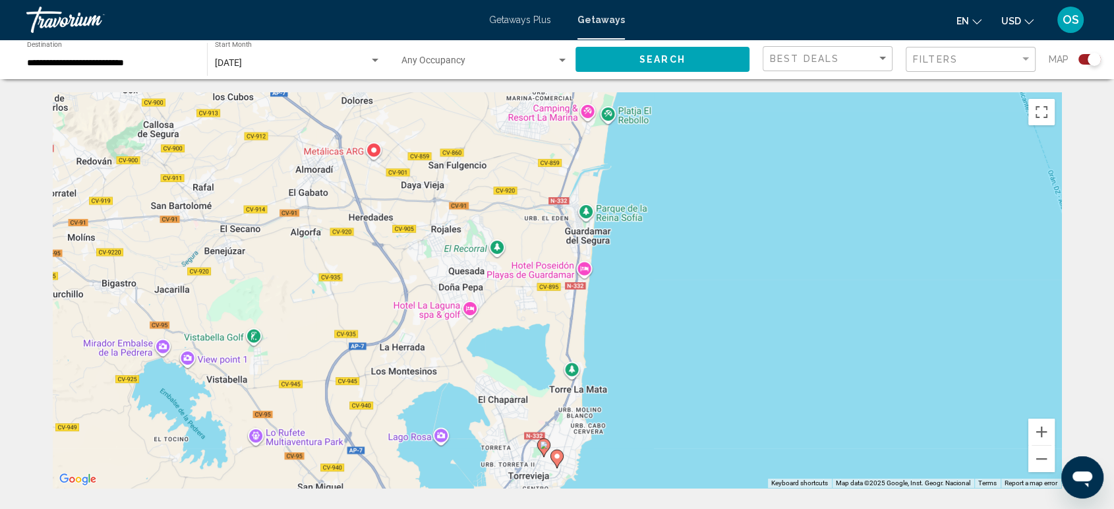
click at [545, 443] on image "Main content" at bounding box center [544, 445] width 8 height 8
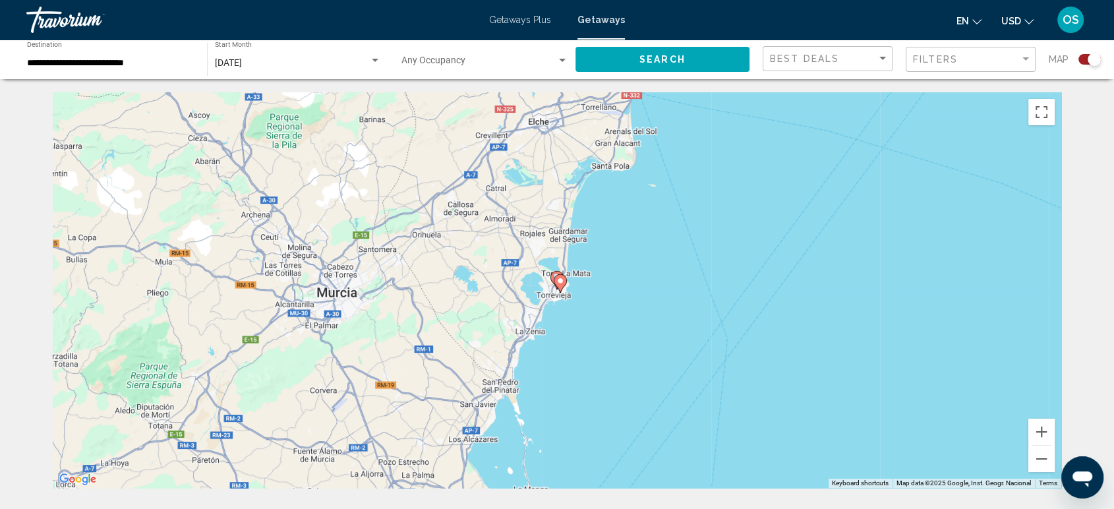
click at [552, 274] on icon "Main content" at bounding box center [557, 280] width 13 height 18
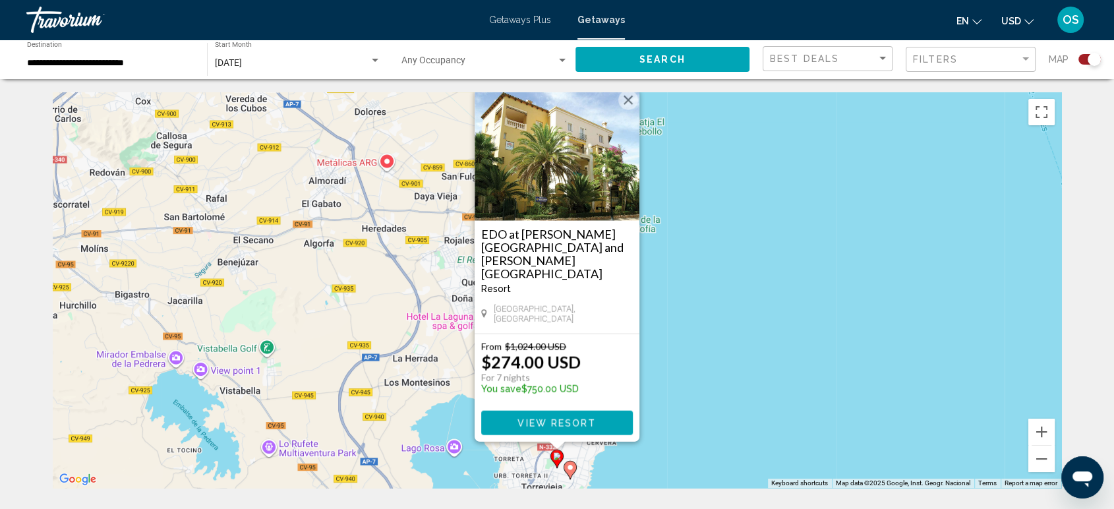
click at [569, 471] on image "Main content" at bounding box center [570, 468] width 8 height 8
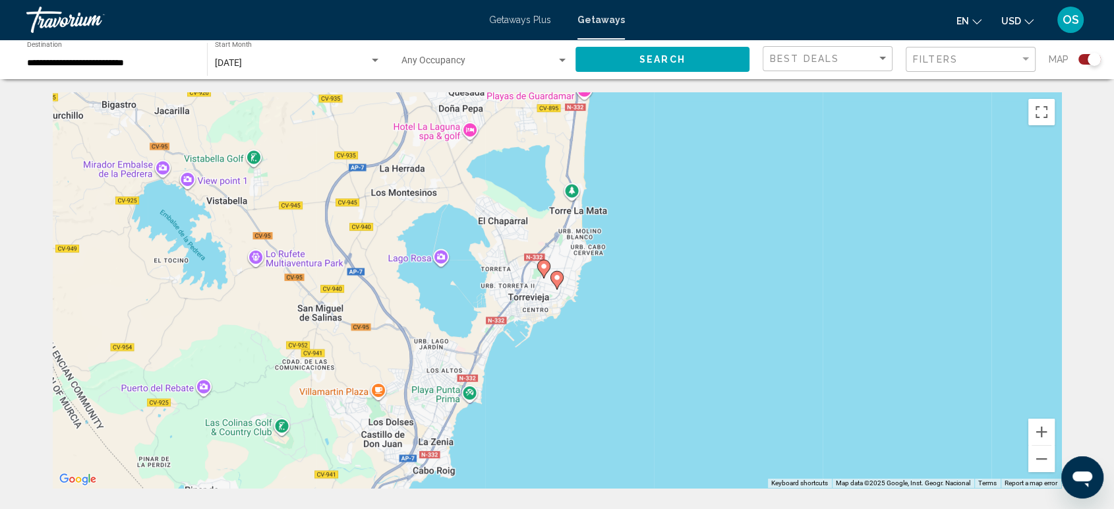
click at [559, 281] on image "Main content" at bounding box center [557, 278] width 8 height 8
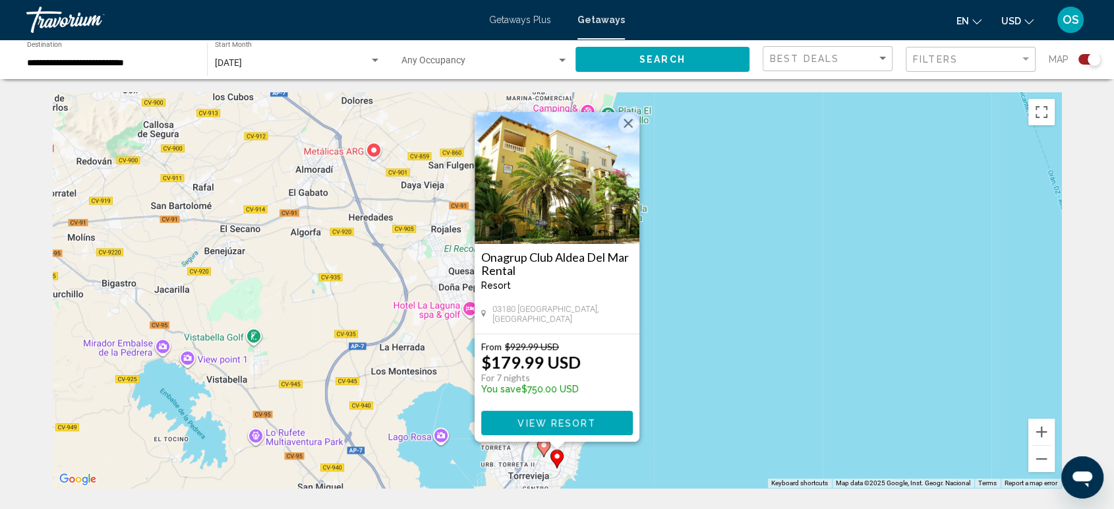
click at [727, 299] on div "To activate drag with keyboard, press Alt + Enter. Once in keyboard drag state,…" at bounding box center [557, 290] width 1009 height 396
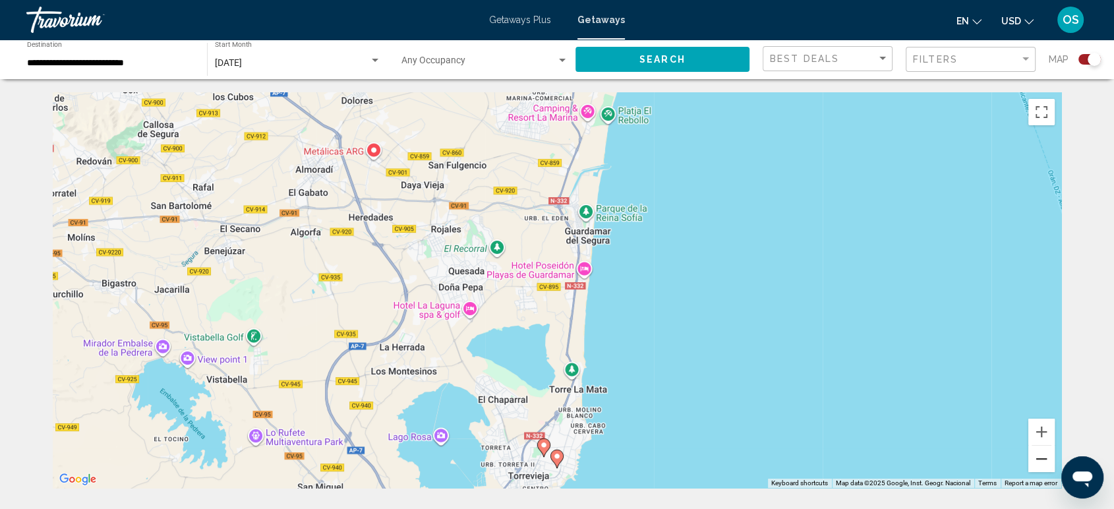
click at [1043, 461] on button "Zoom out" at bounding box center [1042, 459] width 26 height 26
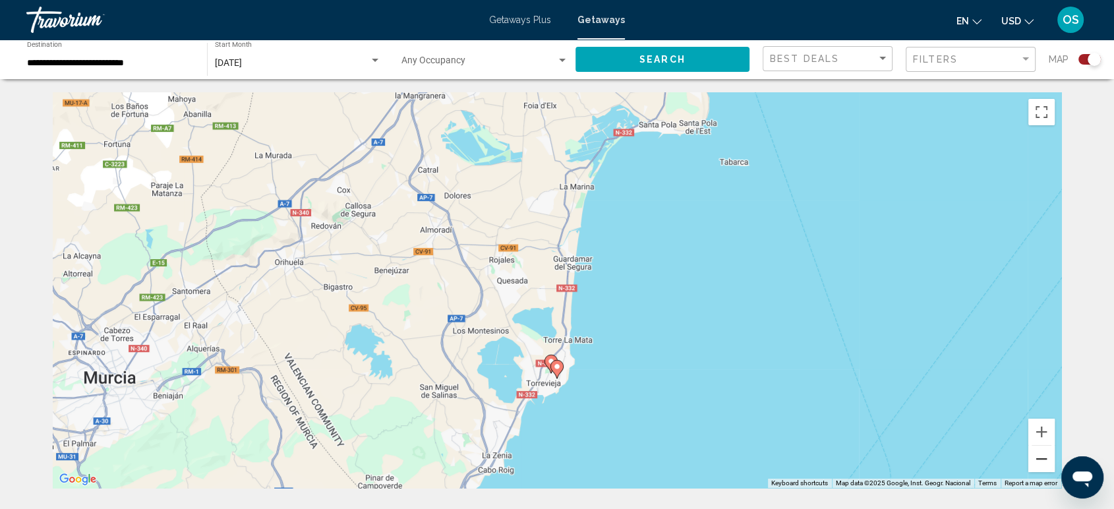
click at [1043, 461] on button "Zoom out" at bounding box center [1042, 459] width 26 height 26
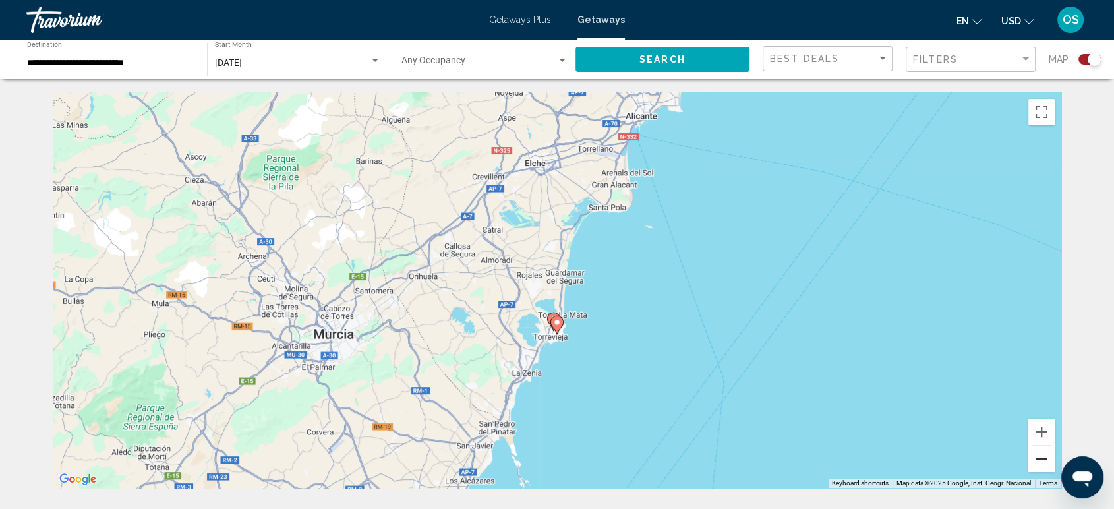
click at [1043, 461] on button "Zoom out" at bounding box center [1042, 459] width 26 height 26
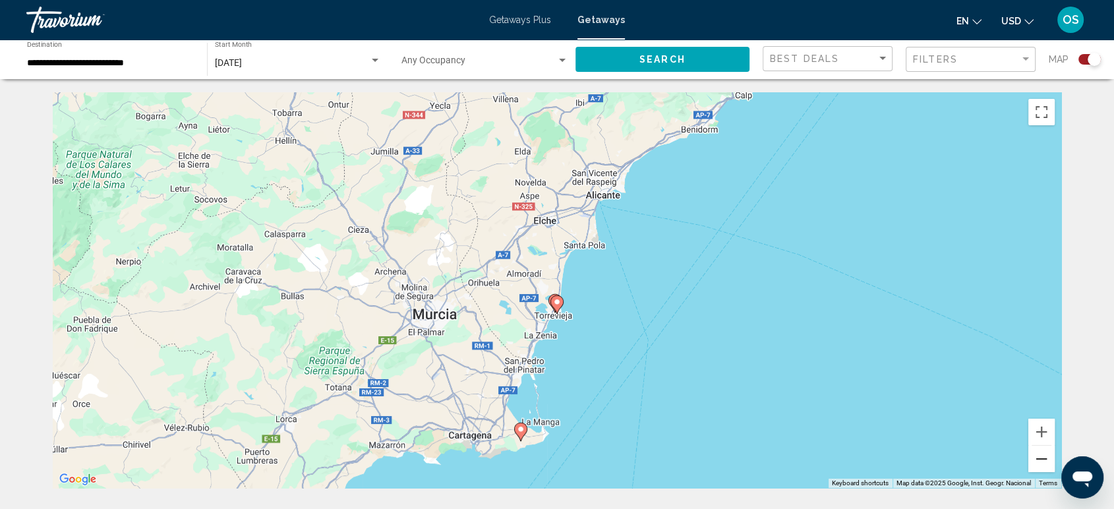
click at [1043, 461] on button "Zoom out" at bounding box center [1042, 459] width 26 height 26
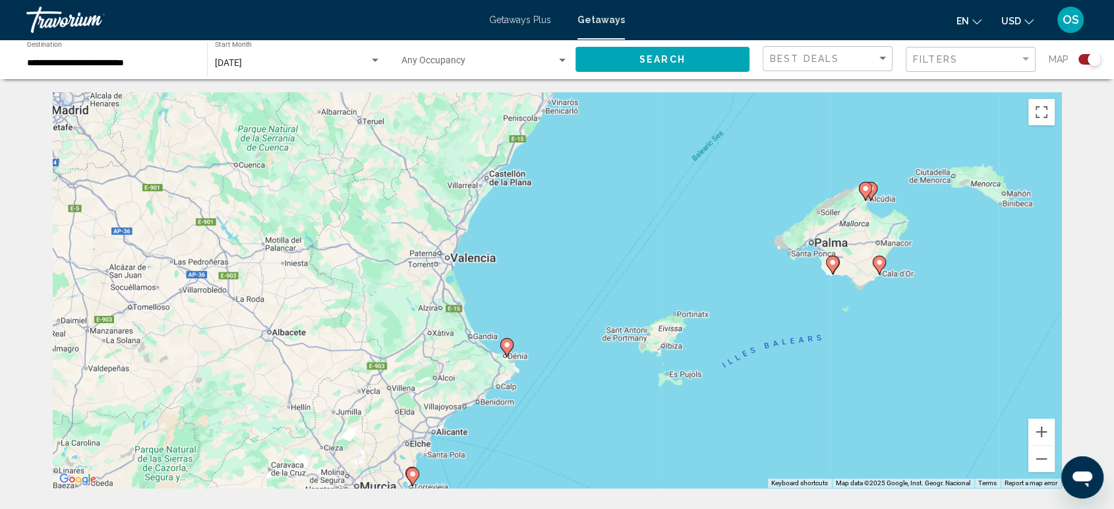
drag, startPoint x: 595, startPoint y: 363, endPoint x: 536, endPoint y: 409, distance: 74.8
click at [452, 508] on html "**********" at bounding box center [557, 254] width 1114 height 509
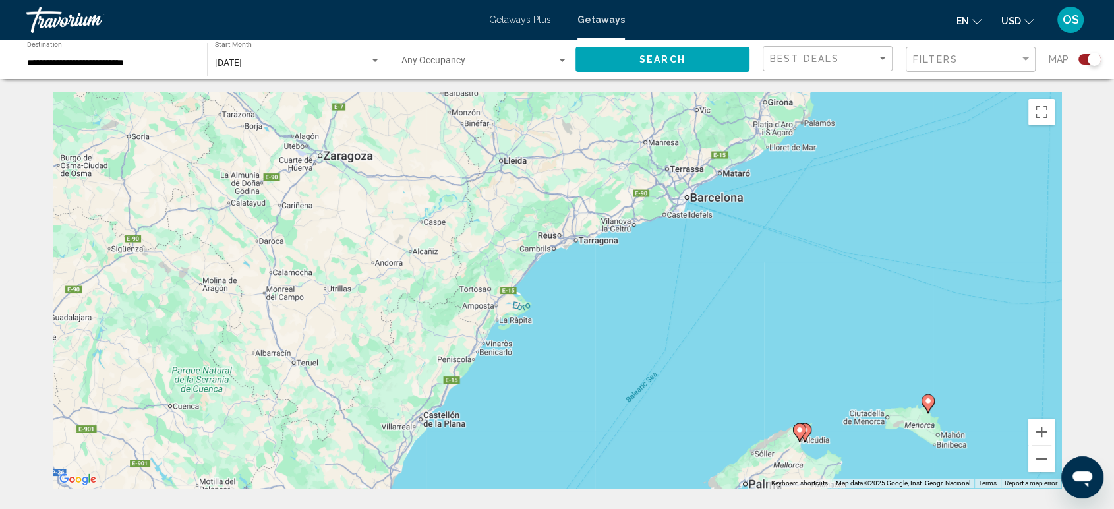
drag, startPoint x: 650, startPoint y: 215, endPoint x: 615, endPoint y: 299, distance: 90.7
click at [584, 401] on div "To activate drag with keyboard, press Alt + Enter. Once in keyboard drag state,…" at bounding box center [557, 290] width 1009 height 396
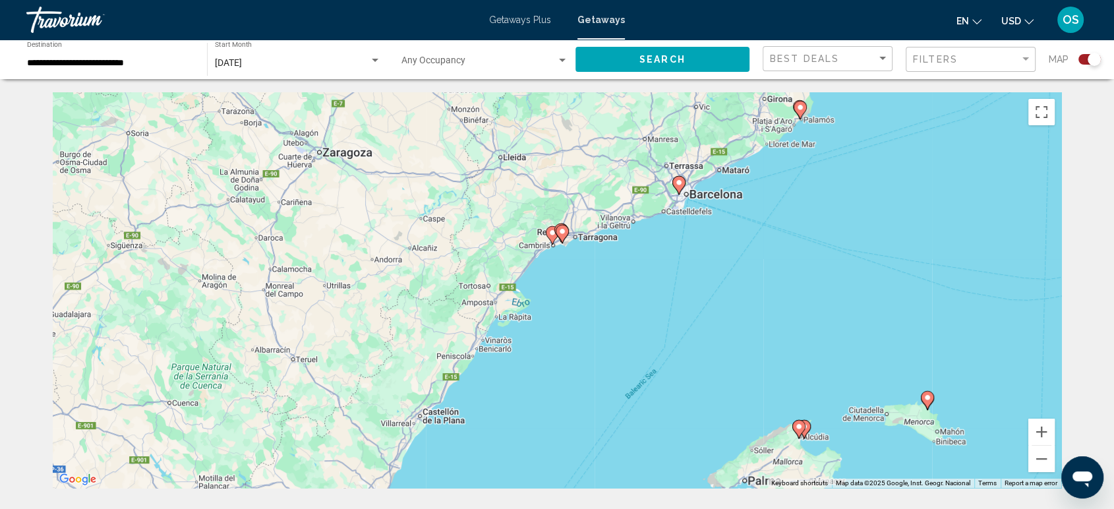
click at [552, 237] on icon "Main content" at bounding box center [553, 235] width 12 height 17
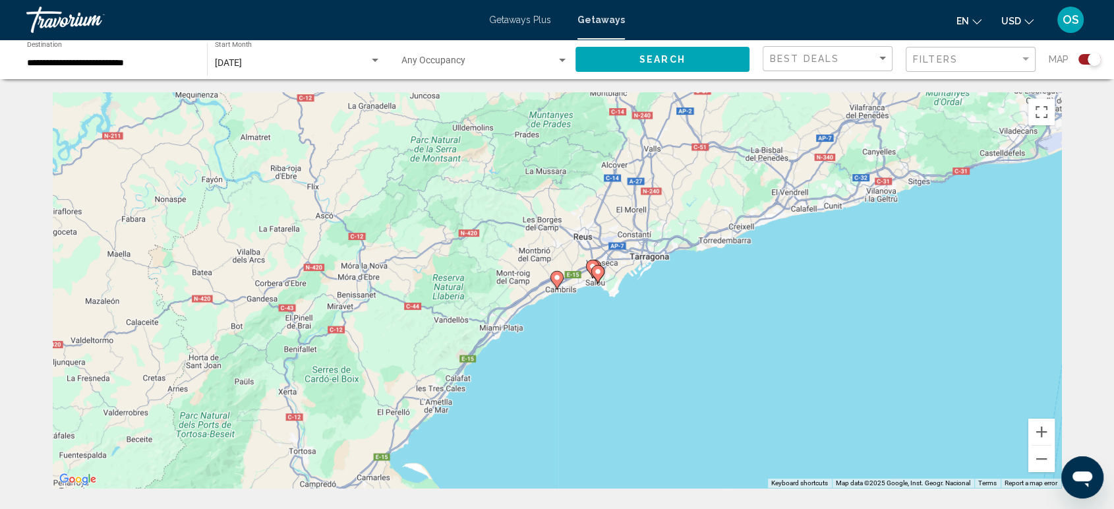
click at [559, 282] on icon "Main content" at bounding box center [557, 280] width 12 height 17
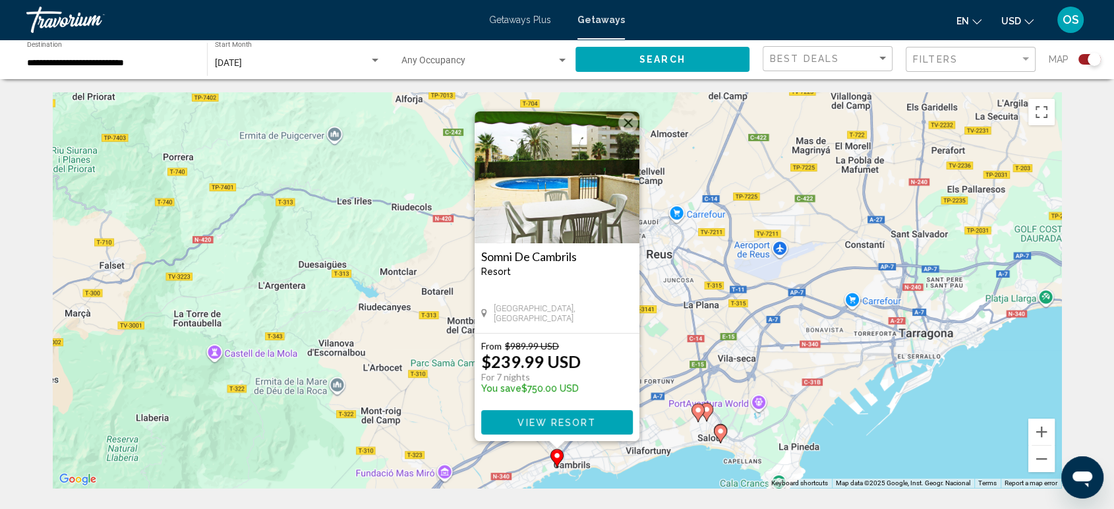
click at [722, 428] on image "Main content" at bounding box center [721, 431] width 8 height 8
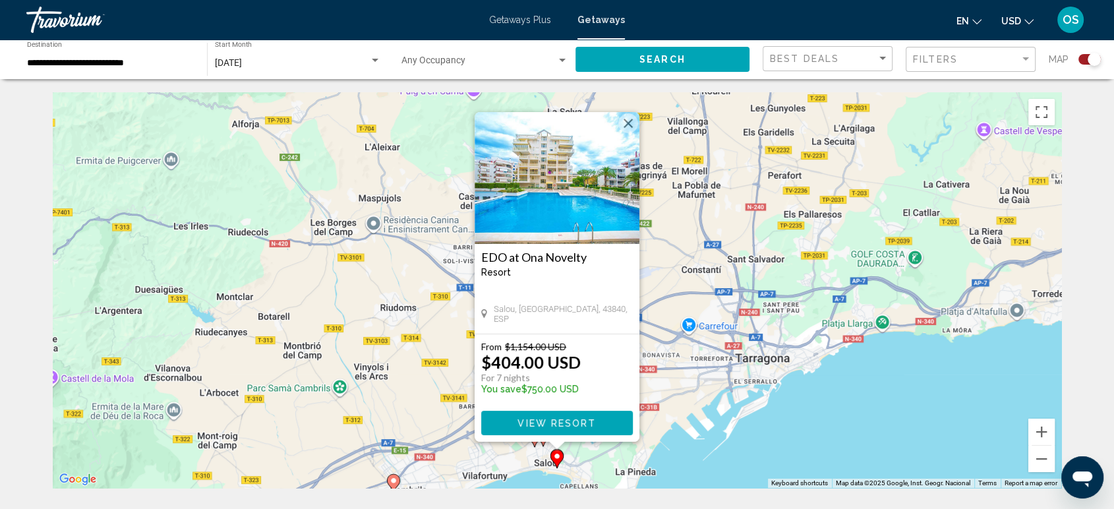
click at [844, 422] on div "To navigate, press the arrow keys. To activate drag with keyboard, press Alt + …" at bounding box center [557, 290] width 1009 height 396
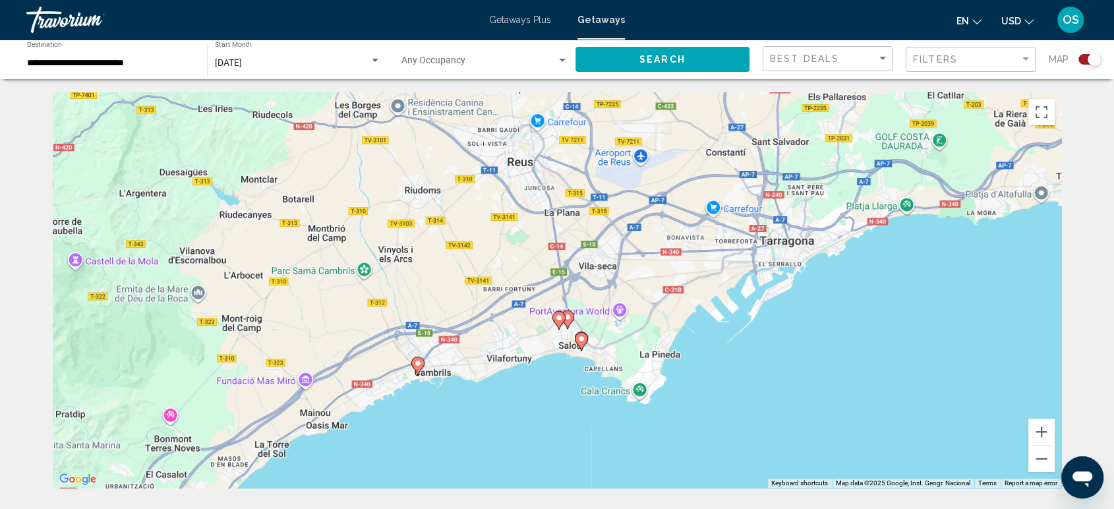
drag, startPoint x: 619, startPoint y: 367, endPoint x: 646, endPoint y: 251, distance: 119.0
click at [646, 251] on div "To activate drag with keyboard, press Alt + Enter. Once in keyboard drag state,…" at bounding box center [557, 290] width 1009 height 396
click at [417, 371] on icon "Main content" at bounding box center [418, 365] width 12 height 17
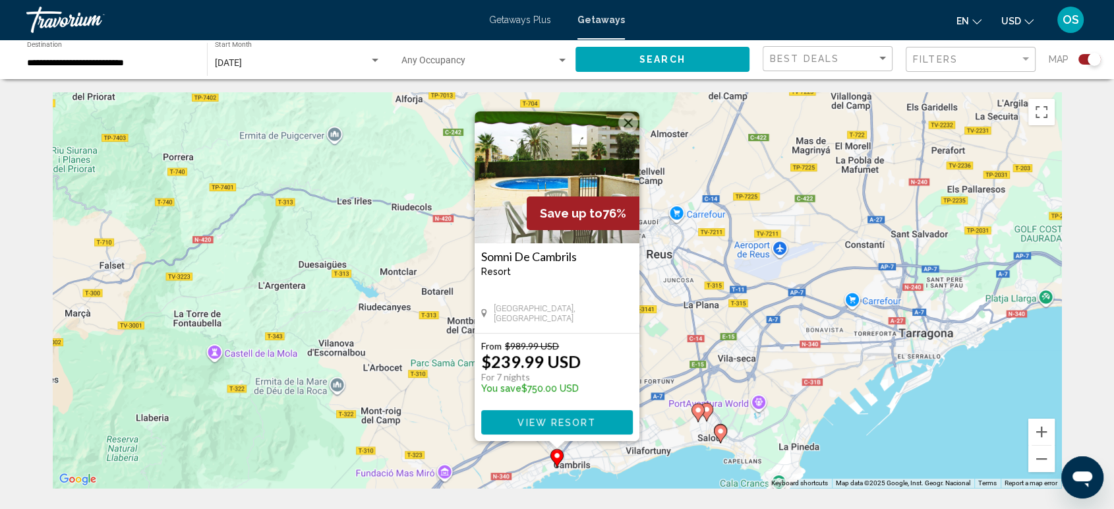
click at [556, 457] on image "Main content" at bounding box center [557, 456] width 8 height 8
click at [630, 121] on button "Close" at bounding box center [629, 123] width 20 height 20
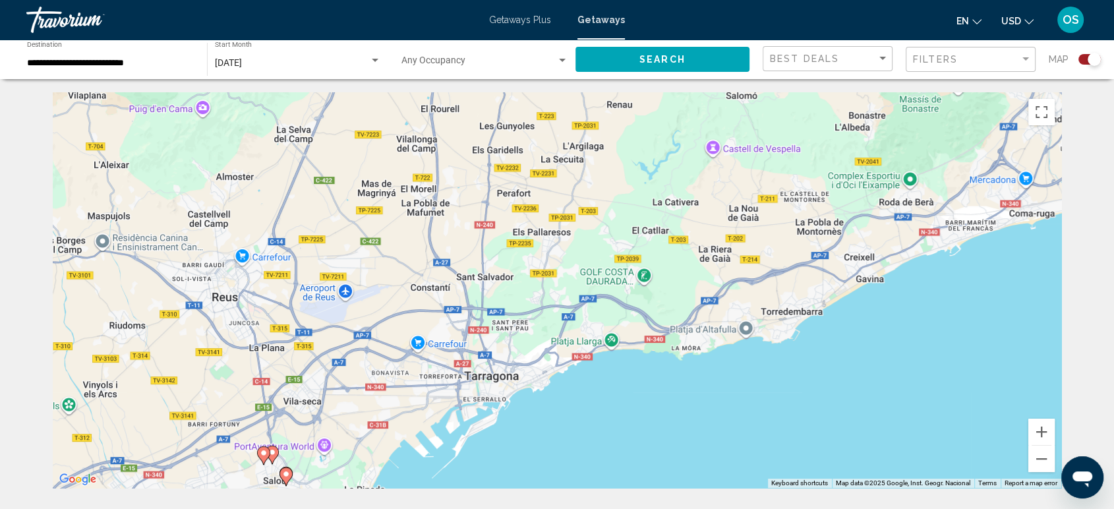
drag, startPoint x: 908, startPoint y: 304, endPoint x: 348, endPoint y: 442, distance: 576.5
click at [348, 442] on div "To activate drag with keyboard, press Alt + Enter. Once in keyboard drag state,…" at bounding box center [557, 290] width 1009 height 396
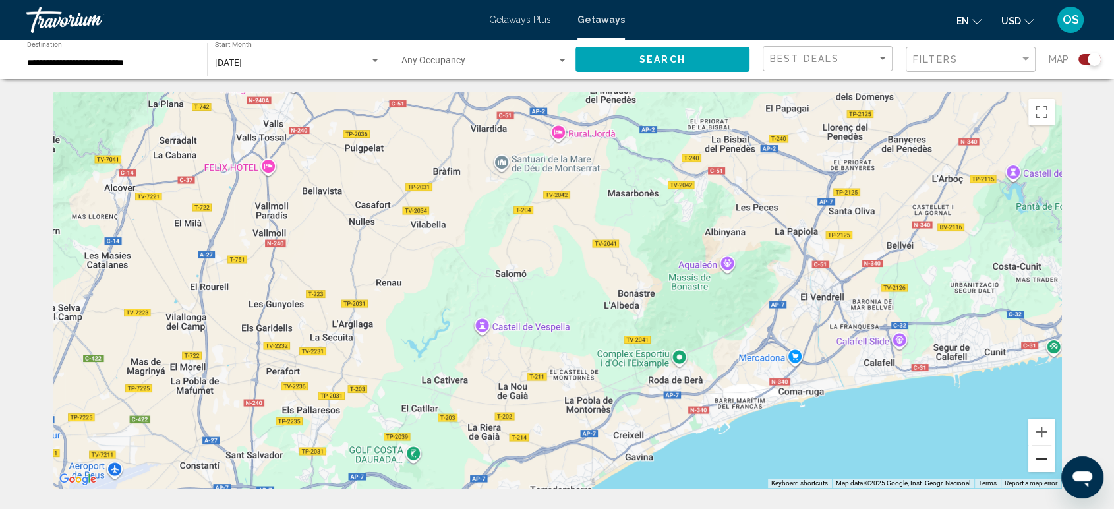
click at [1040, 466] on button "Zoom out" at bounding box center [1042, 459] width 26 height 26
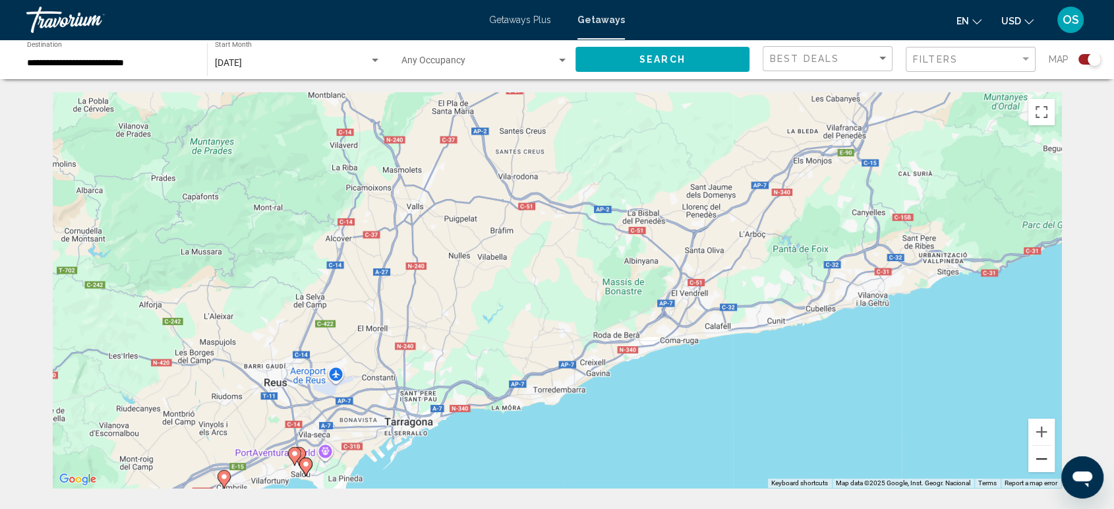
click at [1039, 464] on button "Zoom out" at bounding box center [1042, 459] width 26 height 26
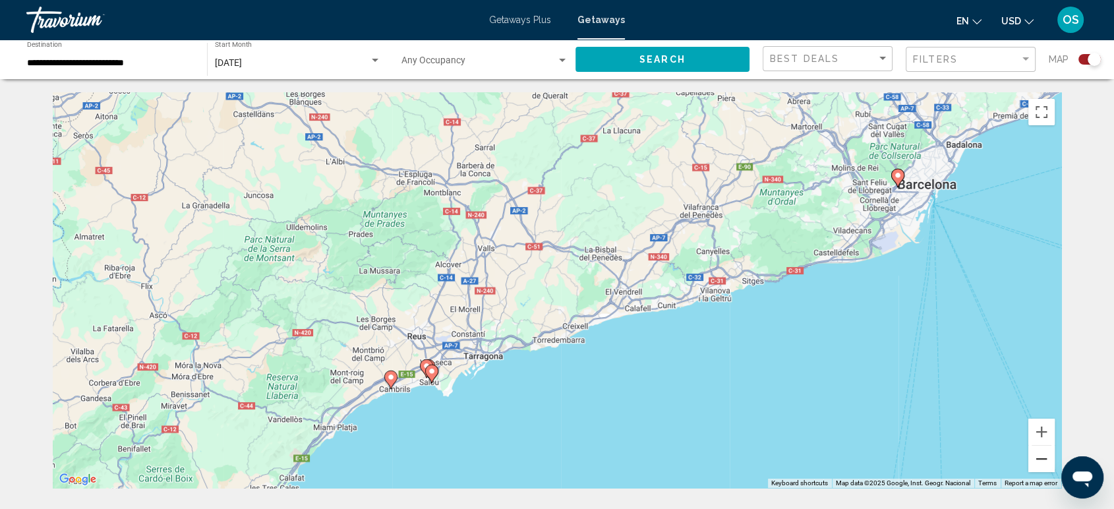
click at [1039, 464] on button "Zoom out" at bounding box center [1042, 459] width 26 height 26
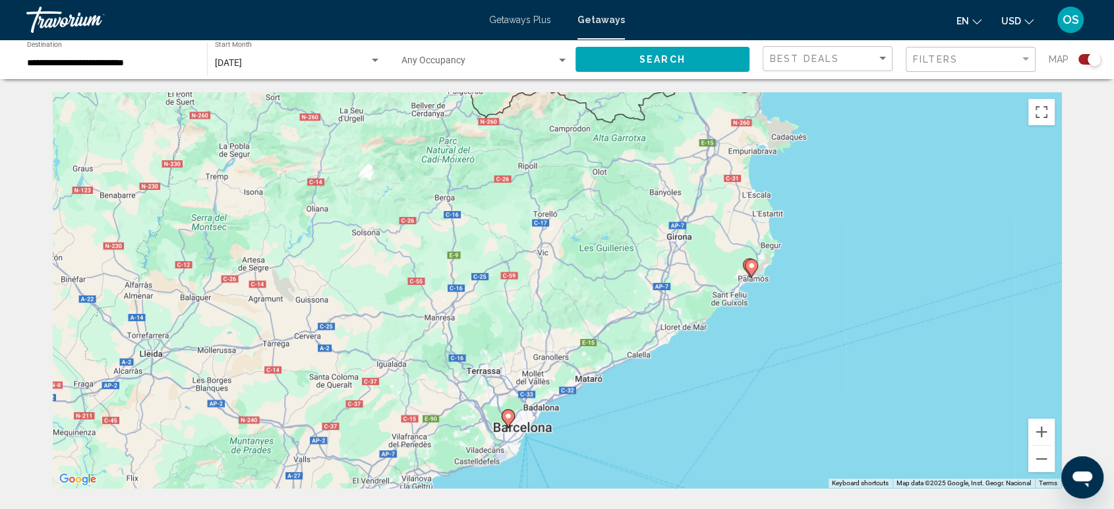
drag, startPoint x: 795, startPoint y: 200, endPoint x: 574, endPoint y: 392, distance: 292.2
click at [574, 392] on div "To activate drag with keyboard, press Alt + Enter. Once in keyboard drag state,…" at bounding box center [557, 290] width 1009 height 396
click at [751, 271] on icon "Main content" at bounding box center [752, 268] width 12 height 17
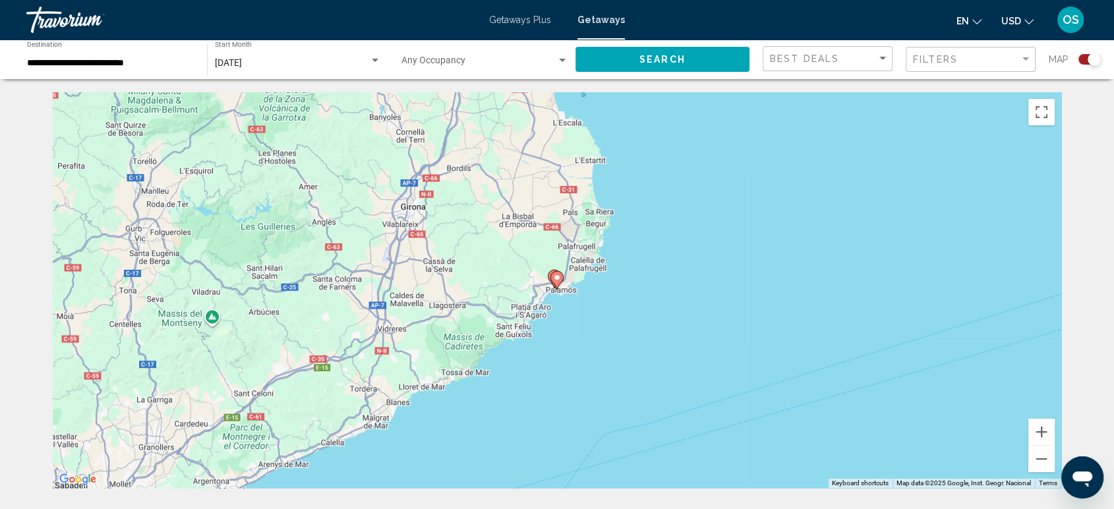
click at [559, 287] on gmp-advanced-marker "Main content" at bounding box center [557, 280] width 13 height 20
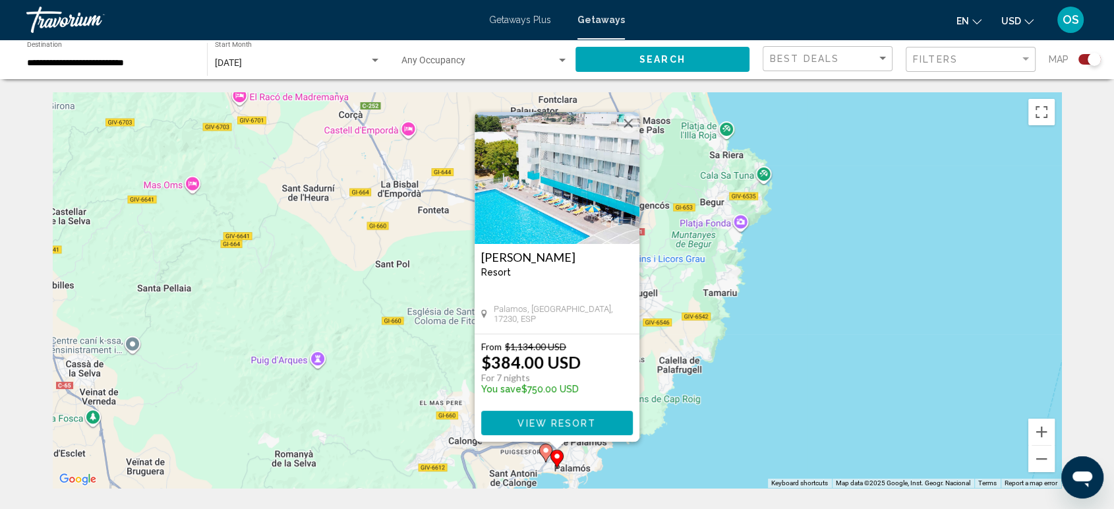
click at [545, 454] on image "Main content" at bounding box center [546, 450] width 8 height 8
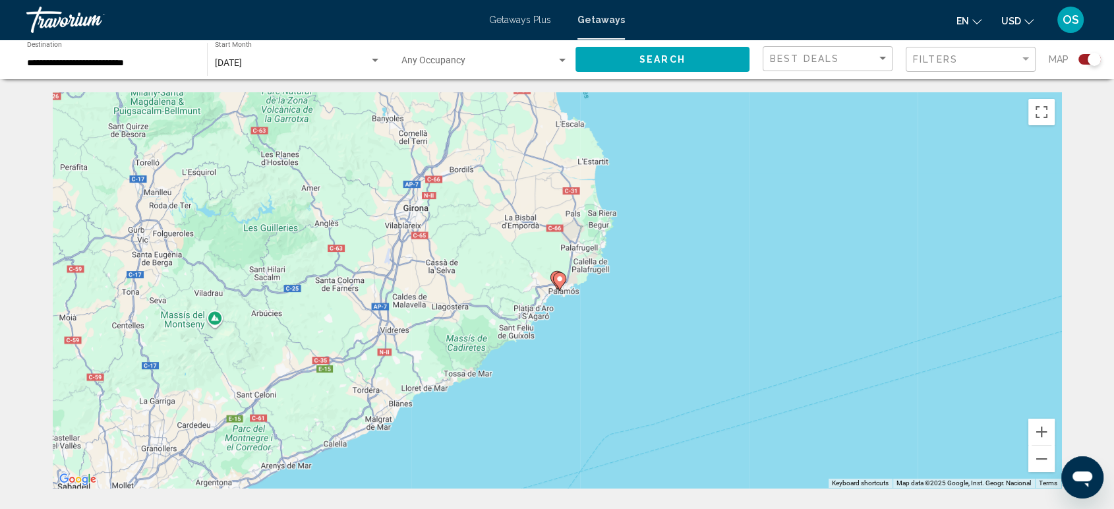
click at [553, 276] on icon "Main content" at bounding box center [557, 280] width 12 height 17
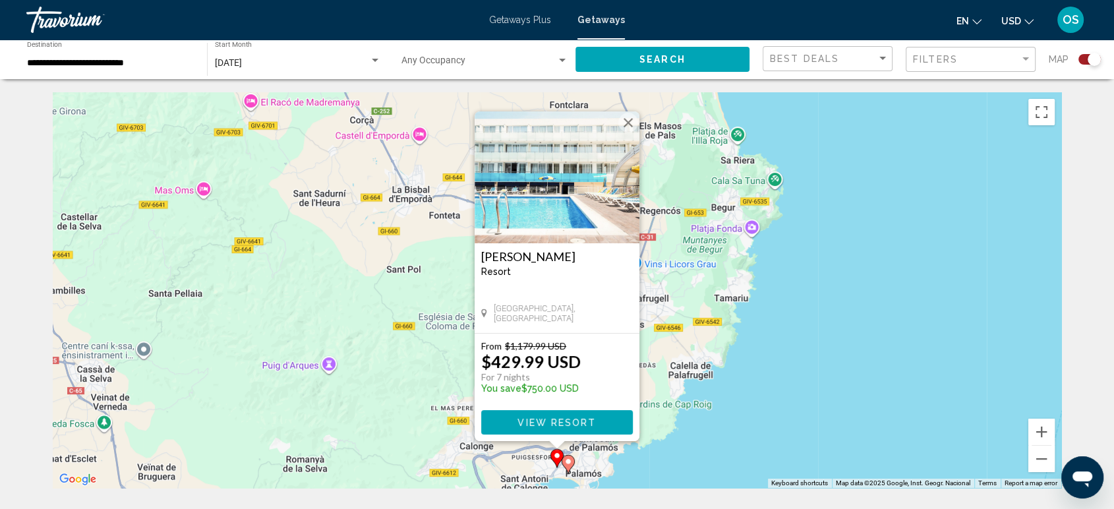
click at [566, 464] on image "Main content" at bounding box center [568, 462] width 8 height 8
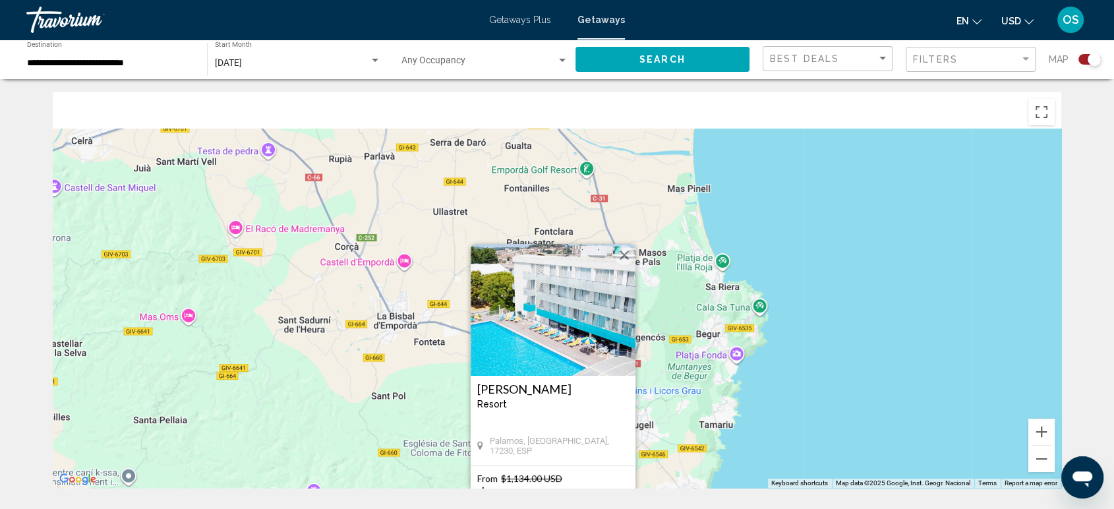
drag, startPoint x: 662, startPoint y: 296, endPoint x: 632, endPoint y: 492, distance: 198.1
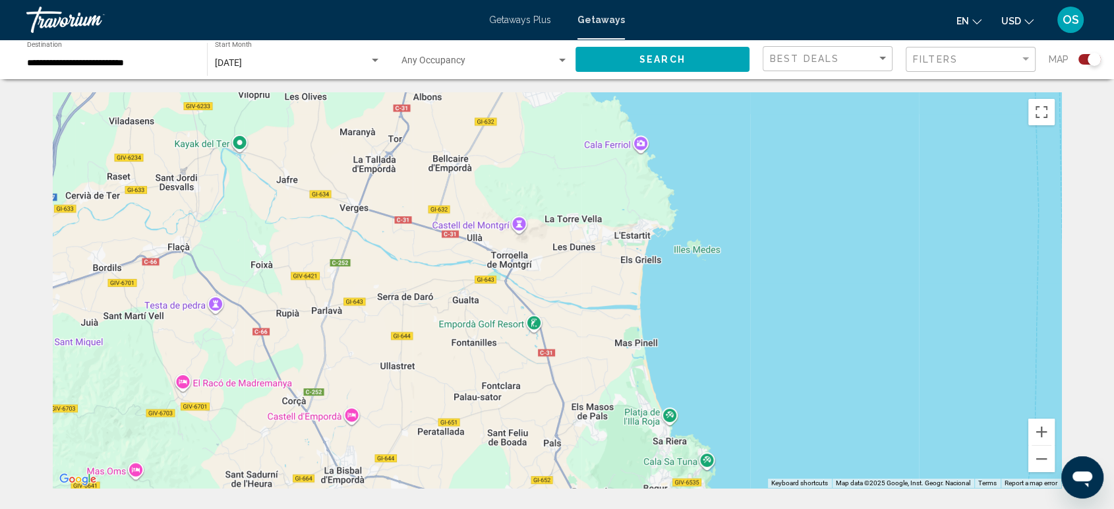
drag, startPoint x: 716, startPoint y: 314, endPoint x: 731, endPoint y: 441, distance: 128.2
click at [732, 432] on div "Main content" at bounding box center [557, 290] width 1009 height 396
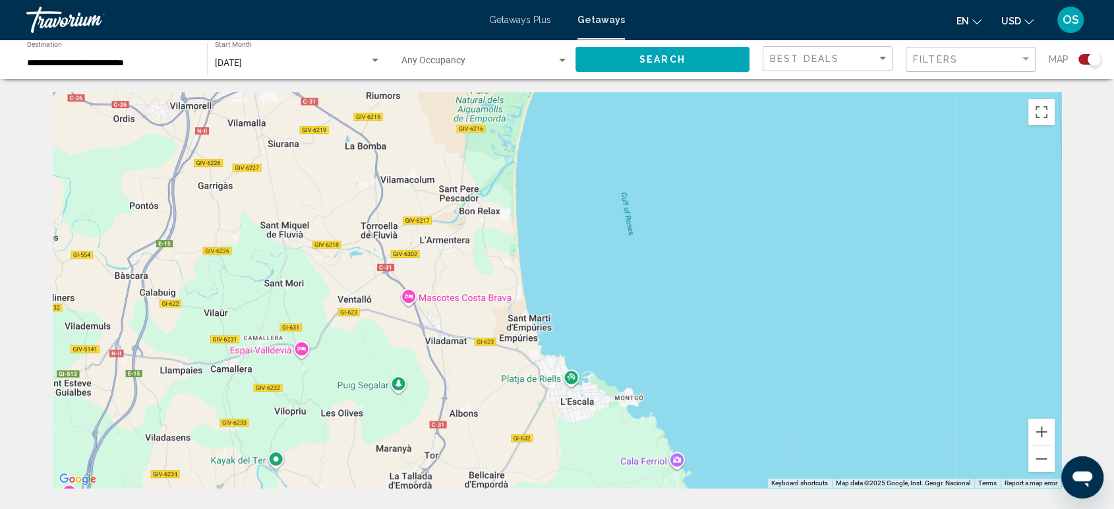
drag, startPoint x: 554, startPoint y: 318, endPoint x: 575, endPoint y: 465, distance: 148.6
click at [575, 465] on div "Main content" at bounding box center [557, 290] width 1009 height 396
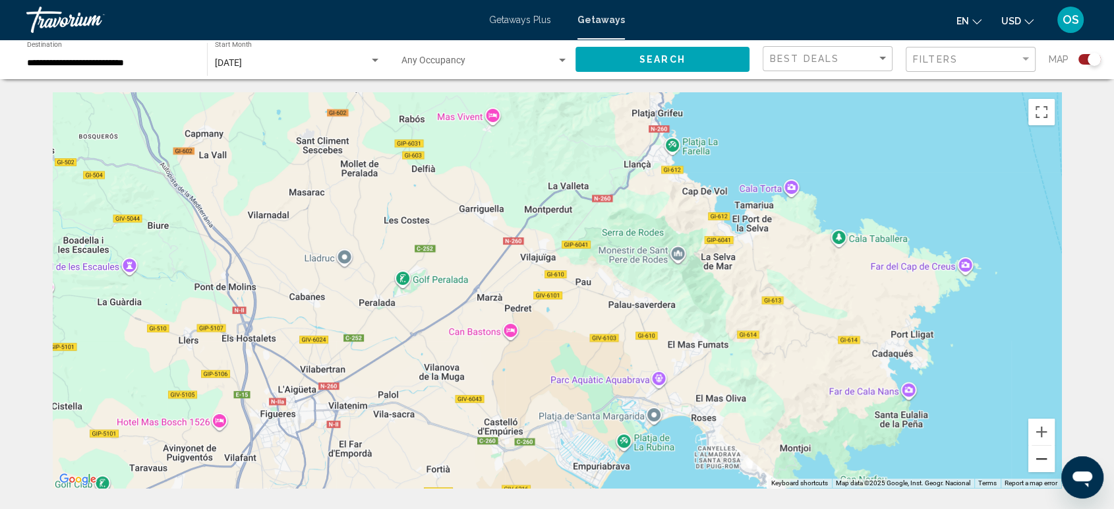
click at [1043, 459] on button "Zoom out" at bounding box center [1042, 459] width 26 height 26
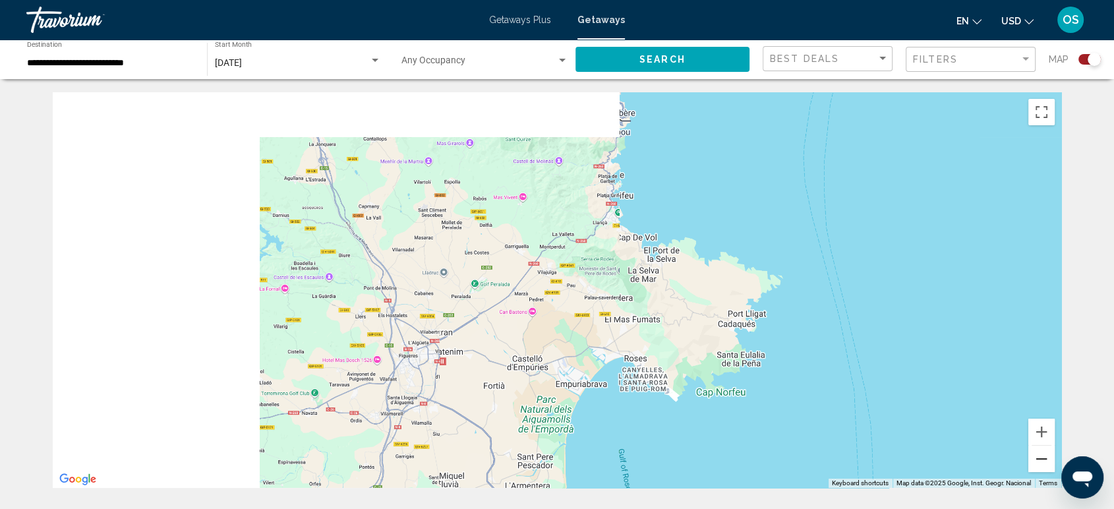
click at [1043, 459] on button "Zoom out" at bounding box center [1042, 459] width 26 height 26
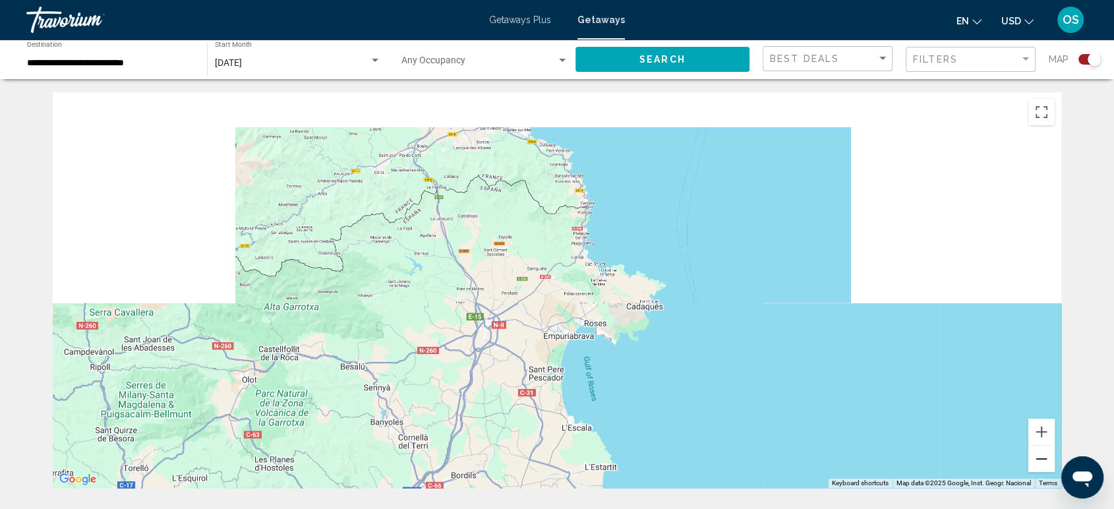
click at [1043, 459] on button "Zoom out" at bounding box center [1042, 459] width 26 height 26
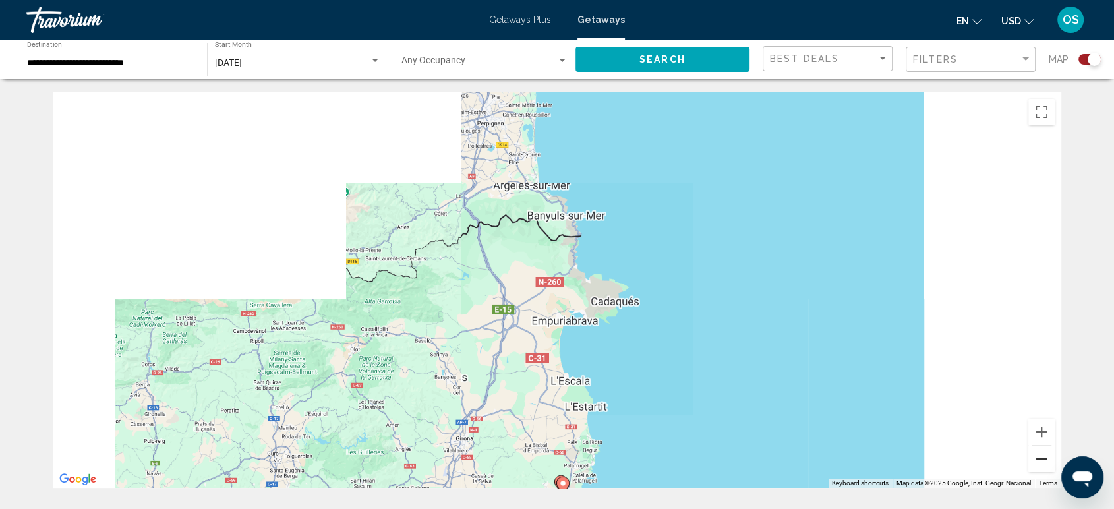
click at [1043, 459] on button "Zoom out" at bounding box center [1042, 459] width 26 height 26
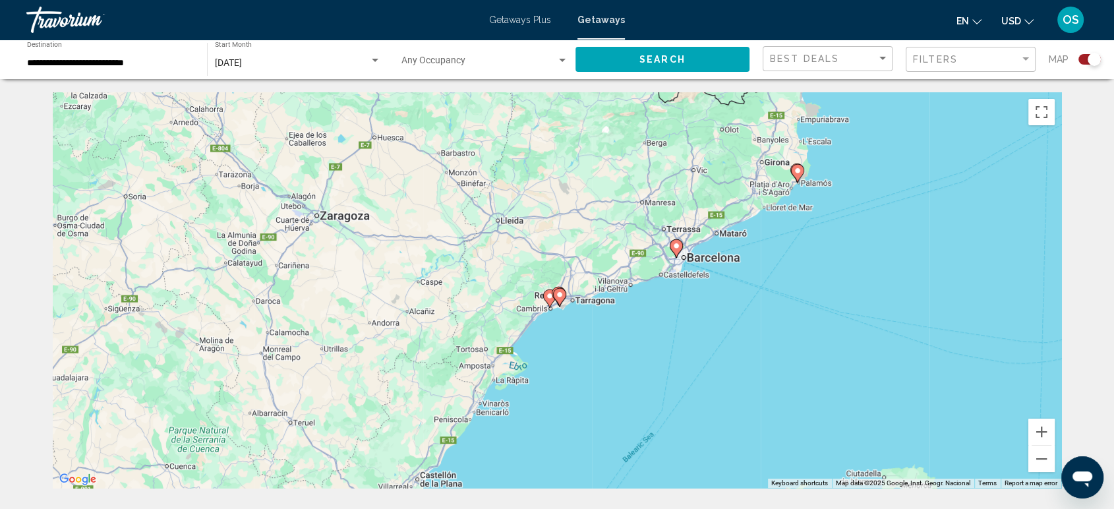
drag, startPoint x: 614, startPoint y: 289, endPoint x: 597, endPoint y: 214, distance: 77.1
click at [852, 106] on div "To activate drag with keyboard, press Alt + Enter. Once in keyboard drag state,…" at bounding box center [557, 290] width 1009 height 396
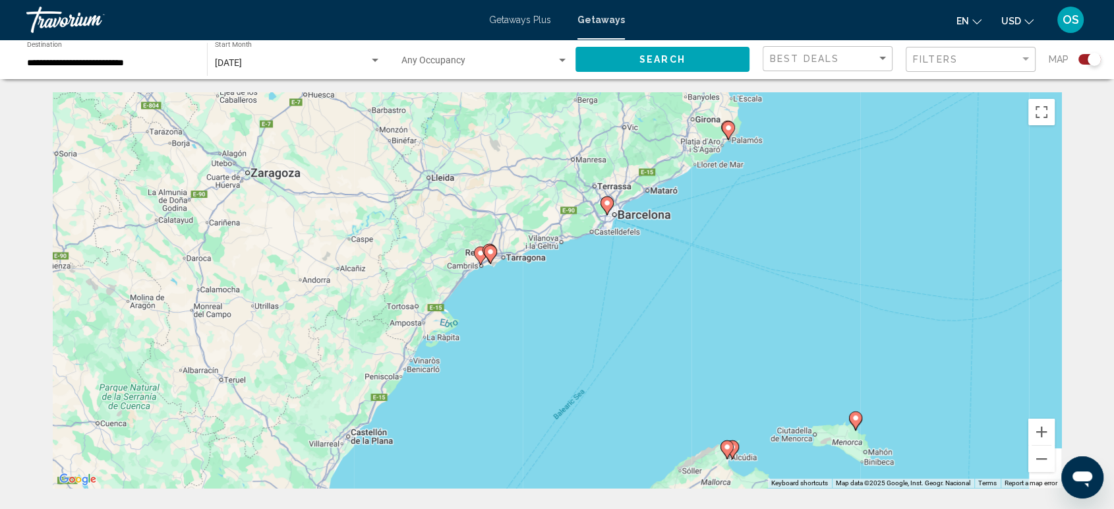
drag, startPoint x: 363, startPoint y: 311, endPoint x: 280, endPoint y: 272, distance: 91.7
click at [280, 272] on div "To activate drag with keyboard, press Alt + Enter. Once in keyboard drag state,…" at bounding box center [557, 290] width 1009 height 396
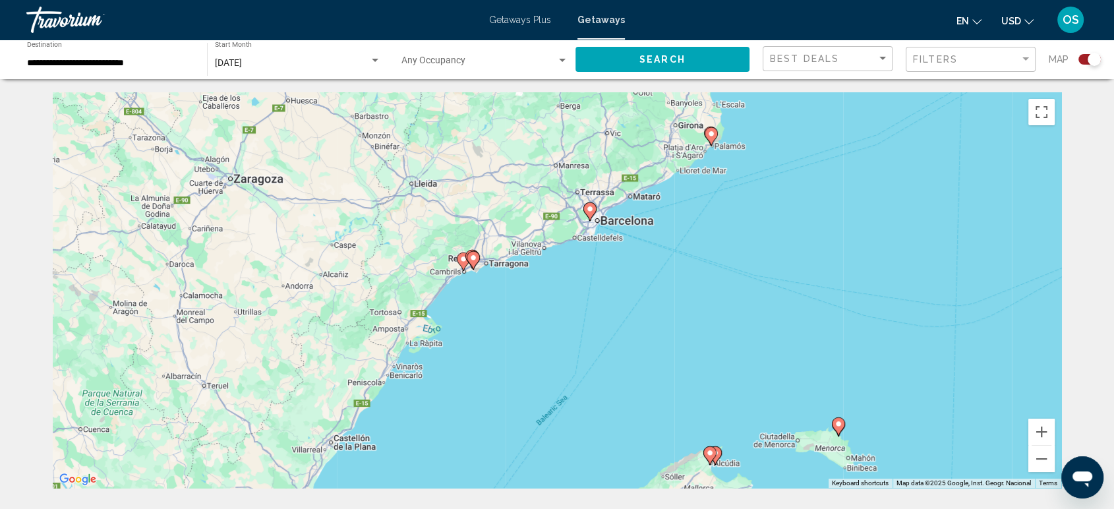
click at [471, 258] on image "Main content" at bounding box center [473, 258] width 8 height 8
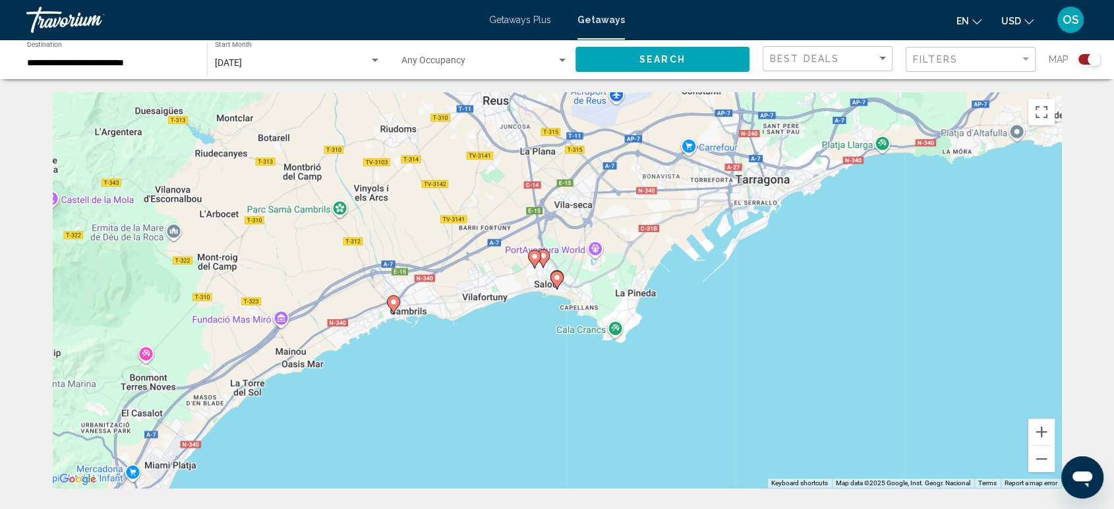
click at [396, 303] on image "Main content" at bounding box center [394, 302] width 8 height 8
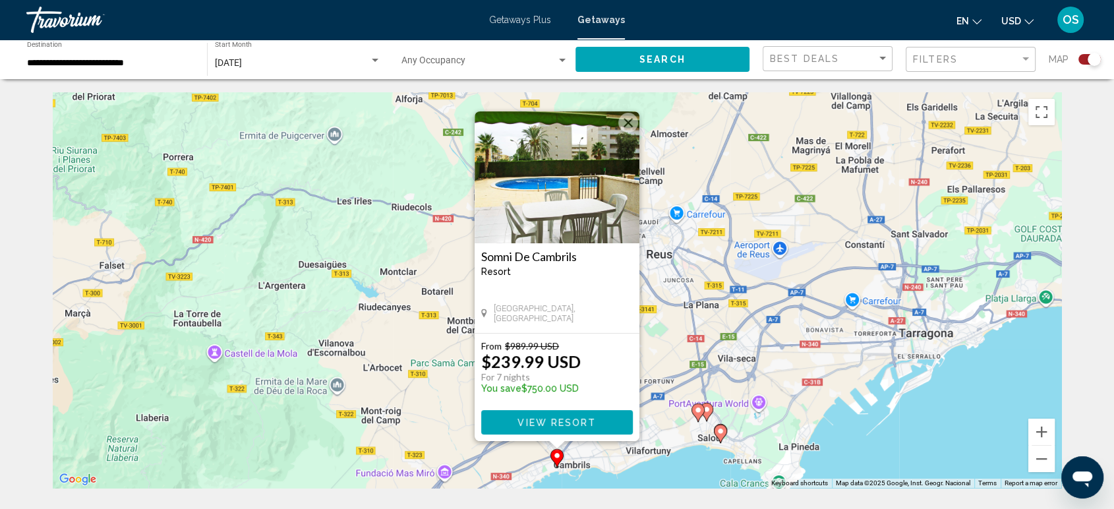
click at [719, 431] on image "Main content" at bounding box center [721, 431] width 8 height 8
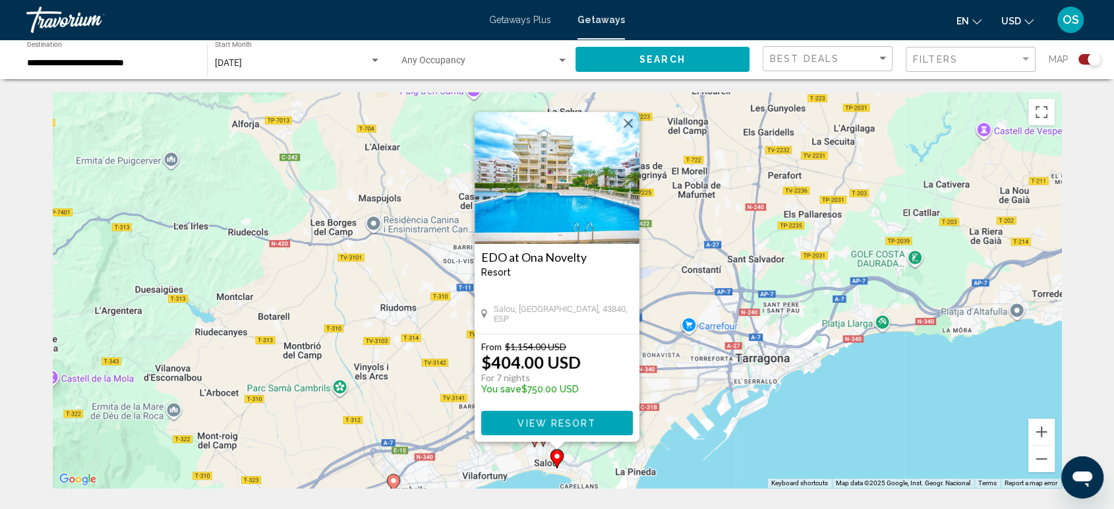
click at [587, 423] on span "View Resort" at bounding box center [557, 423] width 78 height 11
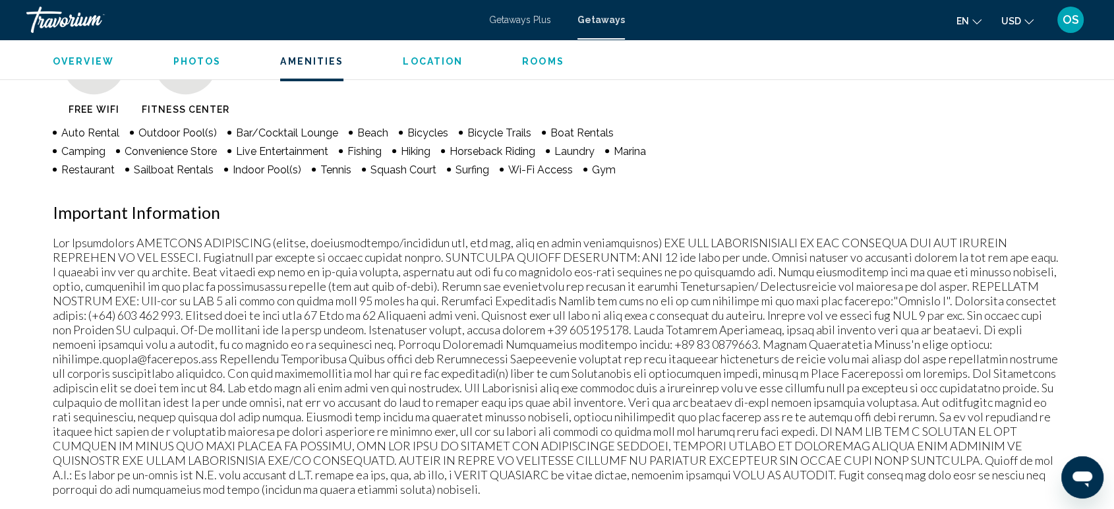
scroll to position [1053, 0]
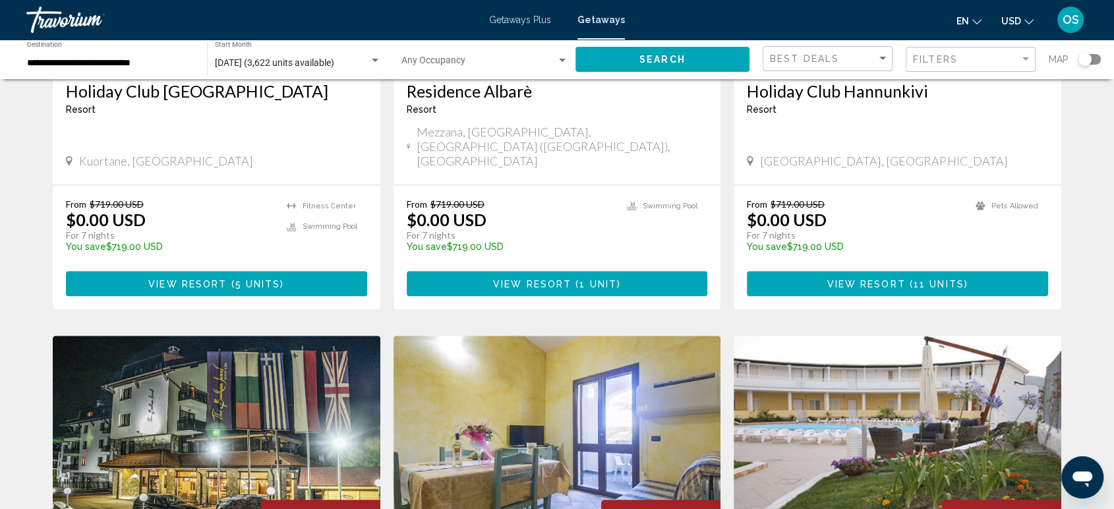
scroll to position [879, 0]
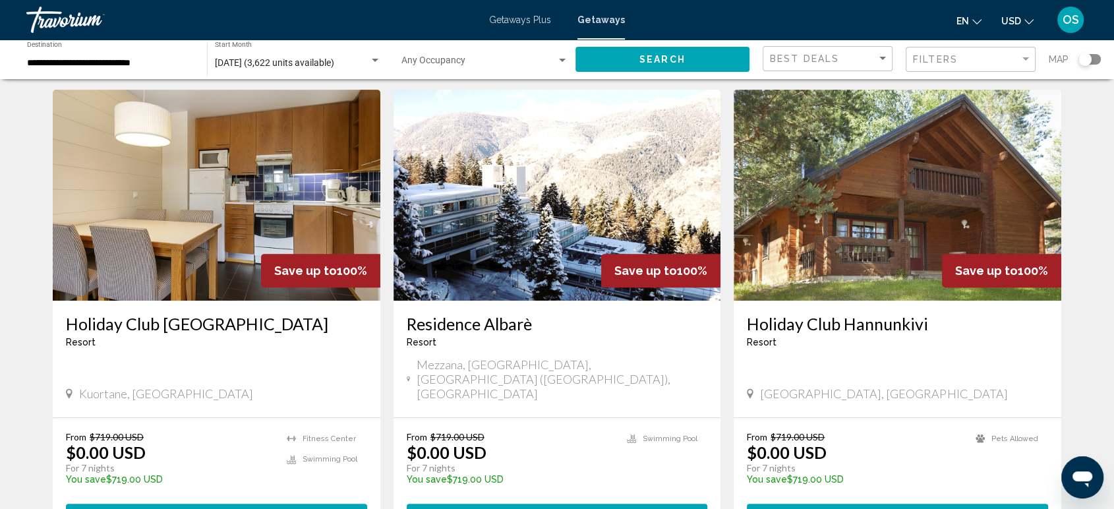
click at [1089, 61] on div "Search widget" at bounding box center [1085, 59] width 13 height 13
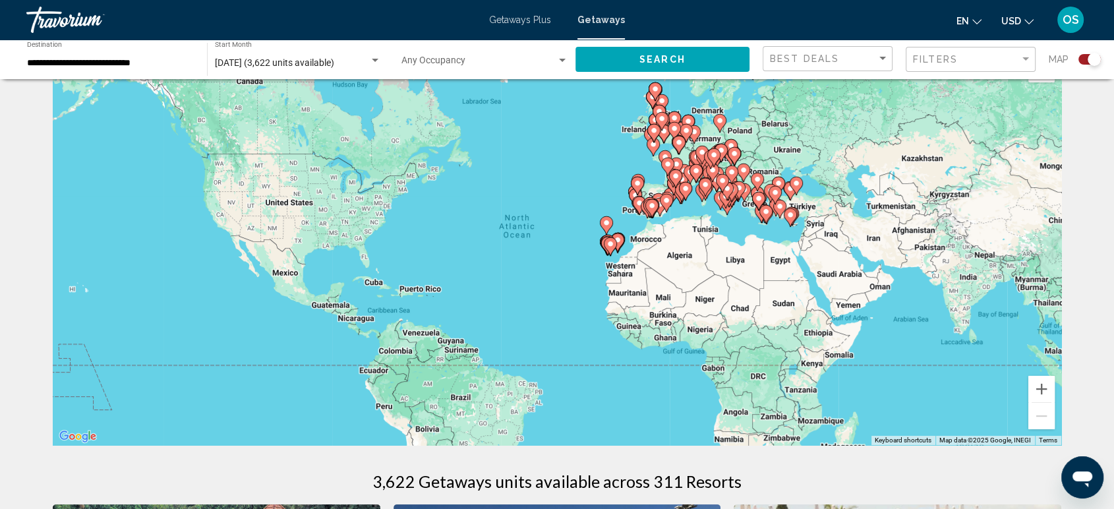
scroll to position [42, 0]
click at [1044, 387] on button "Zoom in" at bounding box center [1042, 390] width 26 height 26
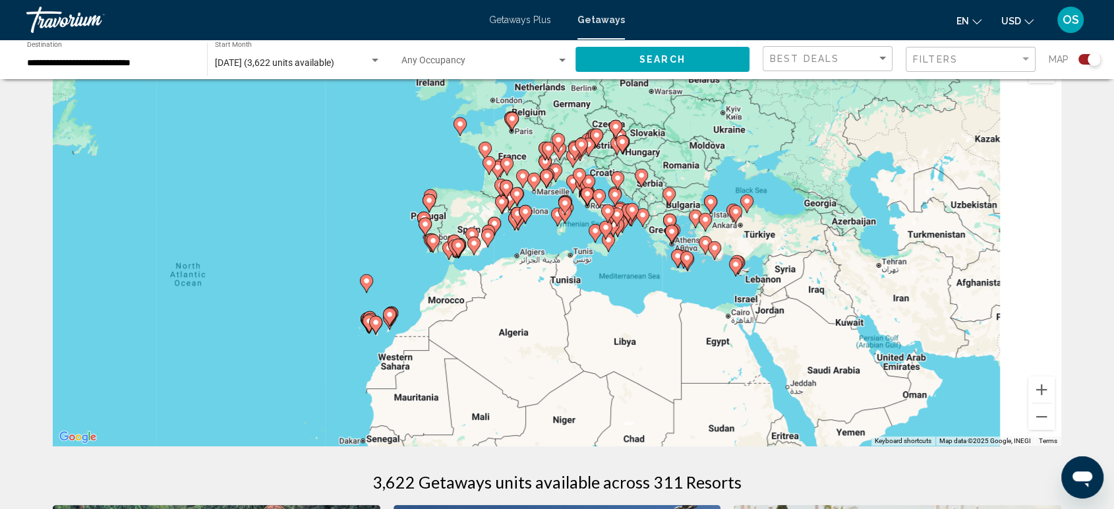
drag, startPoint x: 981, startPoint y: 299, endPoint x: 686, endPoint y: 389, distance: 308.1
click at [686, 388] on div "To activate drag with keyboard, press Alt + Enter. Once in keyboard drag state,…" at bounding box center [557, 248] width 1009 height 396
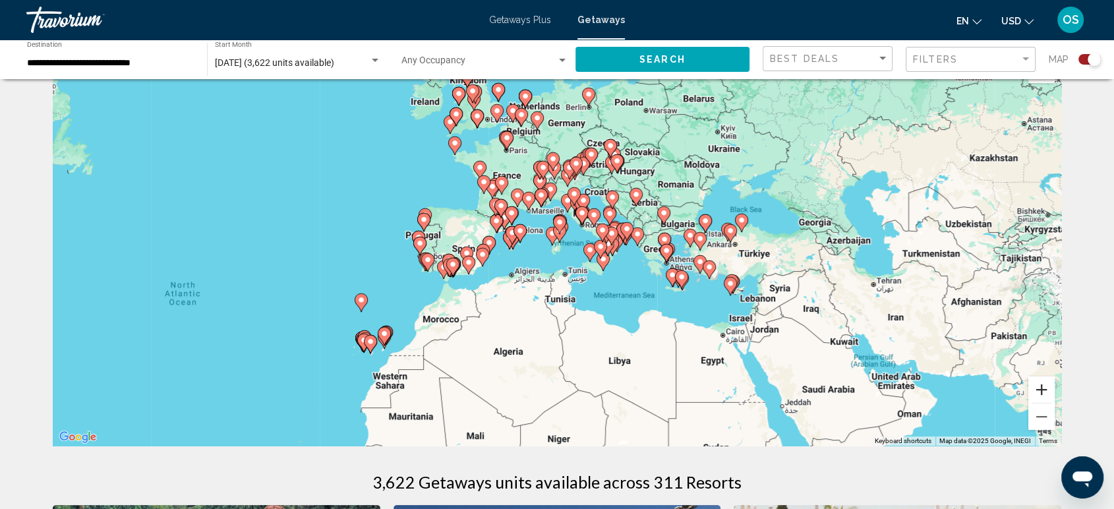
click at [1040, 390] on button "Zoom in" at bounding box center [1042, 390] width 26 height 26
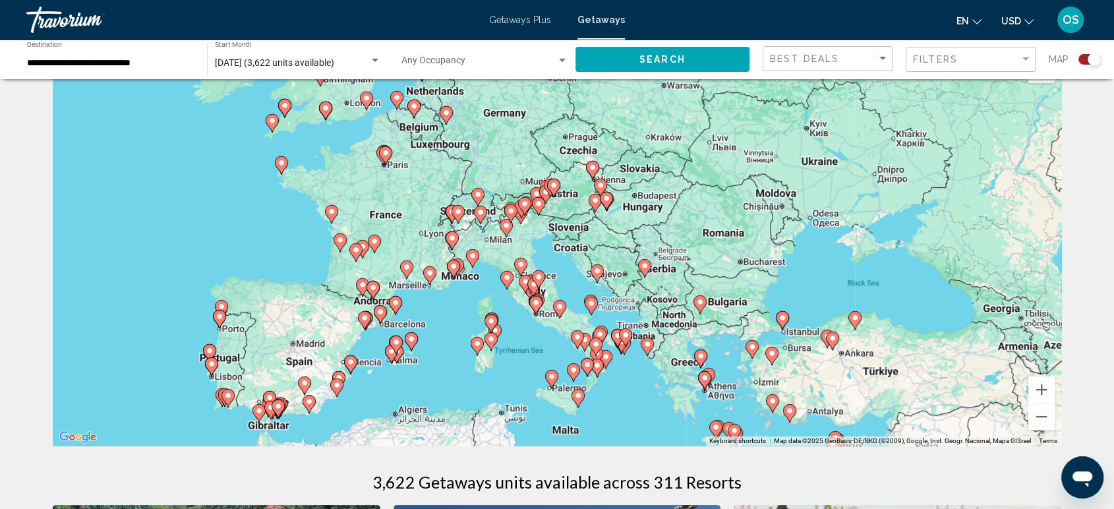
drag, startPoint x: 894, startPoint y: 303, endPoint x: 826, endPoint y: 404, distance: 122.0
click at [826, 404] on div "To activate drag with keyboard, press Alt + Enter. Once in keyboard drag state,…" at bounding box center [557, 248] width 1009 height 396
click at [1037, 394] on button "Zoom in" at bounding box center [1042, 390] width 26 height 26
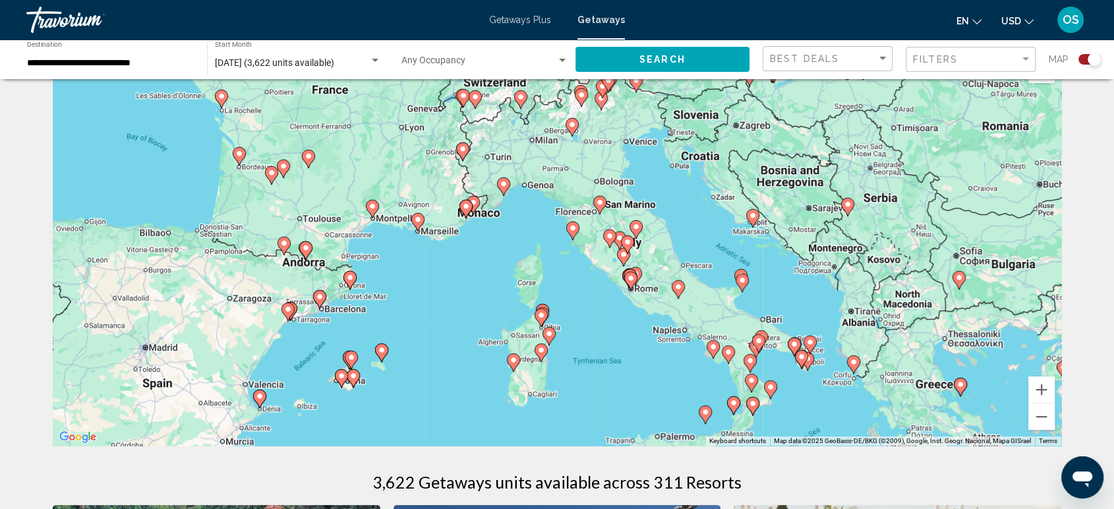
drag, startPoint x: 754, startPoint y: 199, endPoint x: 871, endPoint y: 102, distance: 151.7
click at [871, 102] on div "To activate drag with keyboard, press Alt + Enter. Once in keyboard drag state,…" at bounding box center [557, 248] width 1009 height 396
click at [295, 313] on icon "Main content" at bounding box center [291, 311] width 12 height 17
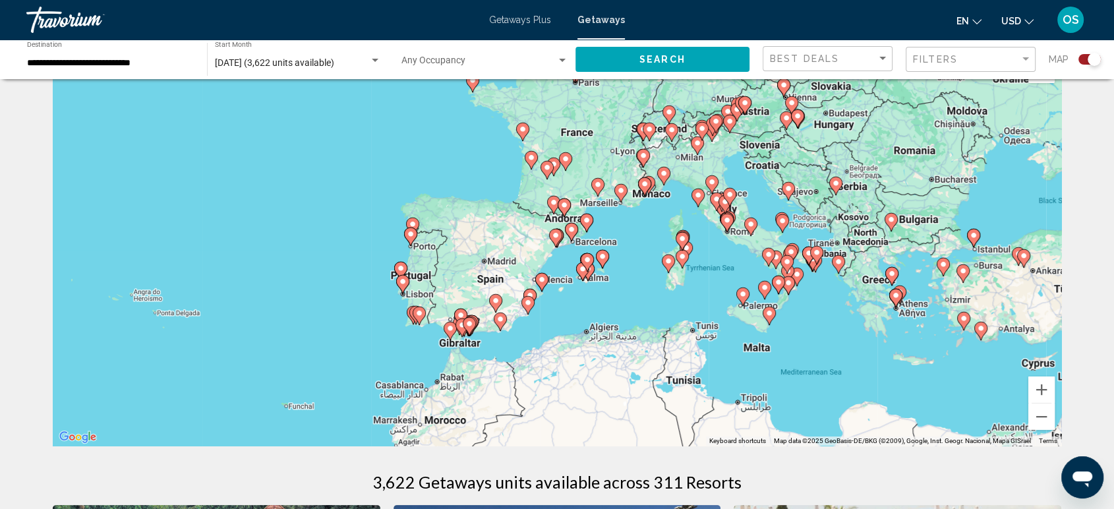
click at [555, 237] on image "Main content" at bounding box center [556, 235] width 8 height 8
type input "**********"
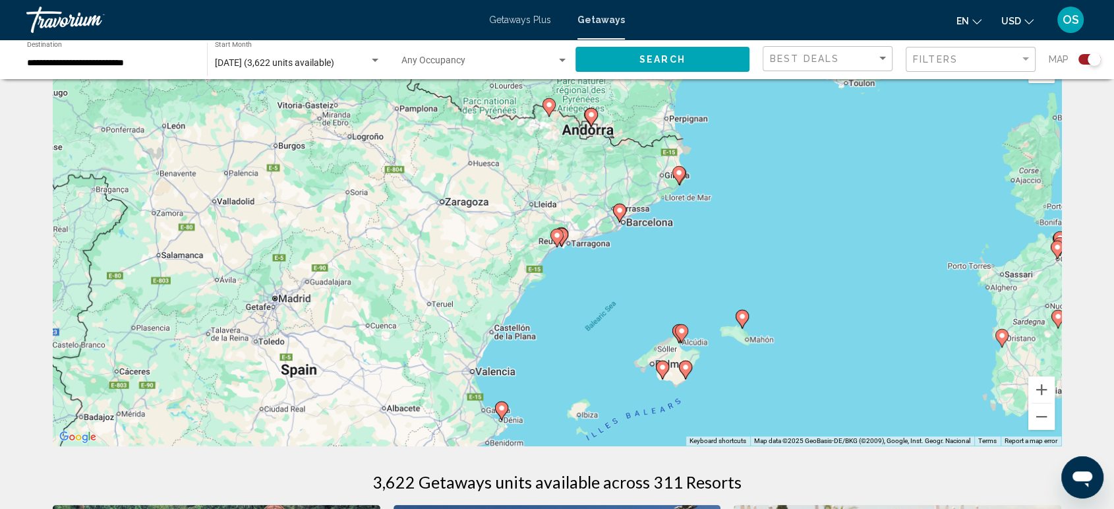
click at [555, 237] on image "Main content" at bounding box center [557, 235] width 8 height 8
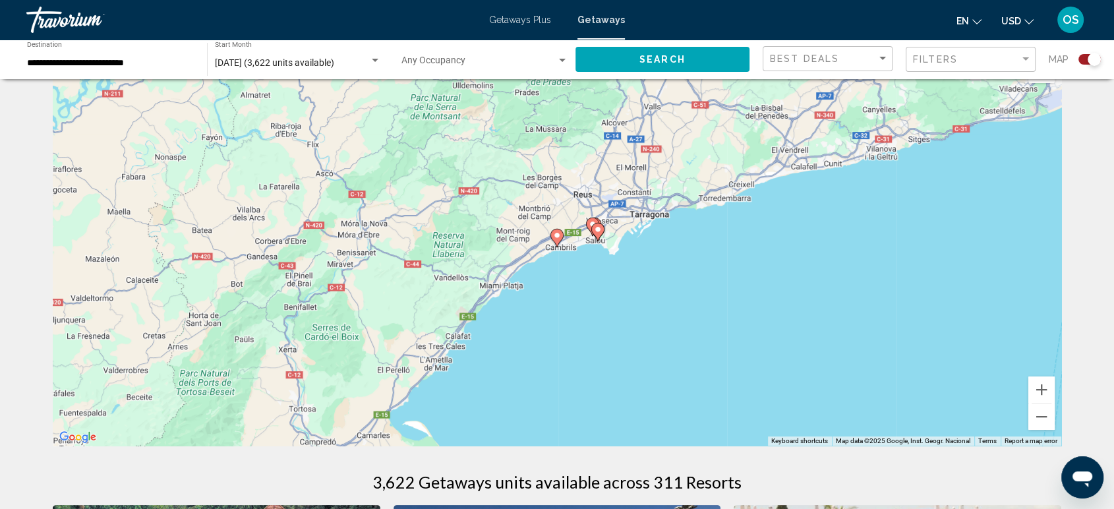
click at [555, 237] on image "Main content" at bounding box center [557, 235] width 8 height 8
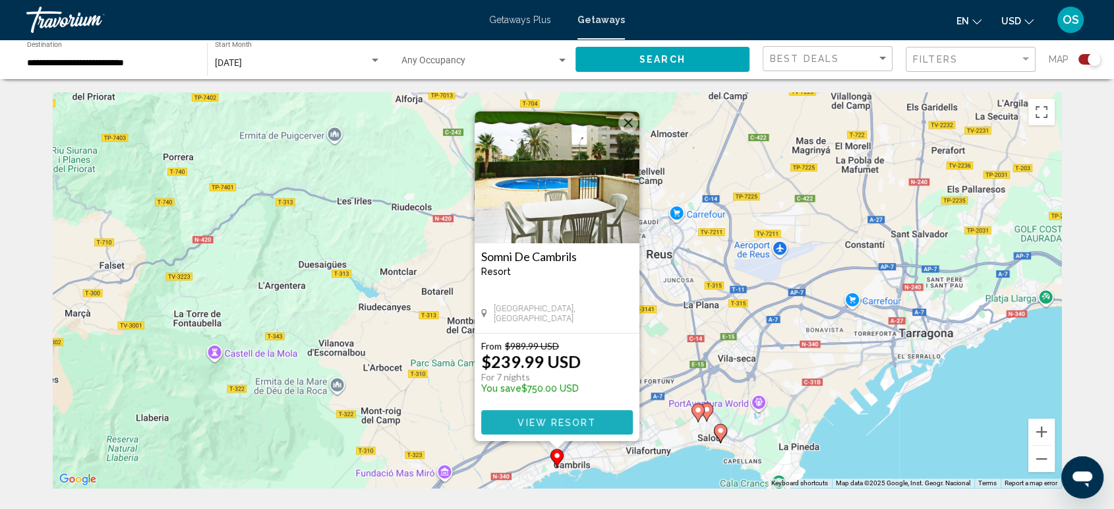
click at [570, 415] on button "View Resort" at bounding box center [557, 422] width 152 height 24
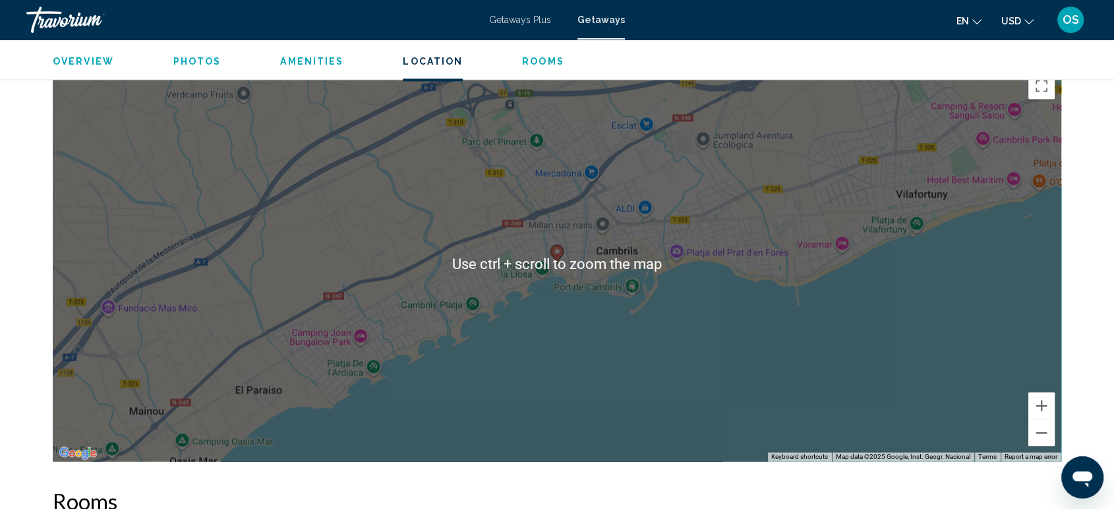
scroll to position [1904, 0]
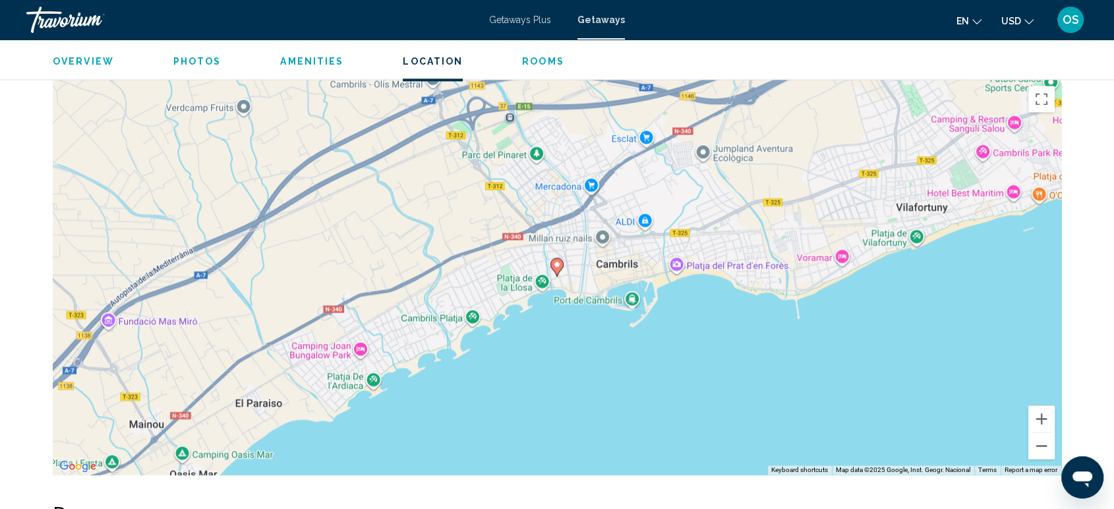
click at [1095, 170] on div "[GEOGRAPHIC_DATA], [GEOGRAPHIC_DATA] [PERSON_NAME] Address [STREET_ADDRESS][PER…" at bounding box center [557, 12] width 1114 height 3754
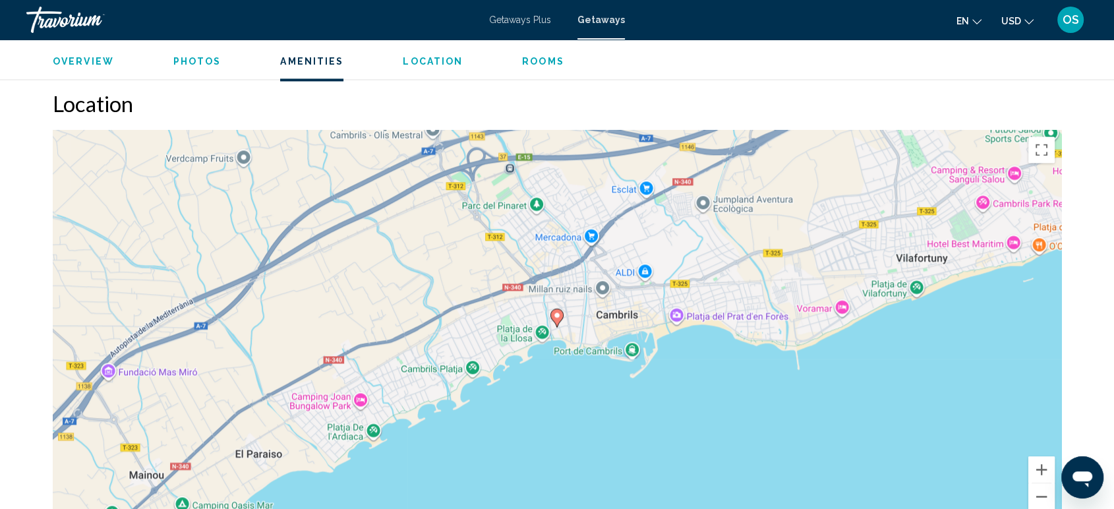
scroll to position [1758, 0]
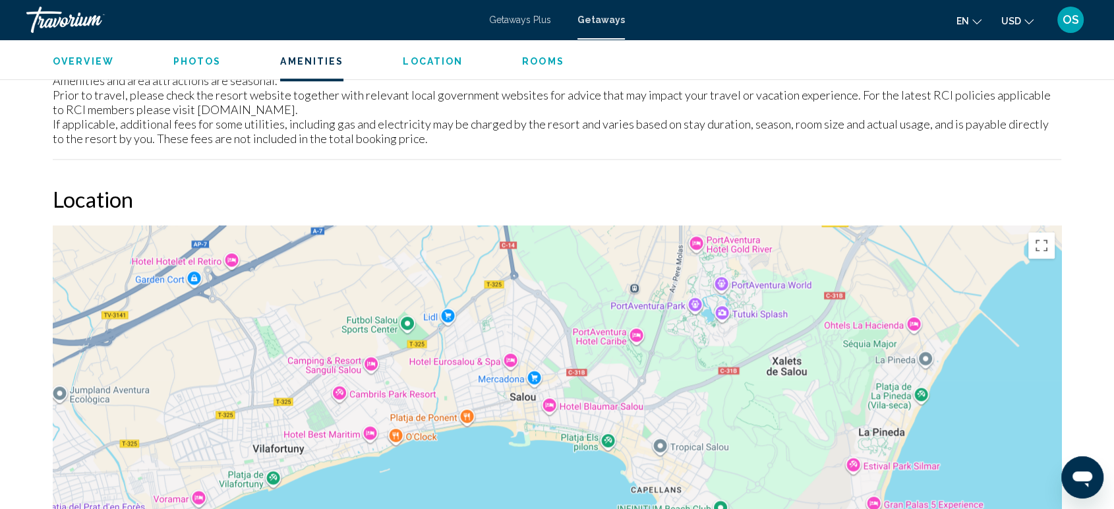
drag, startPoint x: 931, startPoint y: 320, endPoint x: 210, endPoint y: 415, distance: 726.9
click at [212, 417] on div "To activate drag with keyboard, press Alt + Enter. Once in keyboard drag state,…" at bounding box center [557, 424] width 1009 height 396
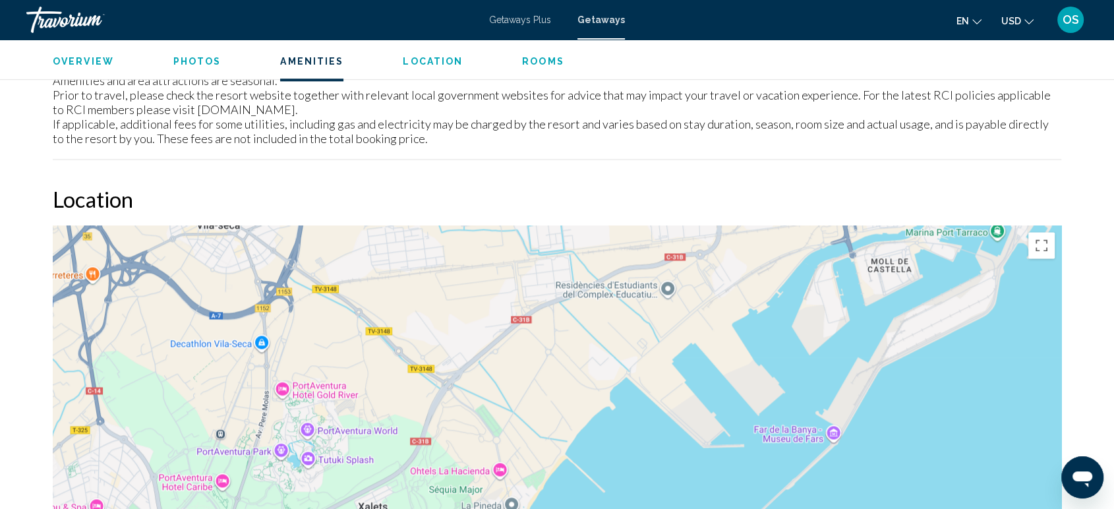
drag, startPoint x: 645, startPoint y: 305, endPoint x: 320, endPoint y: 543, distance: 402.9
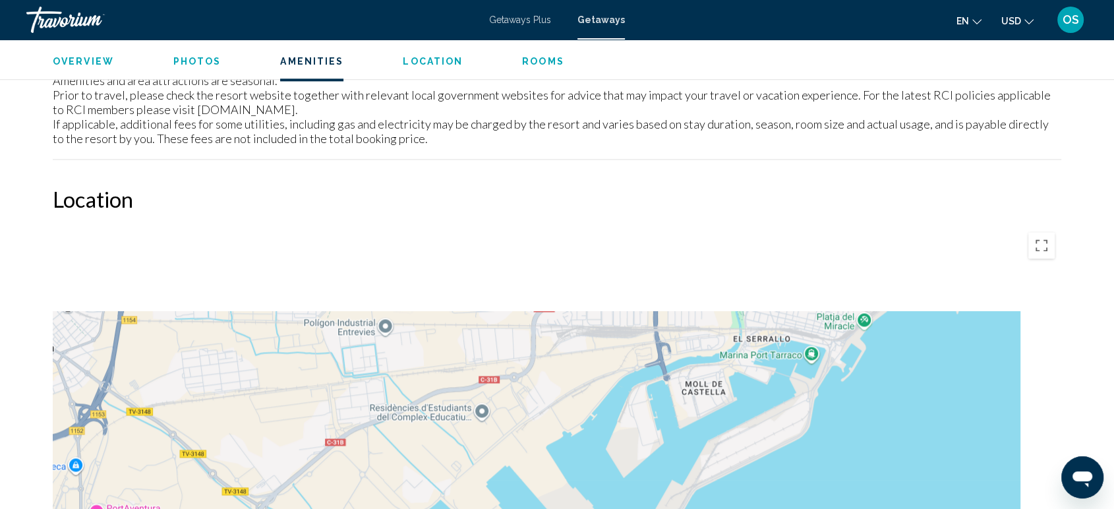
drag, startPoint x: 620, startPoint y: 321, endPoint x: 497, endPoint y: 450, distance: 178.6
click at [506, 445] on div "Main content" at bounding box center [557, 424] width 1009 height 396
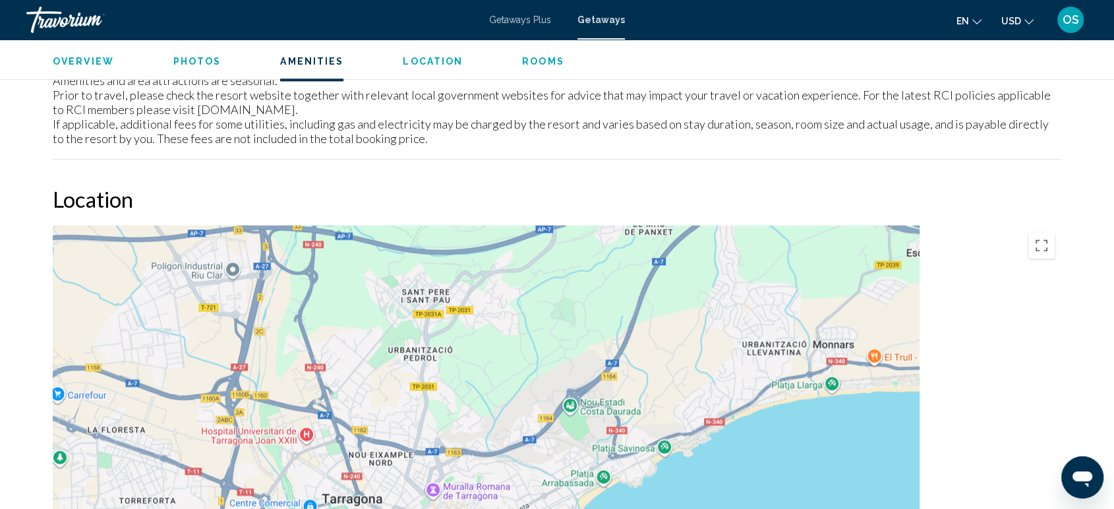
drag, startPoint x: 865, startPoint y: 373, endPoint x: 612, endPoint y: 336, distance: 255.8
click at [612, 336] on div "Main content" at bounding box center [557, 424] width 1009 height 396
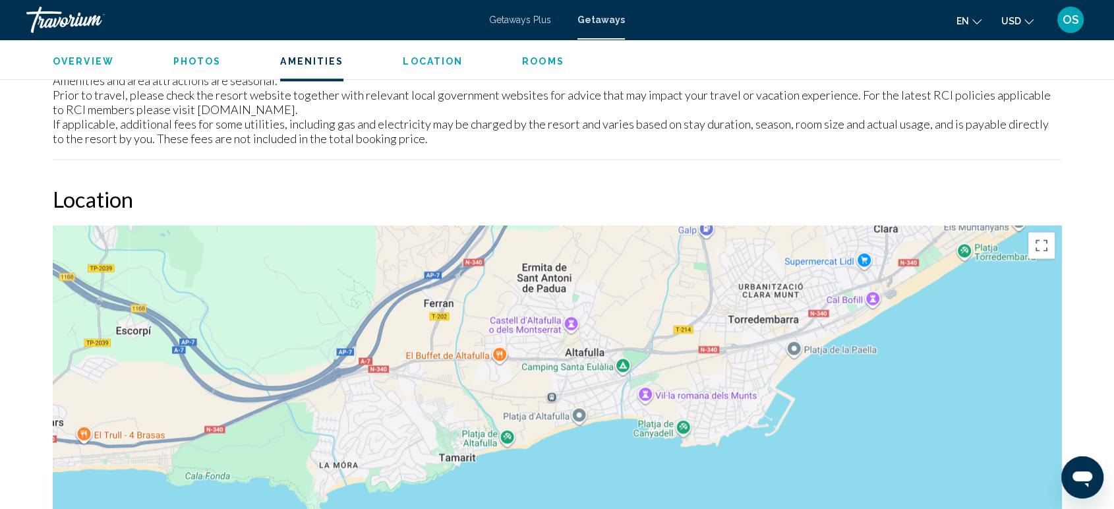
drag, startPoint x: 781, startPoint y: 305, endPoint x: 744, endPoint y: 411, distance: 111.6
click at [675, 499] on div "Main content" at bounding box center [557, 424] width 1009 height 396
drag, startPoint x: 969, startPoint y: 313, endPoint x: 895, endPoint y: 38, distance: 284.5
click at [900, 57] on div "[GEOGRAPHIC_DATA], [GEOGRAPHIC_DATA] [PERSON_NAME] Address [STREET_ADDRESS][PER…" at bounding box center [557, 159] width 1114 height 3754
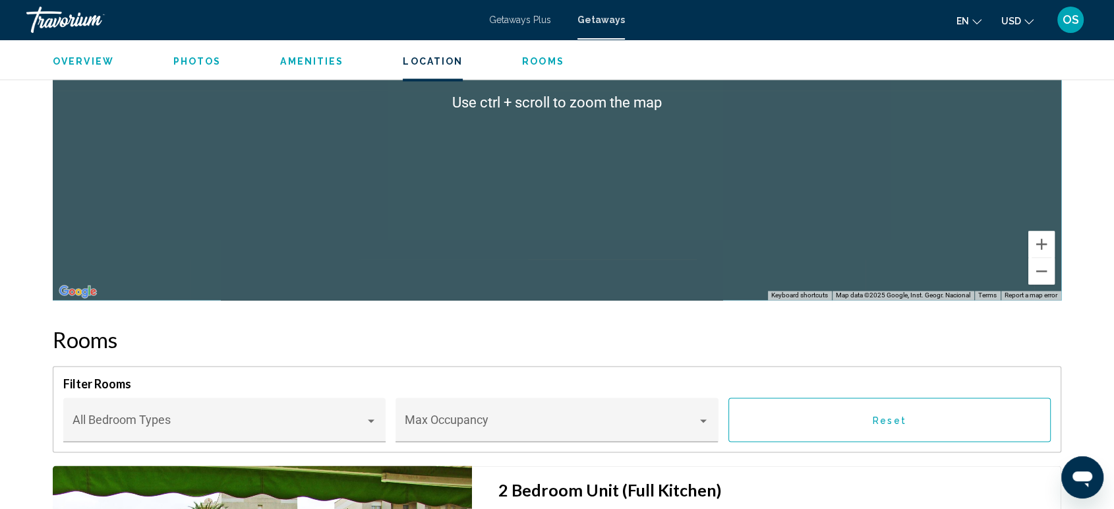
scroll to position [2125, 0]
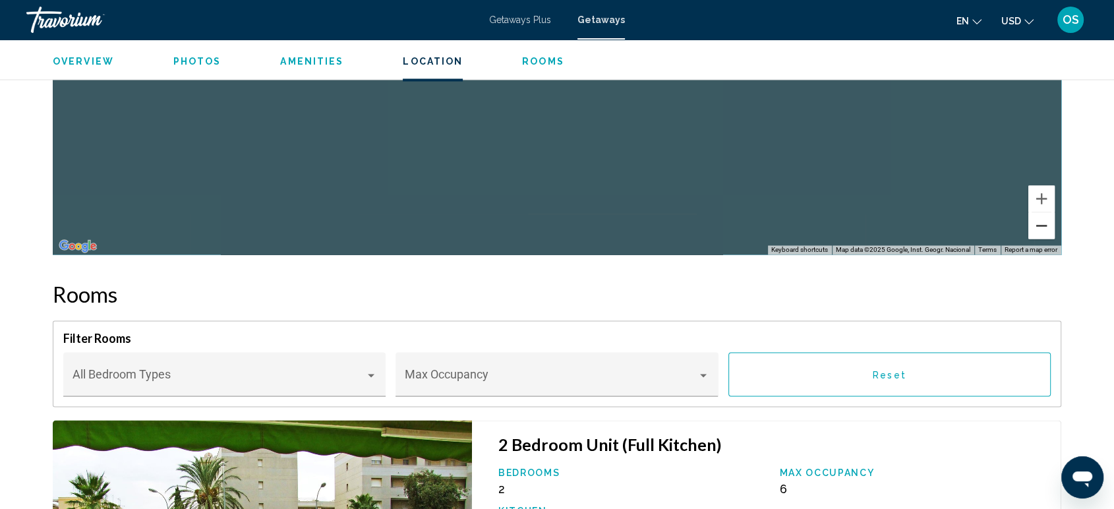
click at [1033, 223] on button "Zoom out" at bounding box center [1042, 225] width 26 height 26
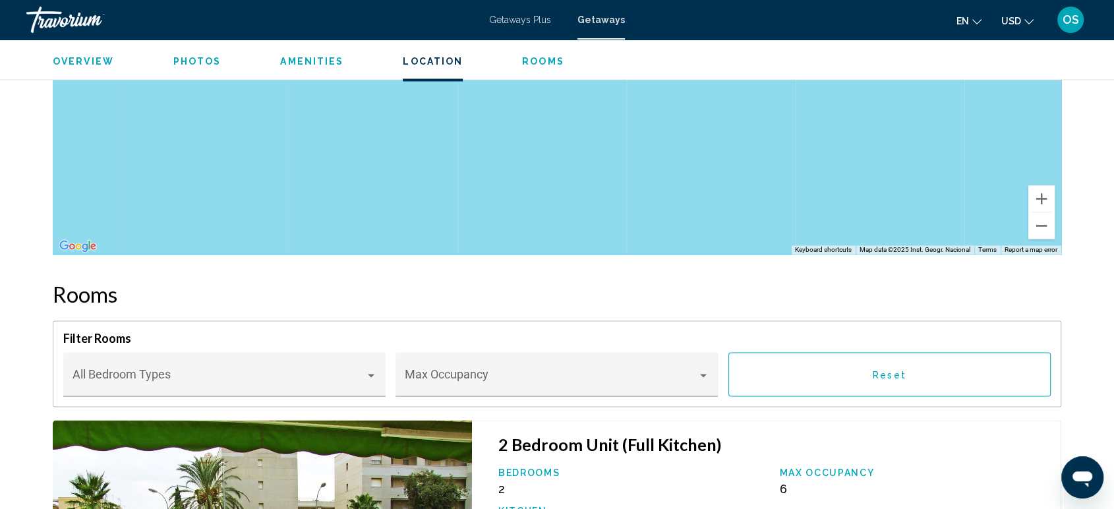
click at [941, 198] on div "Main content" at bounding box center [557, 57] width 1009 height 396
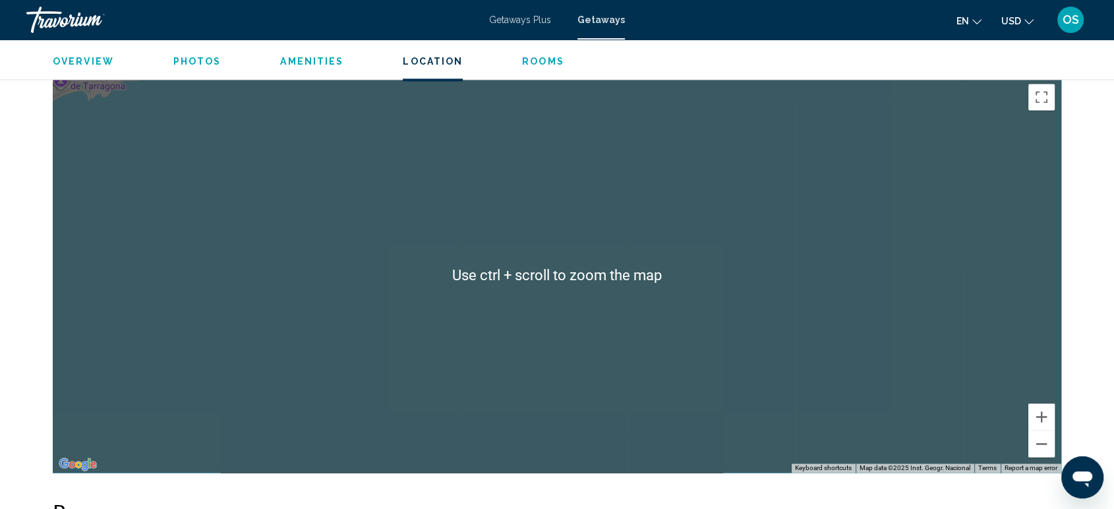
scroll to position [1904, 0]
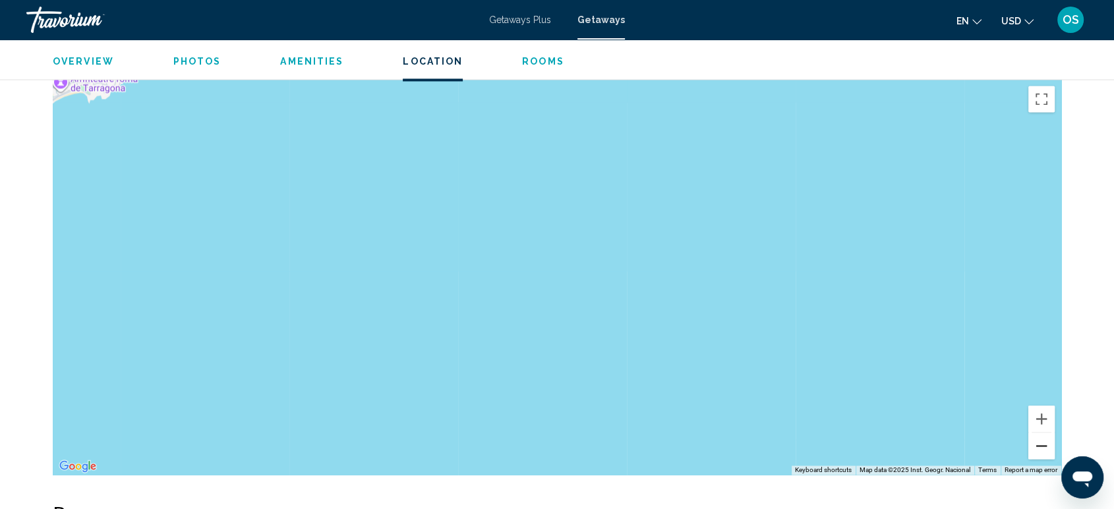
click at [1044, 444] on button "Zoom out" at bounding box center [1042, 446] width 26 height 26
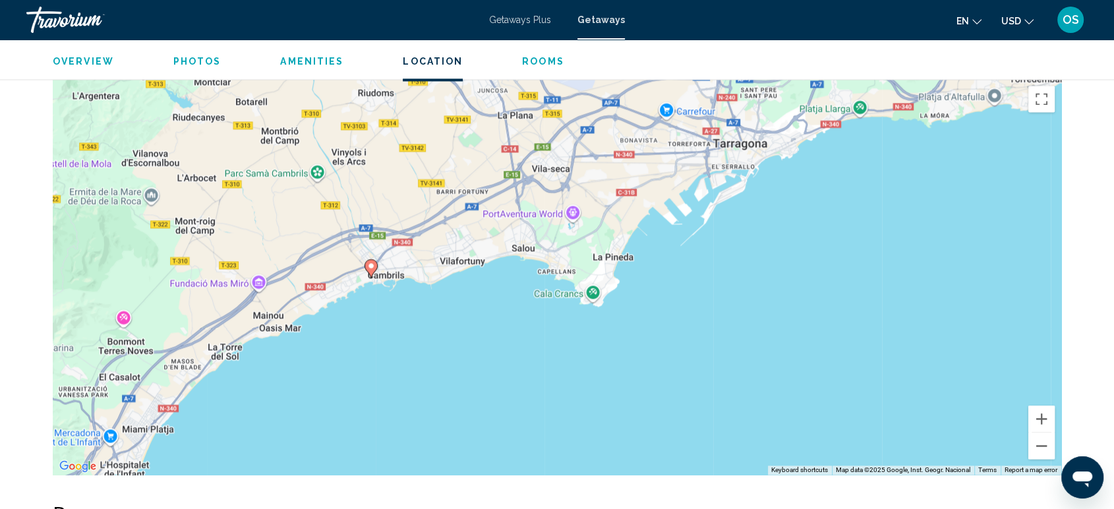
drag, startPoint x: 658, startPoint y: 185, endPoint x: 1117, endPoint y: 157, distance: 459.8
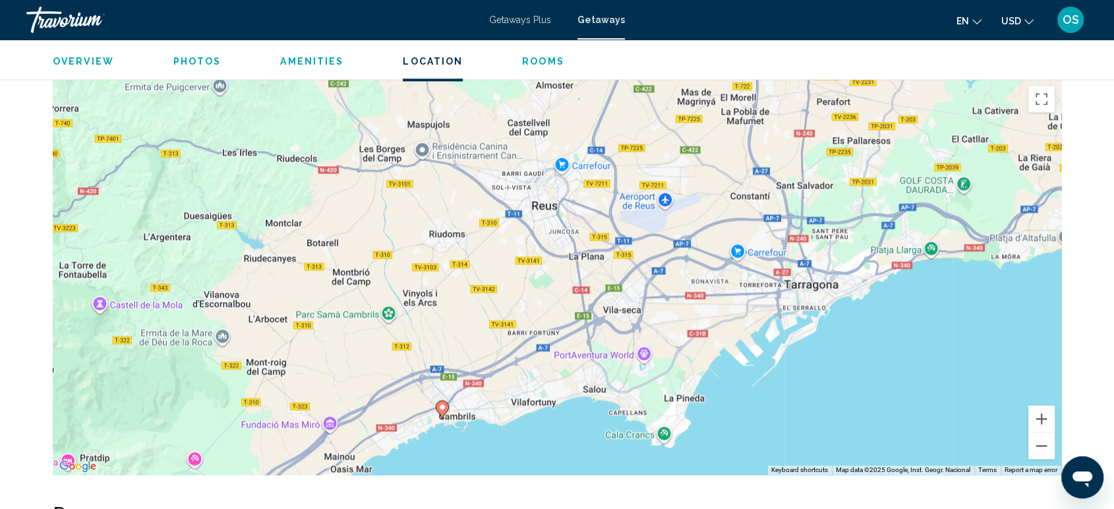
drag, startPoint x: 691, startPoint y: 213, endPoint x: 705, endPoint y: 287, distance: 75.8
click at [752, 324] on div "To activate drag with keyboard, press Alt + Enter. Once in keyboard drag state,…" at bounding box center [557, 277] width 1009 height 396
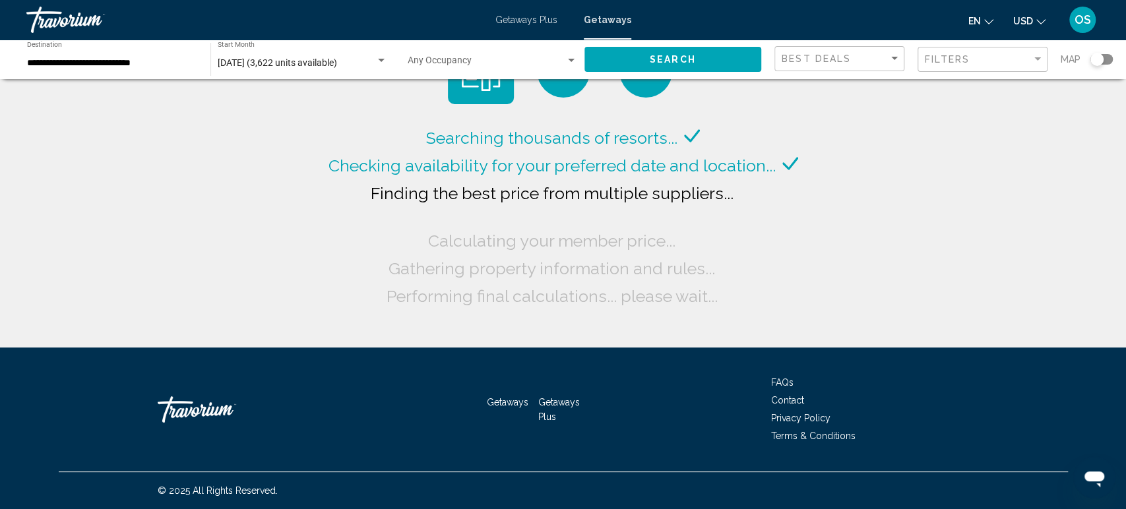
click at [1095, 63] on div "Search widget" at bounding box center [1096, 59] width 13 height 13
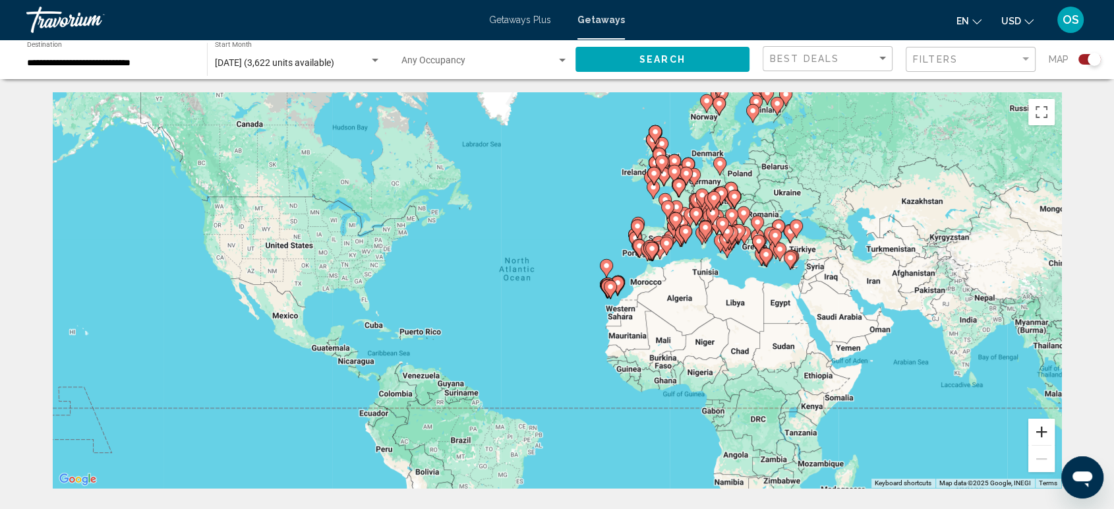
click at [1044, 436] on button "Zoom in" at bounding box center [1042, 432] width 26 height 26
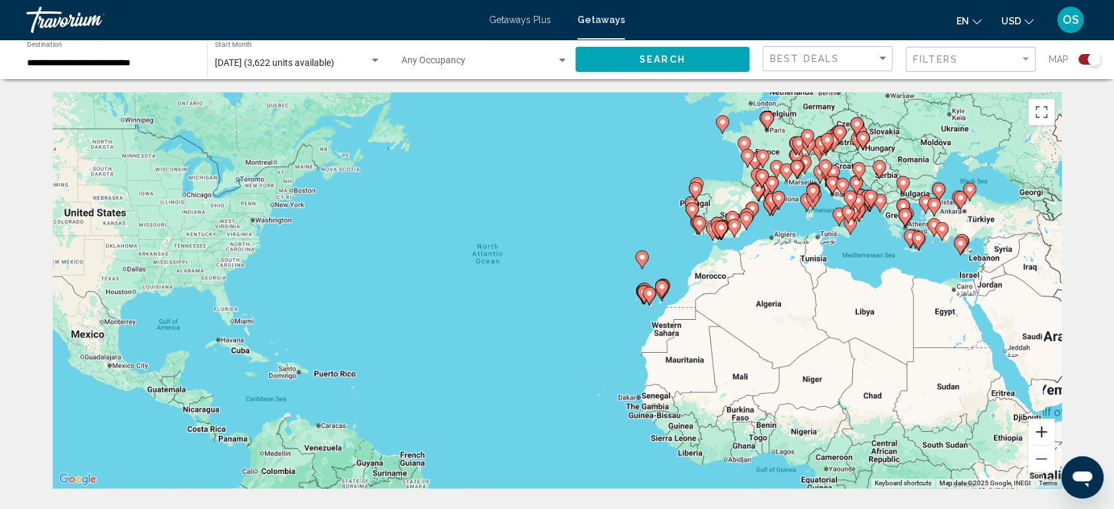
click at [1044, 435] on button "Zoom in" at bounding box center [1042, 432] width 26 height 26
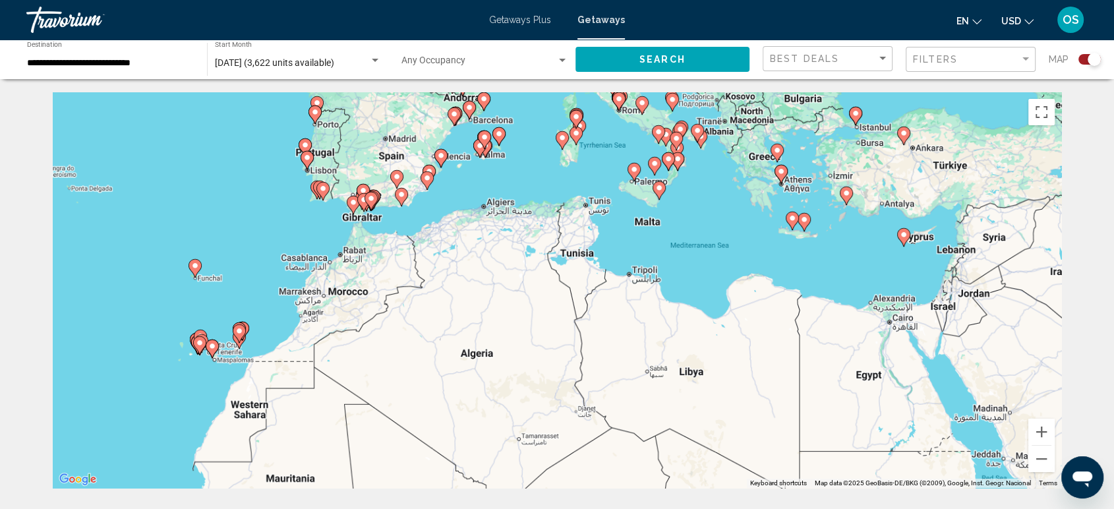
drag, startPoint x: 975, startPoint y: 342, endPoint x: 333, endPoint y: 388, distance: 643.2
click at [274, 404] on div "To activate drag with keyboard, press Alt + Enter. Once in keyboard drag state,…" at bounding box center [557, 290] width 1009 height 396
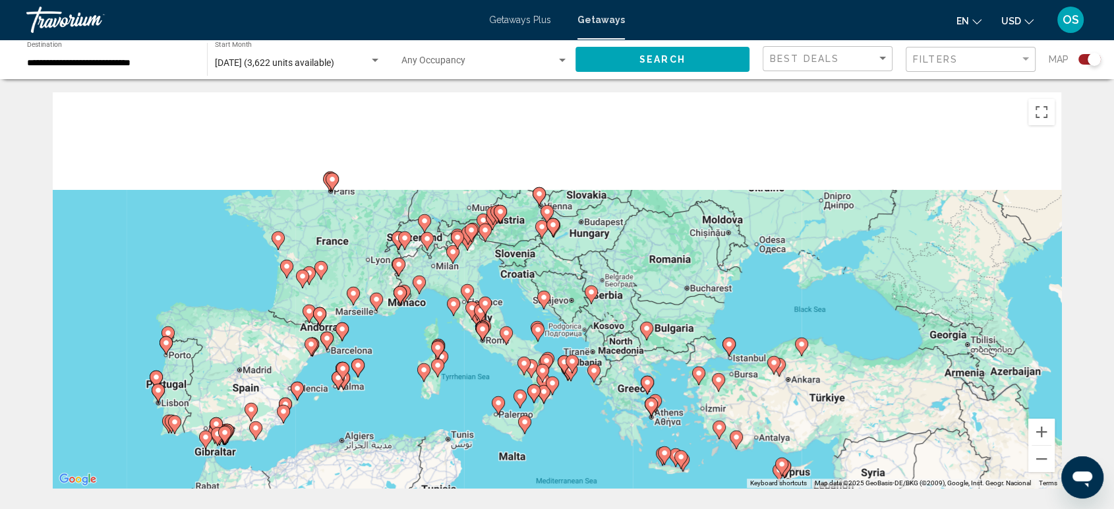
drag, startPoint x: 753, startPoint y: 229, endPoint x: 617, endPoint y: 522, distance: 322.4
click at [617, 508] on html "**********" at bounding box center [557, 254] width 1114 height 509
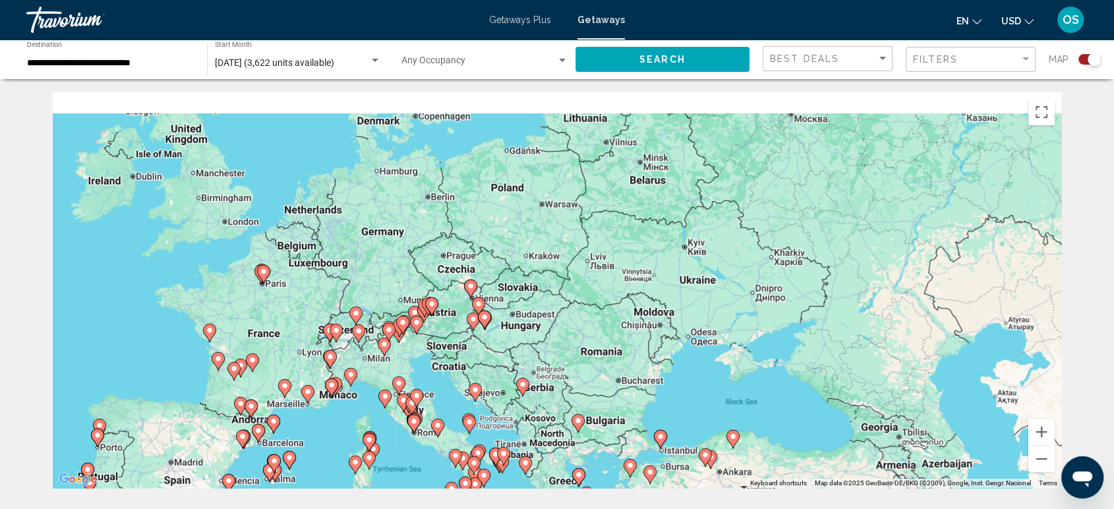
scroll to position [13, 0]
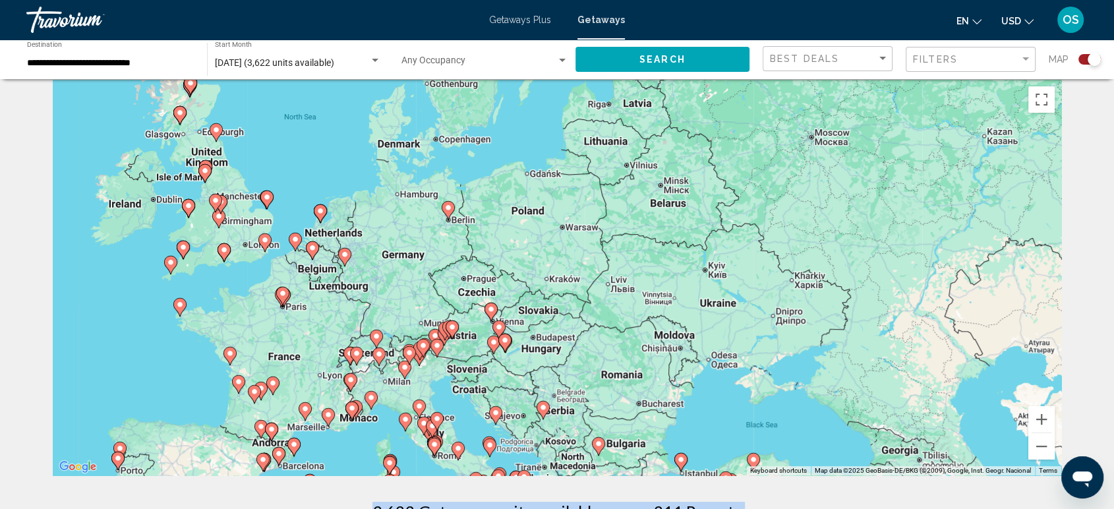
drag, startPoint x: 591, startPoint y: 360, endPoint x: 671, endPoint y: 362, distance: 79.8
click at [671, 362] on div "To activate drag with keyboard, press Alt + Enter. Once in keyboard drag state,…" at bounding box center [557, 278] width 1009 height 396
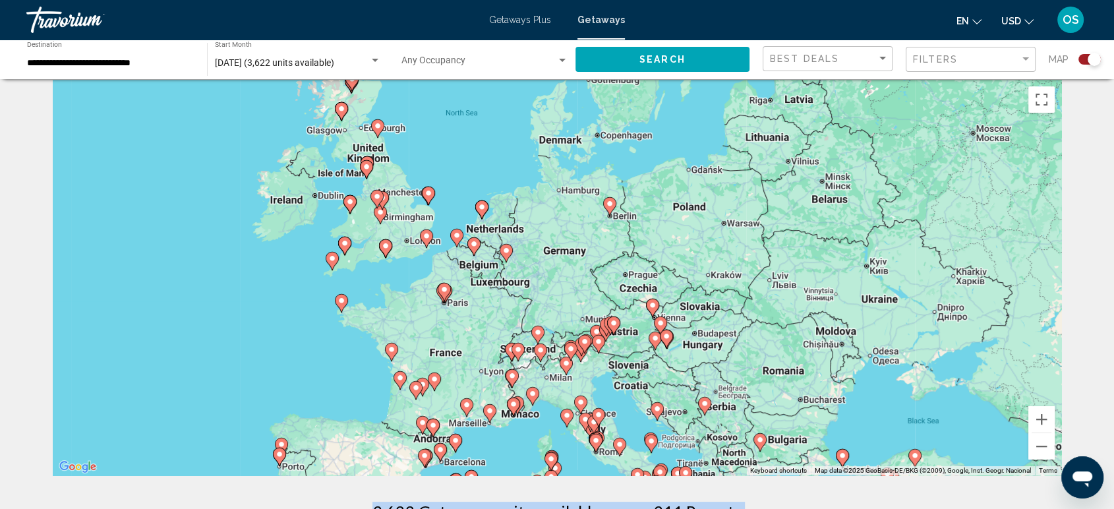
drag, startPoint x: 370, startPoint y: 252, endPoint x: 533, endPoint y: 248, distance: 163.6
click at [533, 248] on div "To activate drag with keyboard, press Alt + Enter. Once in keyboard drag state,…" at bounding box center [557, 278] width 1009 height 396
click at [425, 235] on image "Main content" at bounding box center [427, 236] width 8 height 8
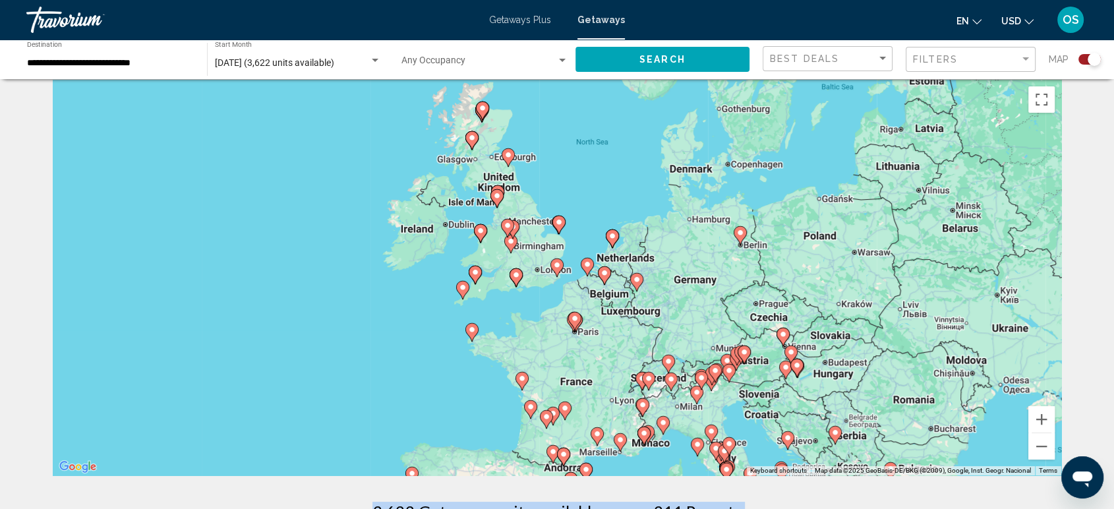
click at [553, 268] on icon "Main content" at bounding box center [557, 267] width 12 height 17
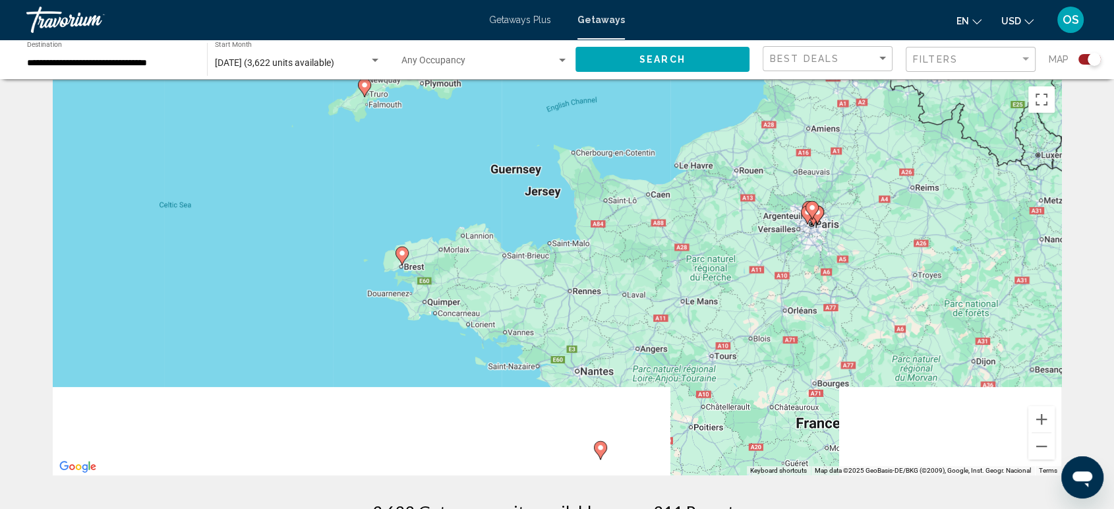
scroll to position [0, 0]
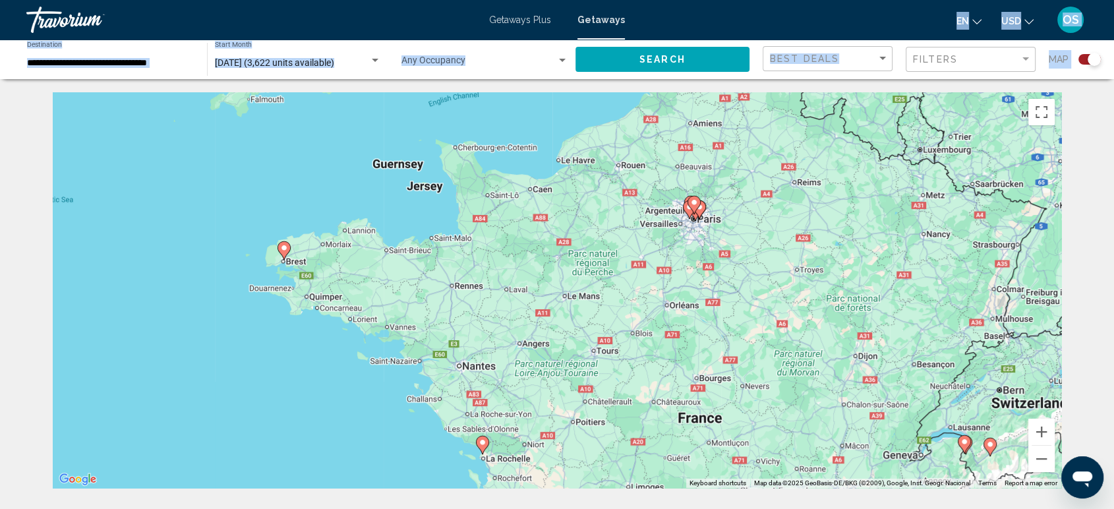
drag, startPoint x: 727, startPoint y: 356, endPoint x: 860, endPoint y: -44, distance: 421.0
click at [860, 0] on html "**********" at bounding box center [557, 254] width 1114 height 509
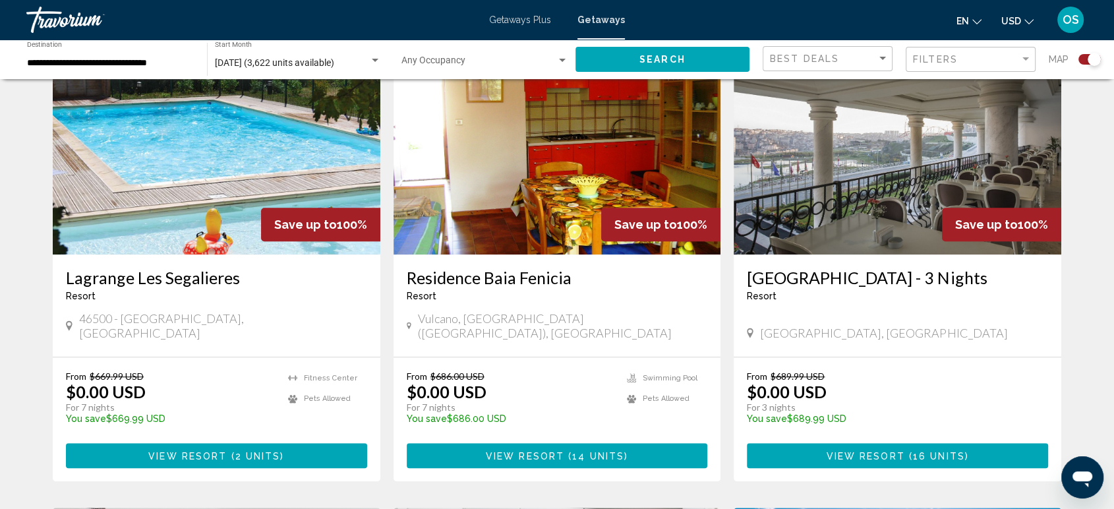
drag, startPoint x: 757, startPoint y: 271, endPoint x: 744, endPoint y: 330, distance: 60.0
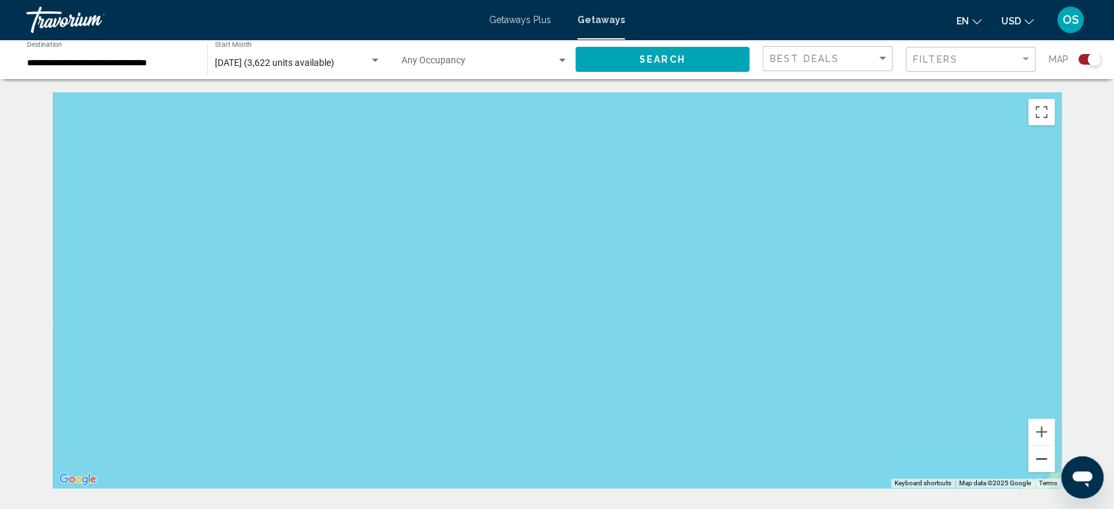
click at [1040, 461] on button "Zoom out" at bounding box center [1042, 459] width 26 height 26
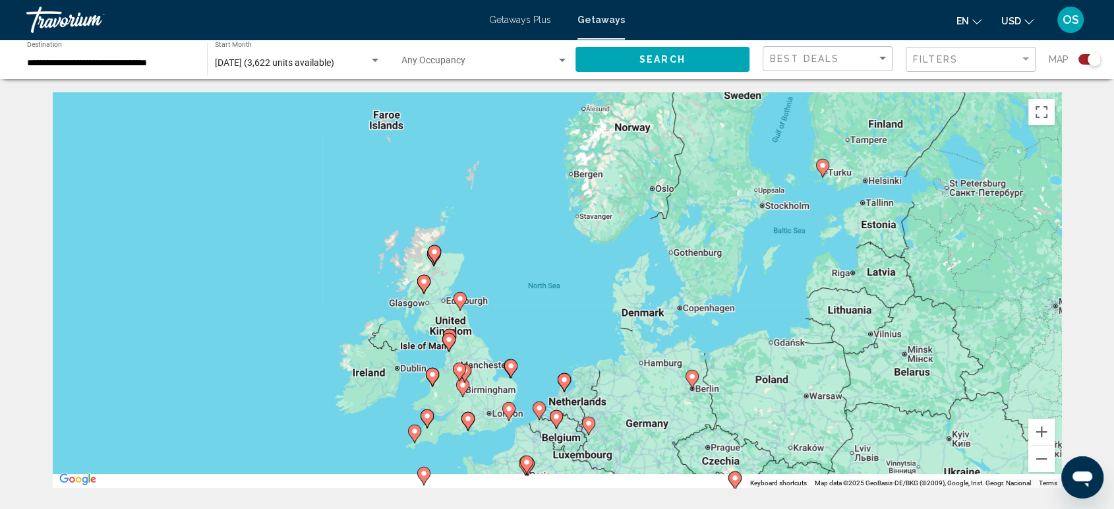
drag, startPoint x: 839, startPoint y: 313, endPoint x: 759, endPoint y: 54, distance: 271.1
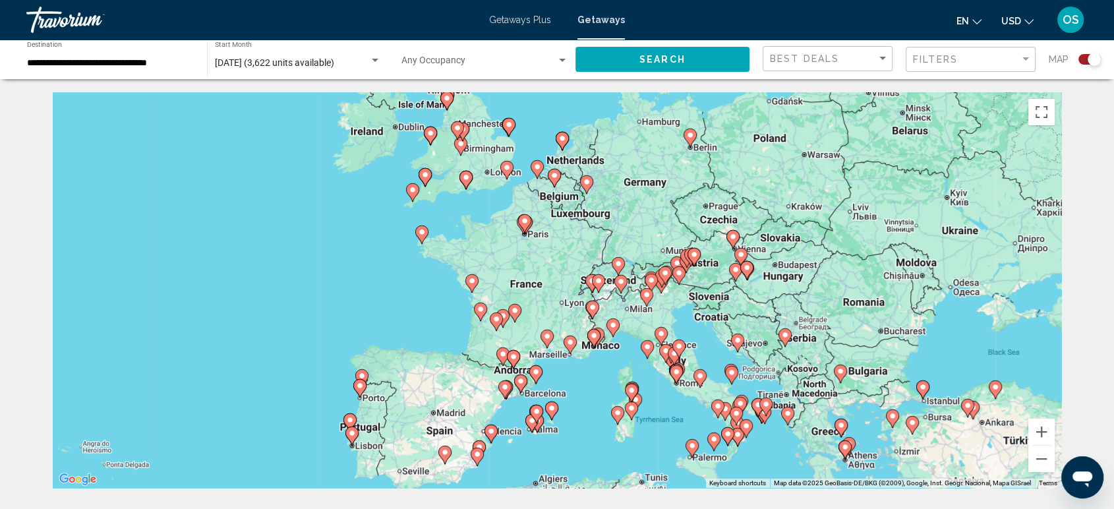
drag, startPoint x: 677, startPoint y: 391, endPoint x: 672, endPoint y: 161, distance: 230.2
click at [674, 161] on div "To activate drag with keyboard, press Alt + Enter. Once in keyboard drag state,…" at bounding box center [557, 290] width 1009 height 396
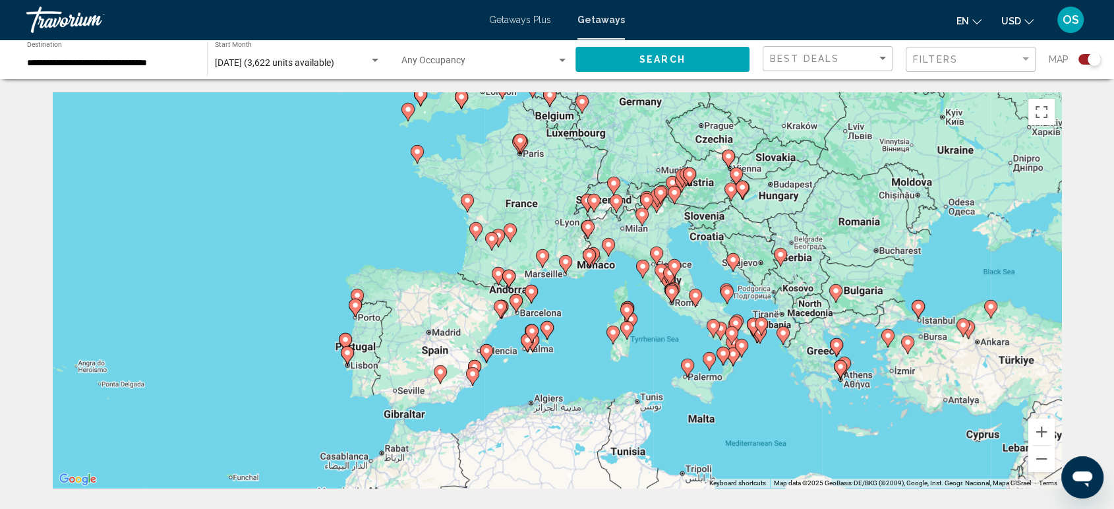
drag, startPoint x: 747, startPoint y: 198, endPoint x: 742, endPoint y: 116, distance: 81.9
click at [742, 116] on div "To activate drag with keyboard, press Alt + Enter. Once in keyboard drag state,…" at bounding box center [557, 290] width 1009 height 396
click at [729, 155] on image "Main content" at bounding box center [729, 156] width 8 height 8
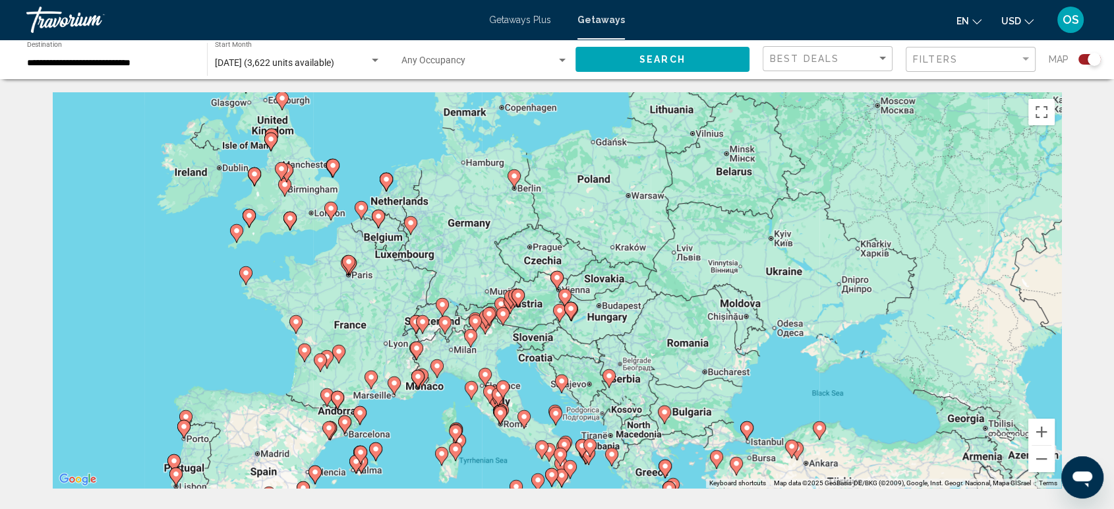
click at [559, 282] on image "Main content" at bounding box center [557, 278] width 8 height 8
type input "**********"
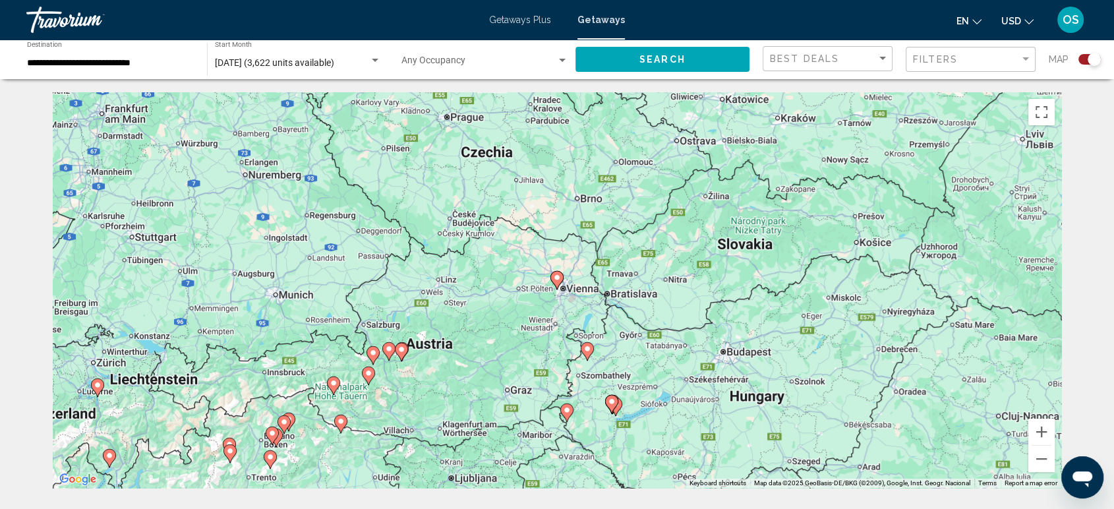
click at [406, 355] on icon "Main content" at bounding box center [402, 352] width 12 height 17
click at [401, 348] on image "Main content" at bounding box center [402, 350] width 8 height 8
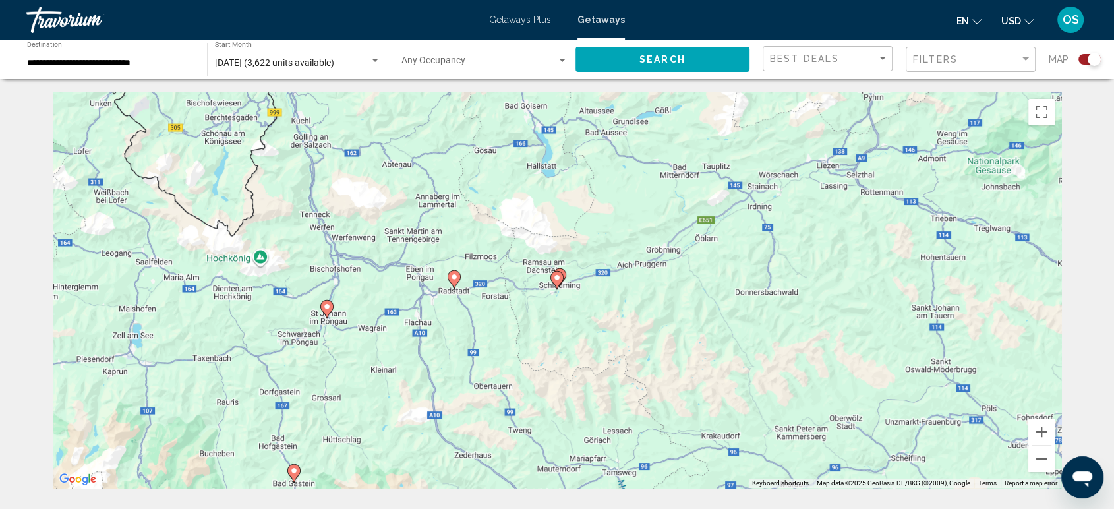
click at [559, 284] on icon "Main content" at bounding box center [557, 280] width 12 height 17
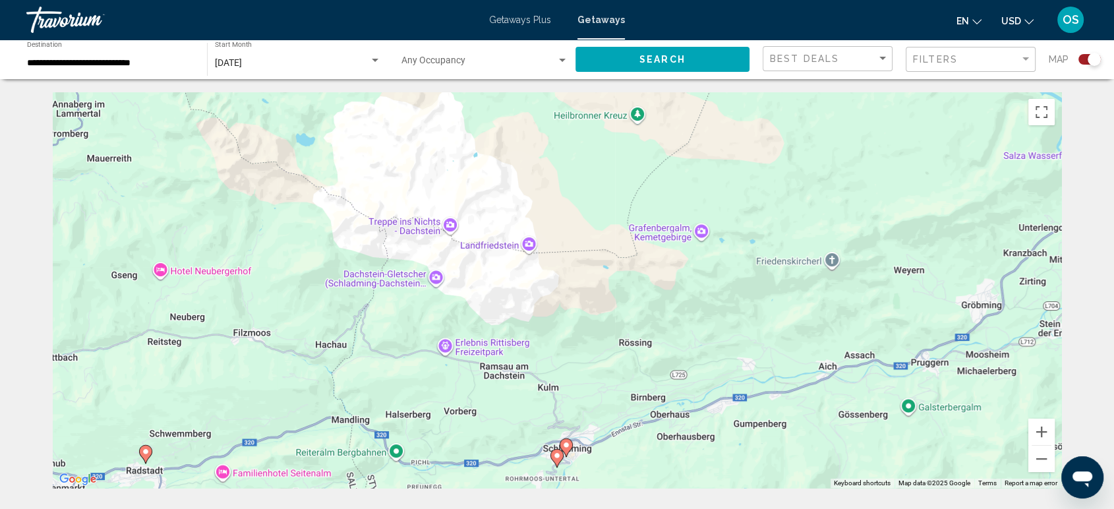
click at [564, 446] on image "Main content" at bounding box center [566, 445] width 8 height 8
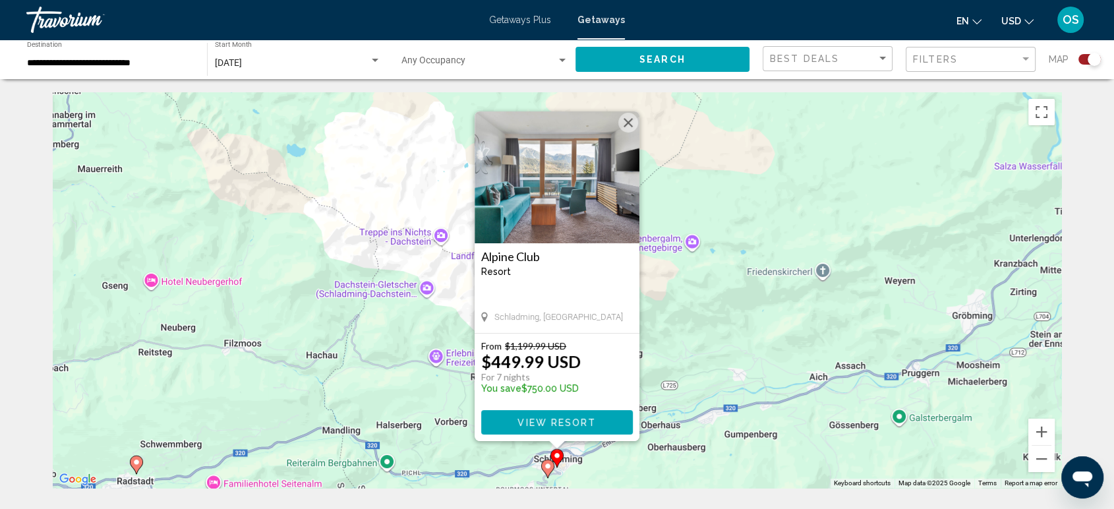
click at [624, 125] on button "Close" at bounding box center [629, 123] width 20 height 20
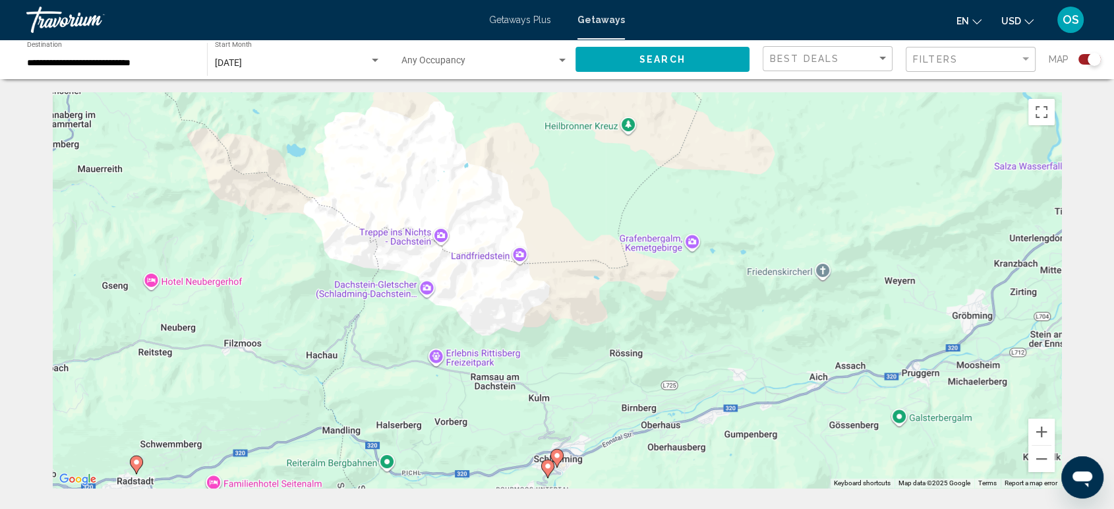
click at [547, 477] on icon "Main content" at bounding box center [547, 469] width 13 height 18
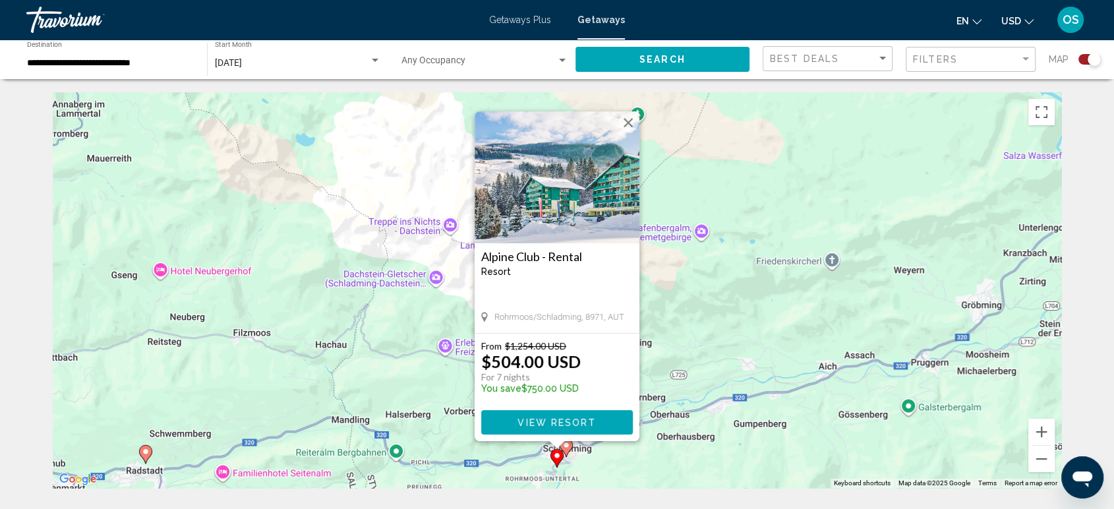
click at [633, 115] on button "Close" at bounding box center [629, 123] width 20 height 20
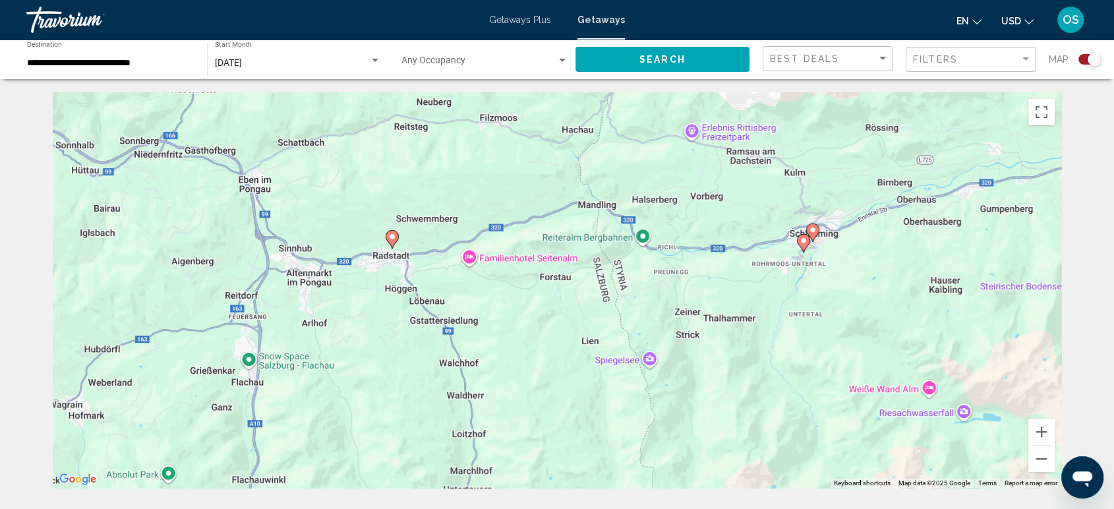
drag, startPoint x: 550, startPoint y: 357, endPoint x: 715, endPoint y: 185, distance: 238.3
click at [799, 138] on div "To activate drag with keyboard, press Alt + Enter. Once in keyboard drag state,…" at bounding box center [557, 290] width 1009 height 396
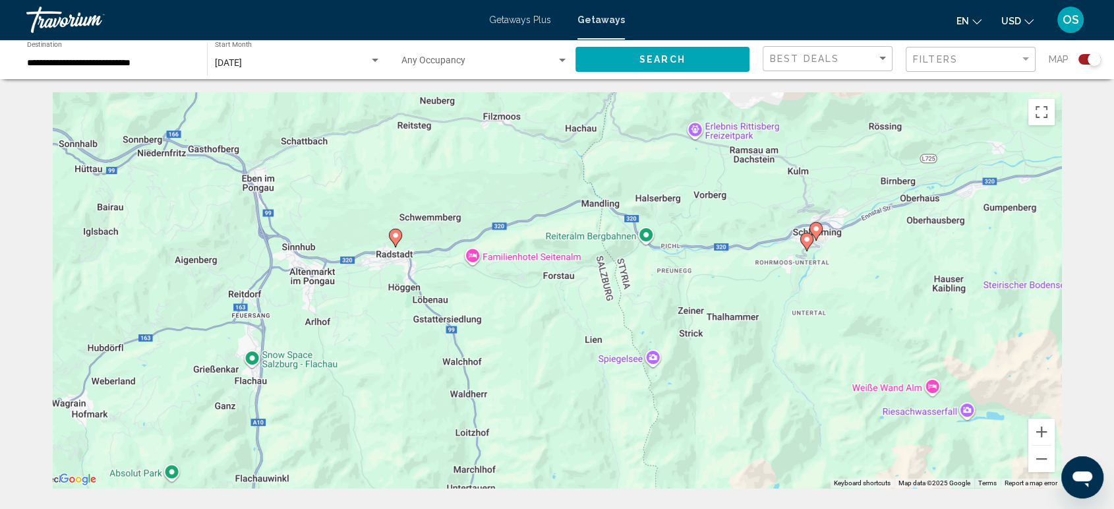
click at [399, 241] on icon "Main content" at bounding box center [395, 238] width 13 height 18
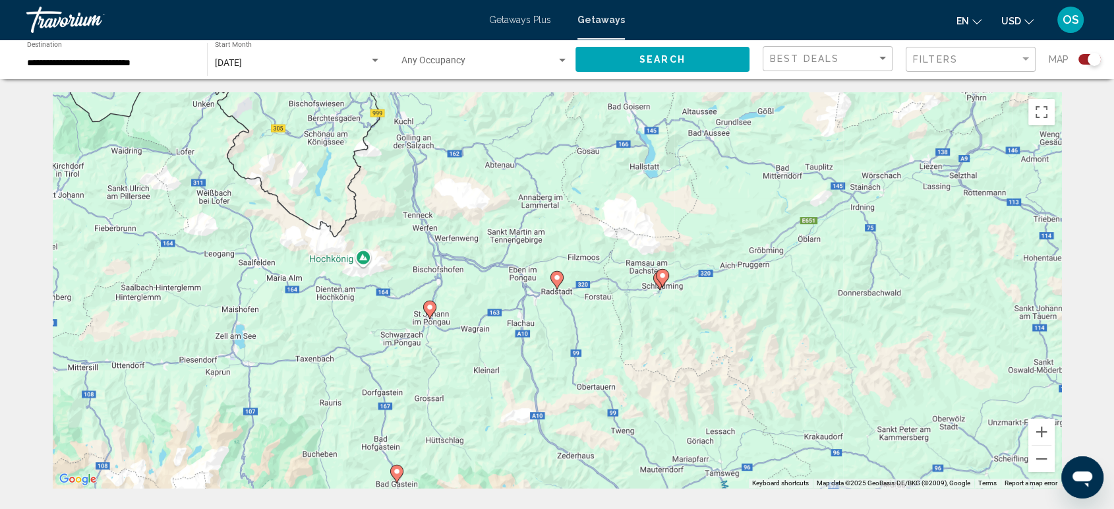
click at [554, 278] on image "Main content" at bounding box center [557, 278] width 8 height 8
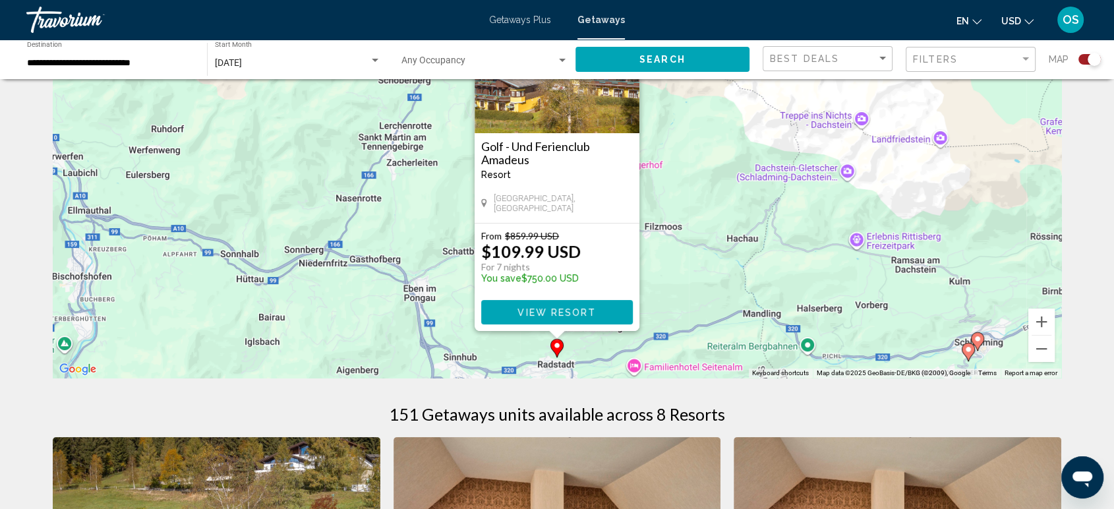
scroll to position [293, 0]
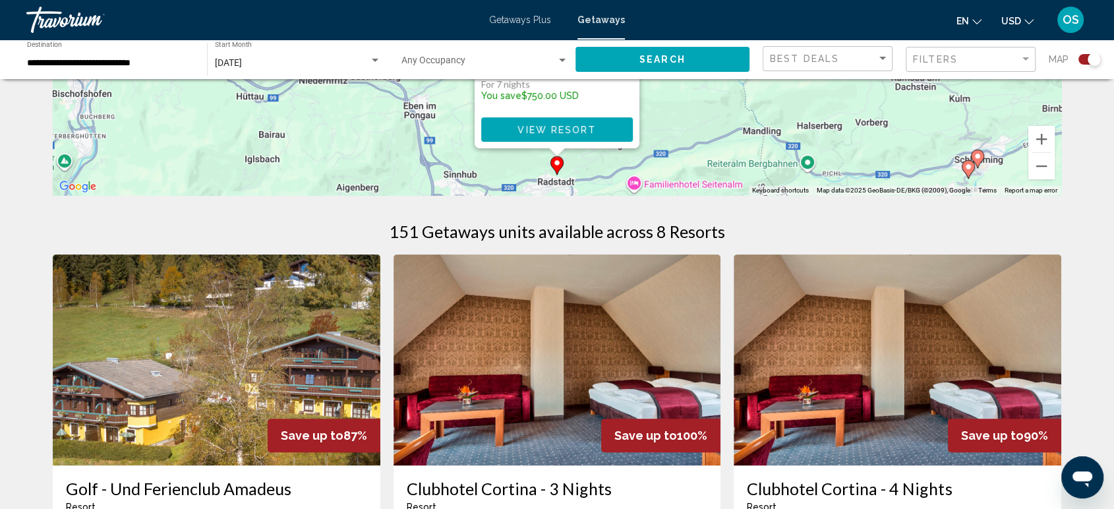
click at [565, 131] on span "View Resort" at bounding box center [557, 130] width 78 height 11
